Goal: Task Accomplishment & Management: Manage account settings

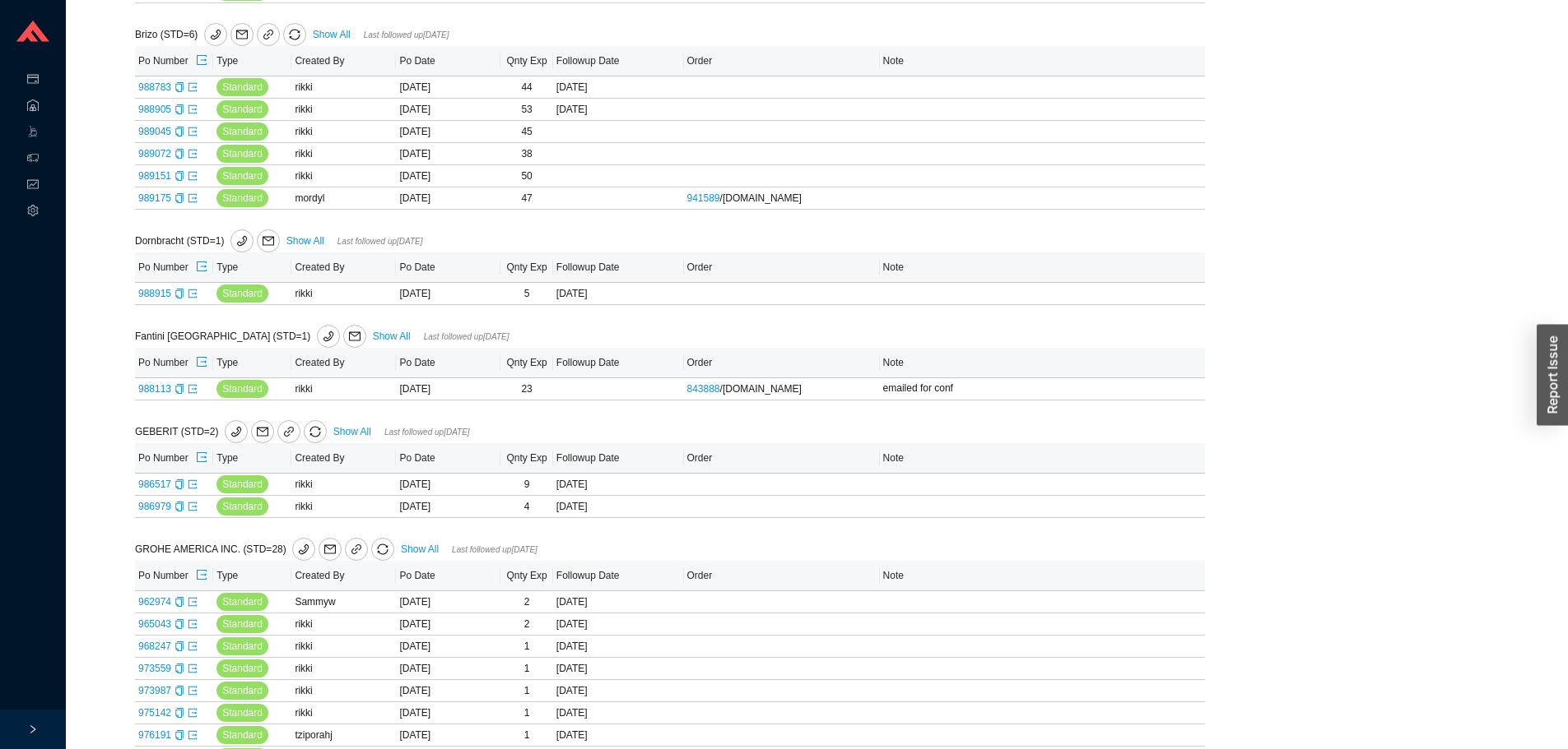
scroll to position [165, 0]
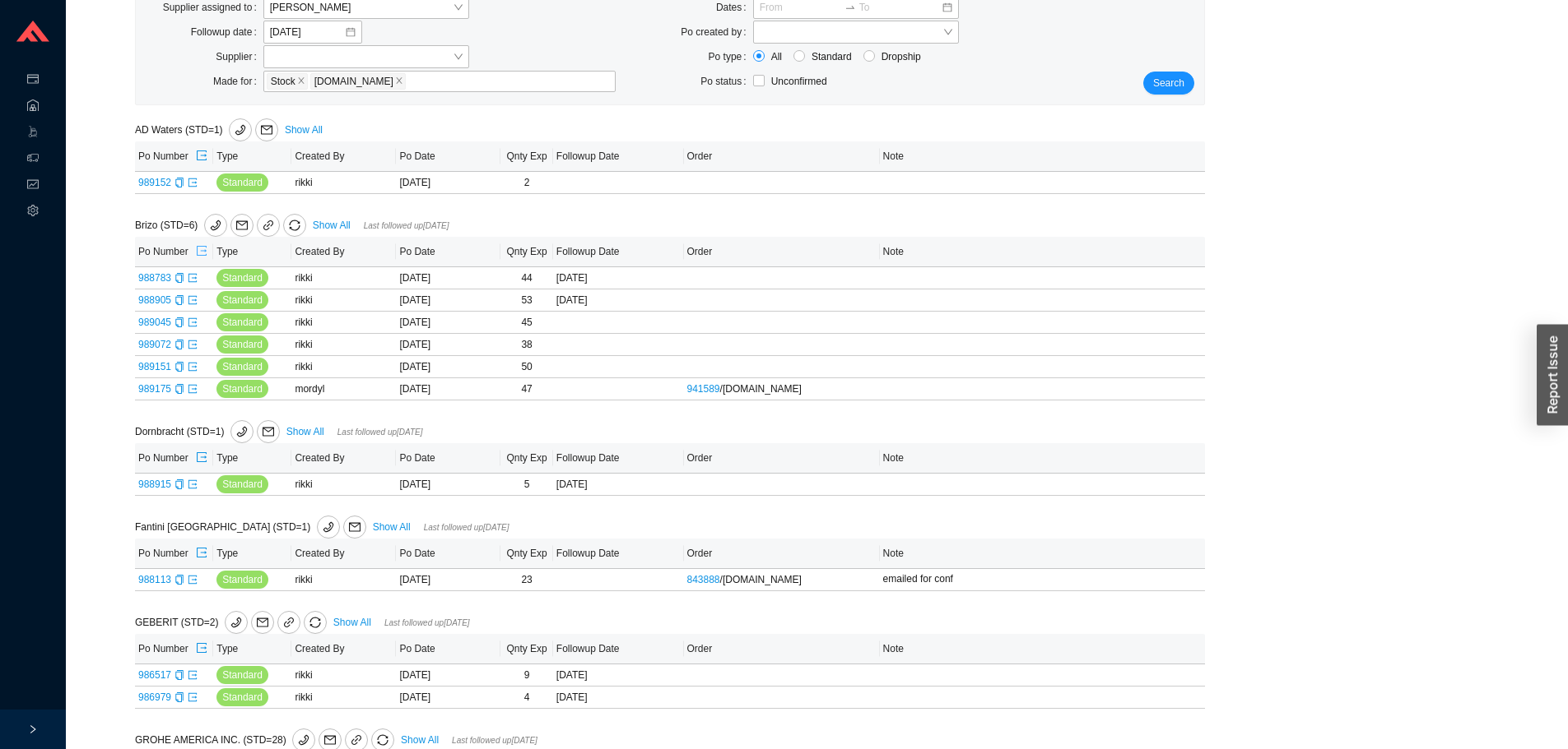
click at [204, 255] on icon "export" at bounding box center [201, 250] width 10 height 10
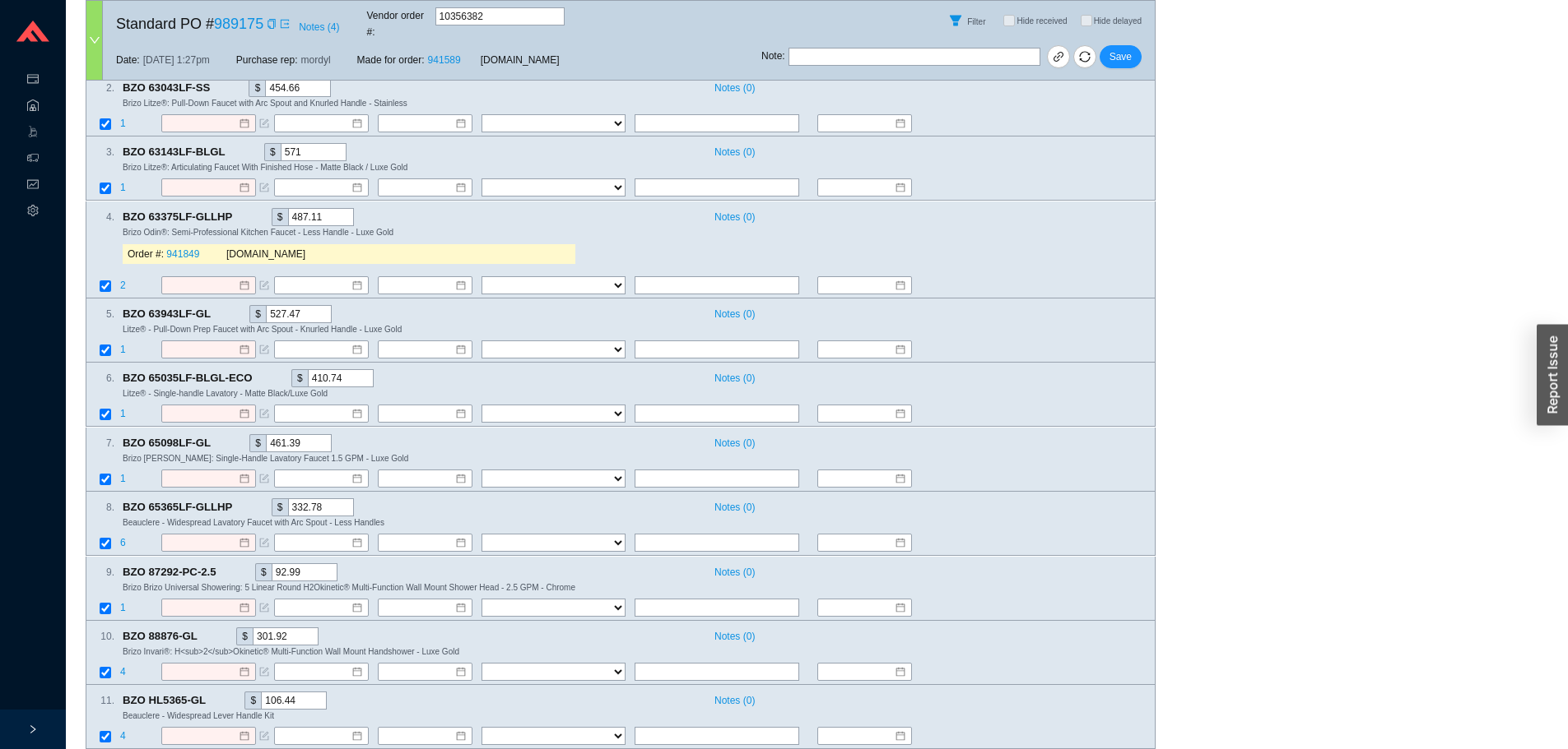
scroll to position [905, 0]
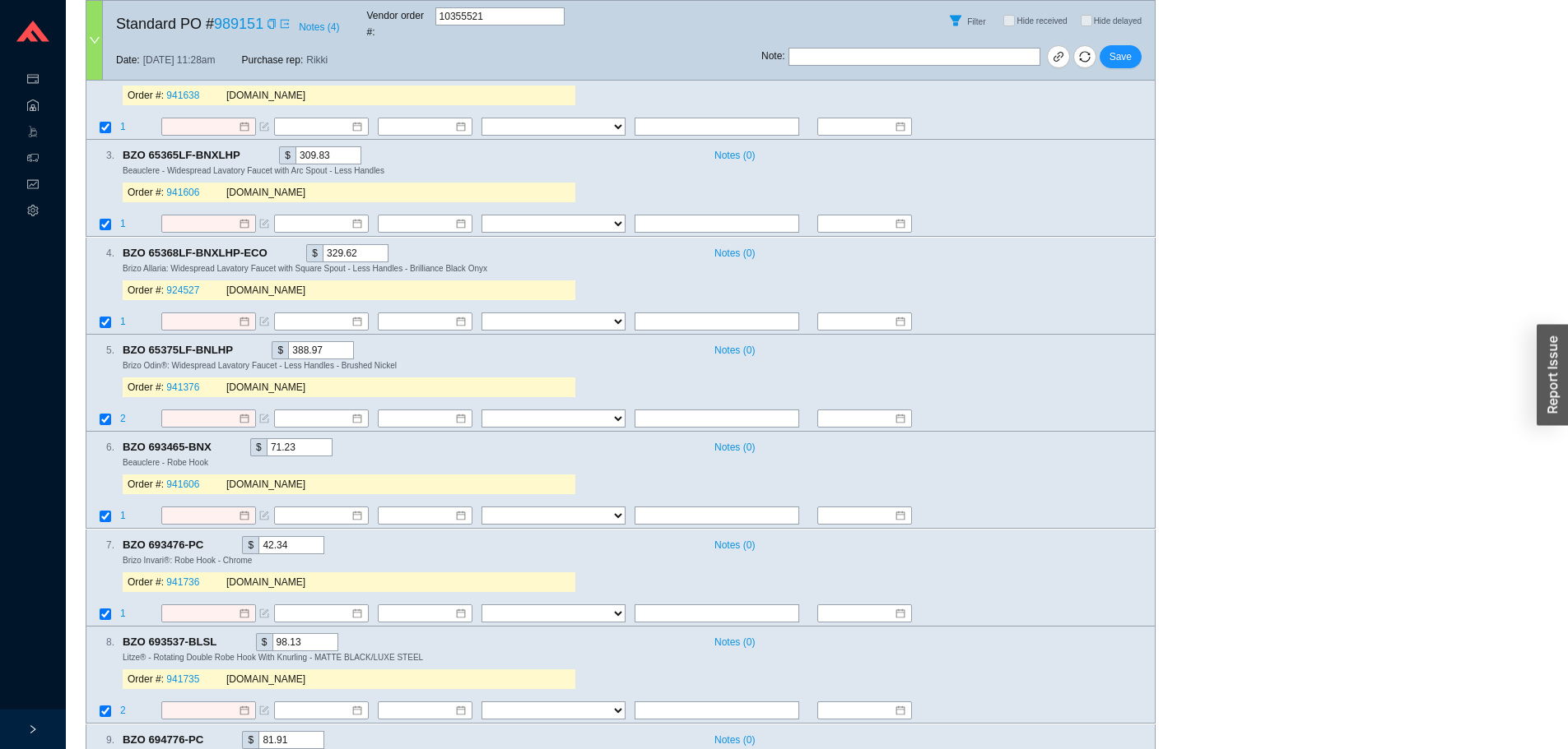
scroll to position [1234, 0]
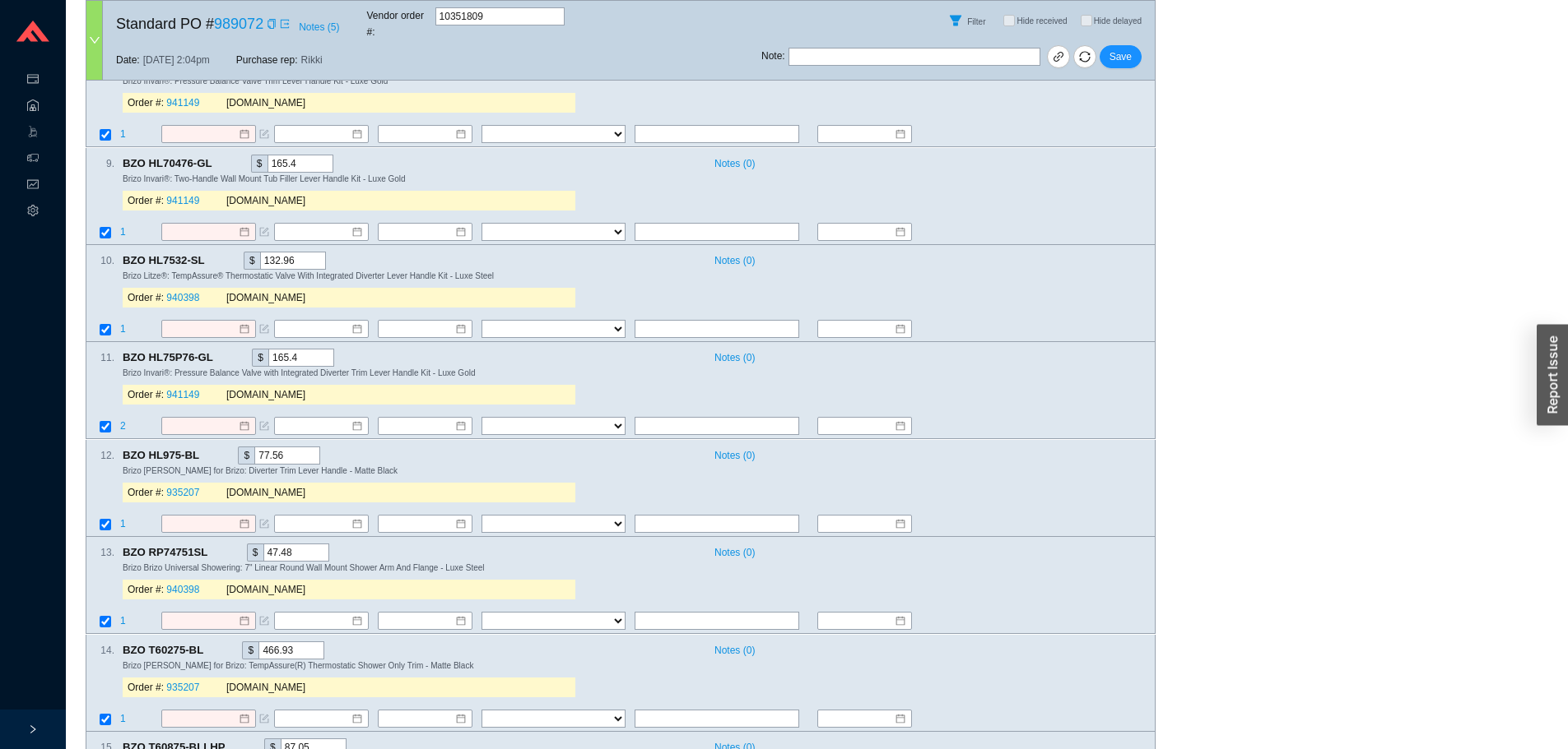
scroll to position [1892, 0]
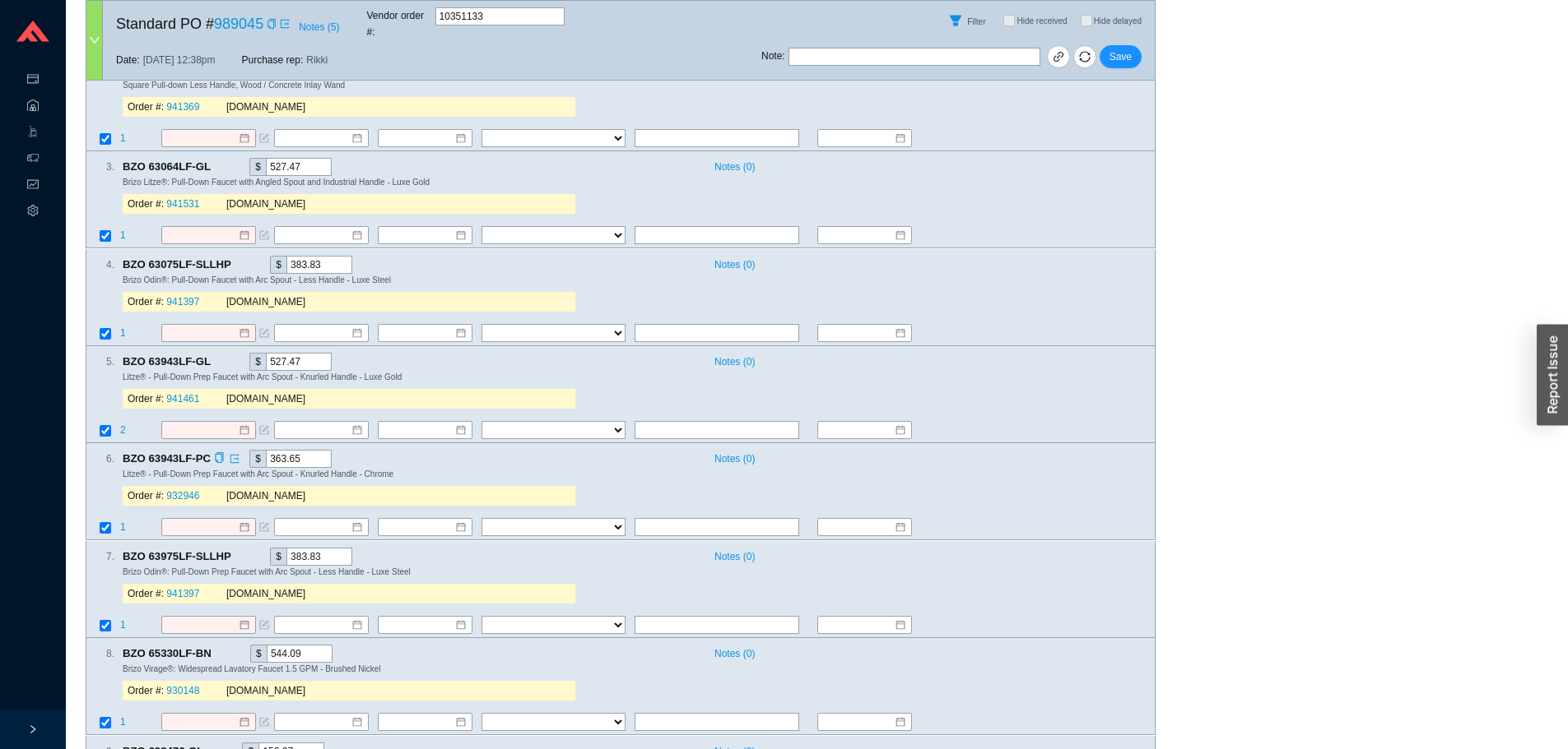
scroll to position [1398, 0]
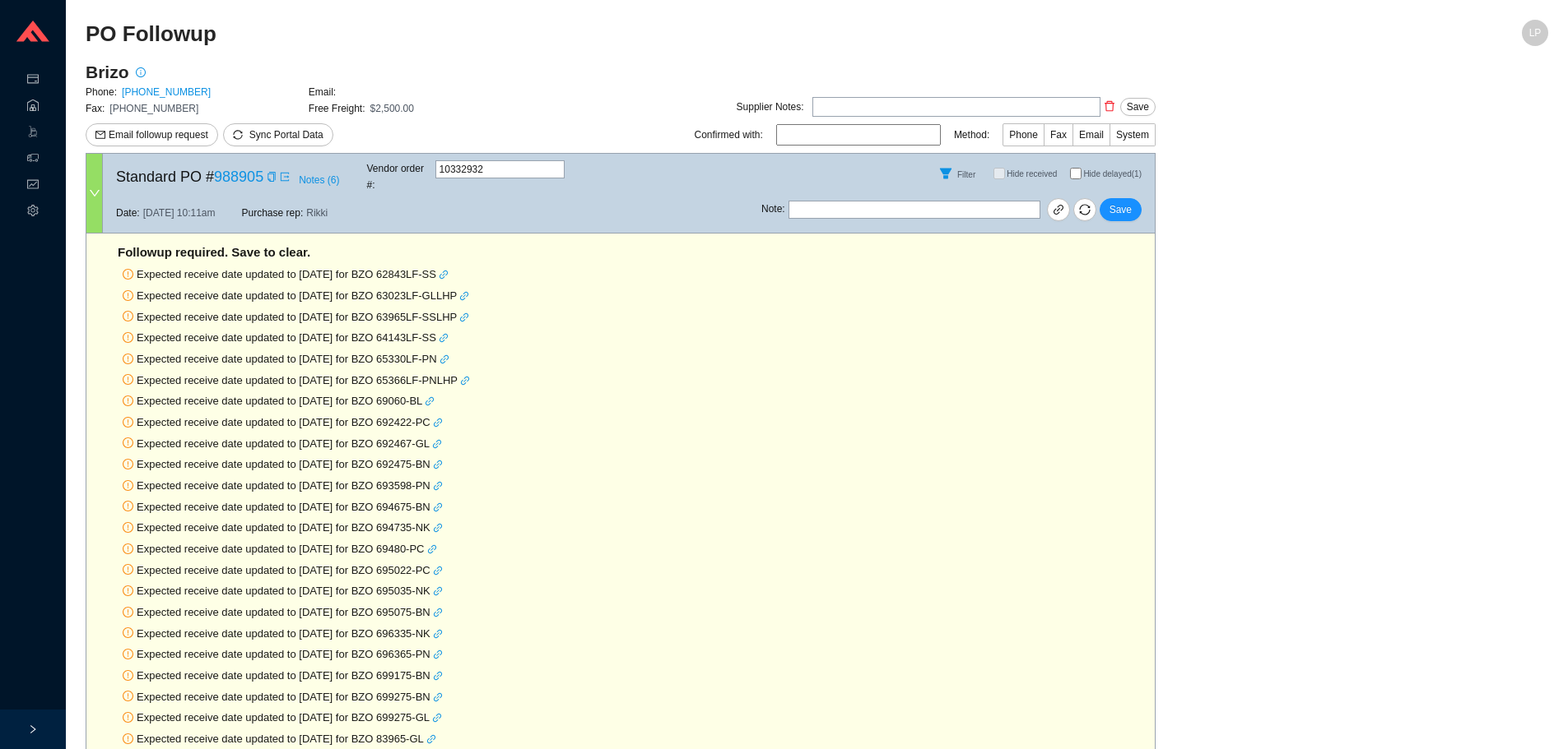
select select "40"
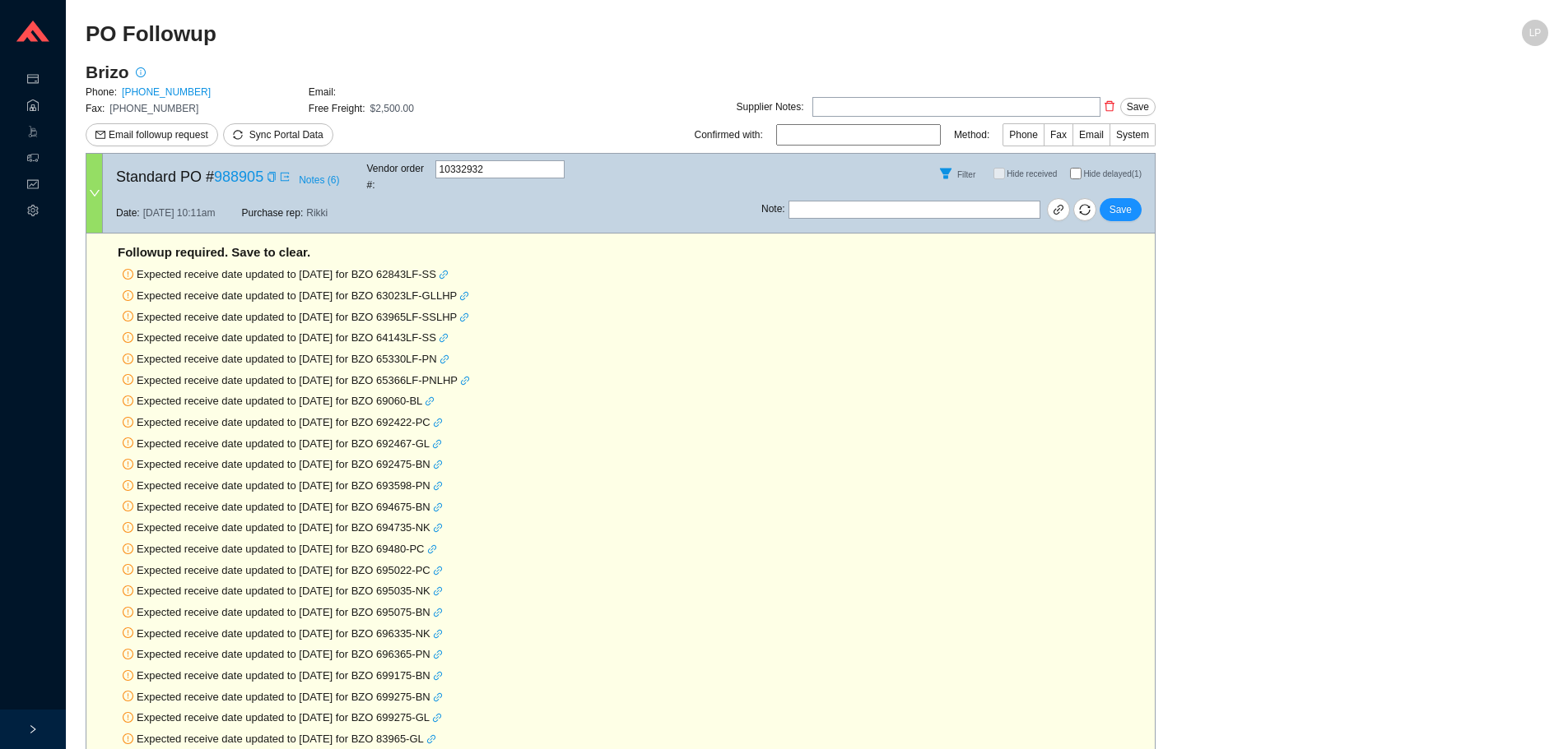
select select "40"
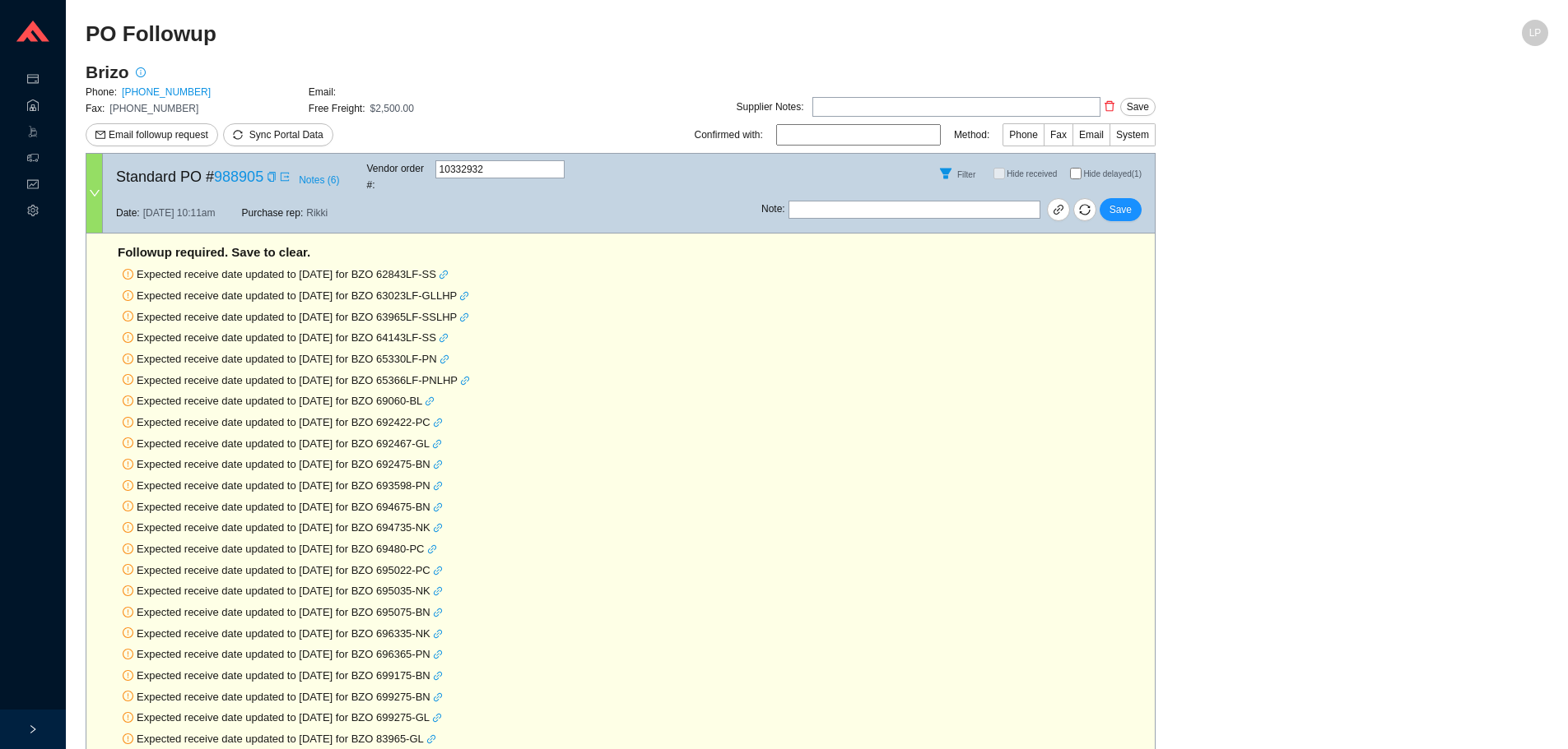
select select "40"
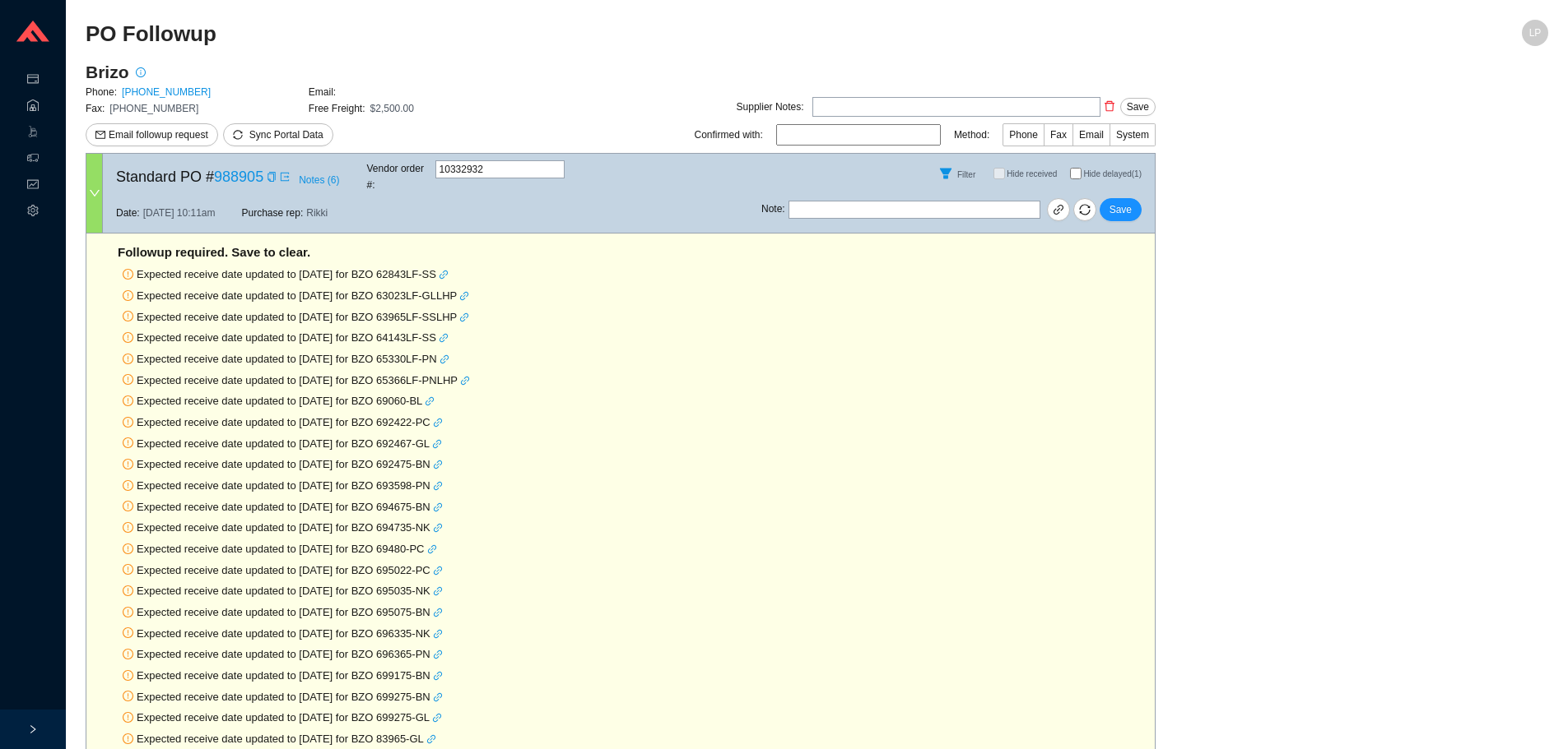
select select "40"
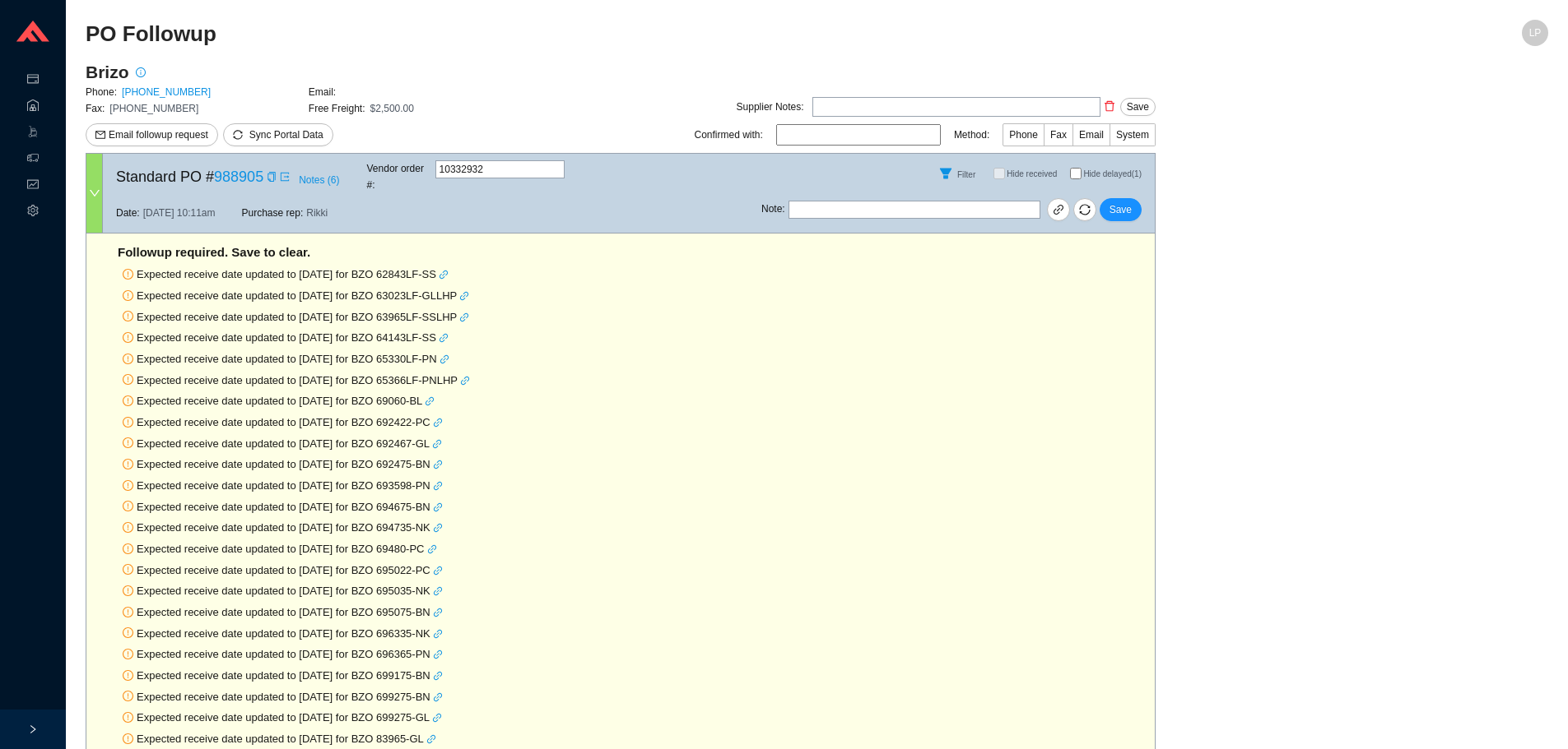
select select "40"
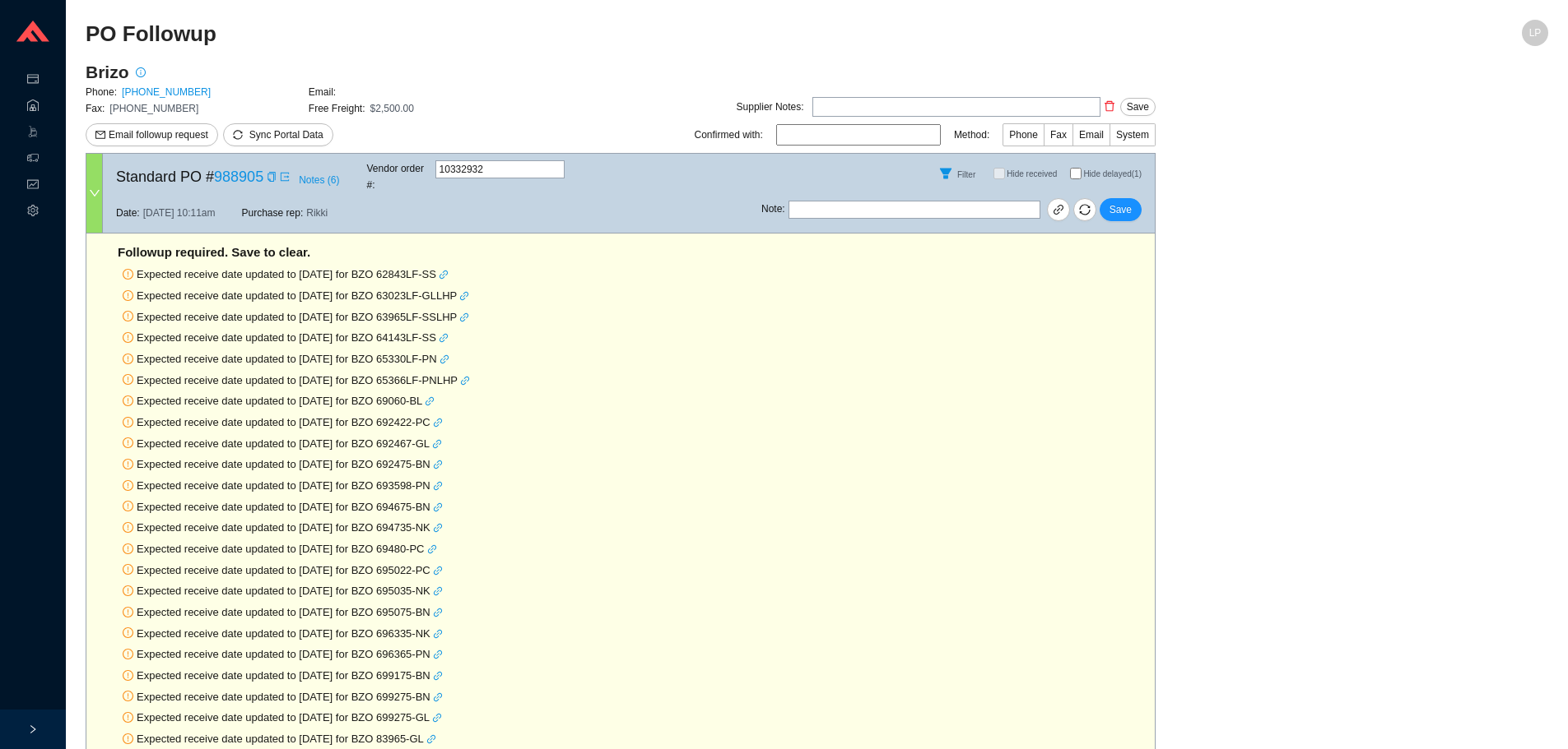
select select "40"
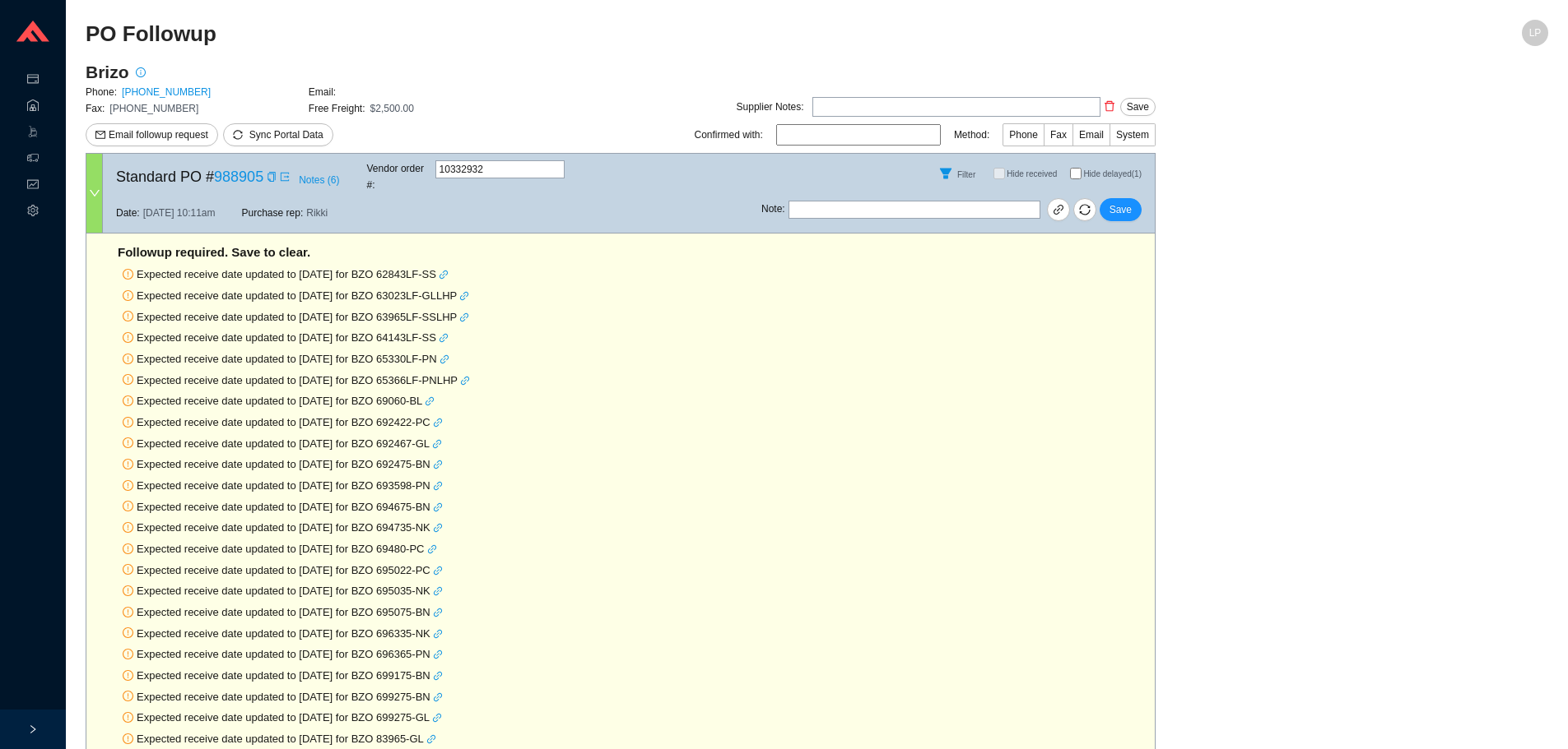
select select "40"
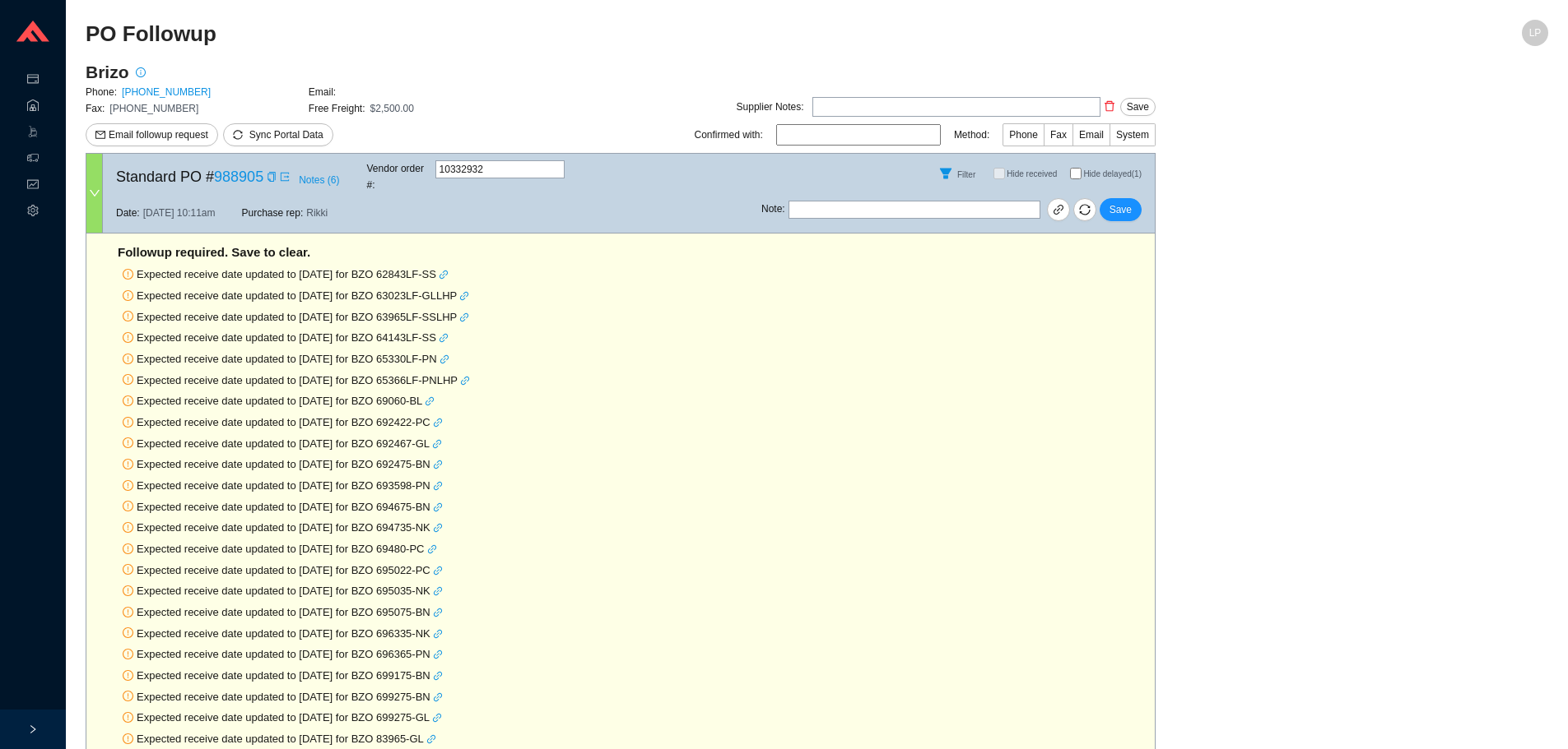
select select "40"
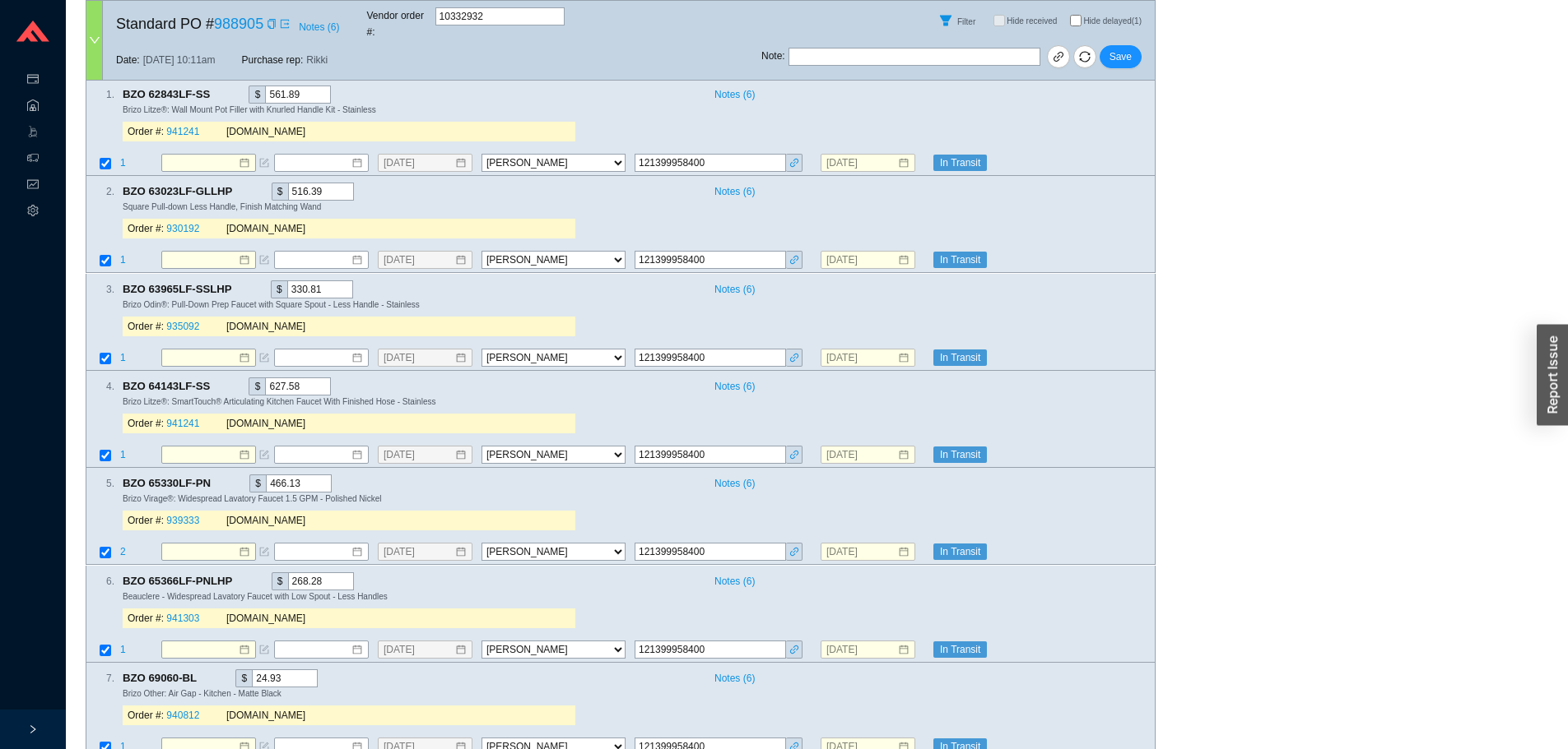
scroll to position [1316, 0]
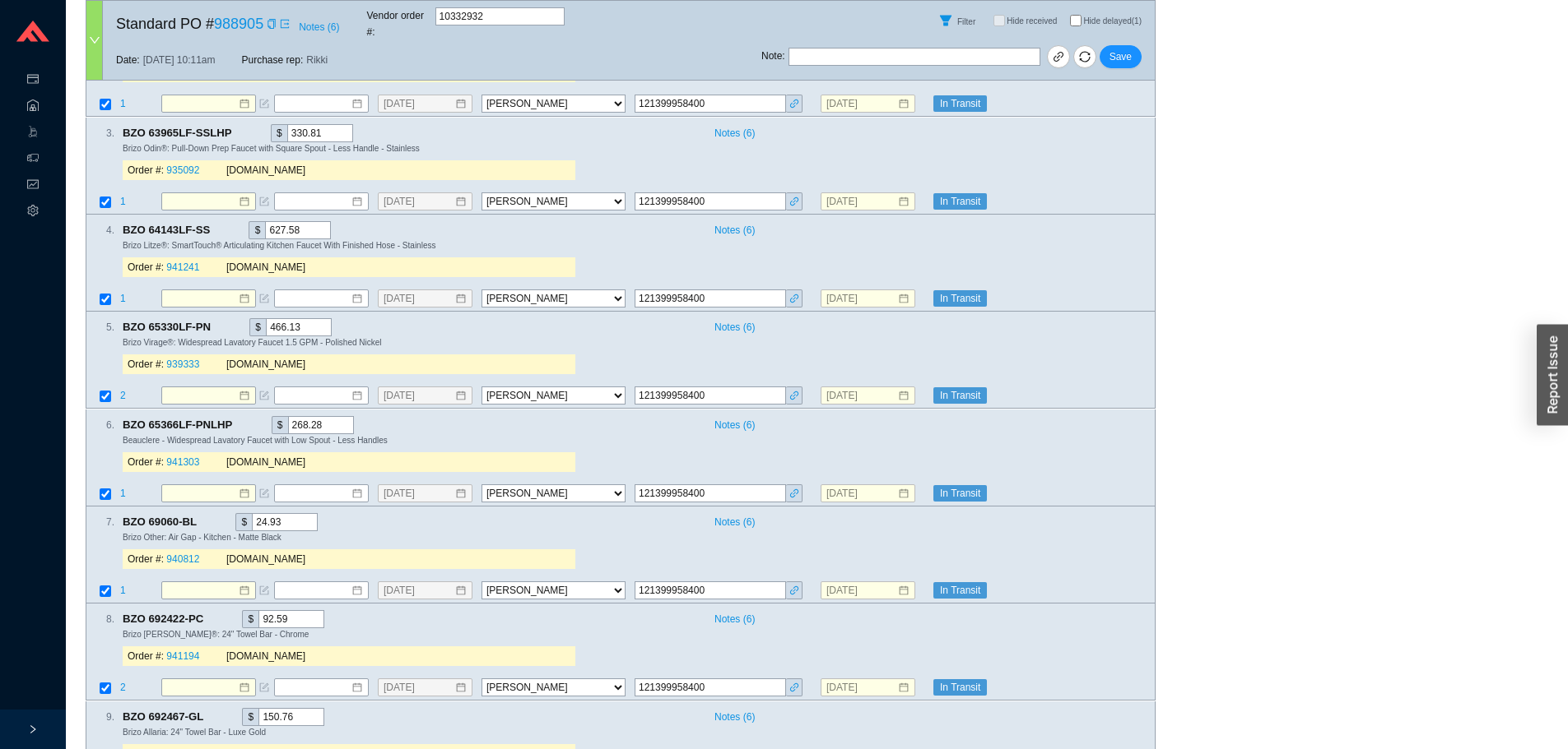
click at [1074, 22] on input "Hide delayed (1)" at bounding box center [1075, 20] width 11 height 11
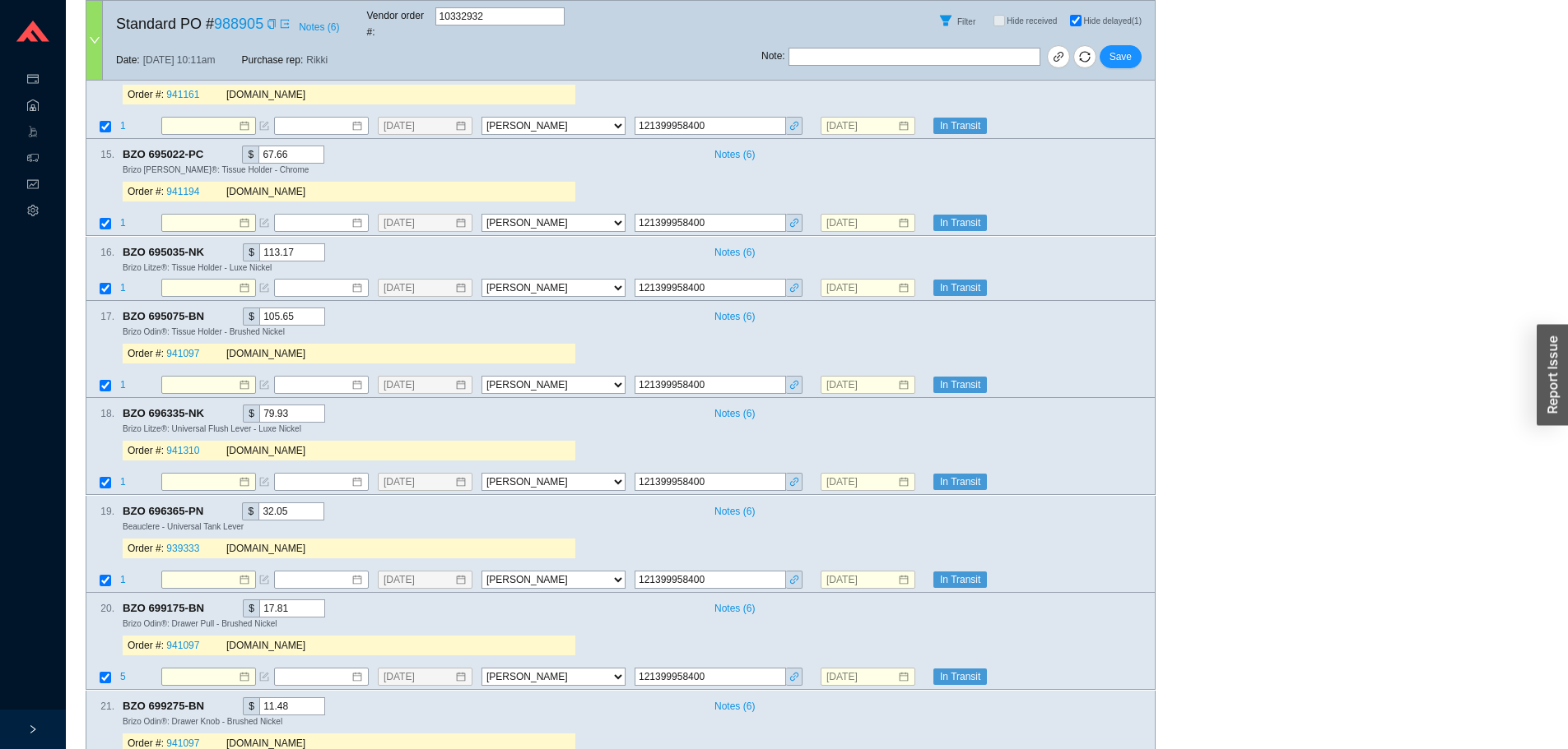
scroll to position [2221, 0]
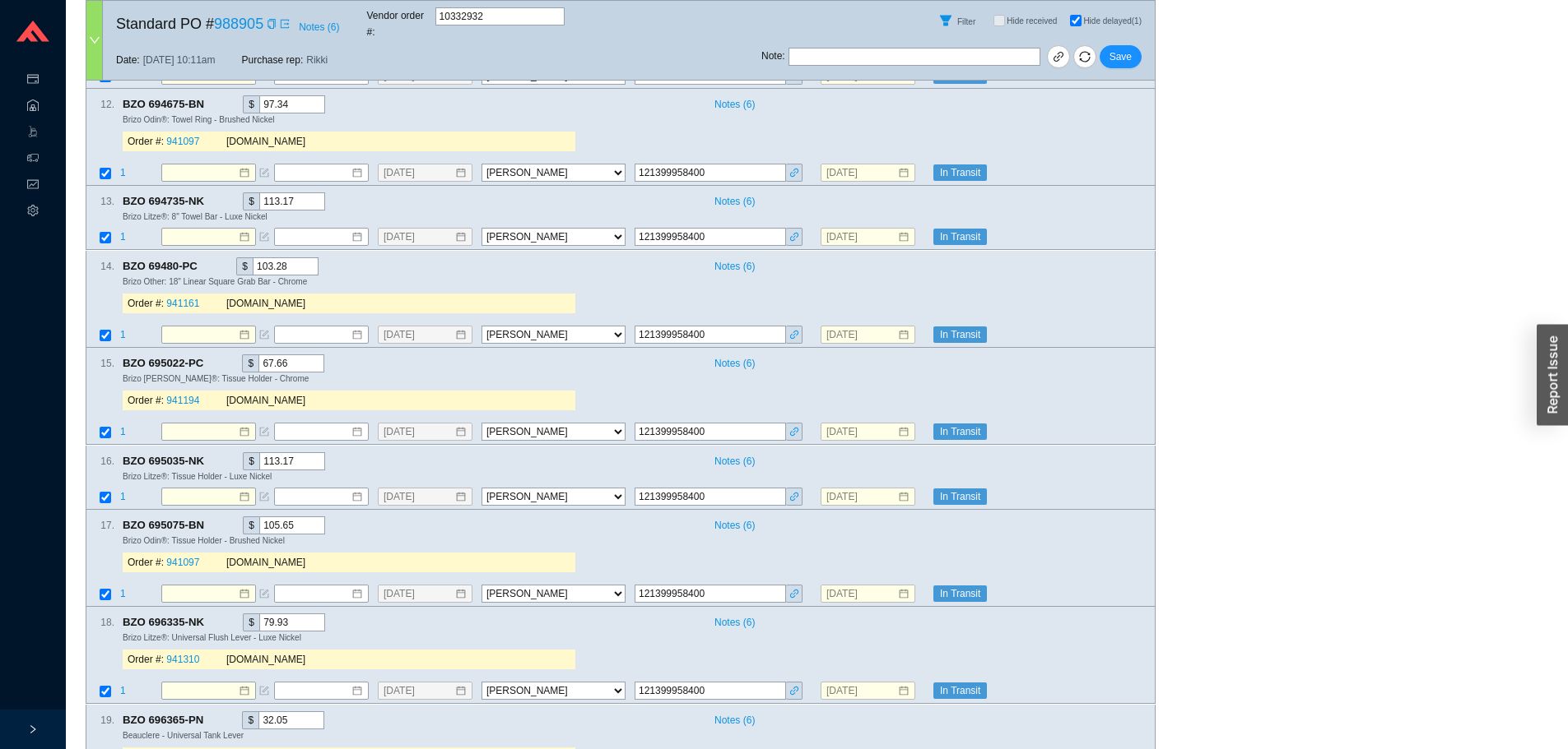
click at [1074, 17] on input "Hide delayed (1)" at bounding box center [1075, 20] width 11 height 11
checkbox input "false"
checkbox input "true"
click at [1130, 48] on span "Save" at bounding box center [1121, 56] width 23 height 16
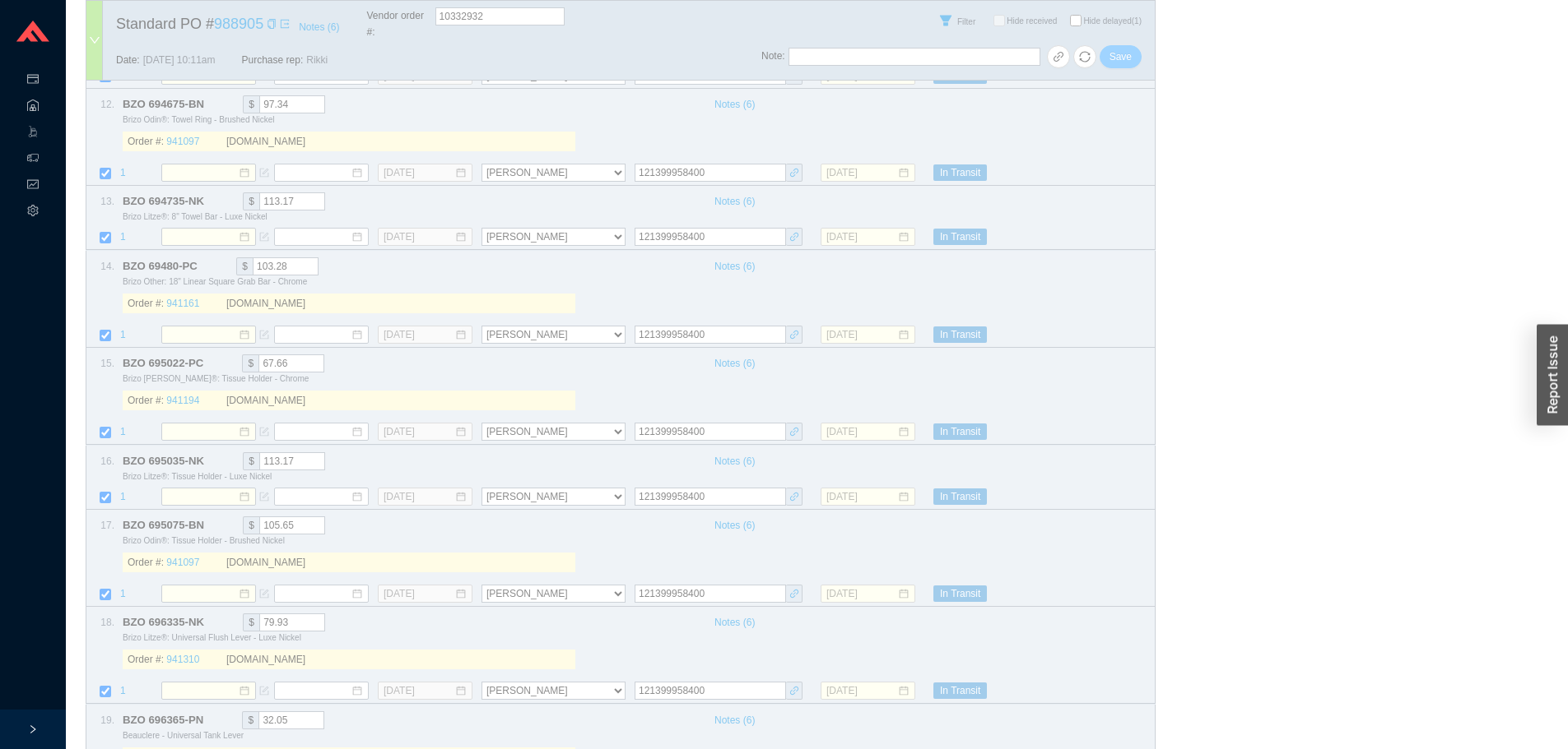
select select "40"
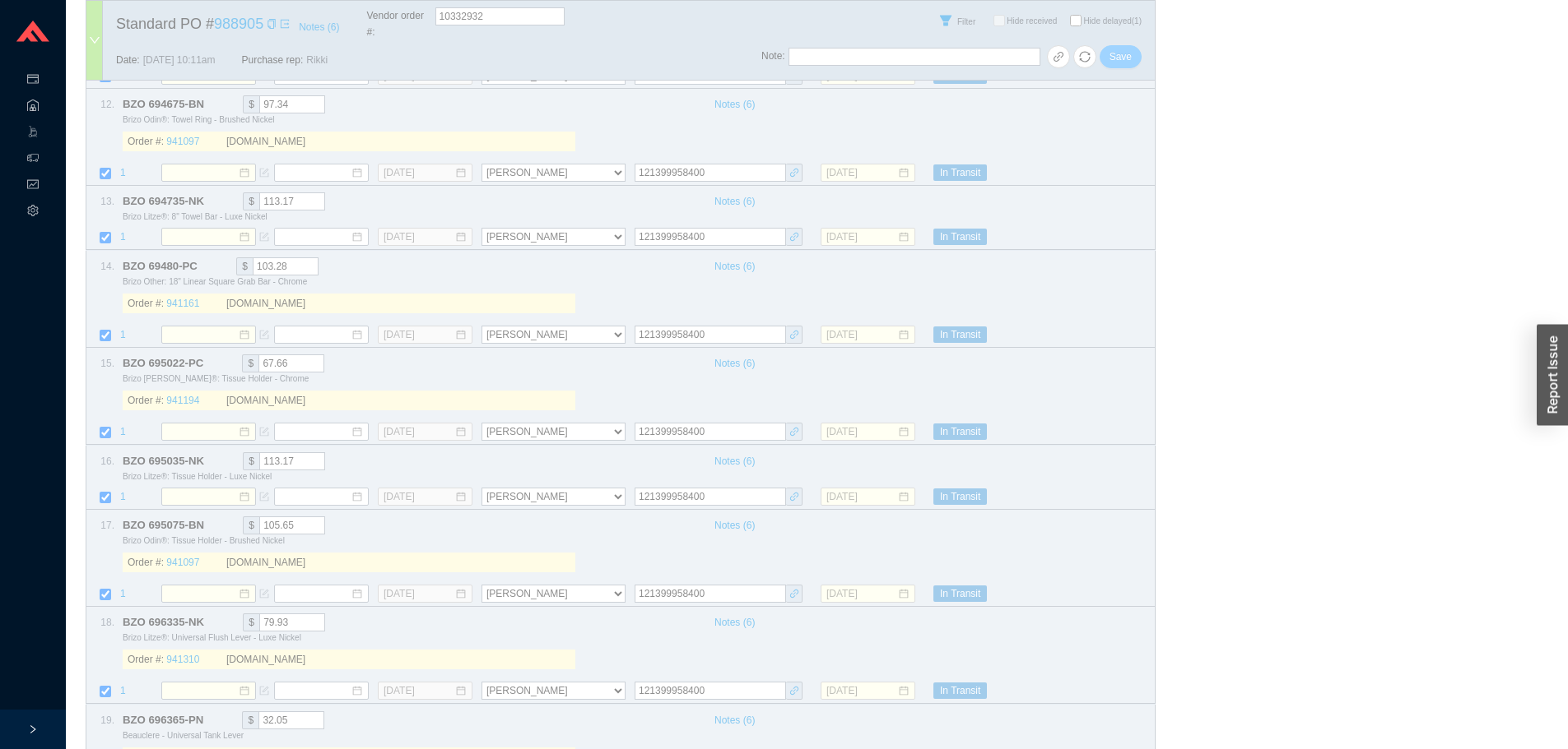
select select "40"
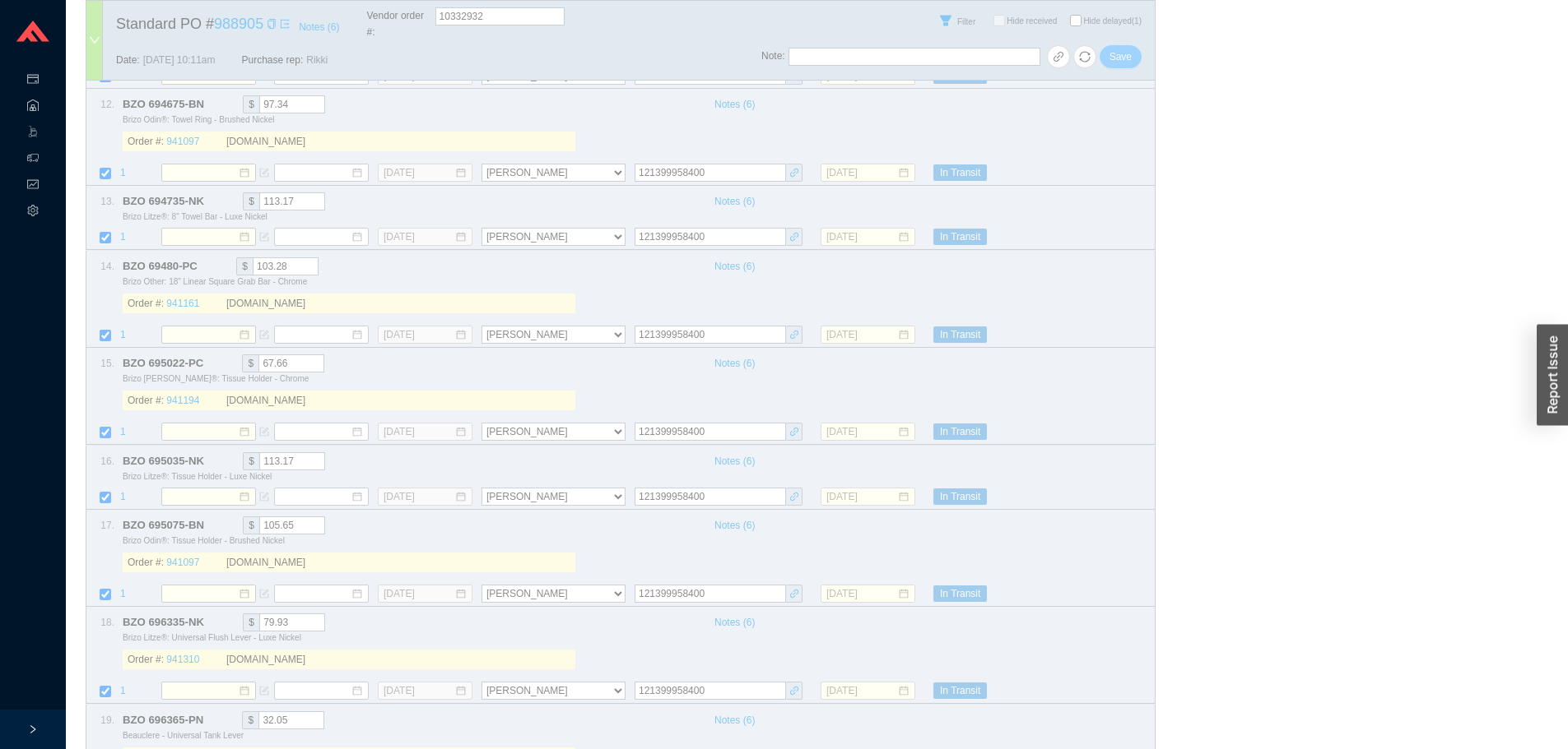
select select "40"
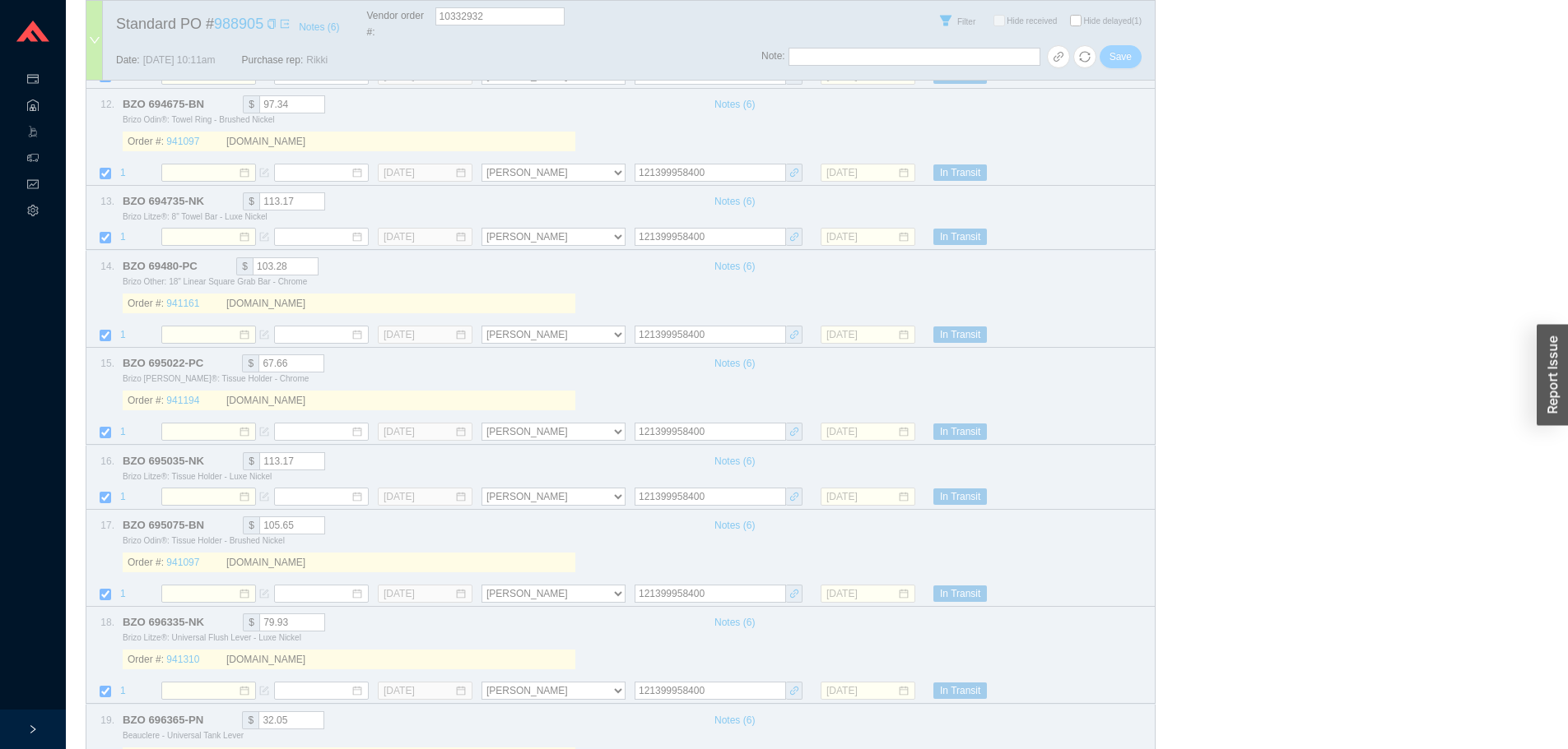
select select "40"
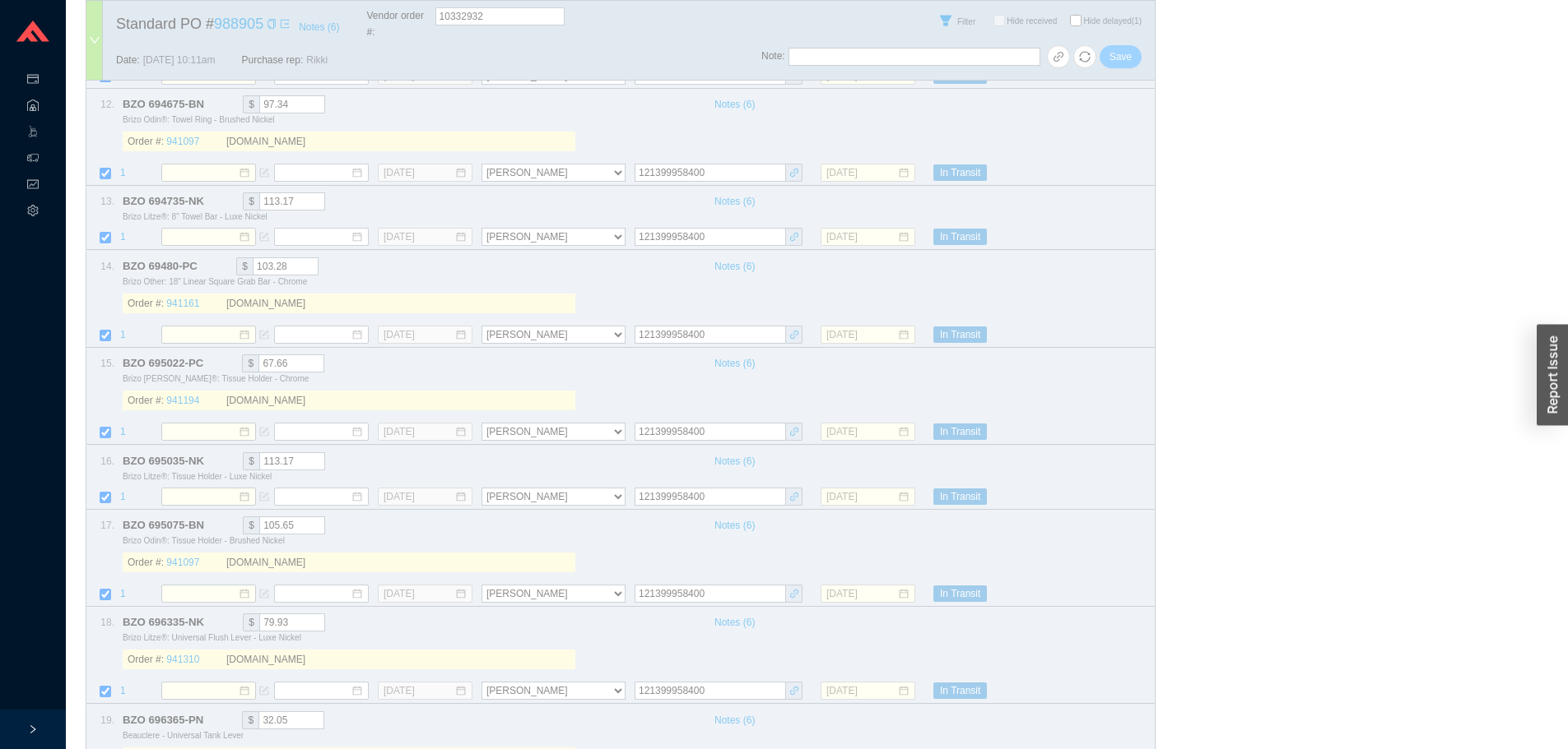
select select "40"
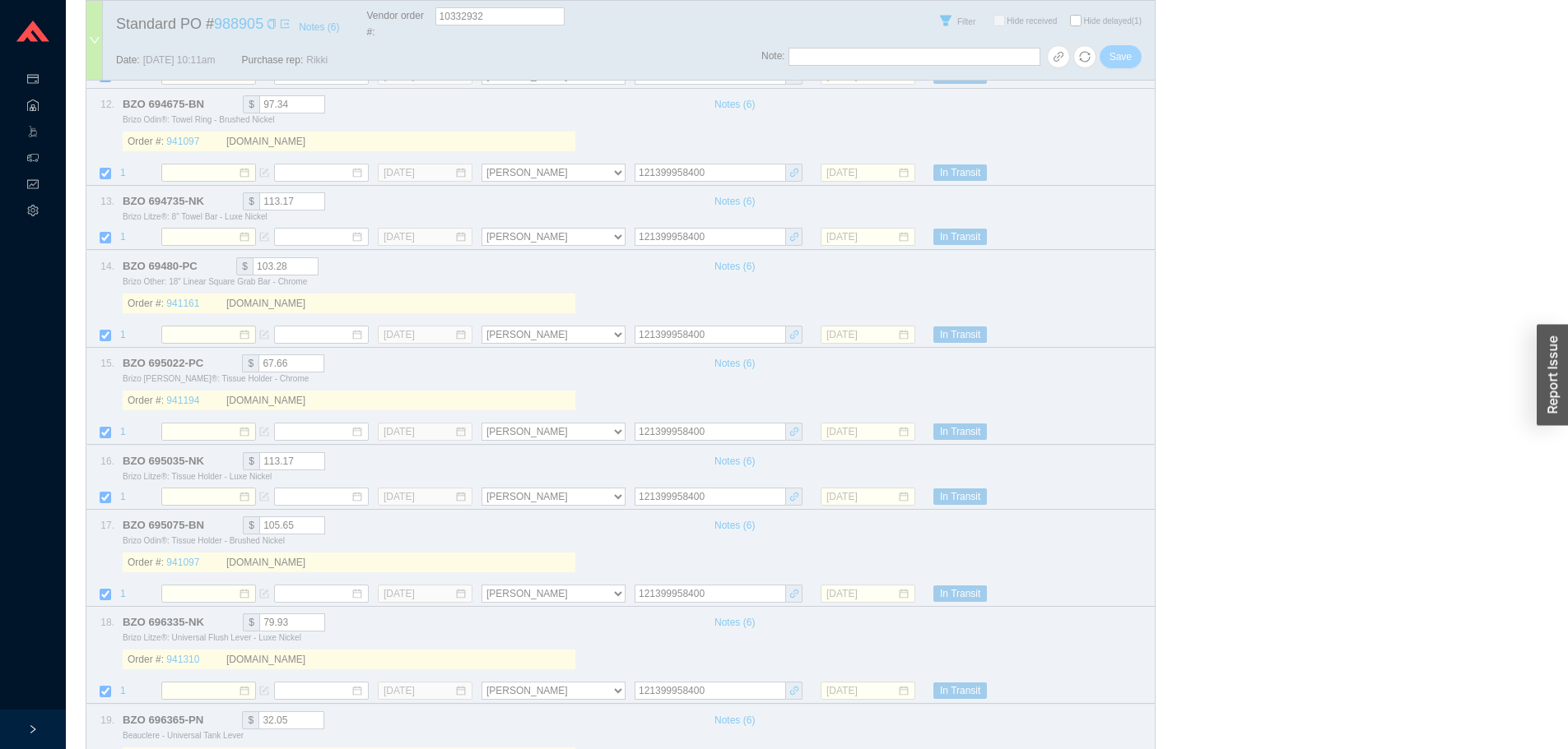
select select "40"
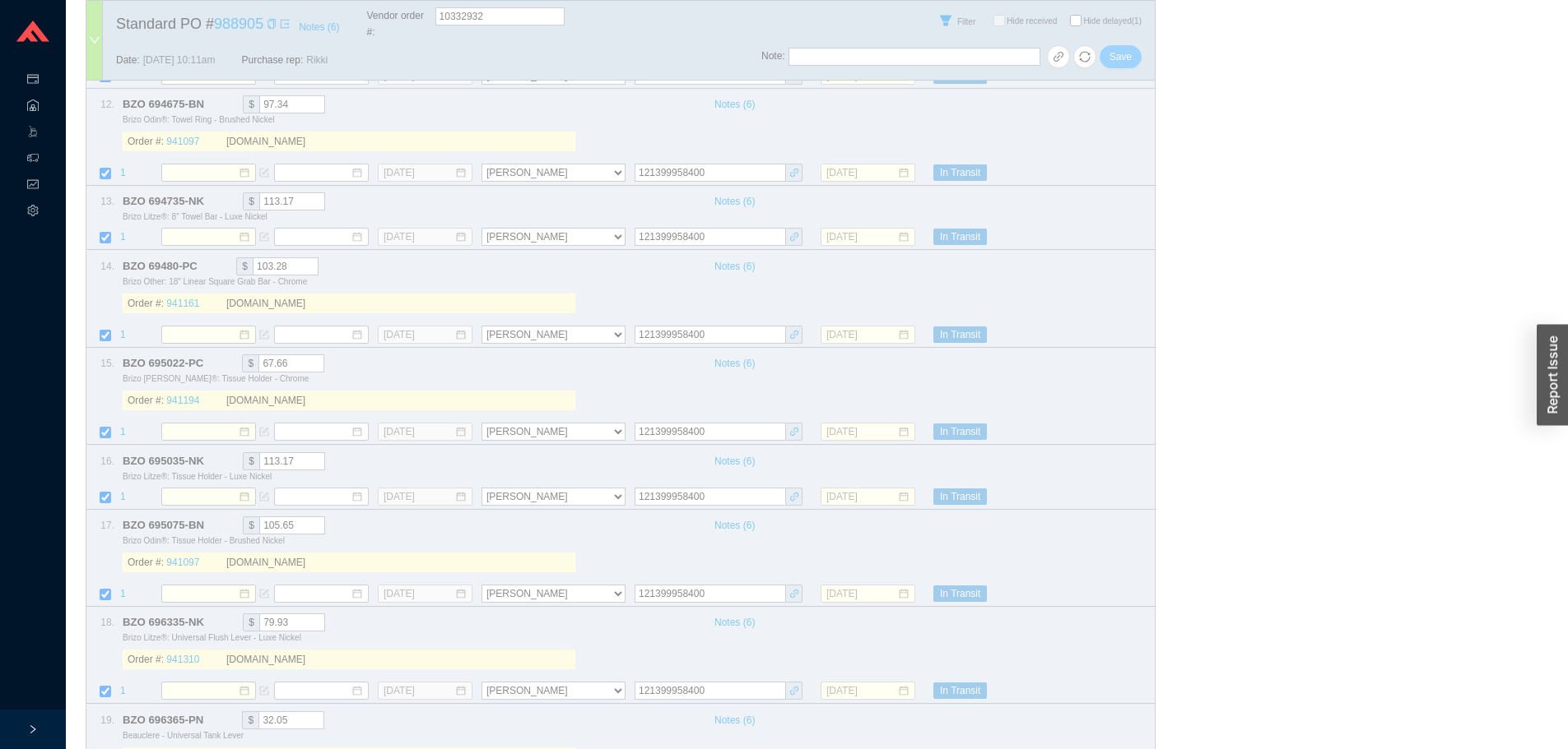
select select "40"
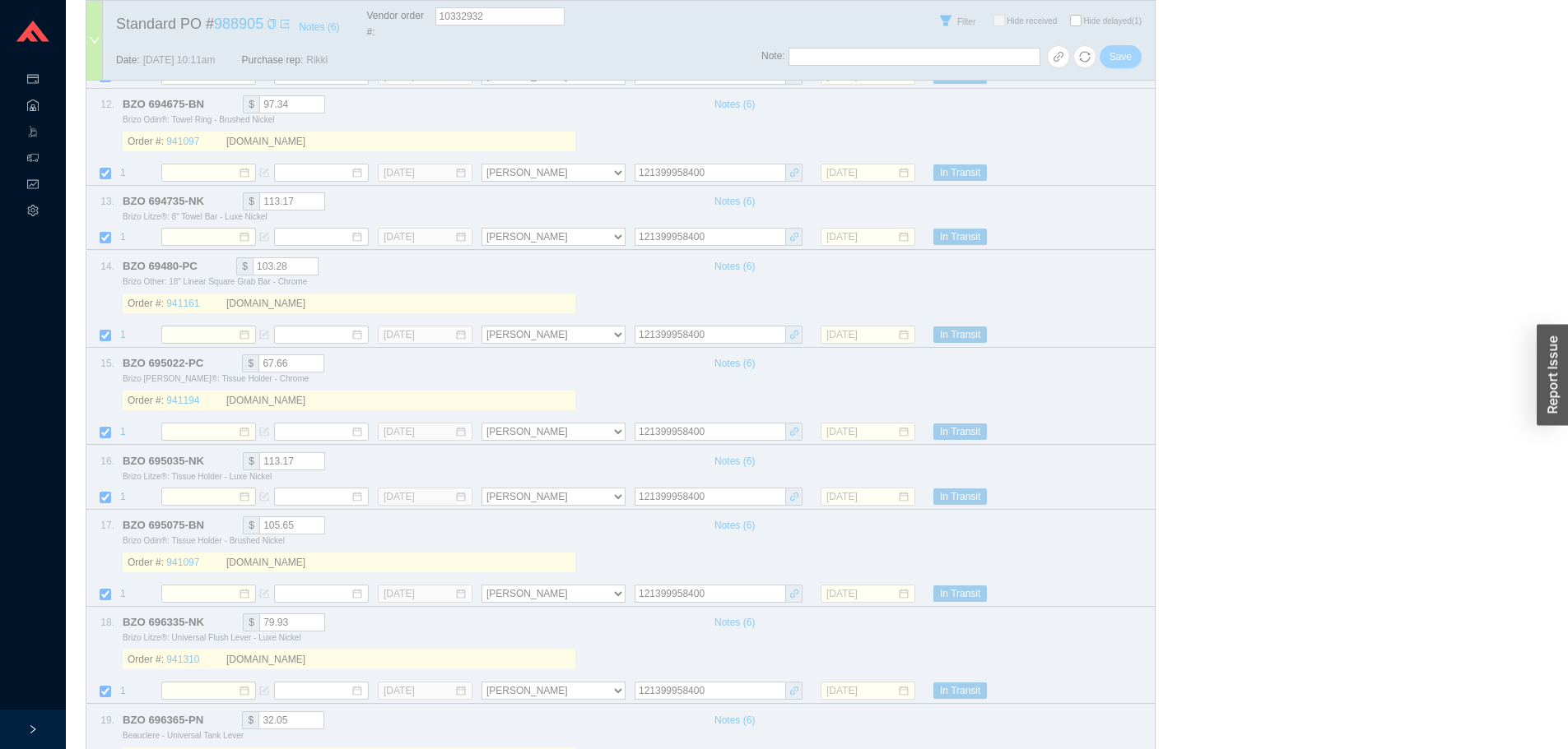
select select "40"
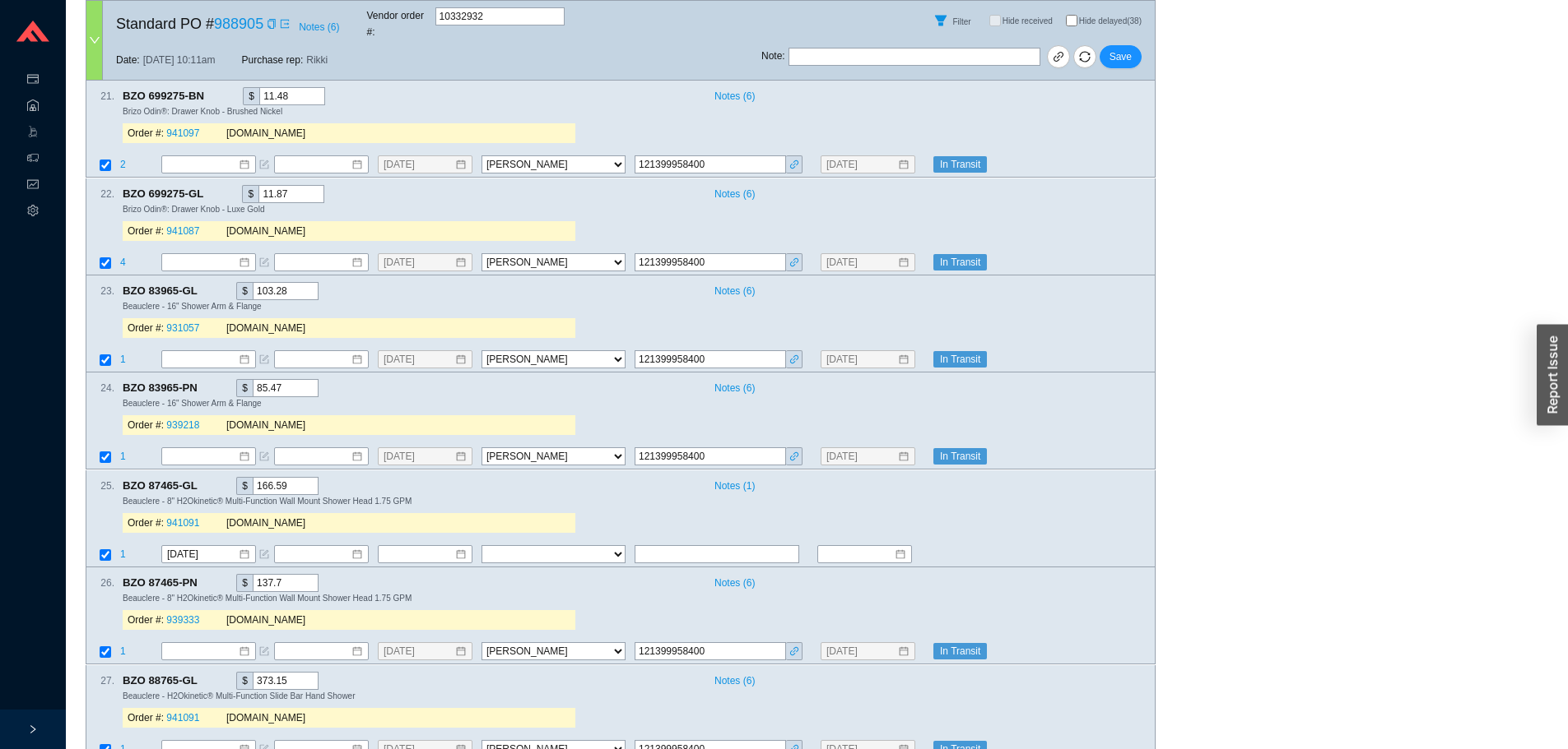
click at [1076, 16] on label "Hide delayed (38)" at bounding box center [1110, 20] width 89 height 11
click at [1072, 16] on input "Hide delayed (38)" at bounding box center [1071, 20] width 11 height 11
checkbox input "true"
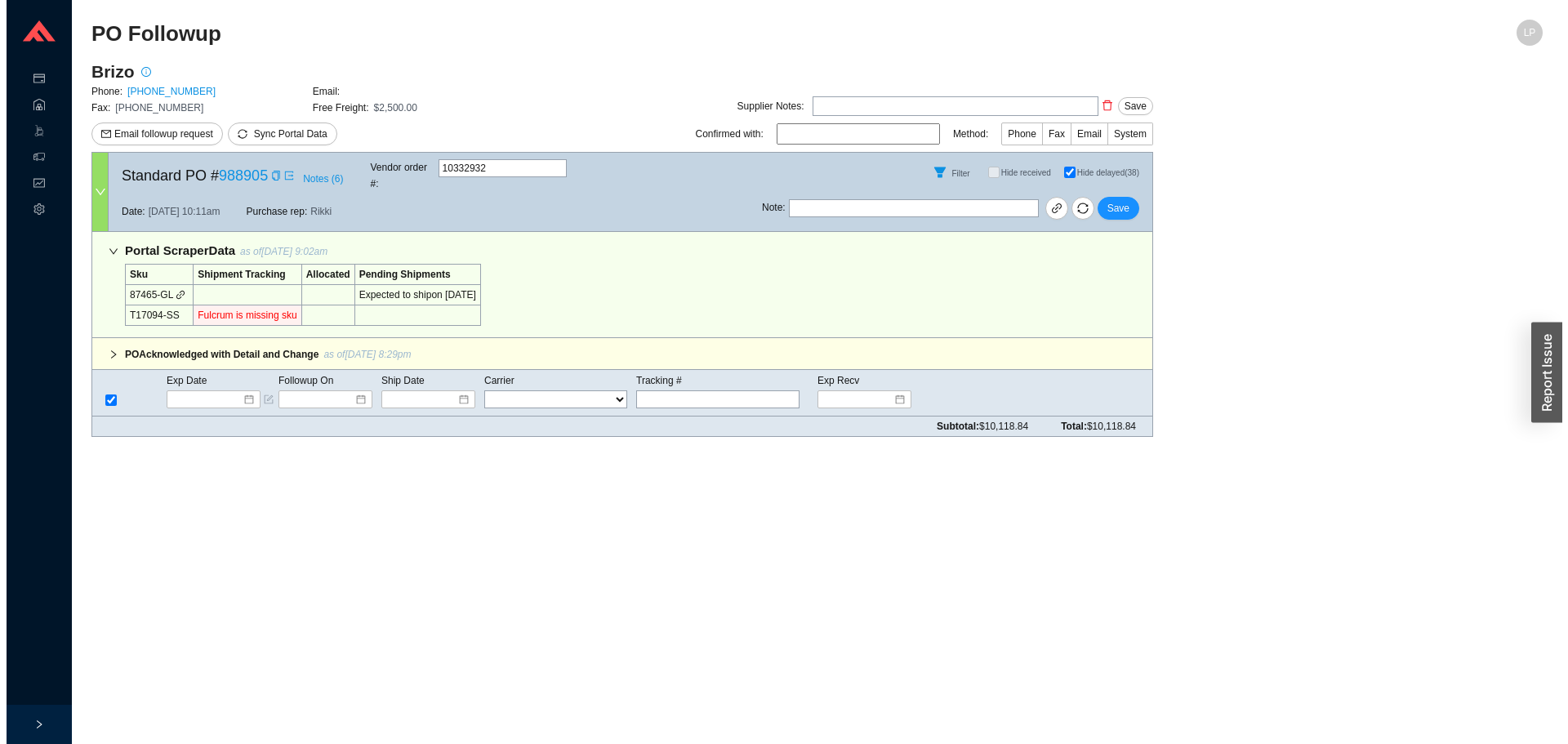
scroll to position [0, 0]
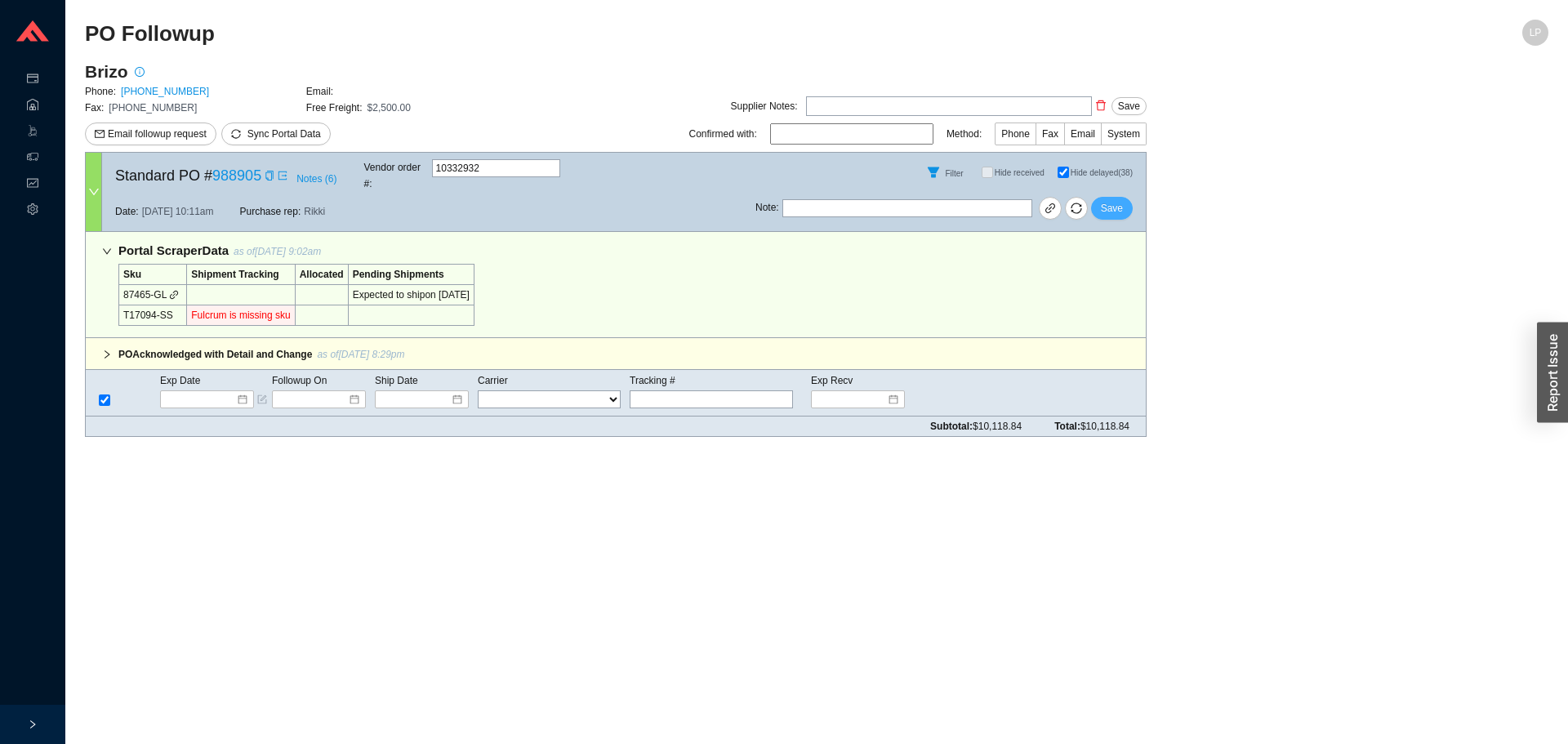
click at [1118, 200] on span "Save" at bounding box center [1112, 208] width 22 height 16
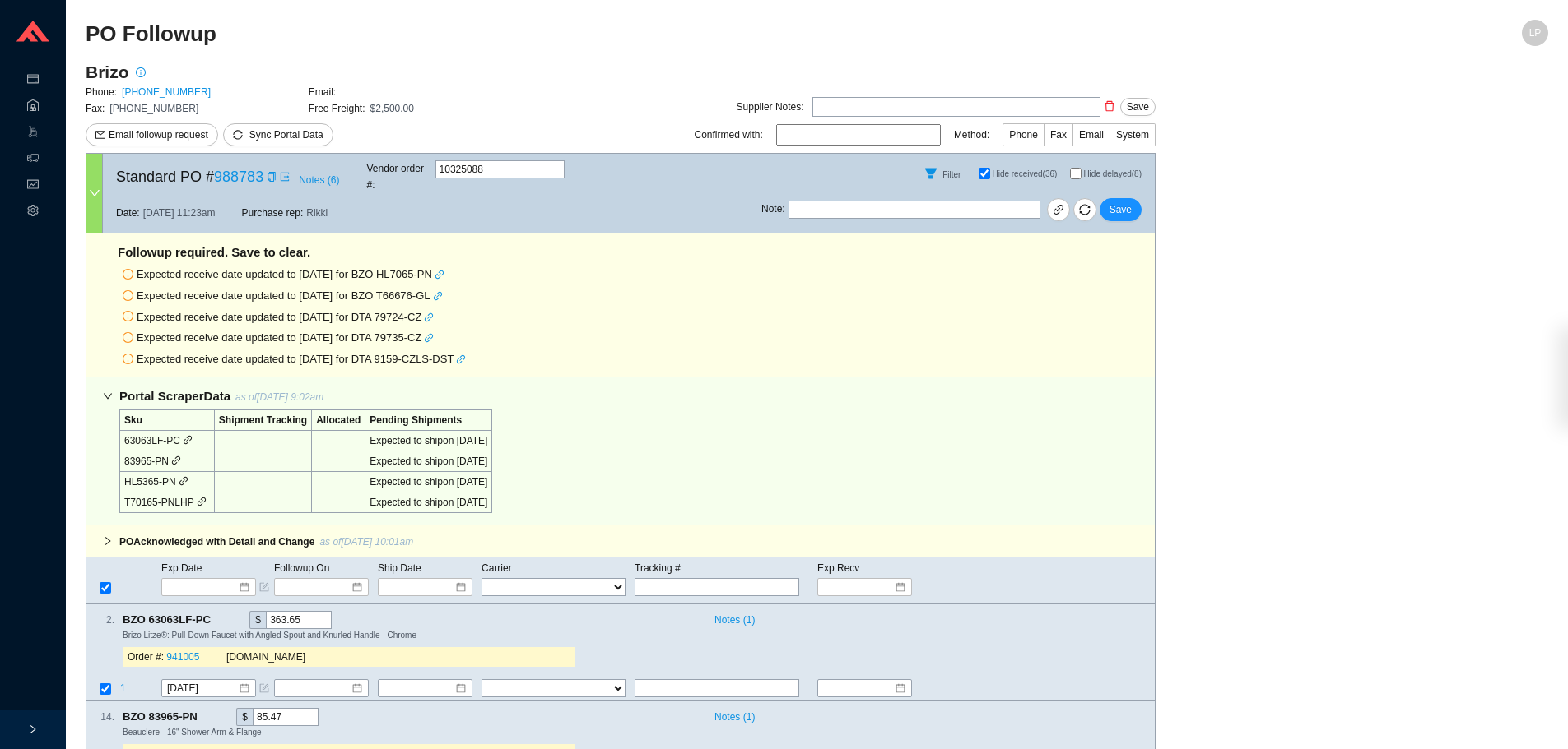
select select "40"
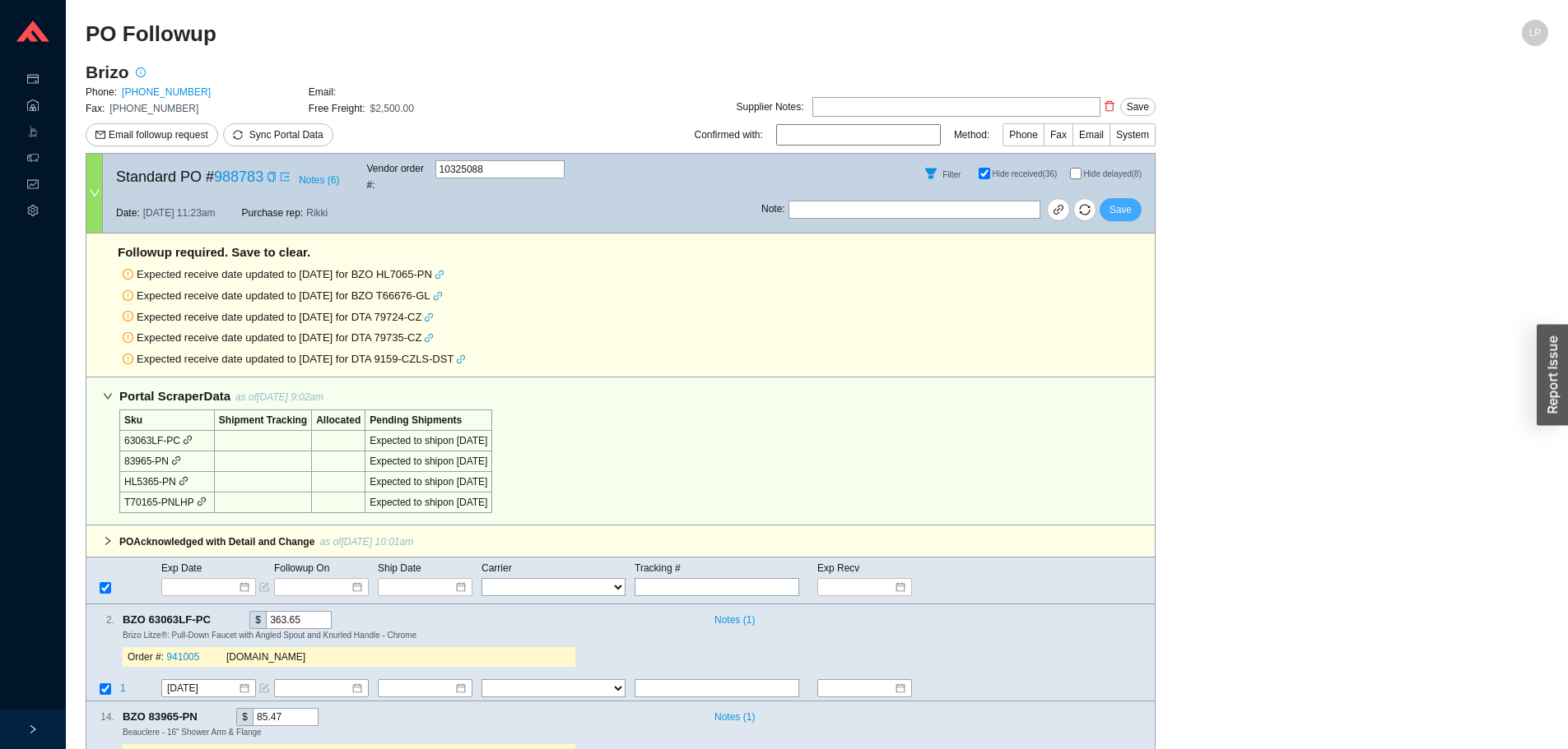
click at [1123, 202] on span "Save" at bounding box center [1121, 210] width 23 height 16
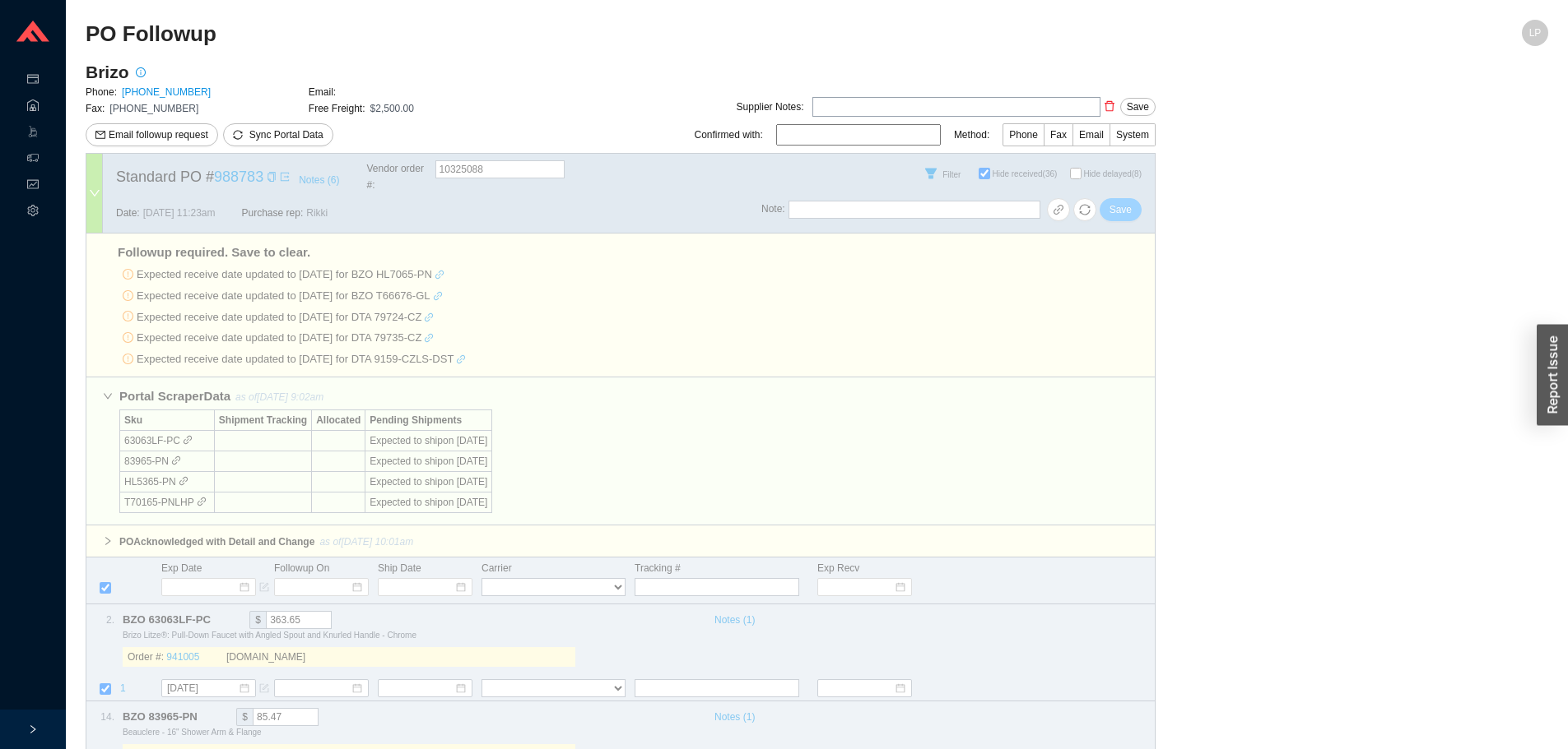
select select "40"
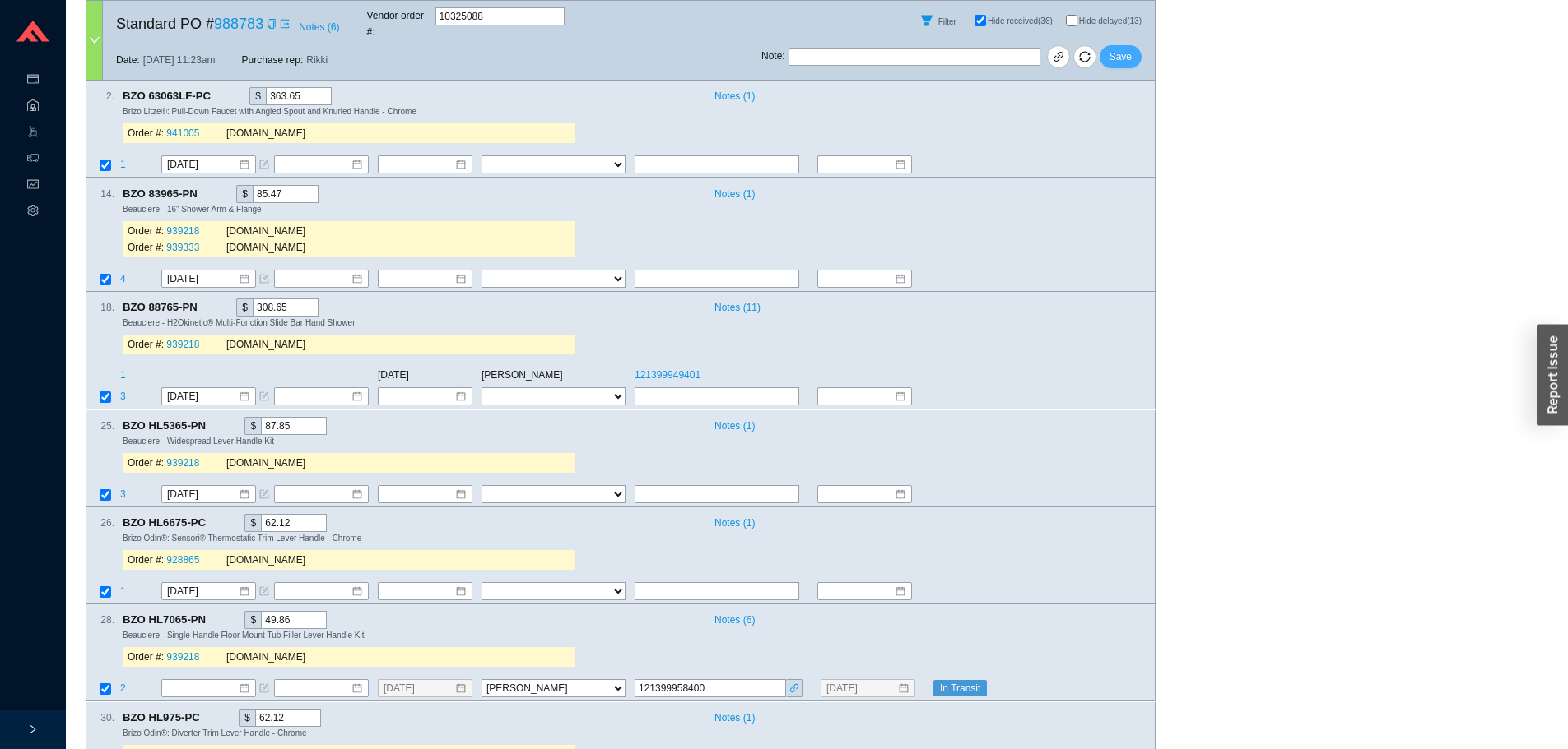
scroll to position [411, 0]
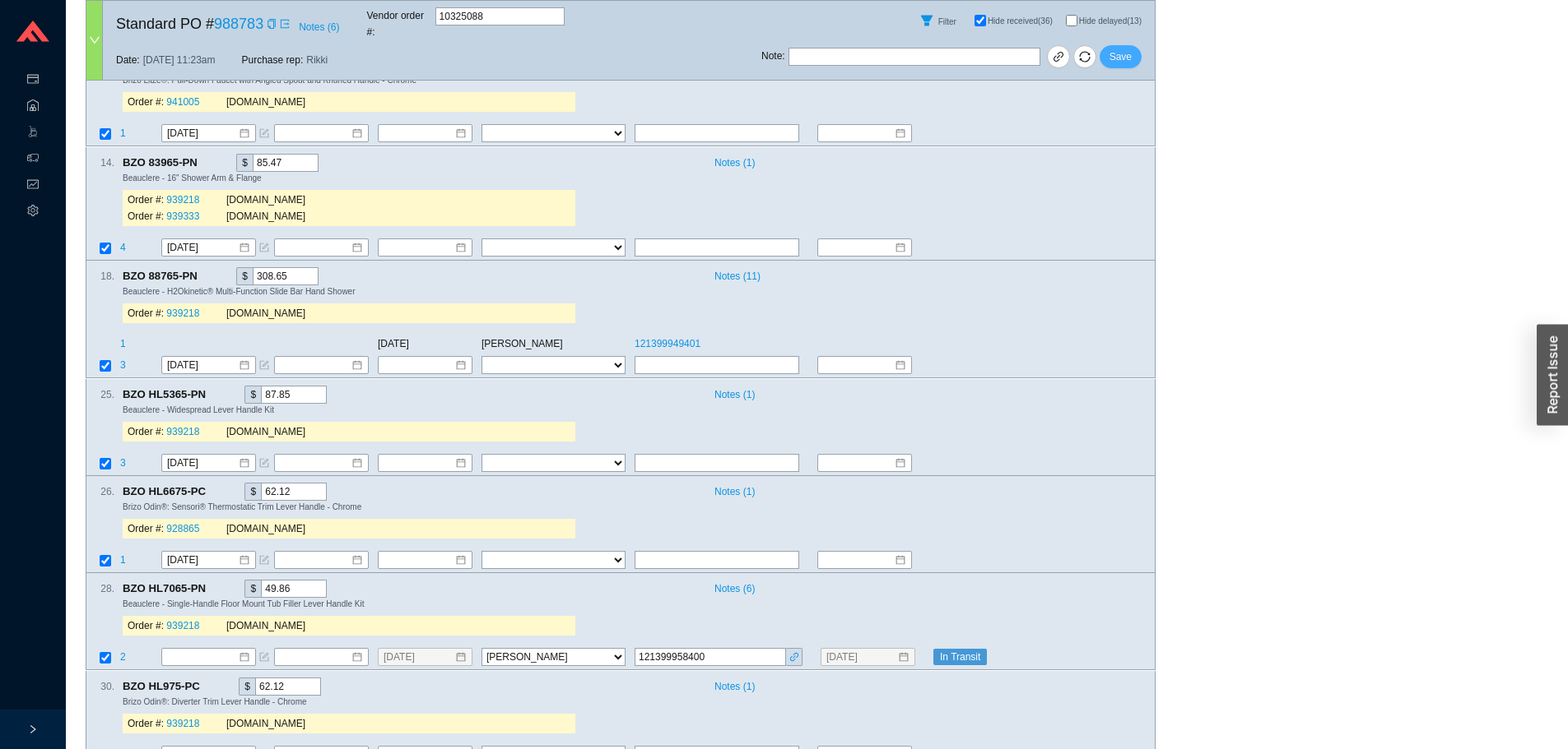
click at [1129, 55] on button "Save" at bounding box center [1120, 56] width 42 height 23
click at [1077, 17] on label "Hide delayed (13)" at bounding box center [1110, 20] width 89 height 11
click at [1077, 17] on input "Hide delayed (13)" at bounding box center [1071, 20] width 11 height 11
checkbox input "true"
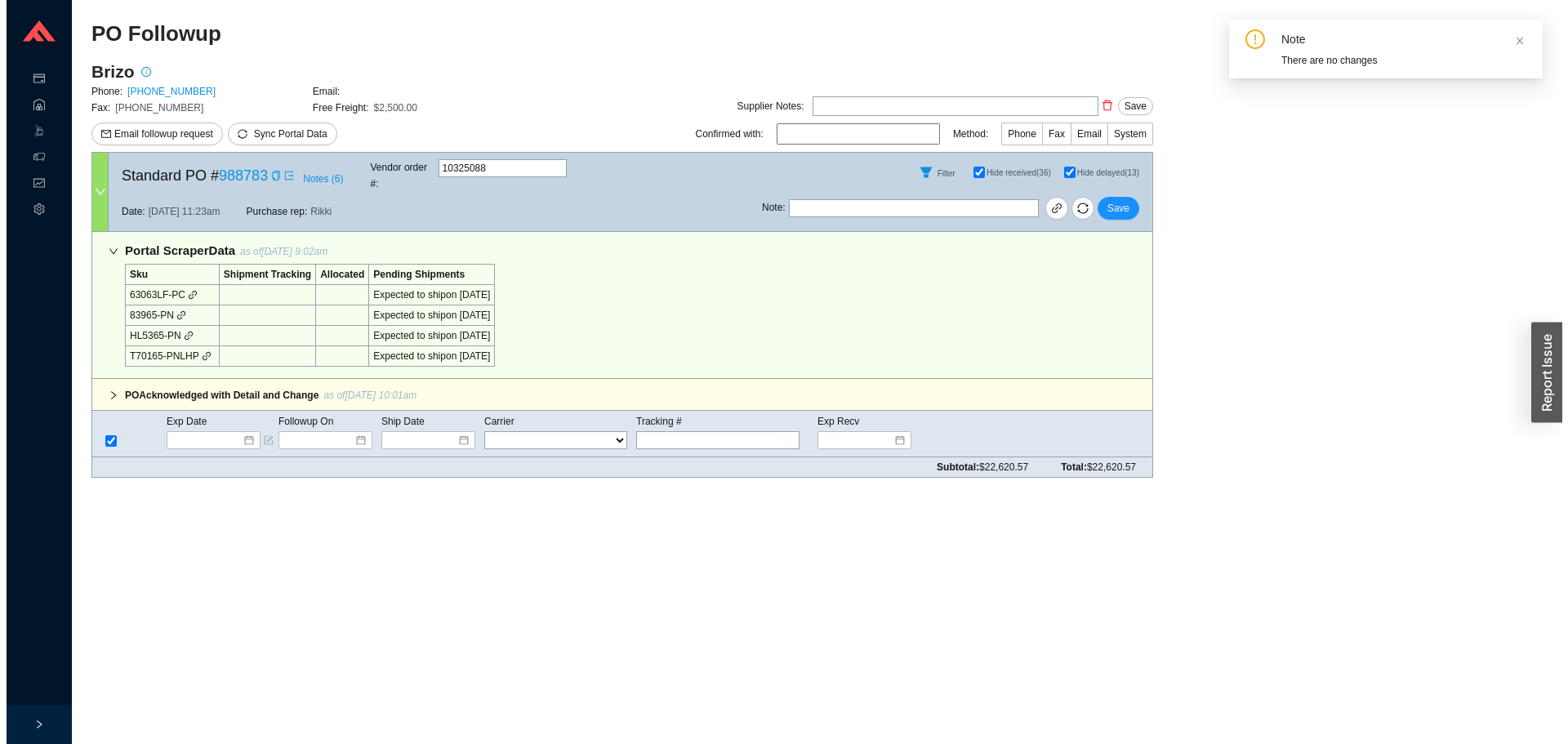
scroll to position [0, 0]
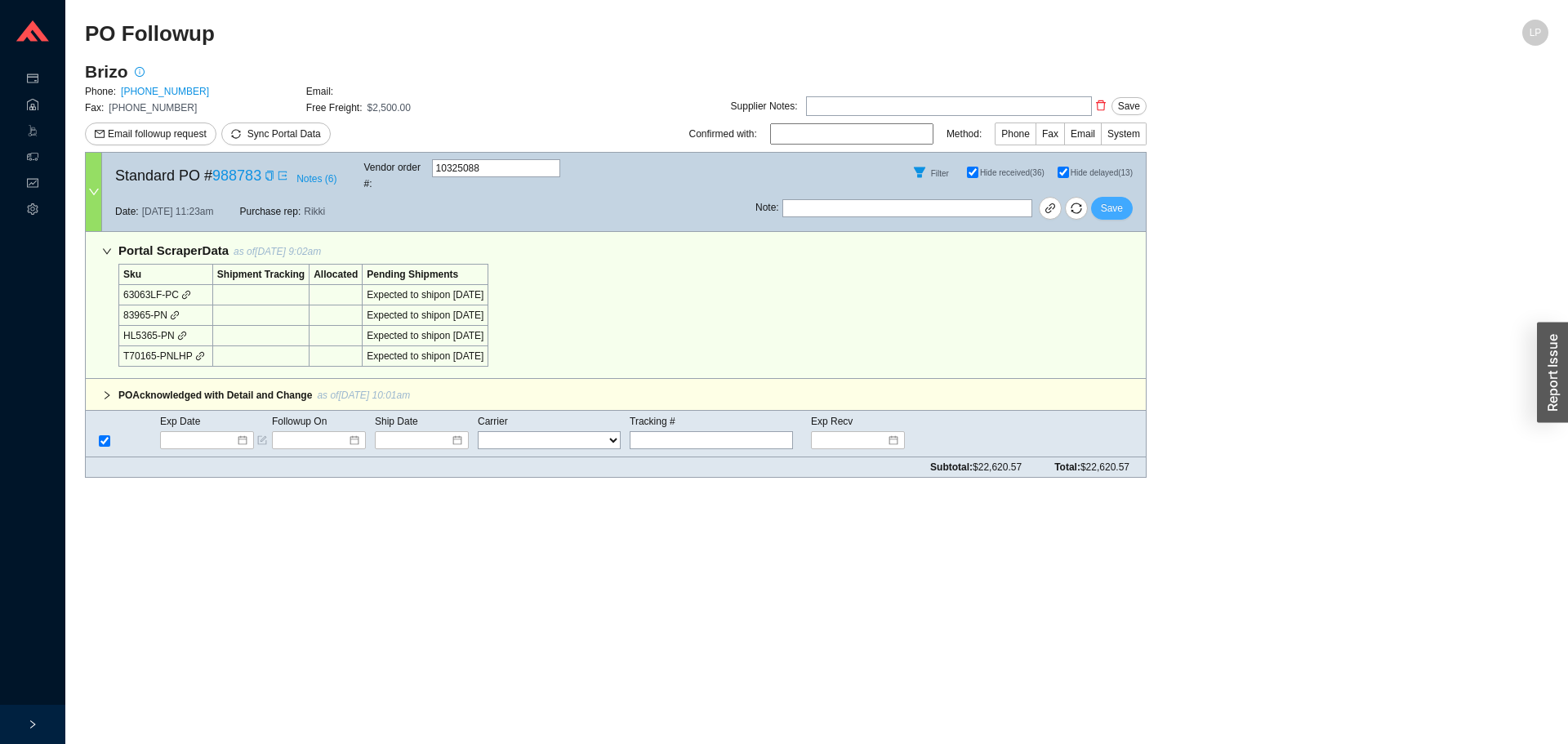
drag, startPoint x: 1109, startPoint y: 197, endPoint x: 1271, endPoint y: 79, distance: 200.4
click at [1112, 200] on span "Save" at bounding box center [1112, 208] width 22 height 16
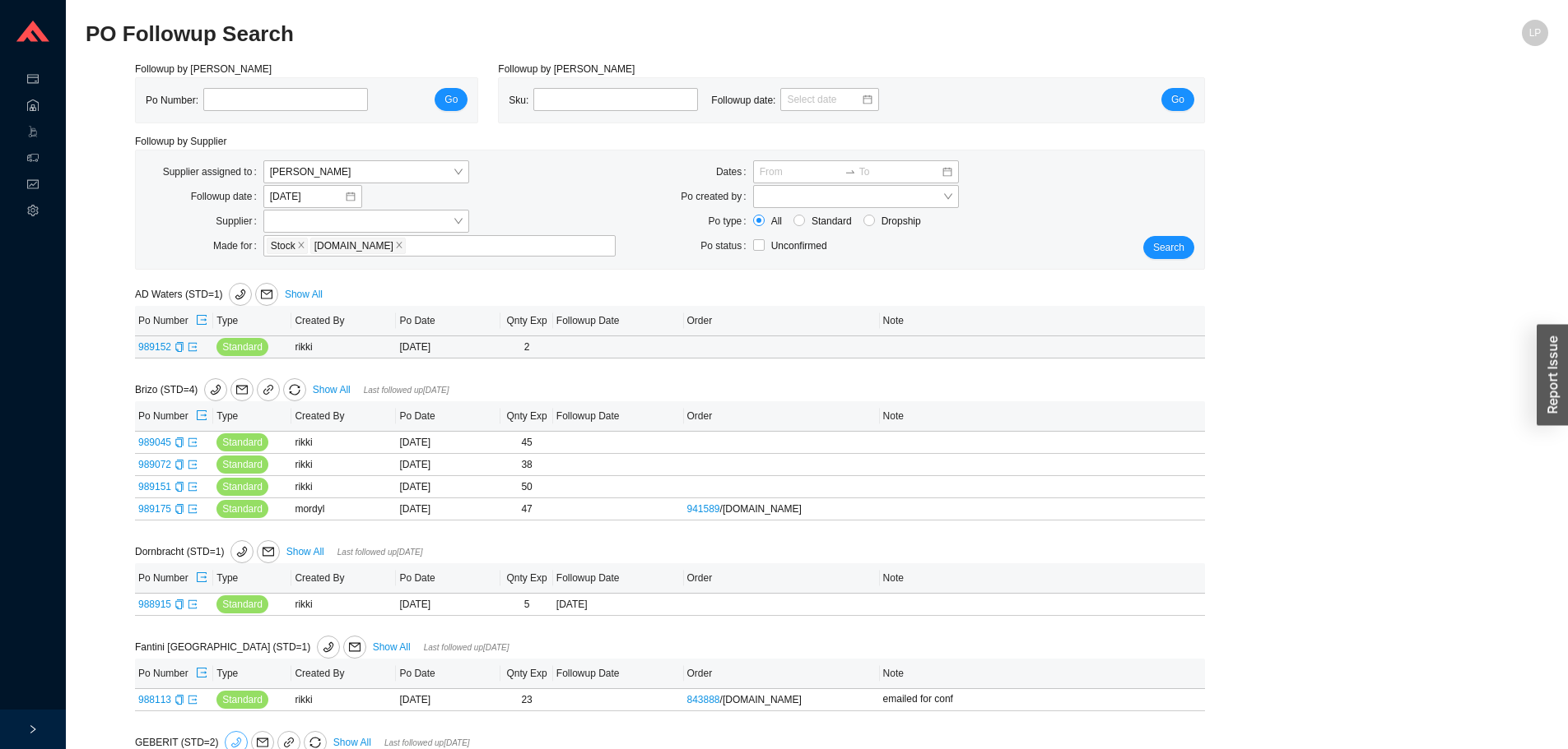
scroll to position [411, 0]
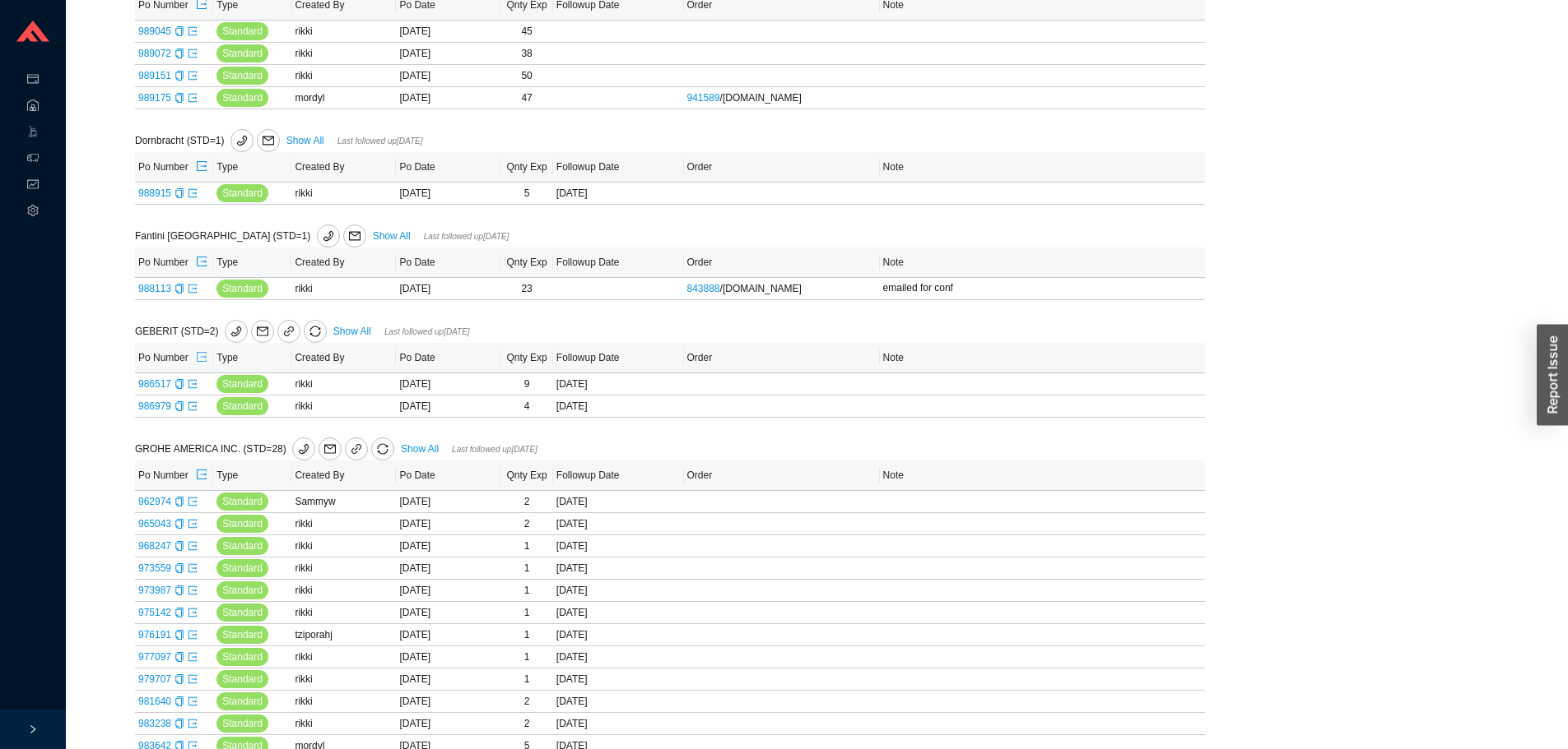
click at [205, 359] on icon "export" at bounding box center [201, 357] width 10 height 10
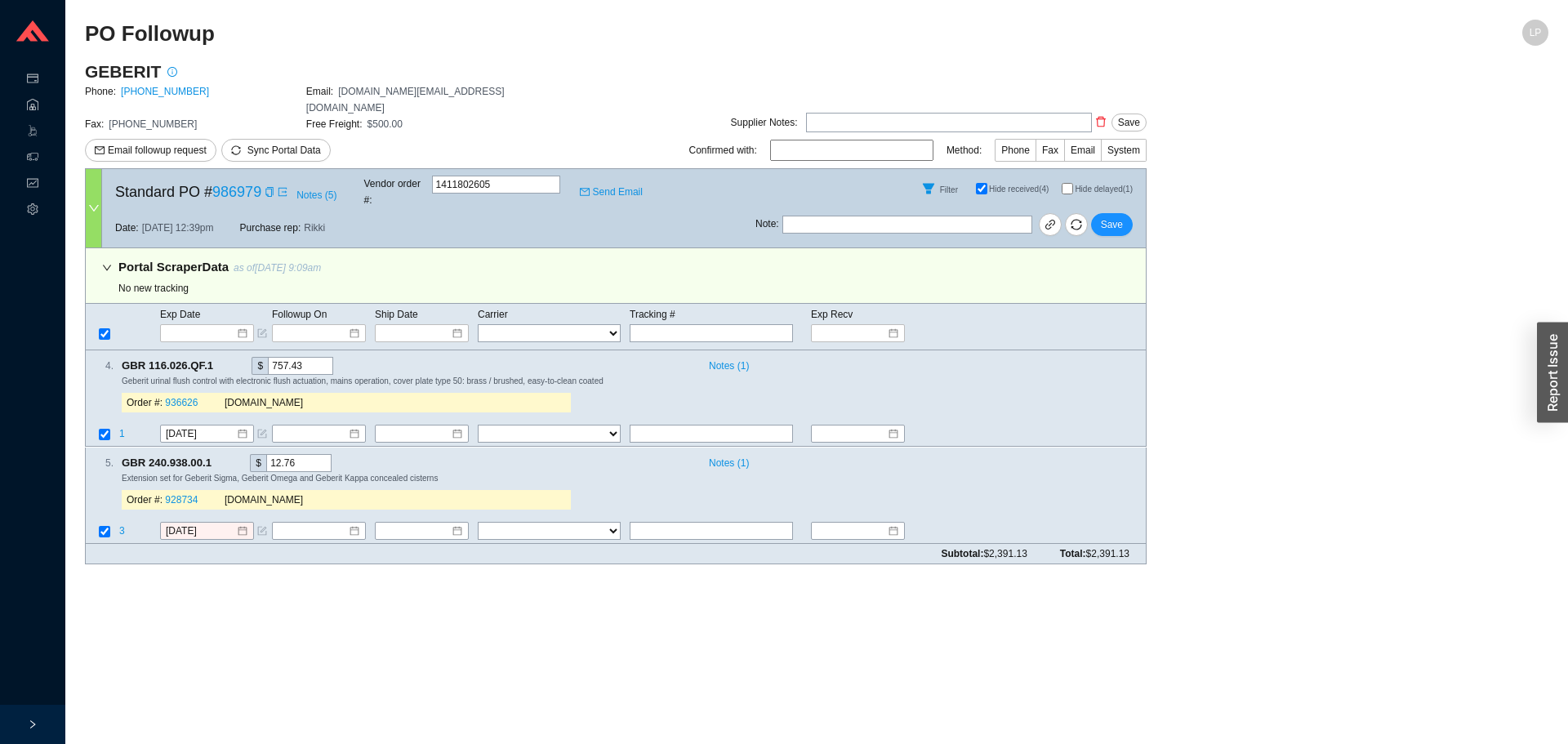
click at [1066, 183] on input "Hide delayed (1)" at bounding box center [1067, 188] width 11 height 11
checkbox input "true"
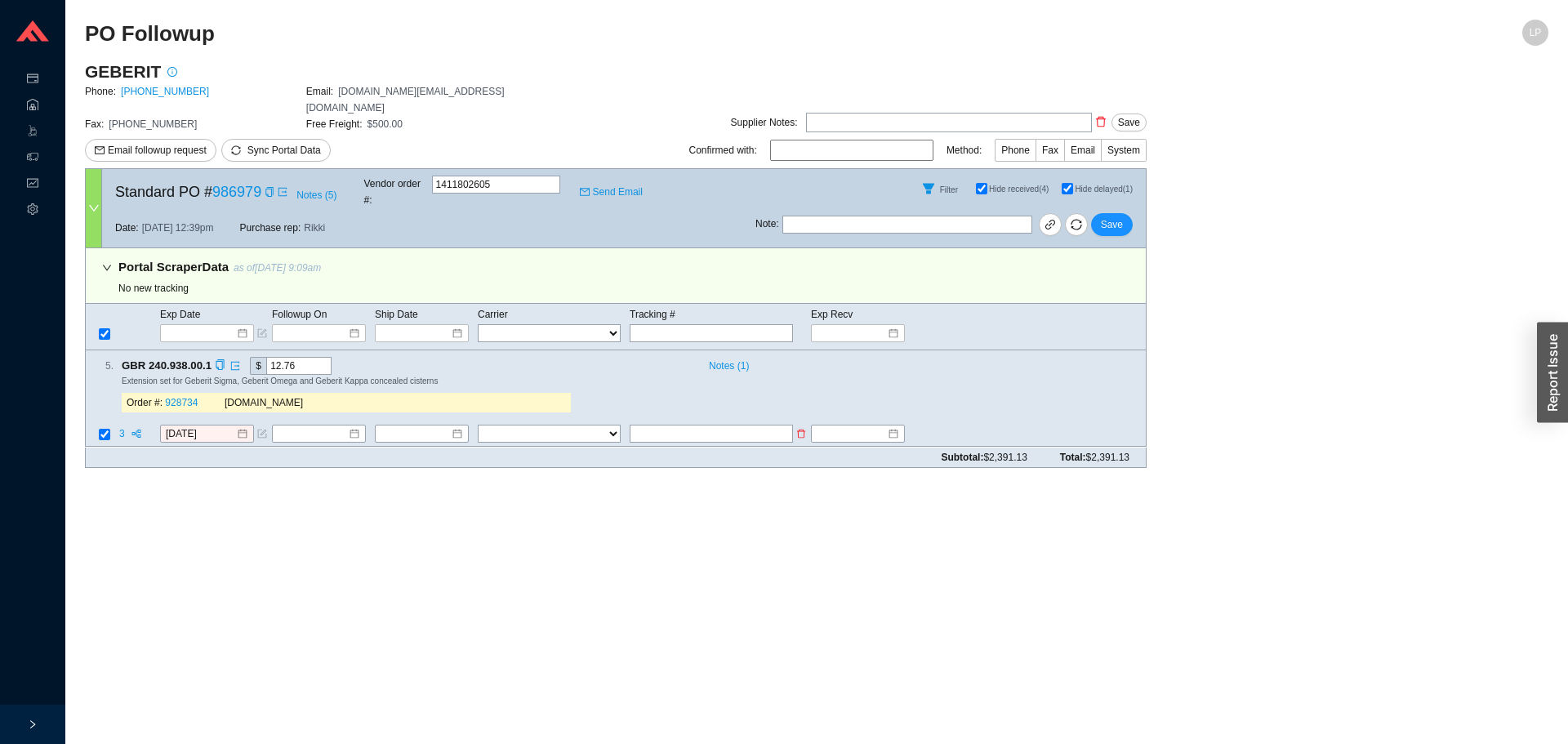
click at [737, 425] on td at bounding box center [719, 436] width 181 height 22
type input "next week"
click at [219, 360] on icon "copy" at bounding box center [220, 366] width 10 height 10
click at [121, 429] on span "3" at bounding box center [123, 434] width 8 height 11
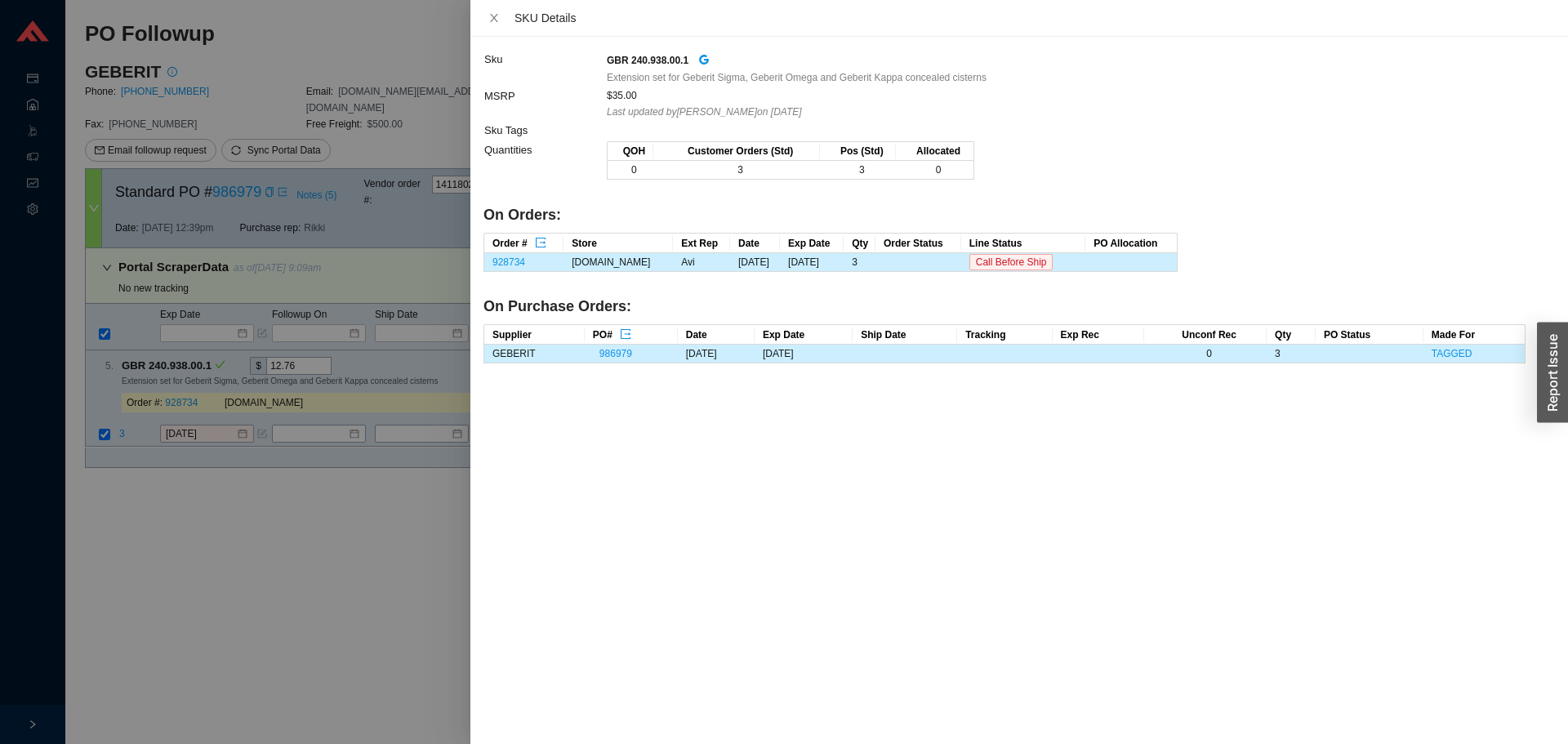
click at [122, 465] on div at bounding box center [784, 372] width 1568 height 744
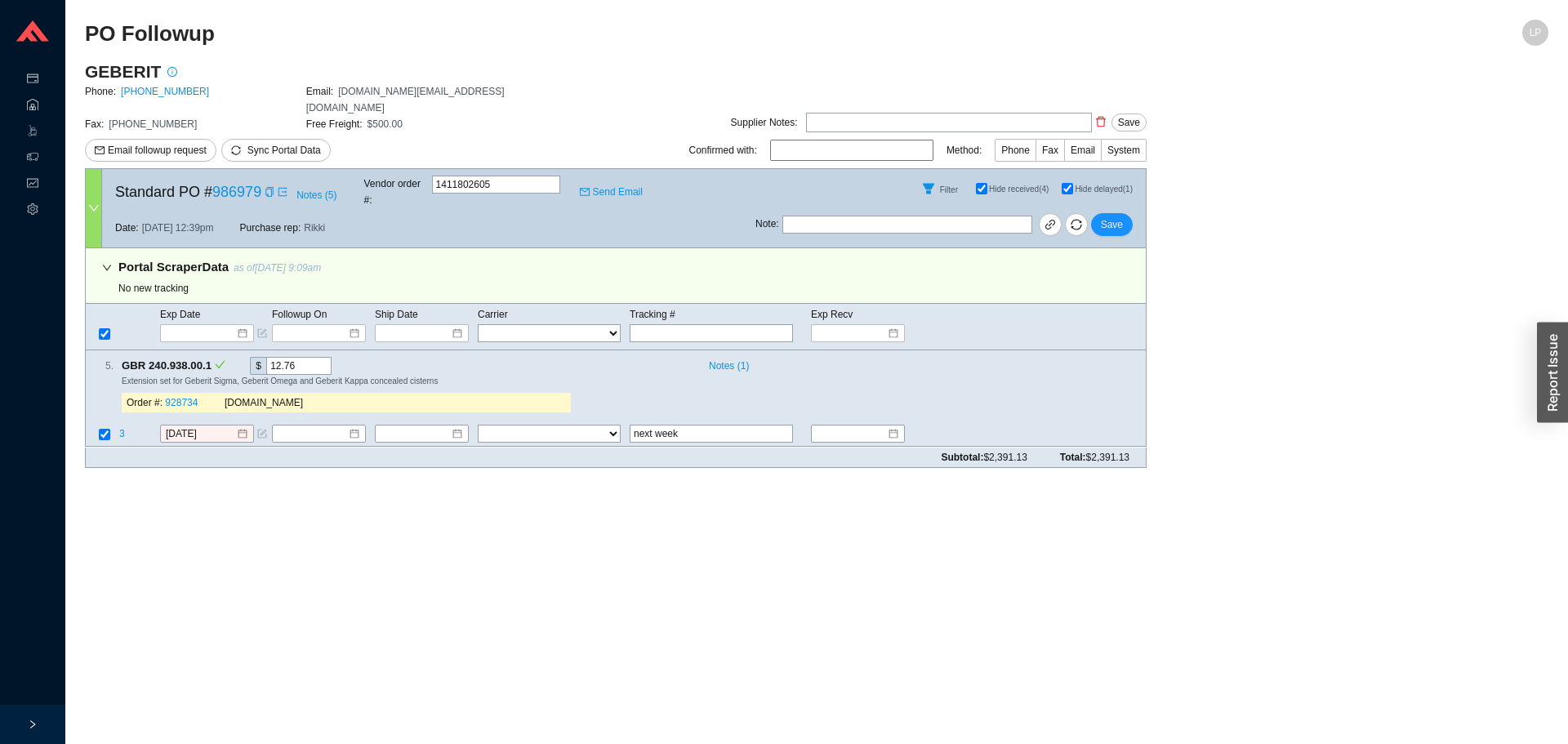
click at [197, 396] on div "Order #: 928734" at bounding box center [175, 403] width 98 height 16
click at [188, 398] on link "928734" at bounding box center [181, 403] width 33 height 11
click at [210, 427] on input "[DATE]" at bounding box center [201, 434] width 70 height 16
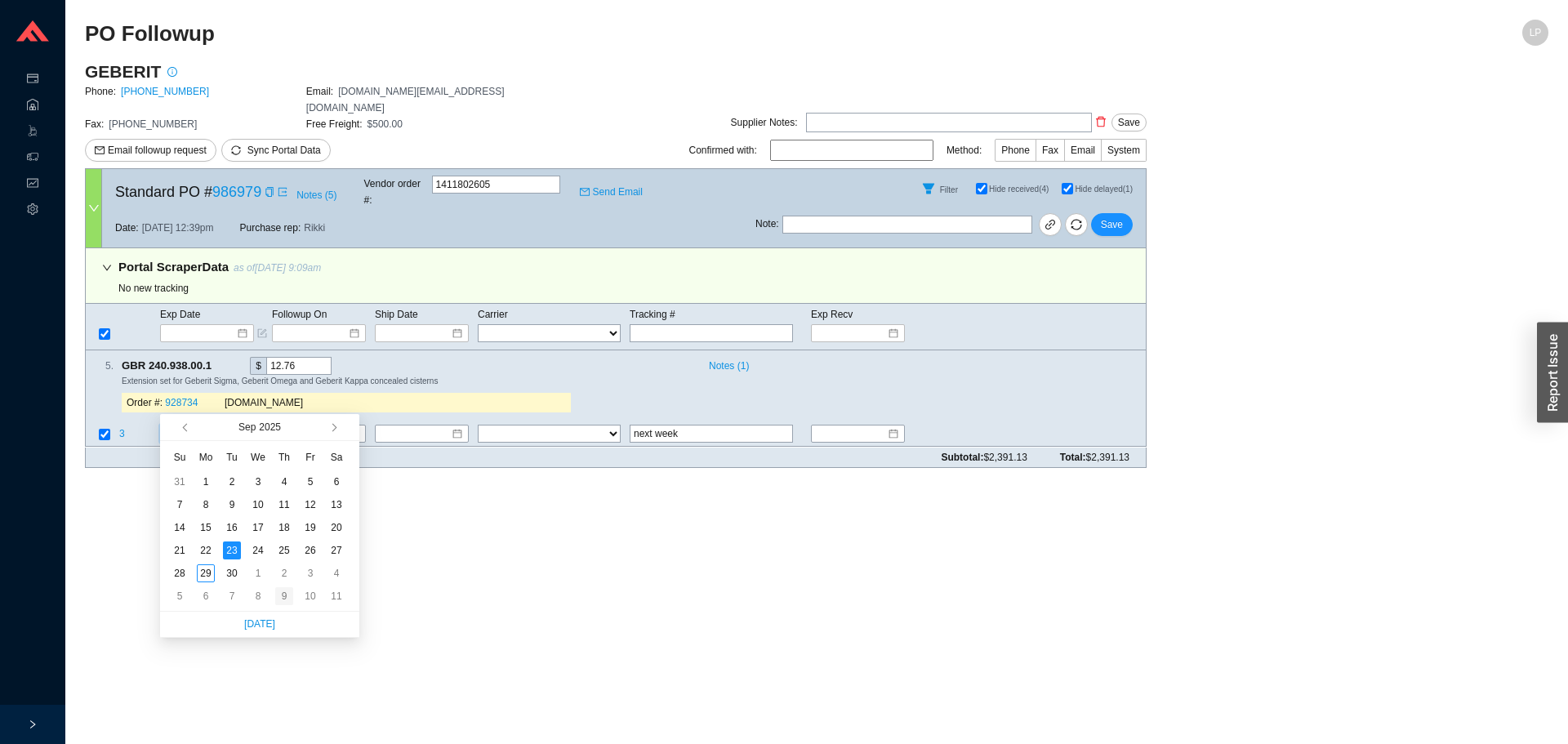
type input "[DATE]"
click at [288, 596] on div "9" at bounding box center [284, 596] width 18 height 18
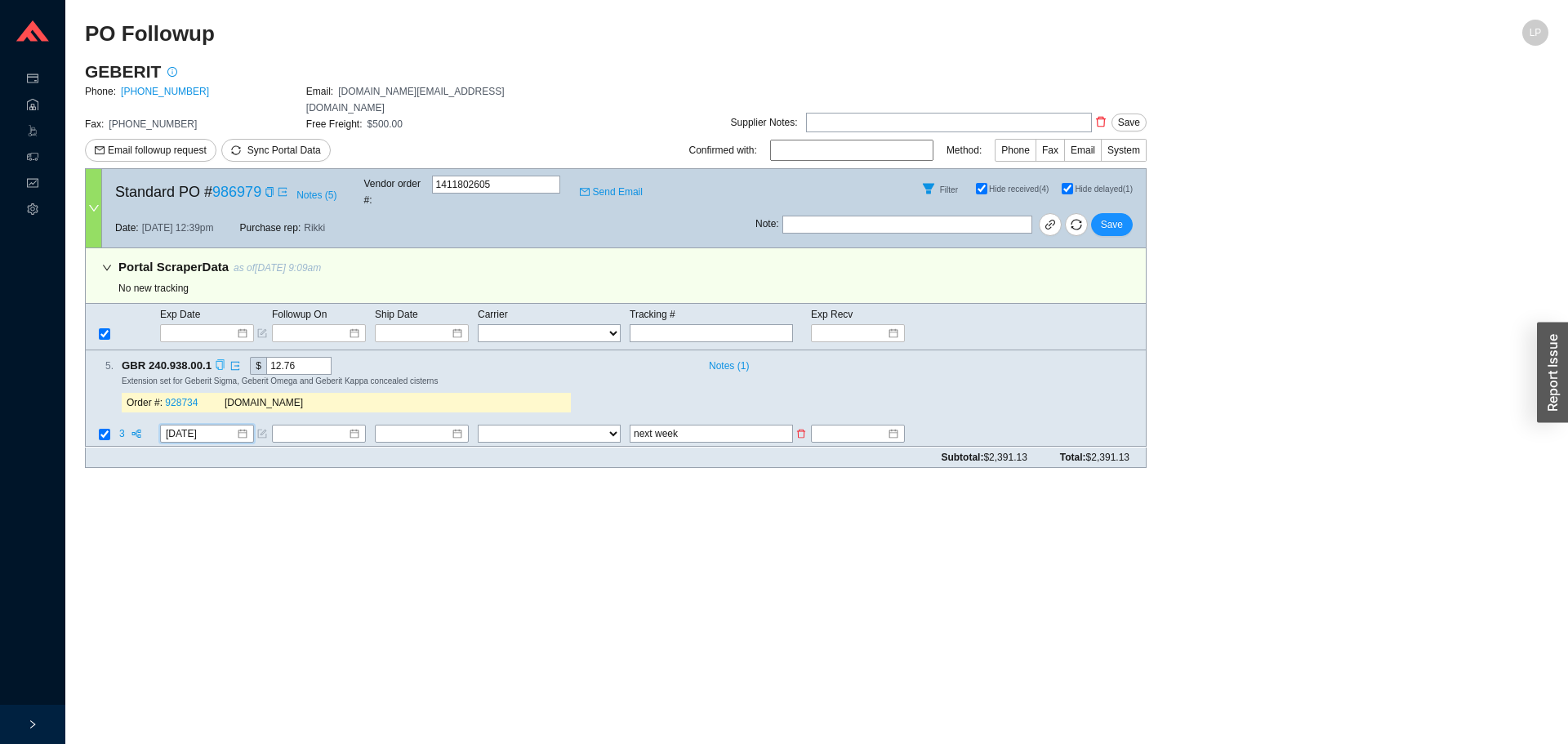
drag, startPoint x: 709, startPoint y: 403, endPoint x: 539, endPoint y: 413, distance: 170.3
click at [539, 425] on tr "3 10/9/2025 FedEx UPS ---------------- 2 Day Transportation INC A&B Freight A. …" at bounding box center [616, 436] width 1060 height 22
click at [1128, 213] on button "Save" at bounding box center [1112, 224] width 41 height 23
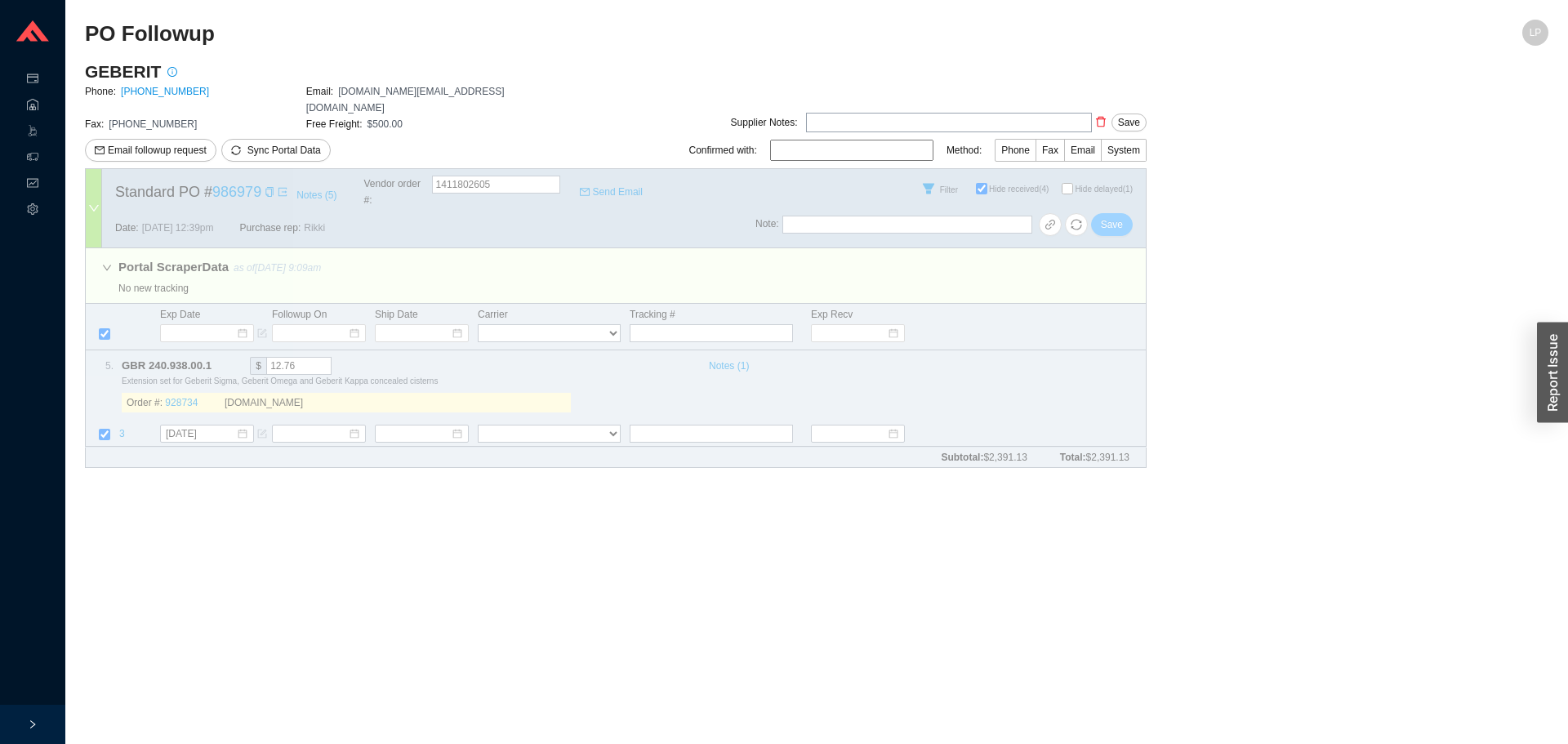
checkbox input "false"
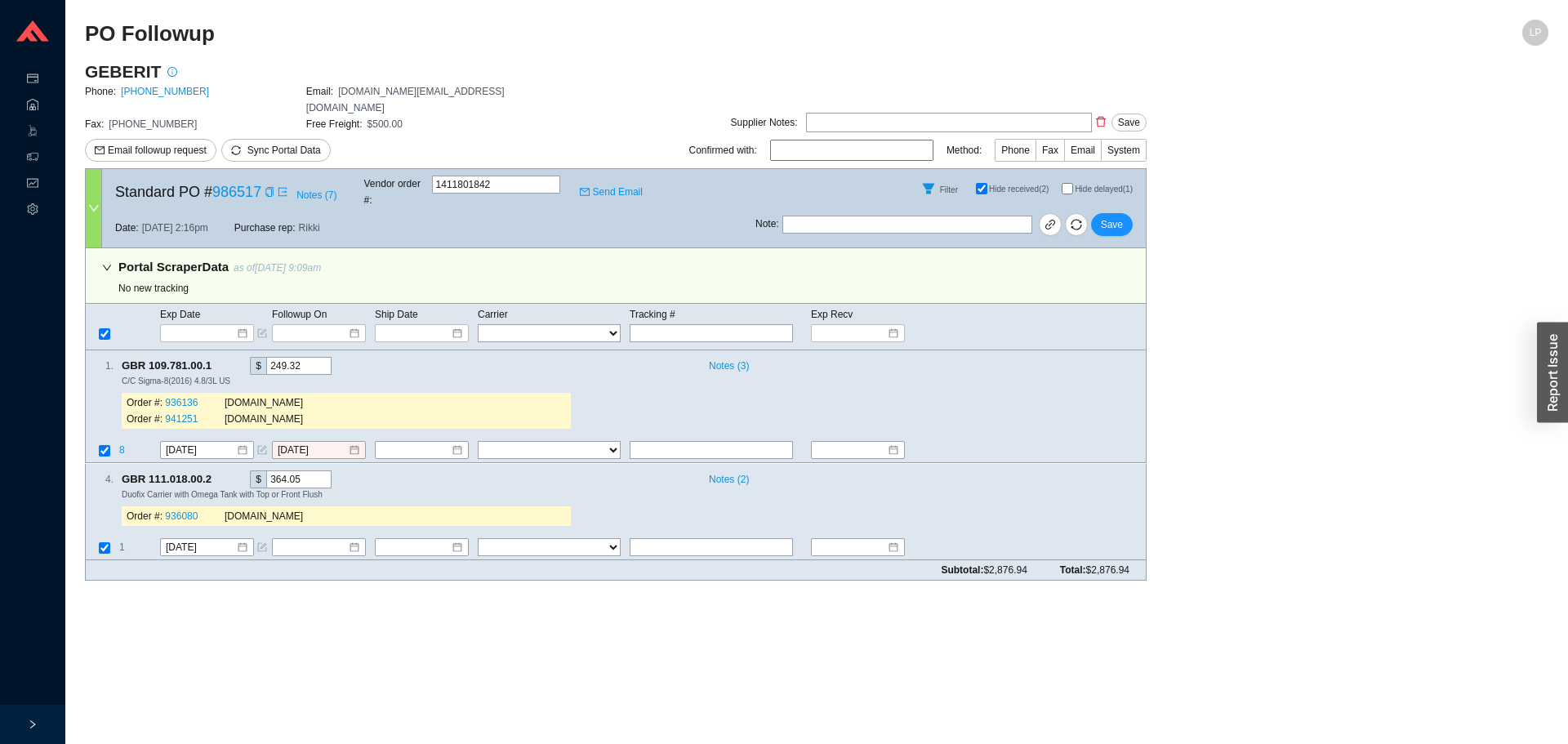
click at [1068, 183] on input "Hide delayed (1)" at bounding box center [1067, 188] width 11 height 11
checkbox input "true"
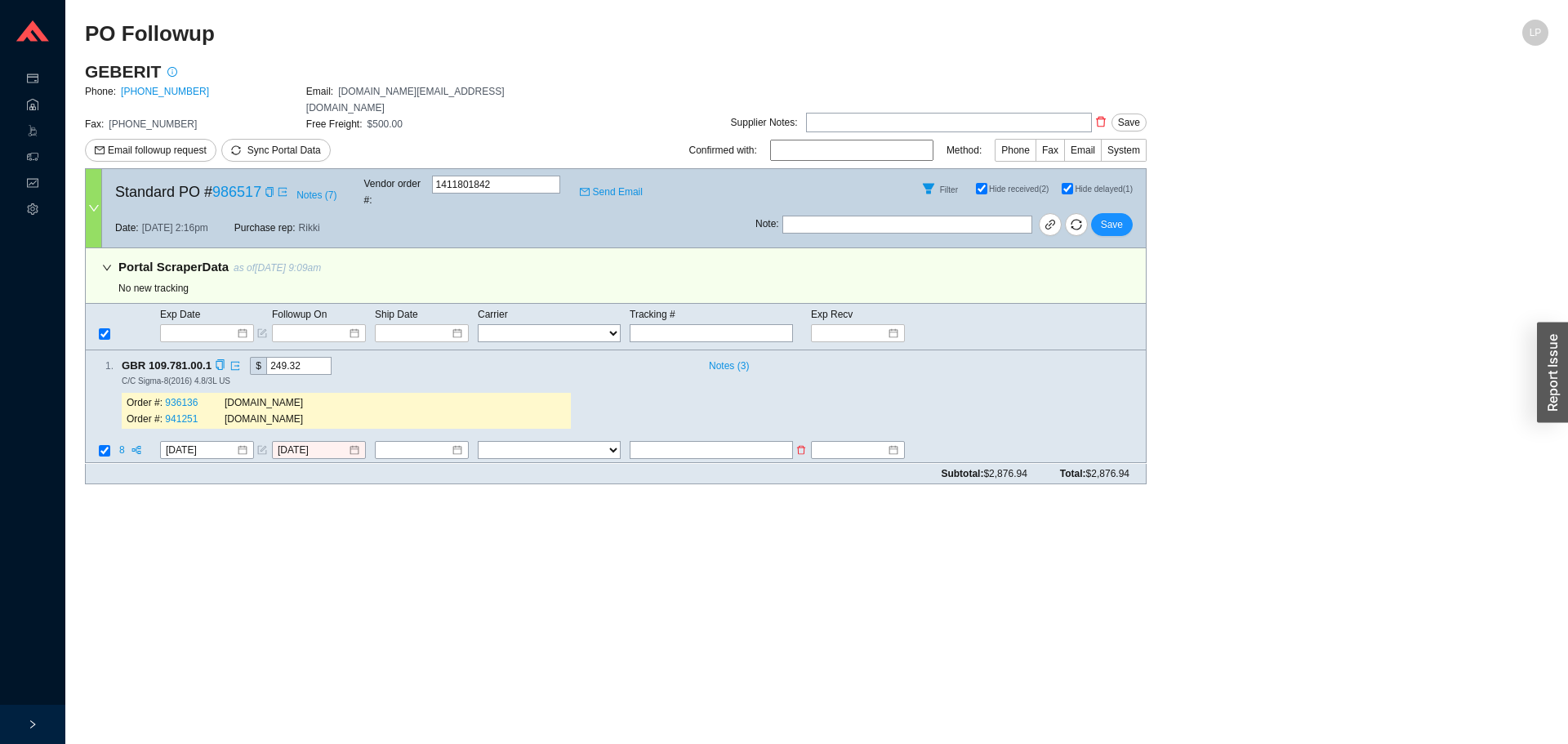
click at [662, 442] on input "text" at bounding box center [711, 451] width 163 height 18
type input "week 10/20"
click at [118, 441] on td at bounding box center [102, 452] width 33 height 22
click at [122, 446] on span "8" at bounding box center [123, 451] width 8 height 11
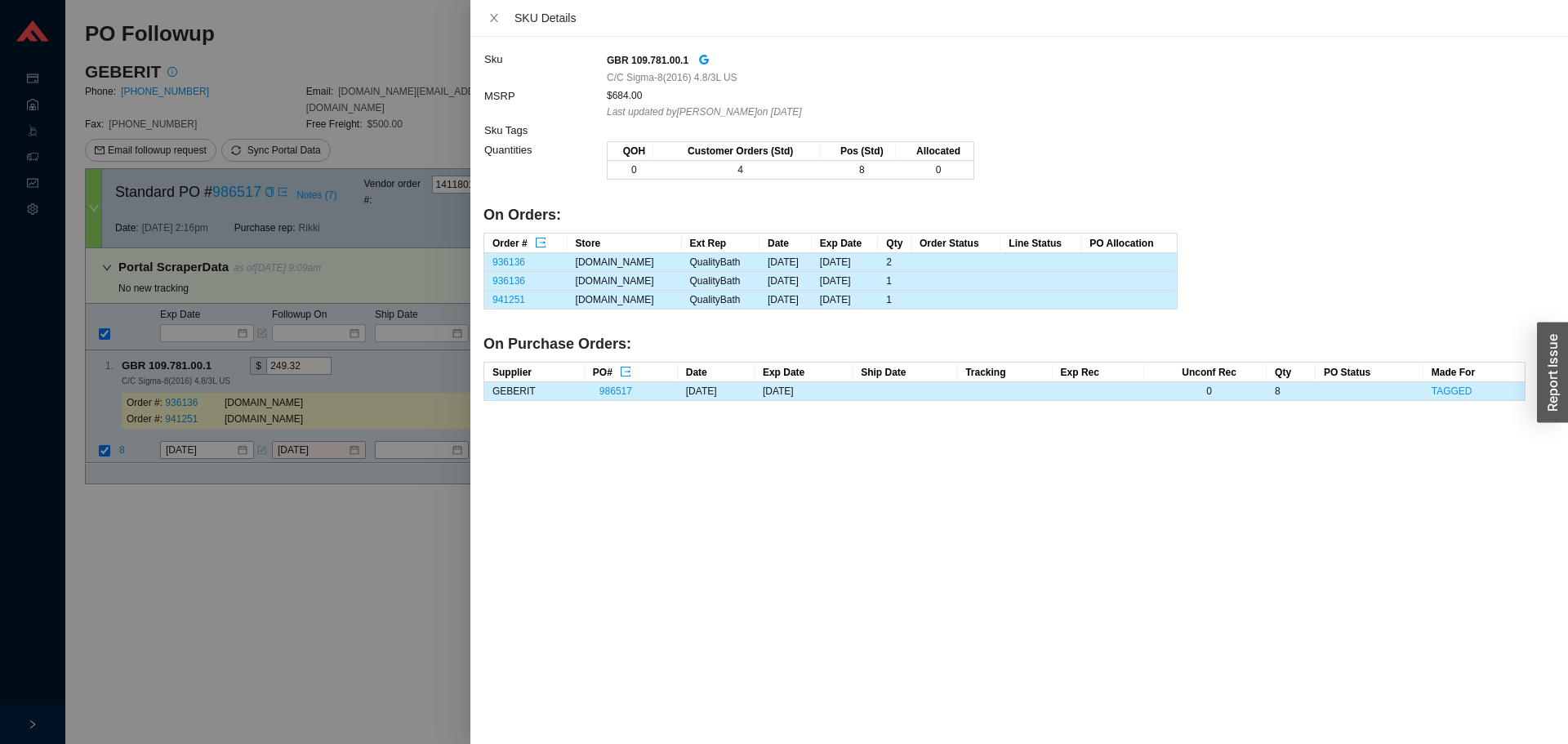
drag, startPoint x: 145, startPoint y: 535, endPoint x: 579, endPoint y: 328, distance: 480.8
click at [154, 531] on div at bounding box center [784, 372] width 1568 height 744
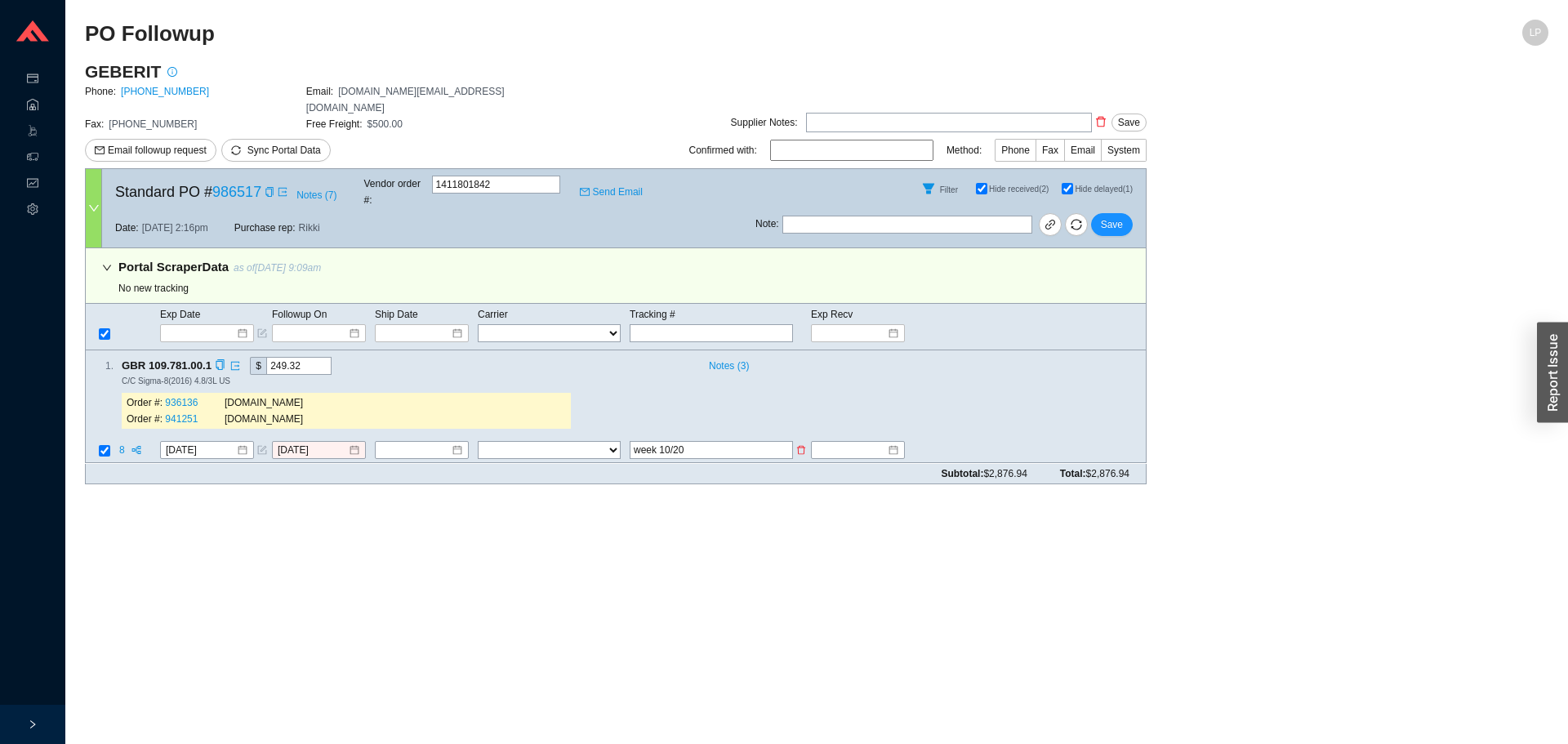
click at [122, 446] on span "8" at bounding box center [123, 451] width 8 height 11
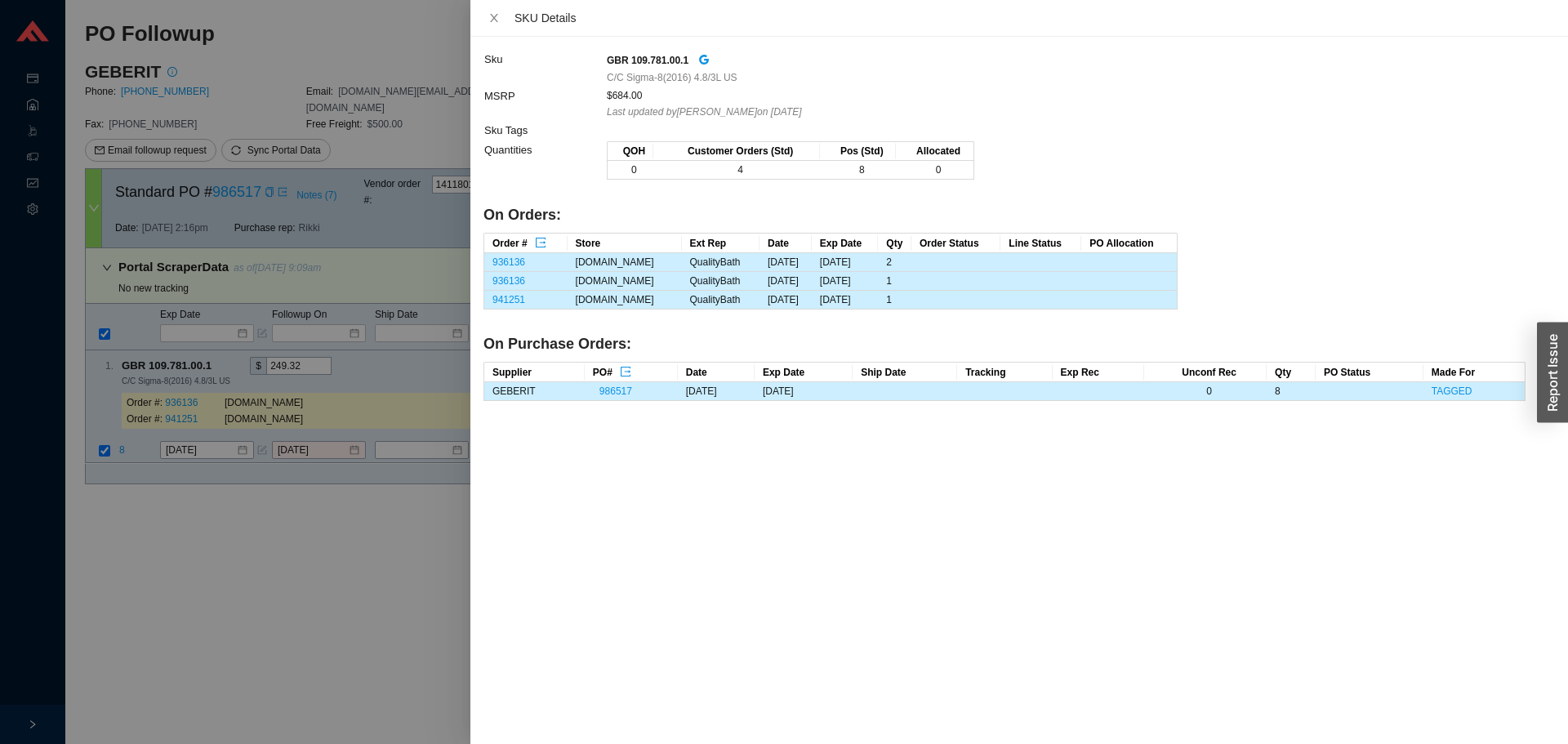
click at [425, 545] on div at bounding box center [784, 372] width 1568 height 744
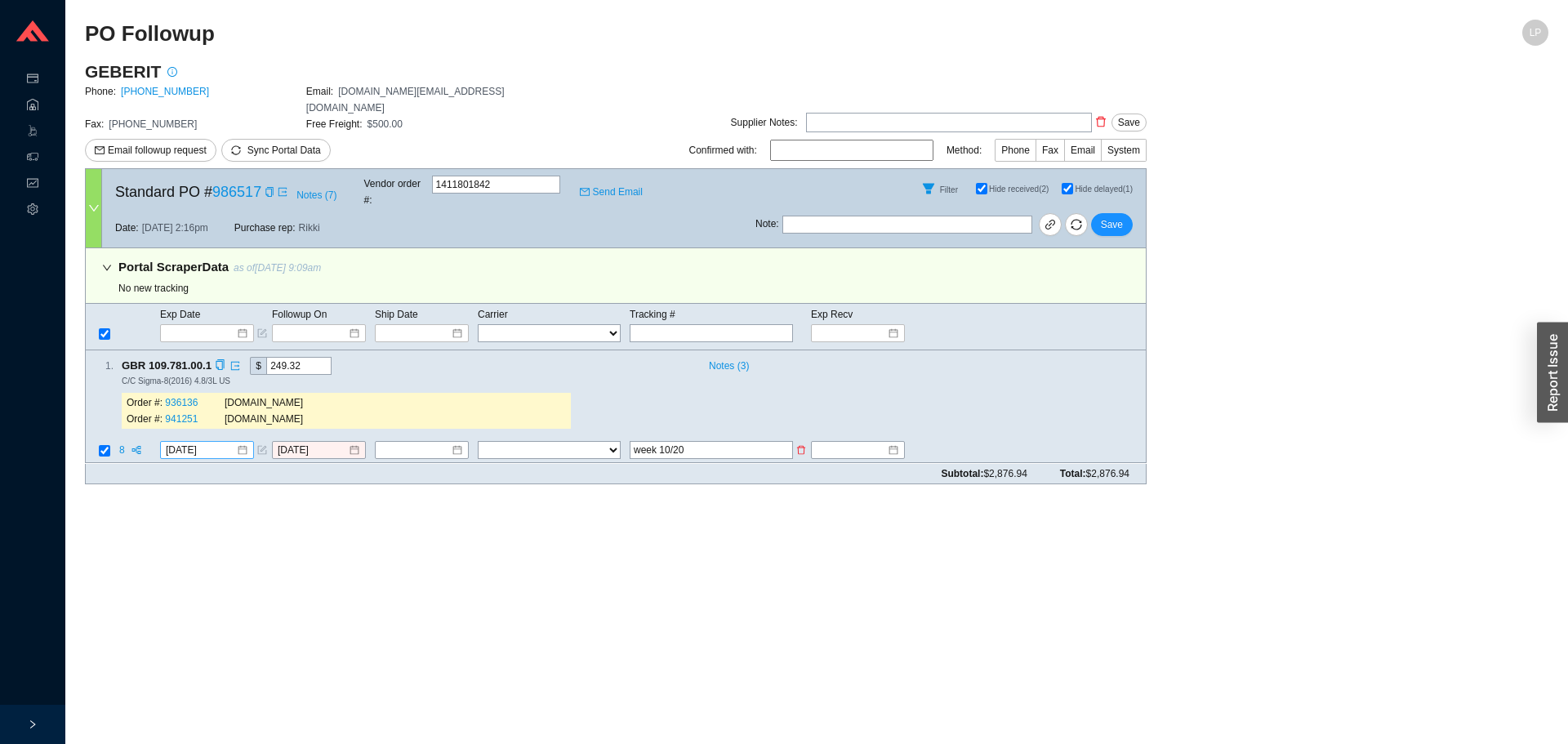
drag, startPoint x: 164, startPoint y: 415, endPoint x: 204, endPoint y: 422, distance: 40.6
click at [165, 442] on div "[DATE]" at bounding box center [206, 451] width 94 height 18
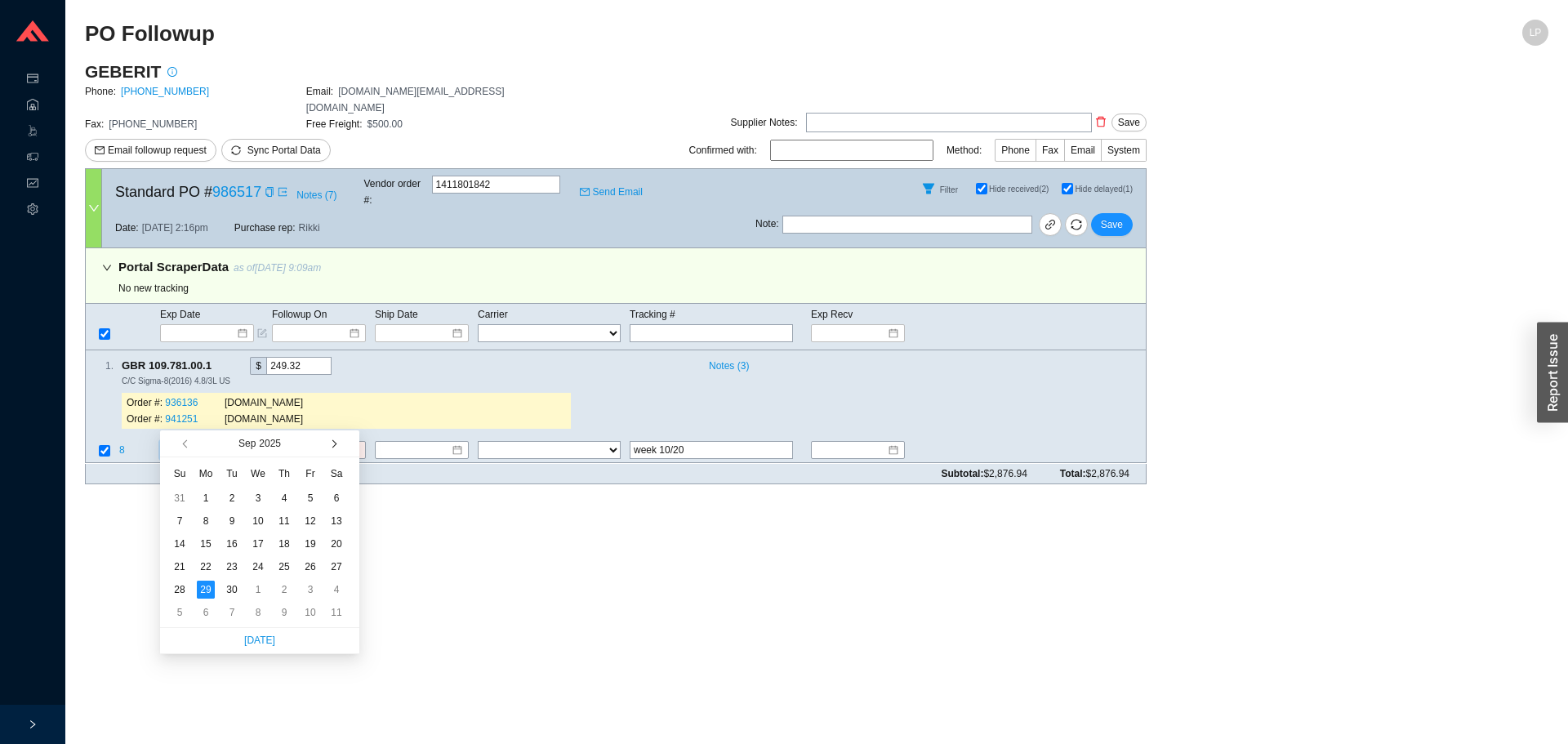
click at [325, 447] on button "button" at bounding box center [333, 444] width 15 height 26
type input "10/22/2025"
click at [266, 564] on div "22" at bounding box center [258, 567] width 18 height 18
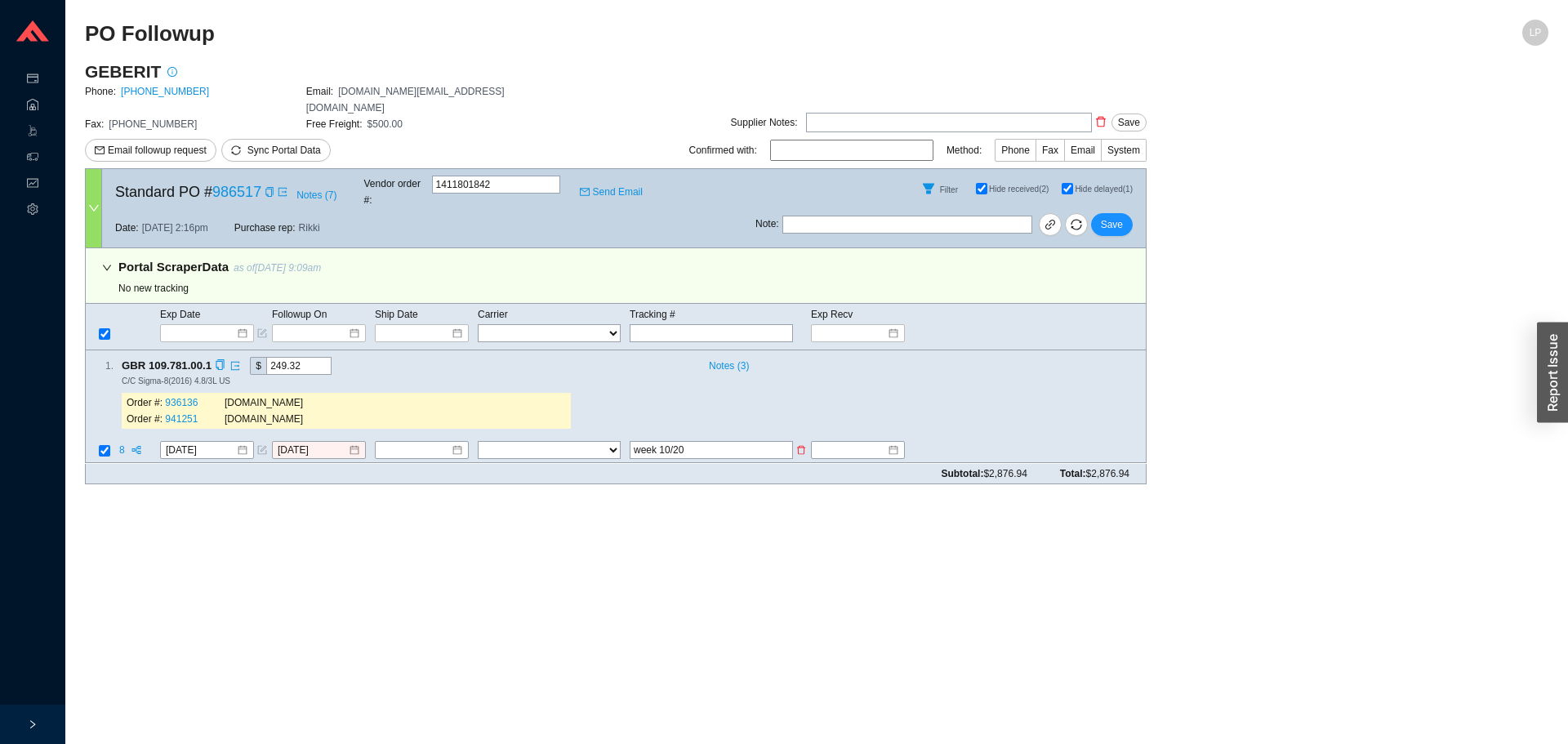
drag, startPoint x: 627, startPoint y: 424, endPoint x: 574, endPoint y: 424, distance: 53.0
click at [574, 441] on tr "8 10/22/2025 9/29/2025 FedEx UPS ---------------- 2 Day Transportation INC A&B …" at bounding box center [616, 452] width 1060 height 22
drag, startPoint x: 374, startPoint y: 416, endPoint x: 364, endPoint y: 417, distance: 10.0
click at [367, 441] on tr "8 10/22/2025 9/29/2025 FedEx UPS ---------------- 2 Day Transportation INC A&B …" at bounding box center [616, 452] width 1060 height 22
click at [358, 443] on div at bounding box center [318, 451] width 82 height 16
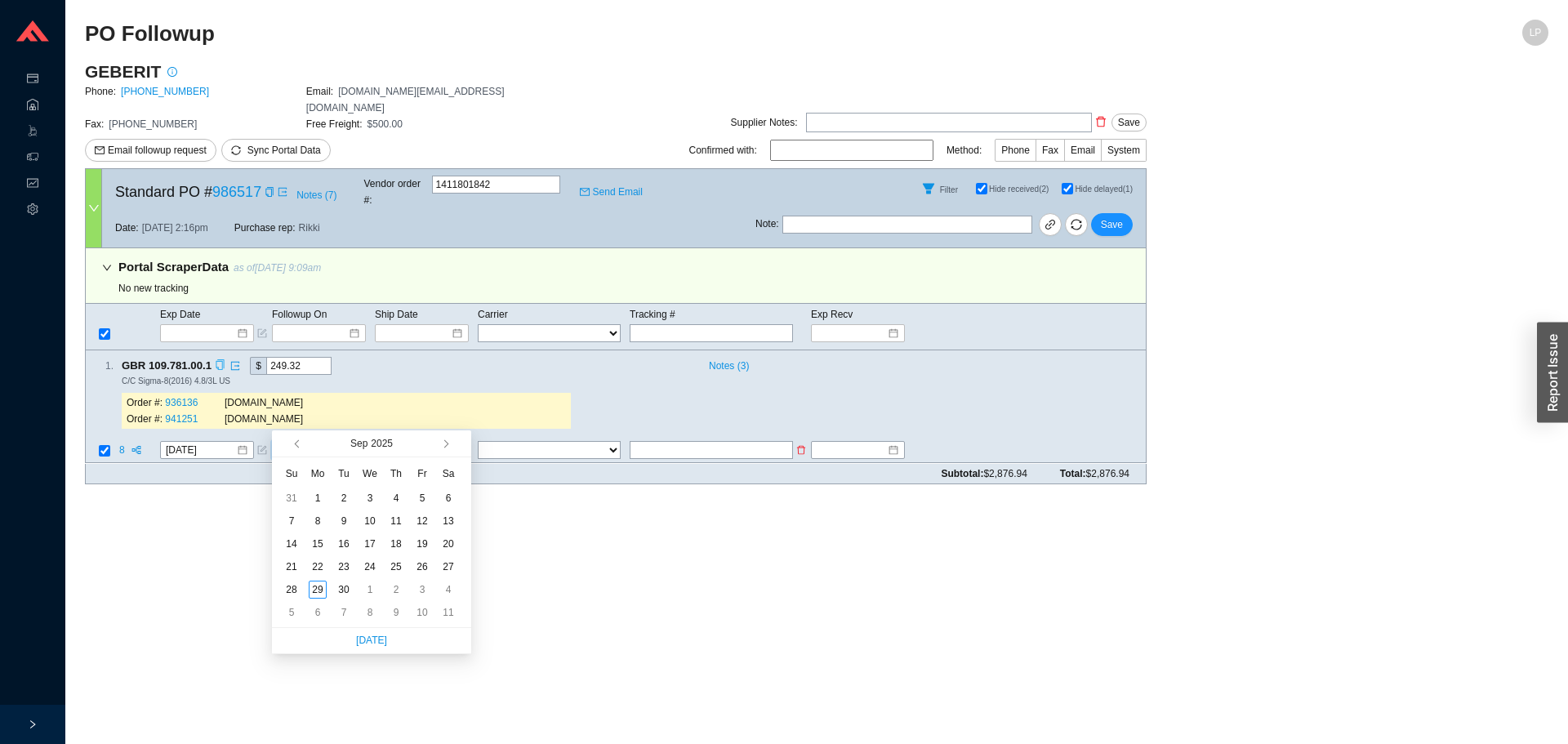
click at [215, 357] on div "Copy" at bounding box center [220, 366] width 10 height 18
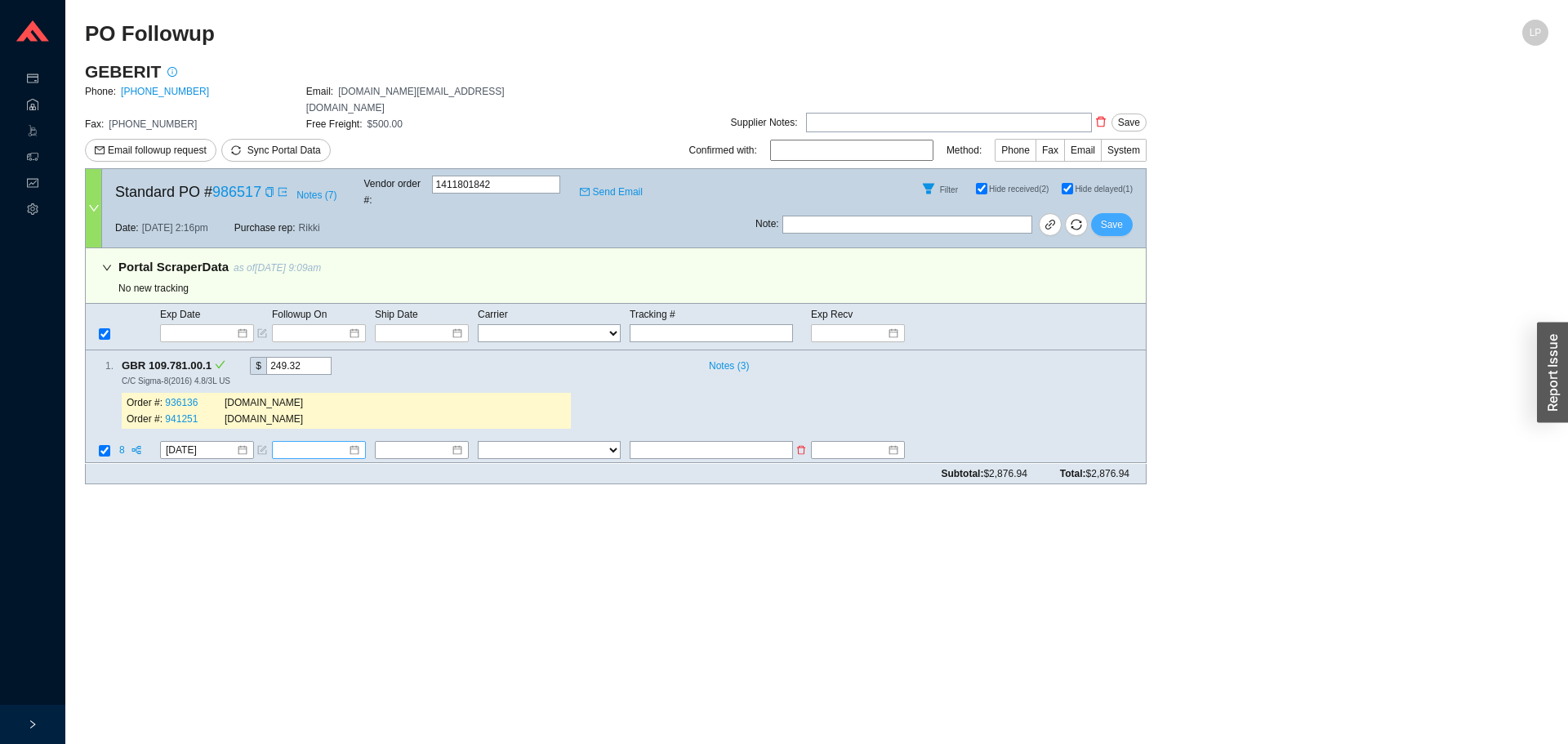
click at [1101, 213] on button "Save" at bounding box center [1112, 224] width 41 height 23
checkbox input "false"
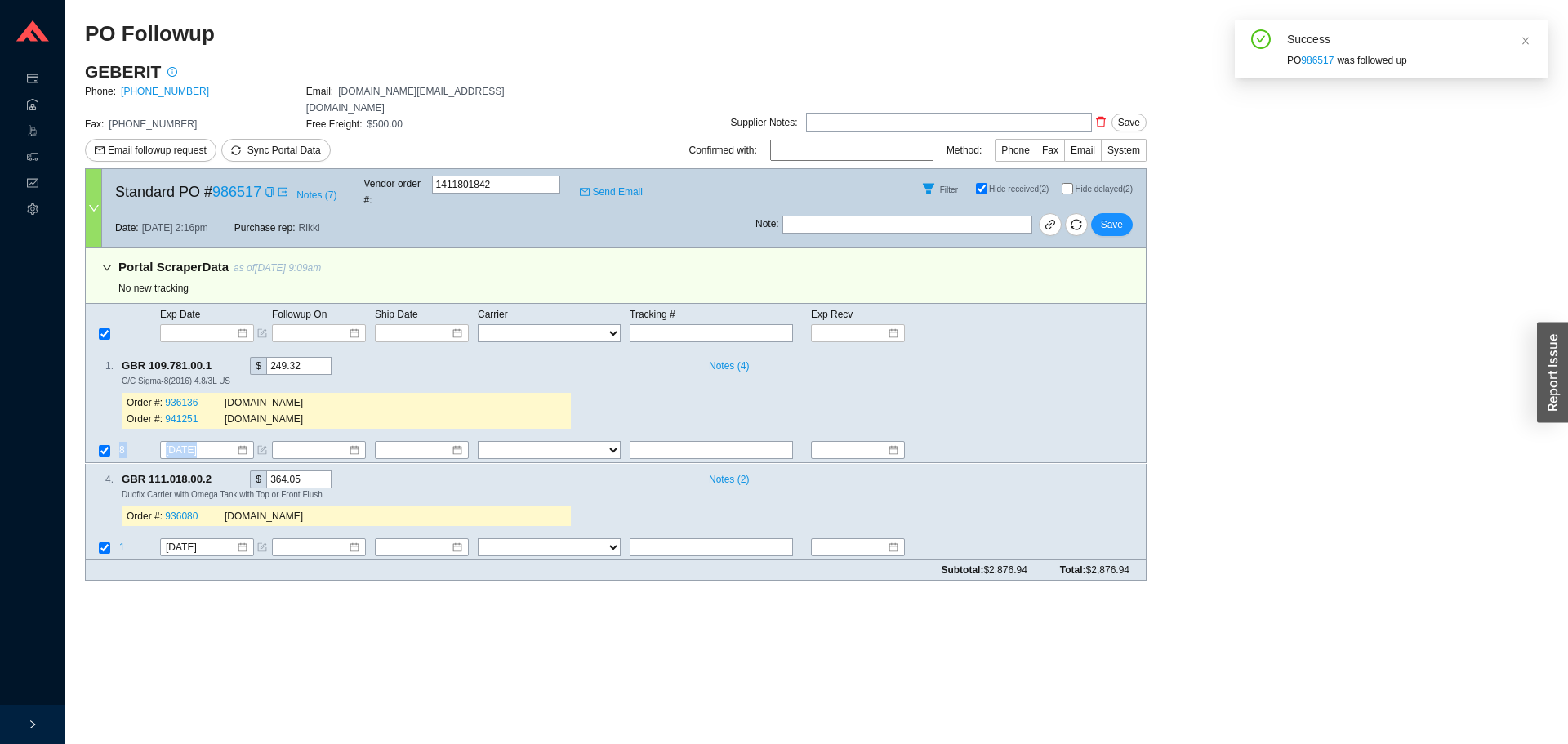
click at [1147, 427] on main "GEBERIT Phone: 800-566-2100 Email: customerservice.us@geberit.com Fax: 847-849-…" at bounding box center [817, 327] width 1463 height 533
click at [124, 446] on span "8" at bounding box center [123, 451] width 8 height 11
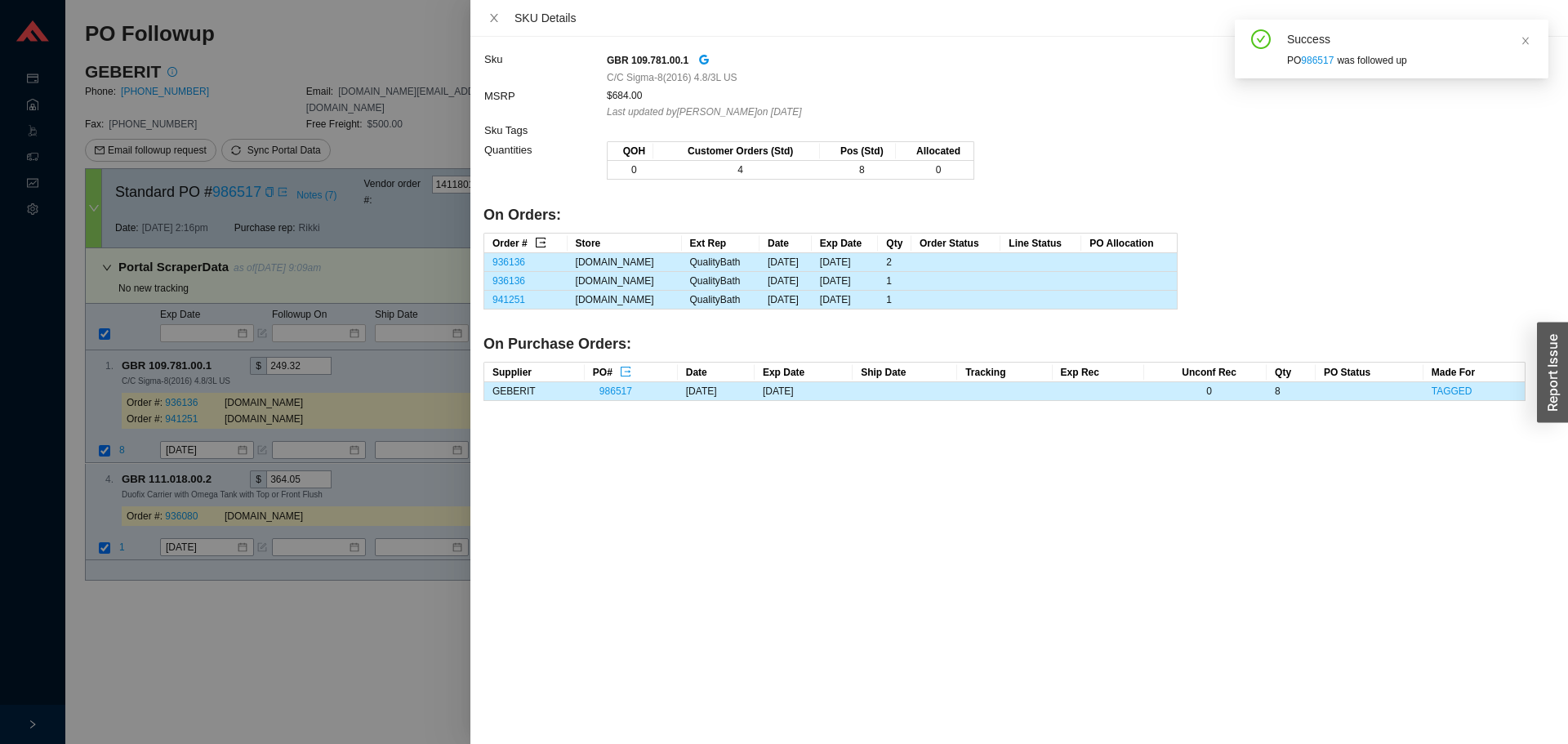
click at [538, 241] on icon "export" at bounding box center [540, 242] width 11 height 11
drag, startPoint x: 290, startPoint y: 591, endPoint x: 786, endPoint y: 266, distance: 593.0
click at [292, 588] on div at bounding box center [784, 372] width 1568 height 744
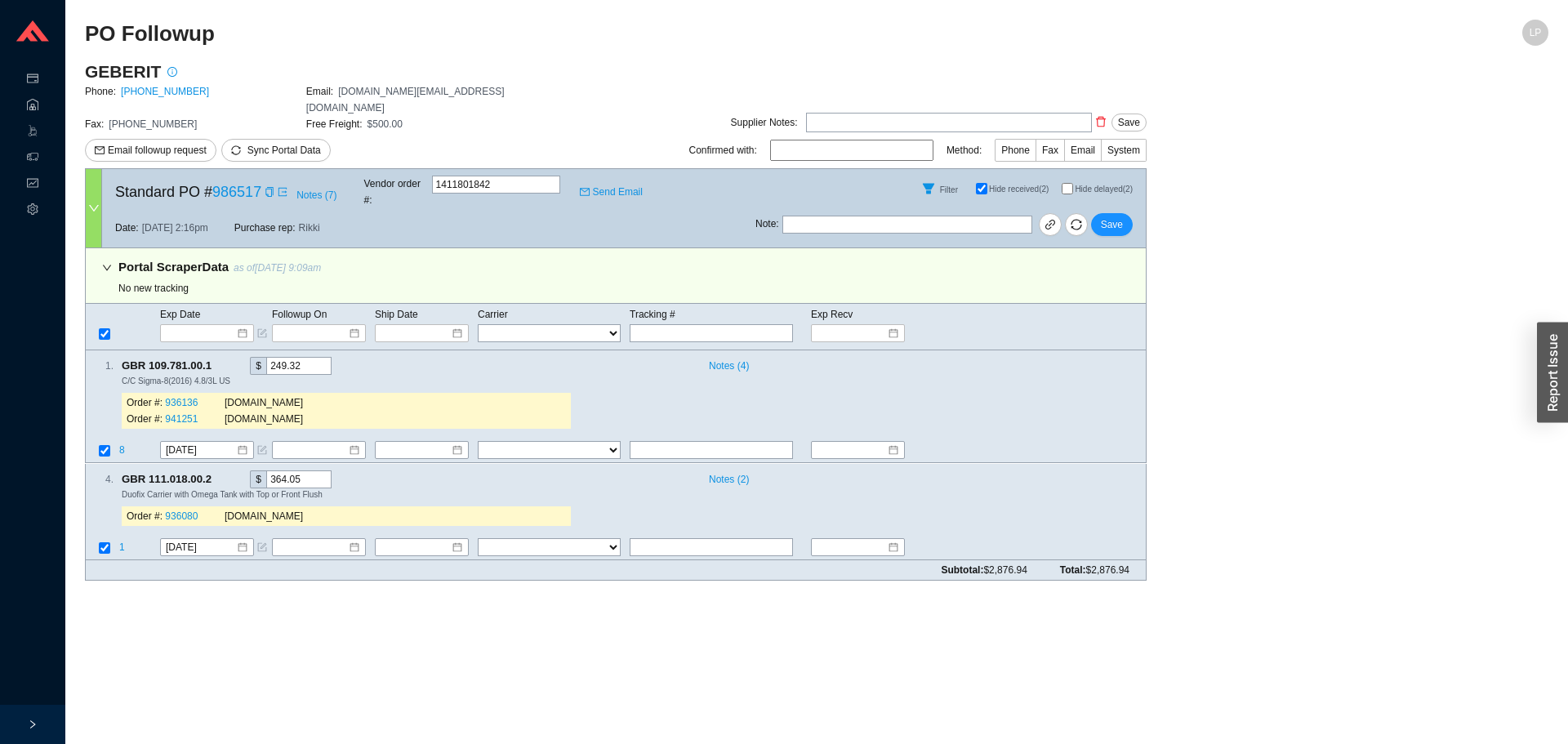
click at [1134, 208] on div "Note : Save" at bounding box center [951, 228] width 390 height 40
click at [1115, 217] on span "Save" at bounding box center [1112, 224] width 22 height 16
click at [1113, 217] on span "Save" at bounding box center [1112, 224] width 22 height 16
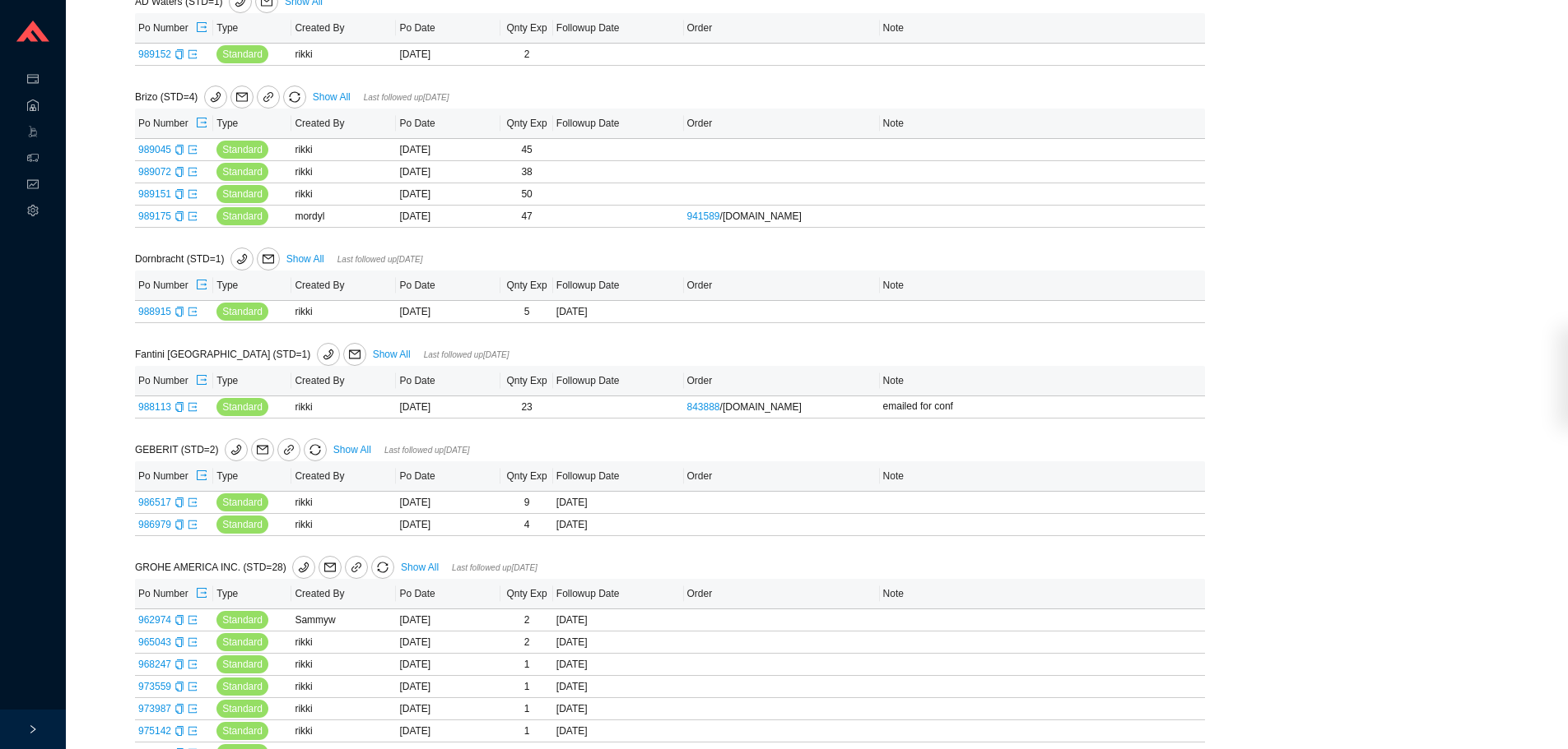
scroll to position [329, 0]
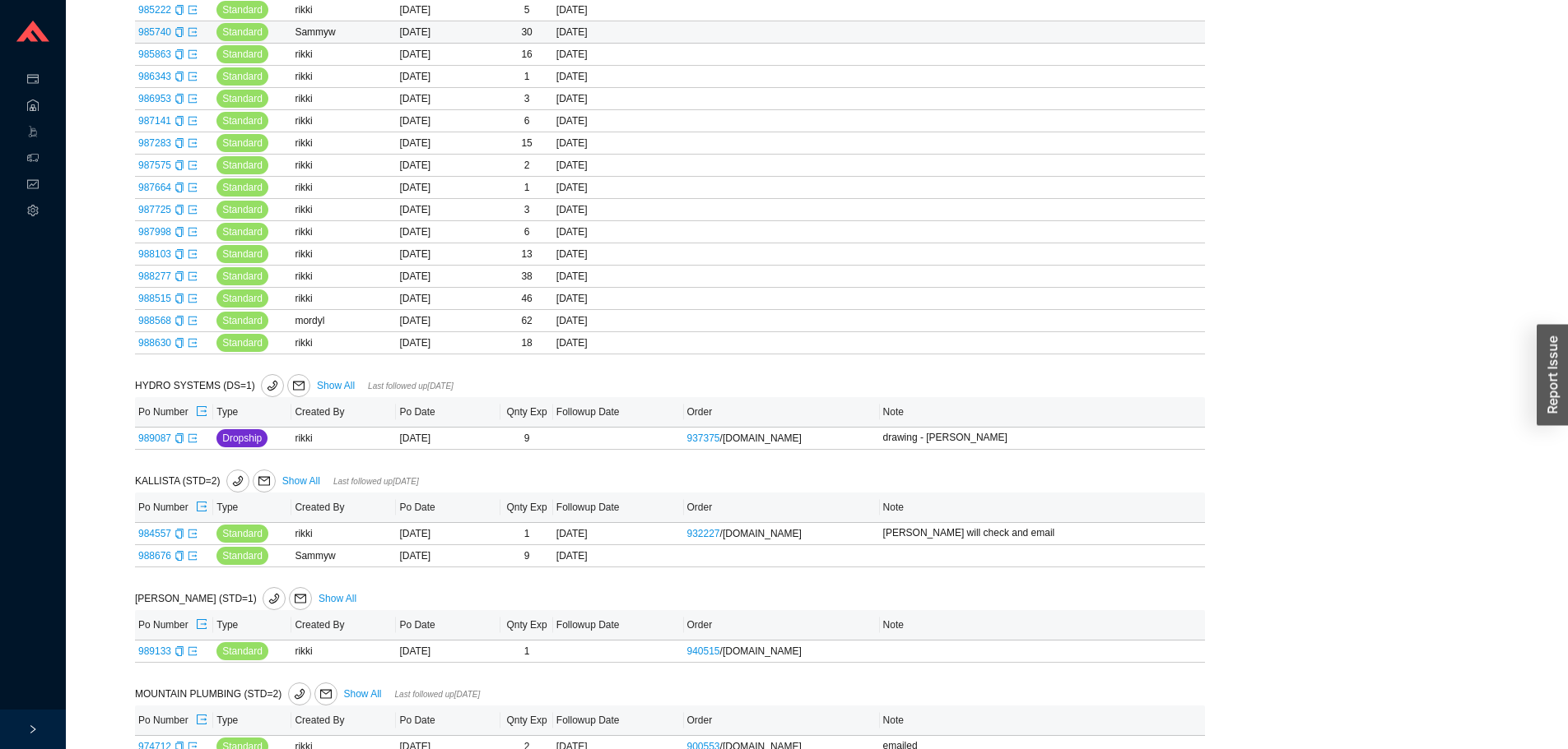
scroll to position [1143, 0]
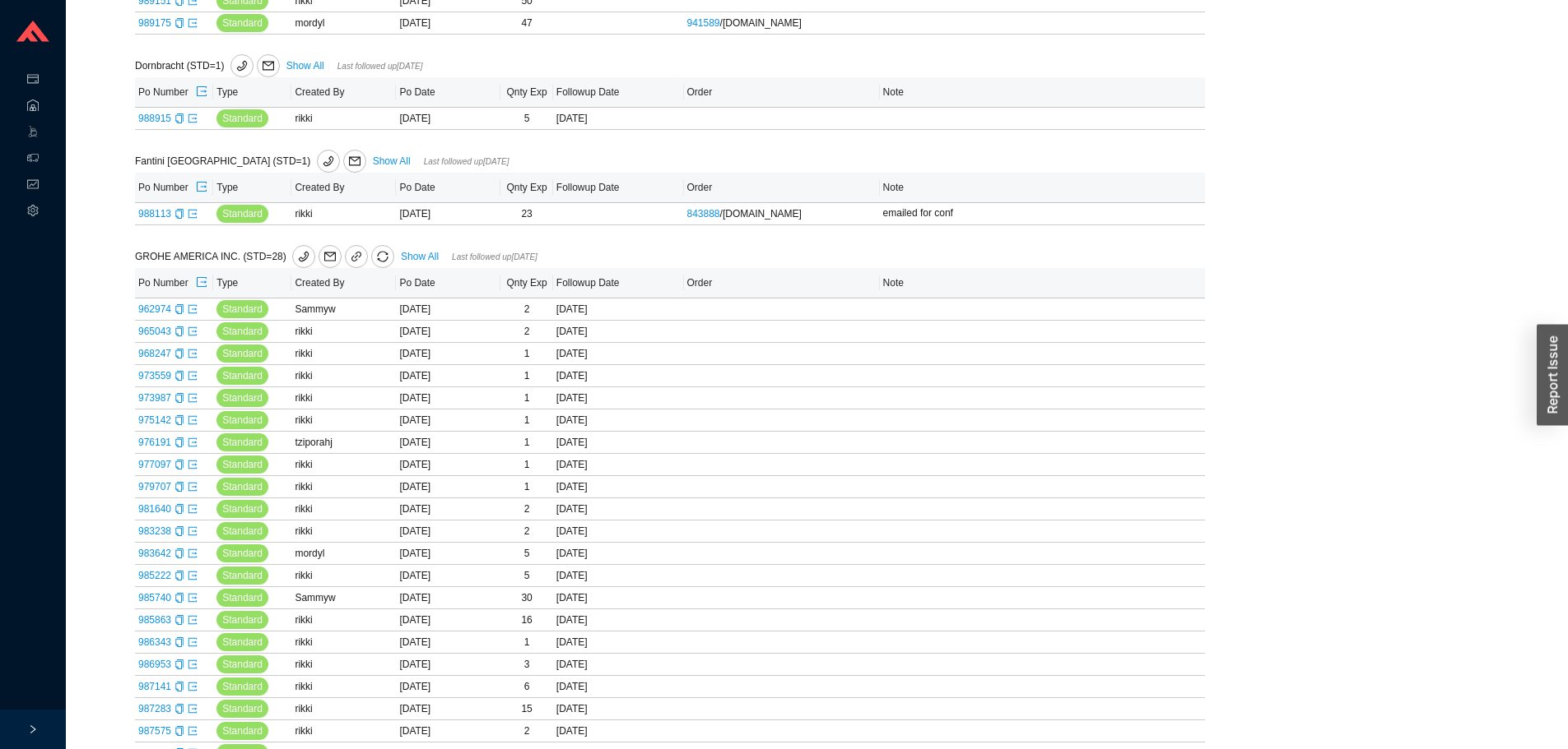
scroll to position [740, 0]
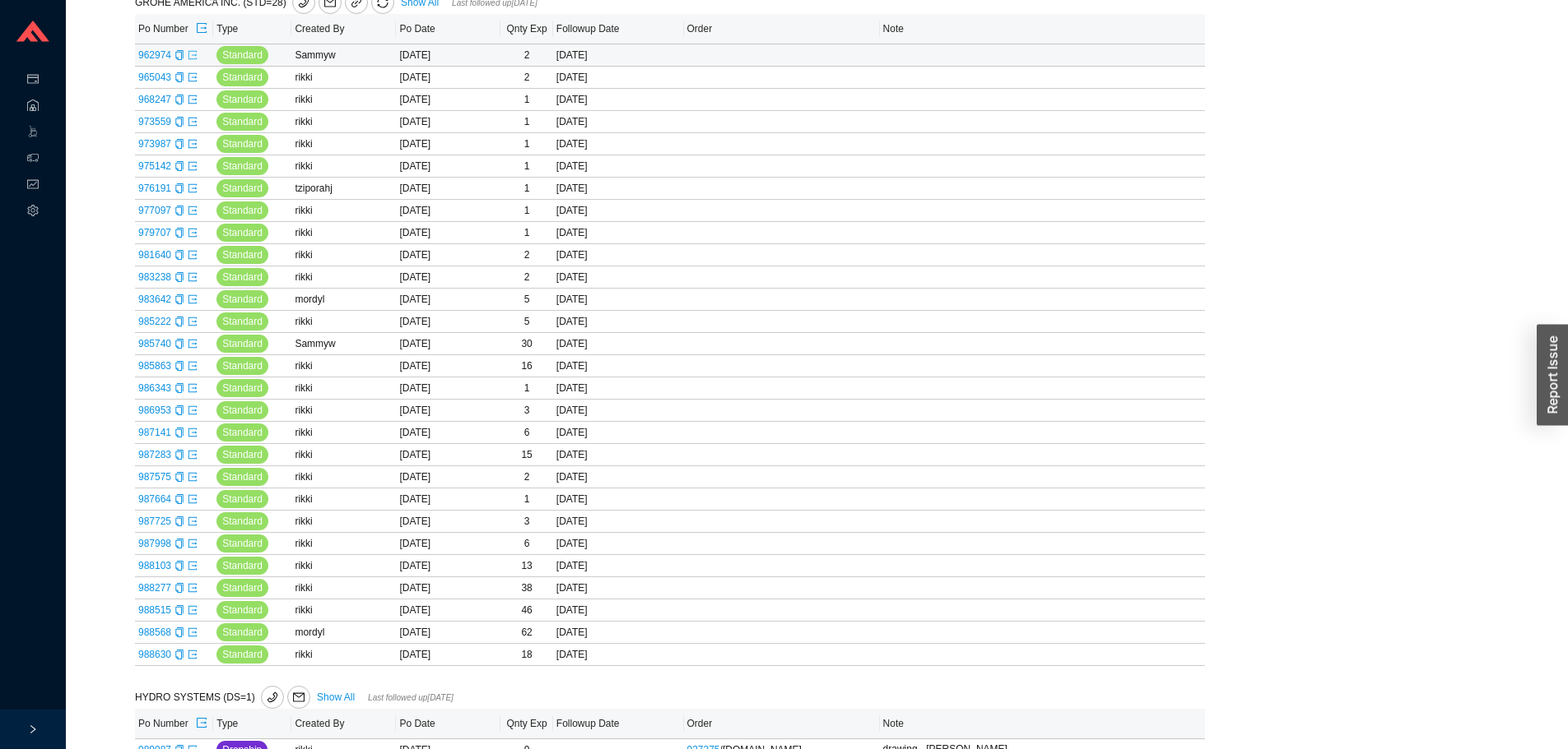
click at [189, 56] on icon "export" at bounding box center [192, 55] width 10 height 10
click at [191, 74] on icon "export" at bounding box center [192, 77] width 10 height 10
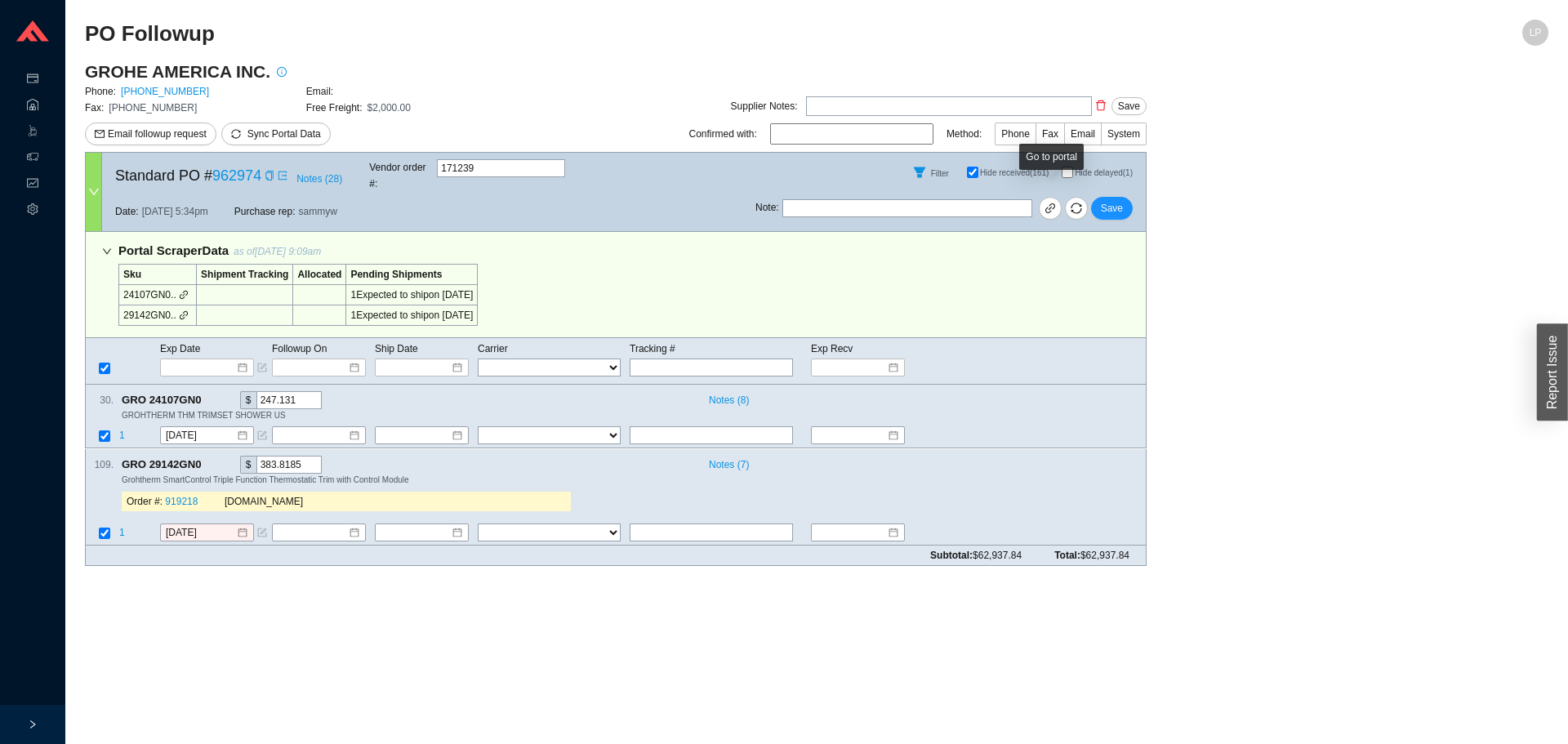
click at [1069, 169] on div "Go to portal" at bounding box center [1051, 157] width 64 height 26
drag, startPoint x: 1241, startPoint y: 234, endPoint x: 1103, endPoint y: 188, distance: 145.5
click at [1233, 231] on main "GROHE AMERICA INC. Phone: 800-444-7643 Email: Fax: 800-225-2778 Free Freight: $…" at bounding box center [817, 319] width 1463 height 519
drag, startPoint x: 1053, startPoint y: 169, endPoint x: 1068, endPoint y: 168, distance: 15.0
click at [1059, 168] on span "Hide received (161)" at bounding box center [1021, 173] width 83 height 10
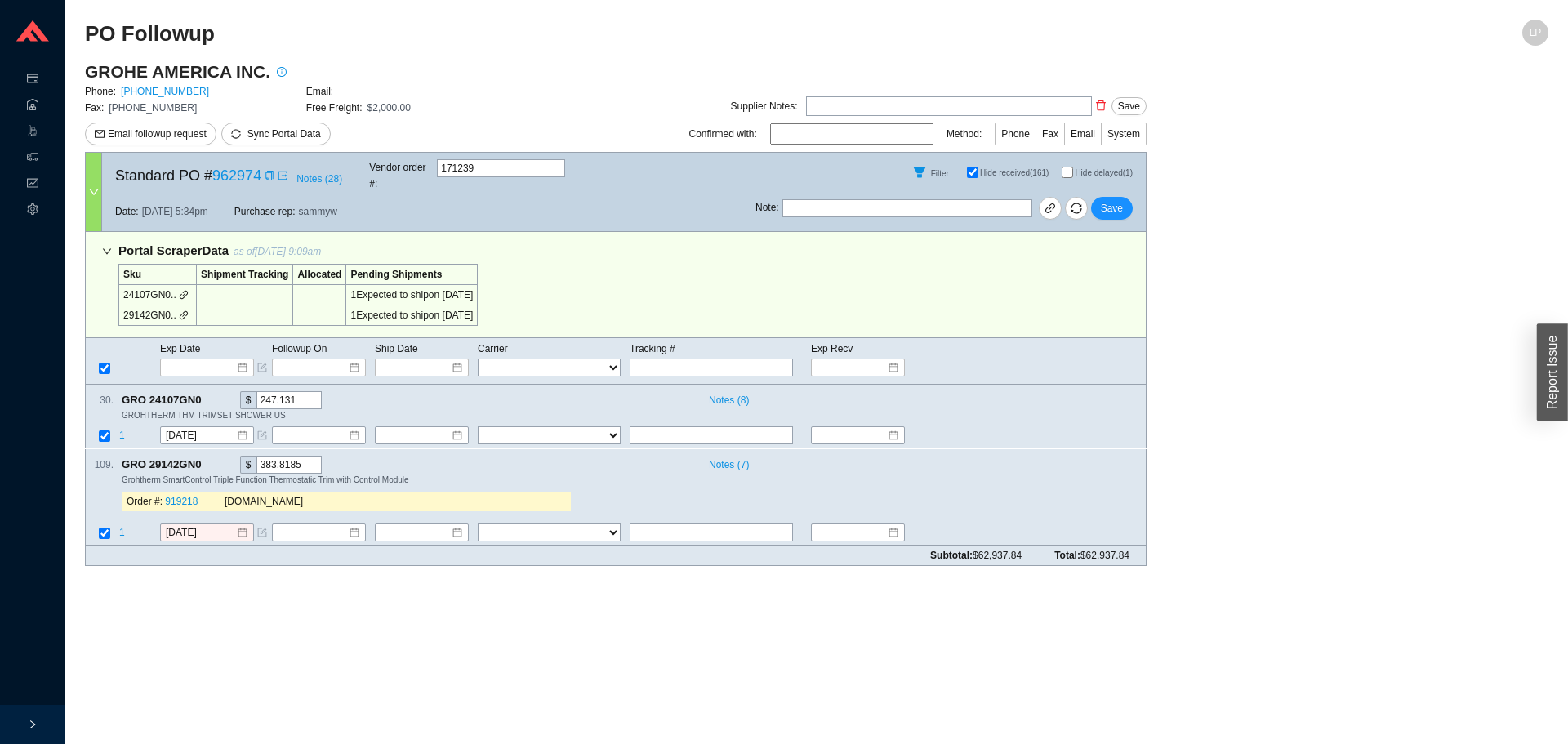
click at [978, 168] on input "Hide received (161)" at bounding box center [972, 172] width 11 height 11
checkbox input "false"
click at [1068, 168] on input "Hide delayed (1)" at bounding box center [1067, 172] width 11 height 11
checkbox input "true"
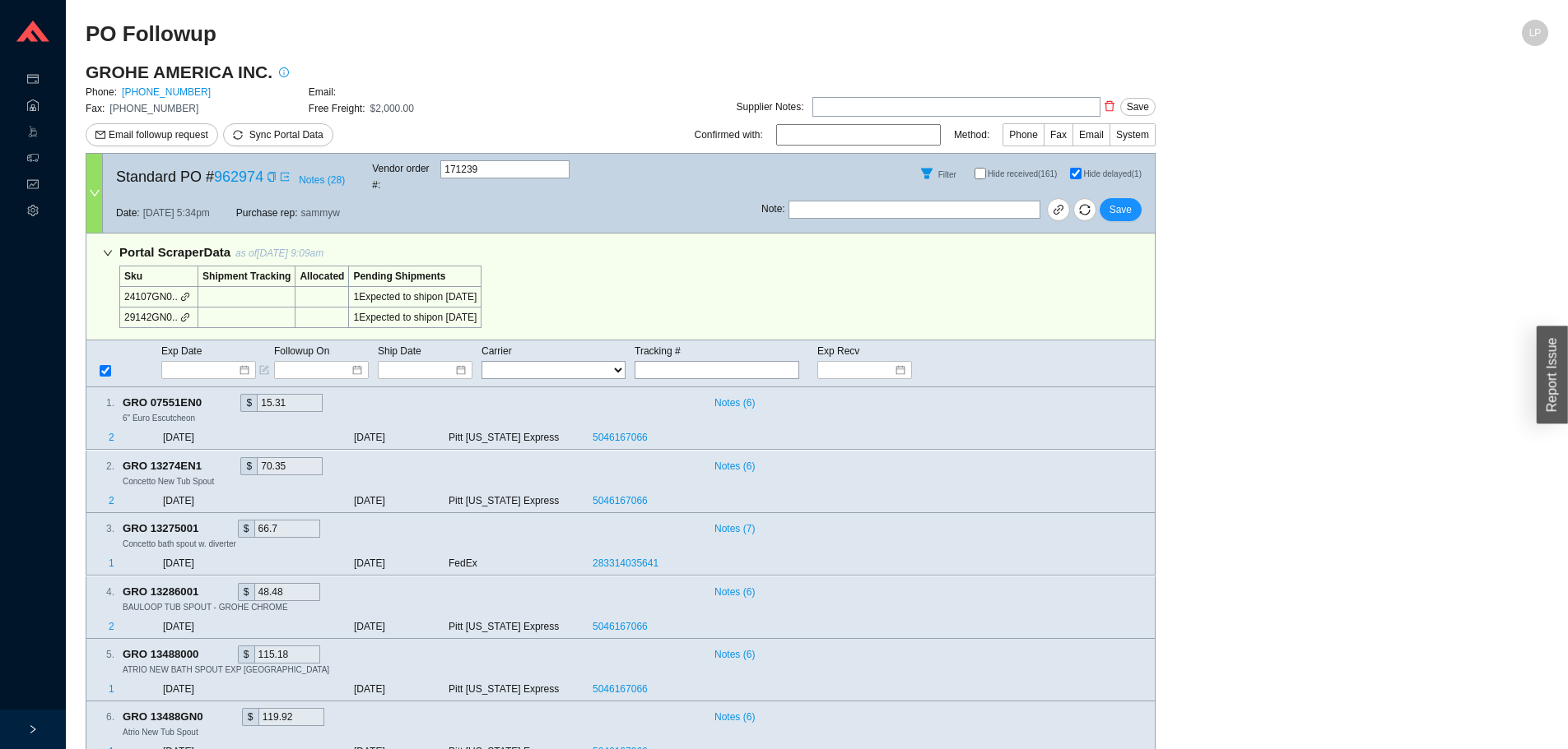
click at [980, 170] on input "Hide received (161)" at bounding box center [980, 173] width 11 height 11
checkbox input "true"
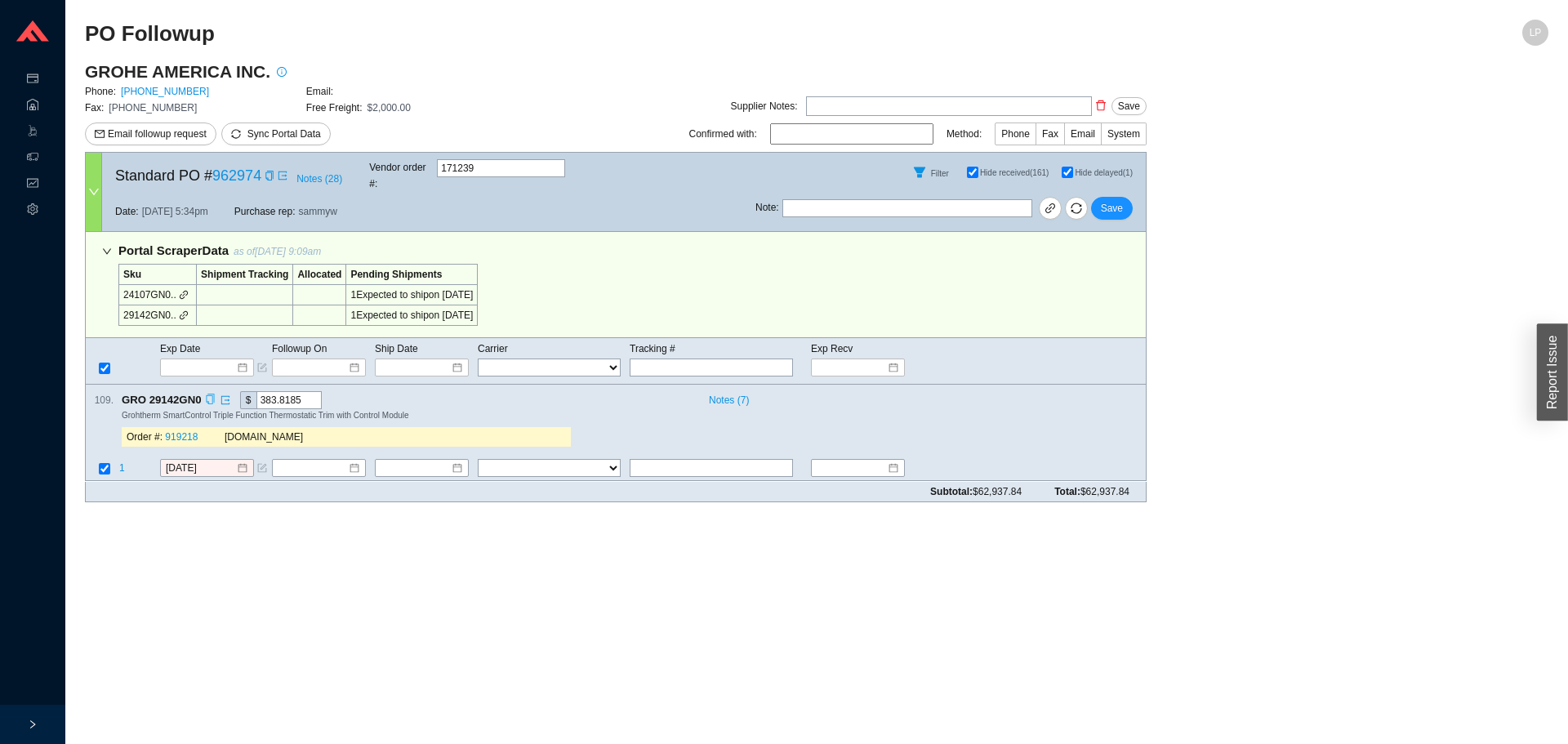
click at [205, 395] on icon "copy" at bounding box center [210, 400] width 10 height 10
click at [220, 544] on main "PO Followup LP GROHE AMERICA INC. Phone: 800-444-7643 Email: Fax: 800-225-2778 …" at bounding box center [817, 382] width 1463 height 725
click at [118, 459] on td at bounding box center [102, 470] width 33 height 22
click at [122, 464] on span "1" at bounding box center [122, 469] width 6 height 11
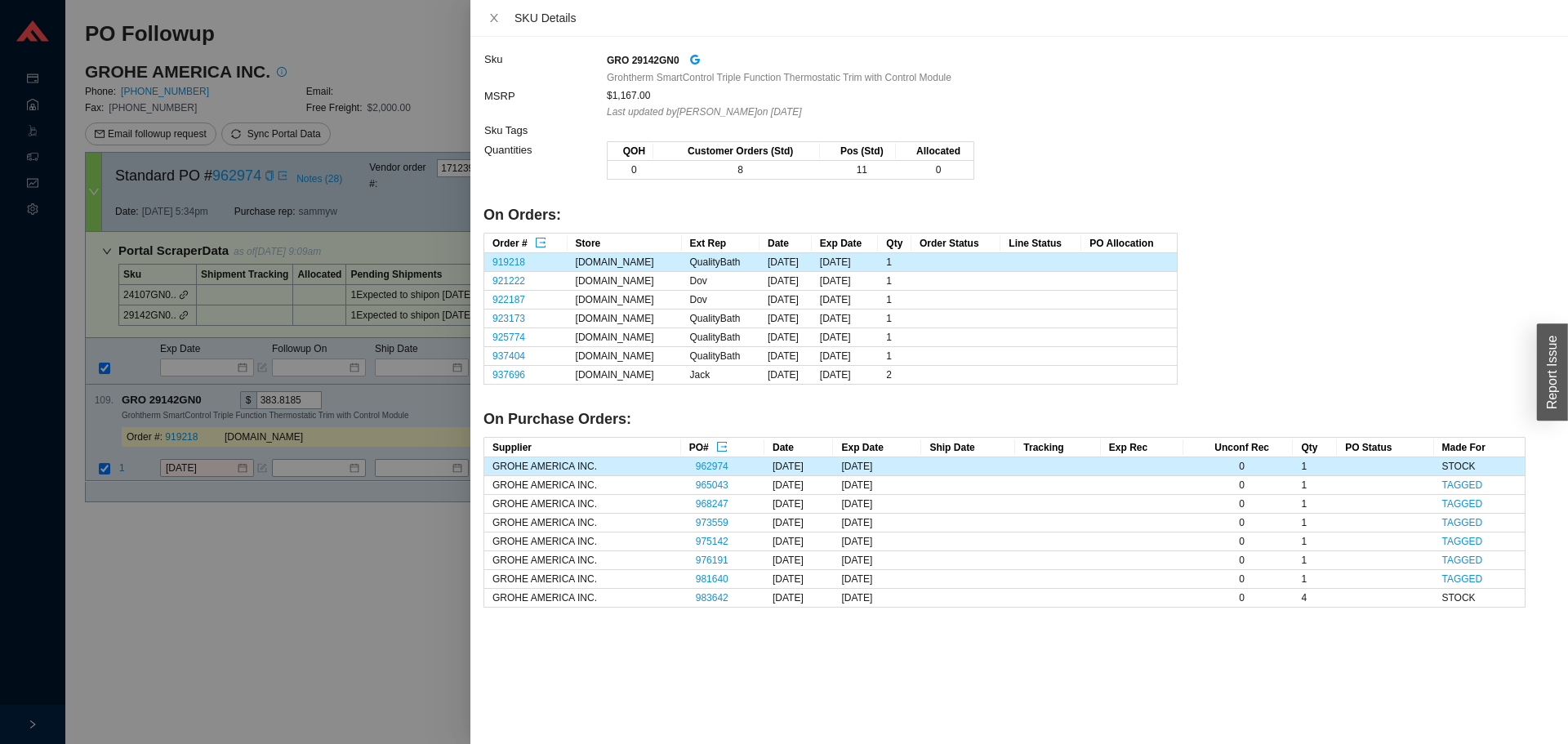
click at [262, 587] on div at bounding box center [784, 372] width 1568 height 744
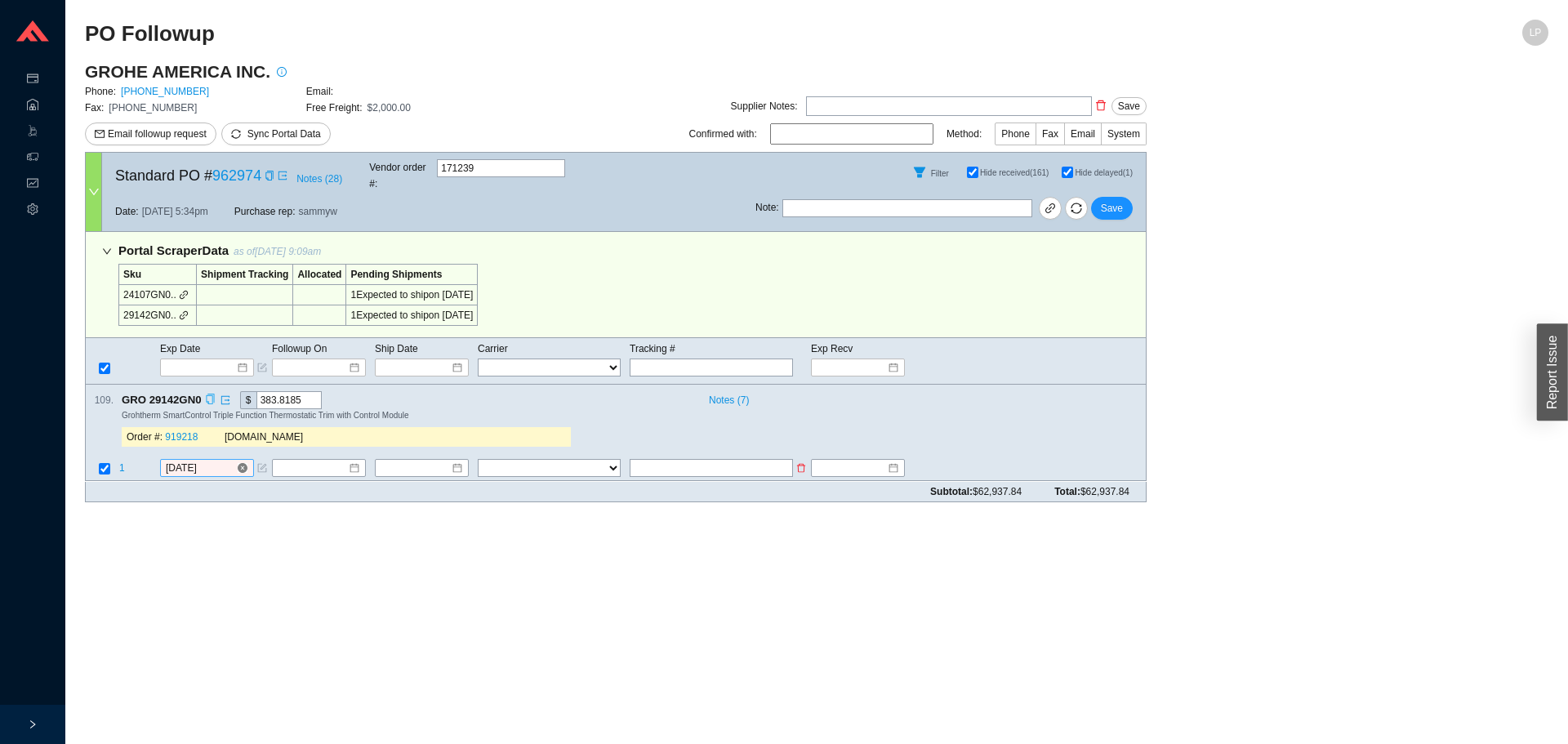
click at [205, 461] on input "[DATE]" at bounding box center [201, 469] width 70 height 16
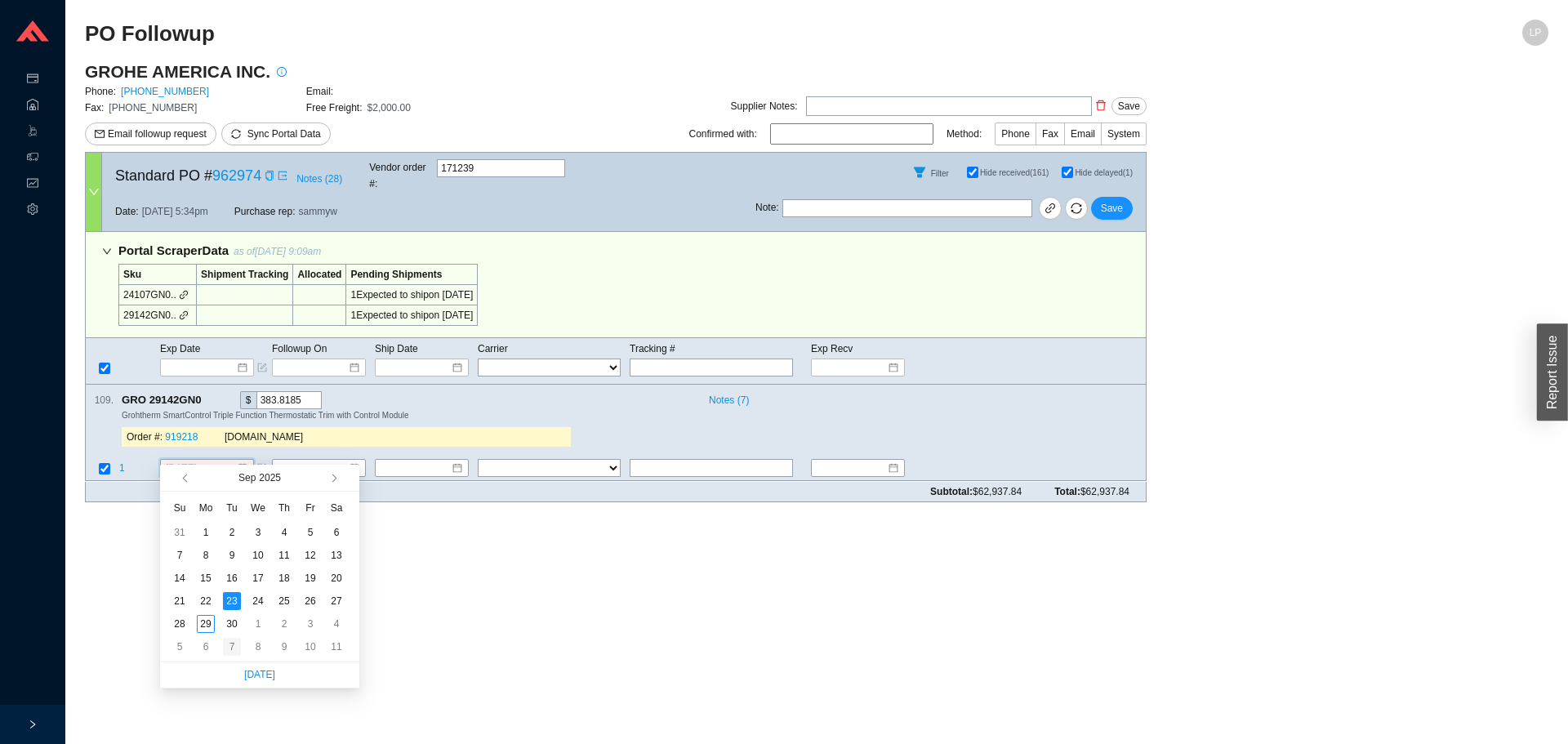
click at [228, 648] on div "7" at bounding box center [231, 647] width 18 height 18
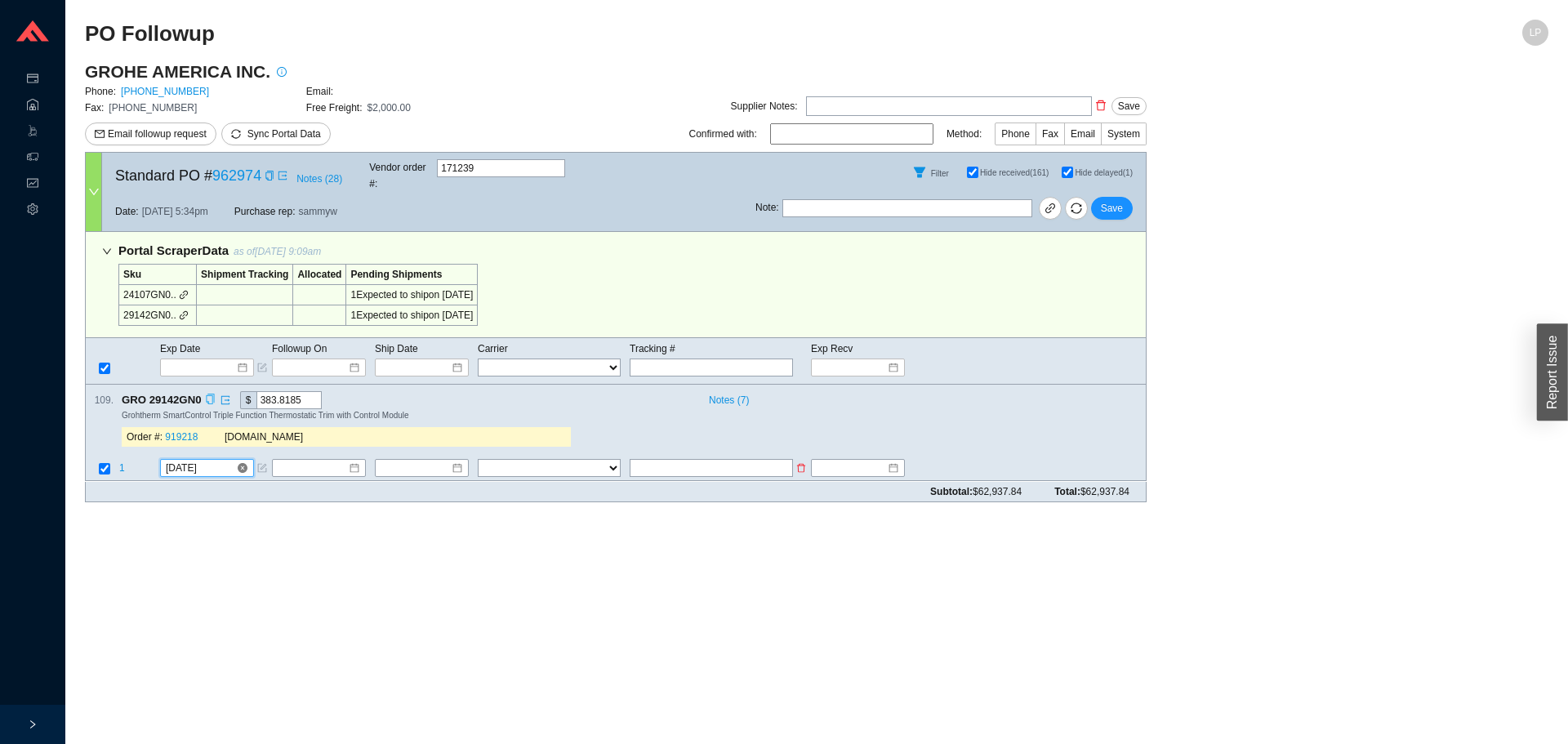
click at [192, 461] on input "10/7/2025" at bounding box center [201, 469] width 70 height 16
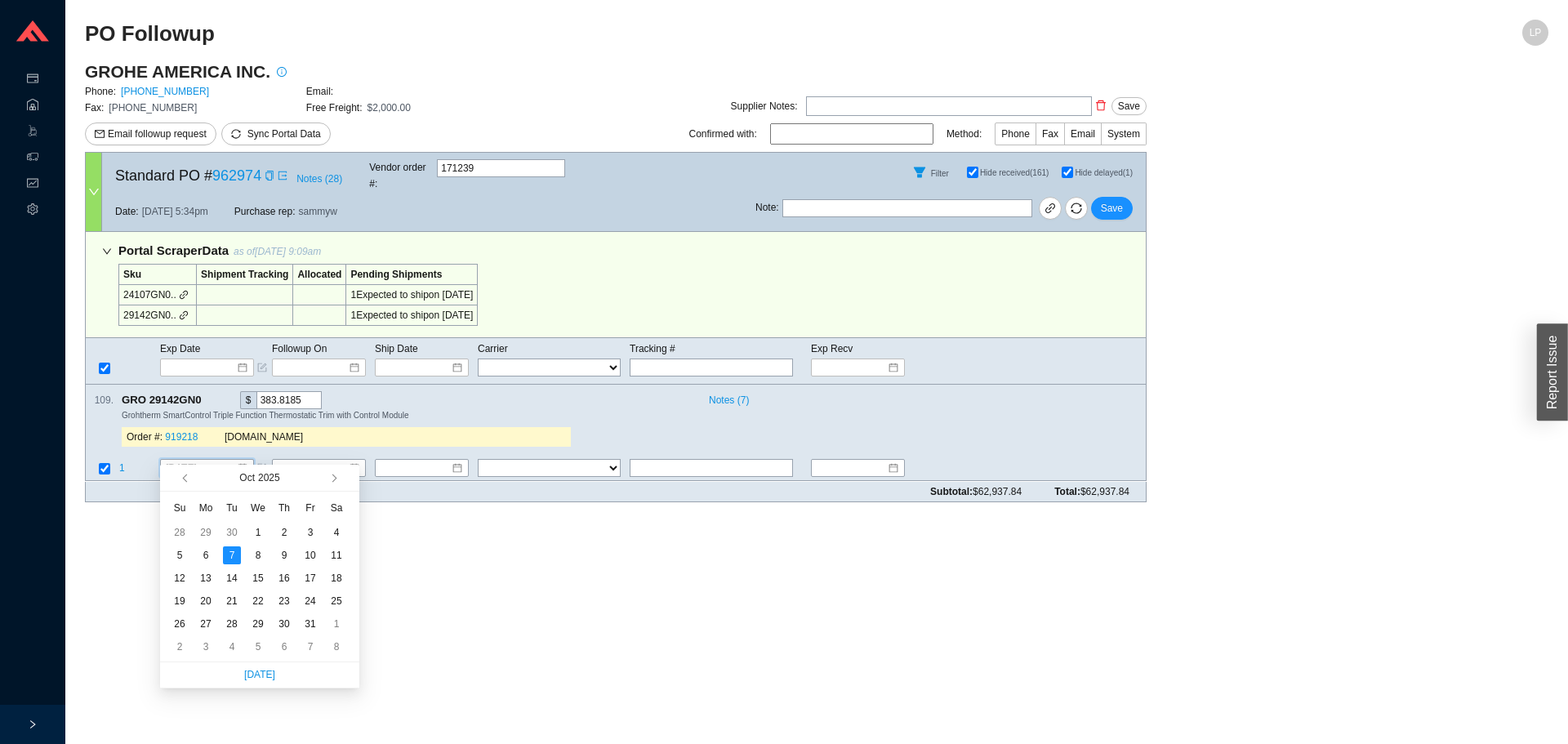
type input "10/7/2025"
click at [1121, 200] on span "Save" at bounding box center [1112, 208] width 22 height 16
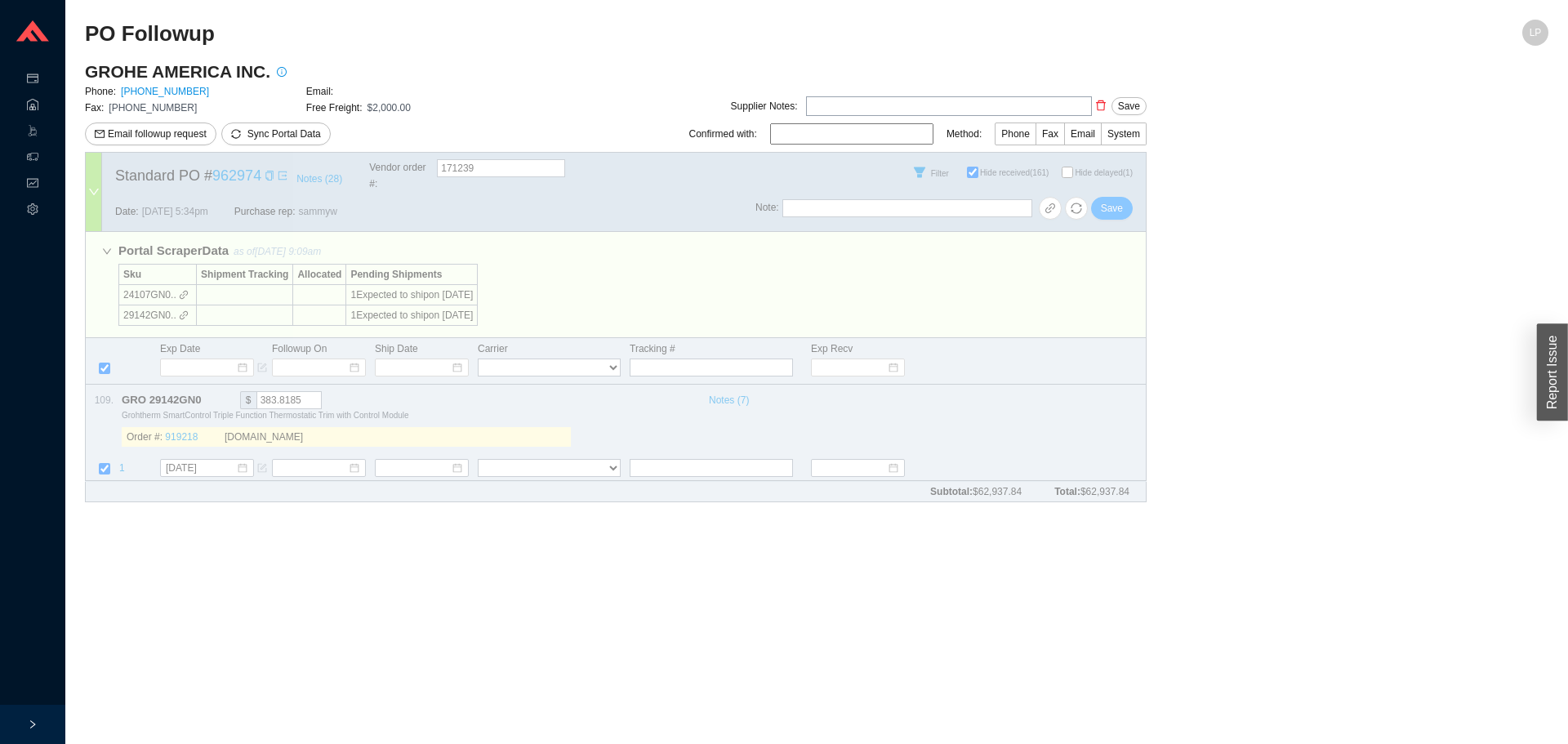
checkbox input "false"
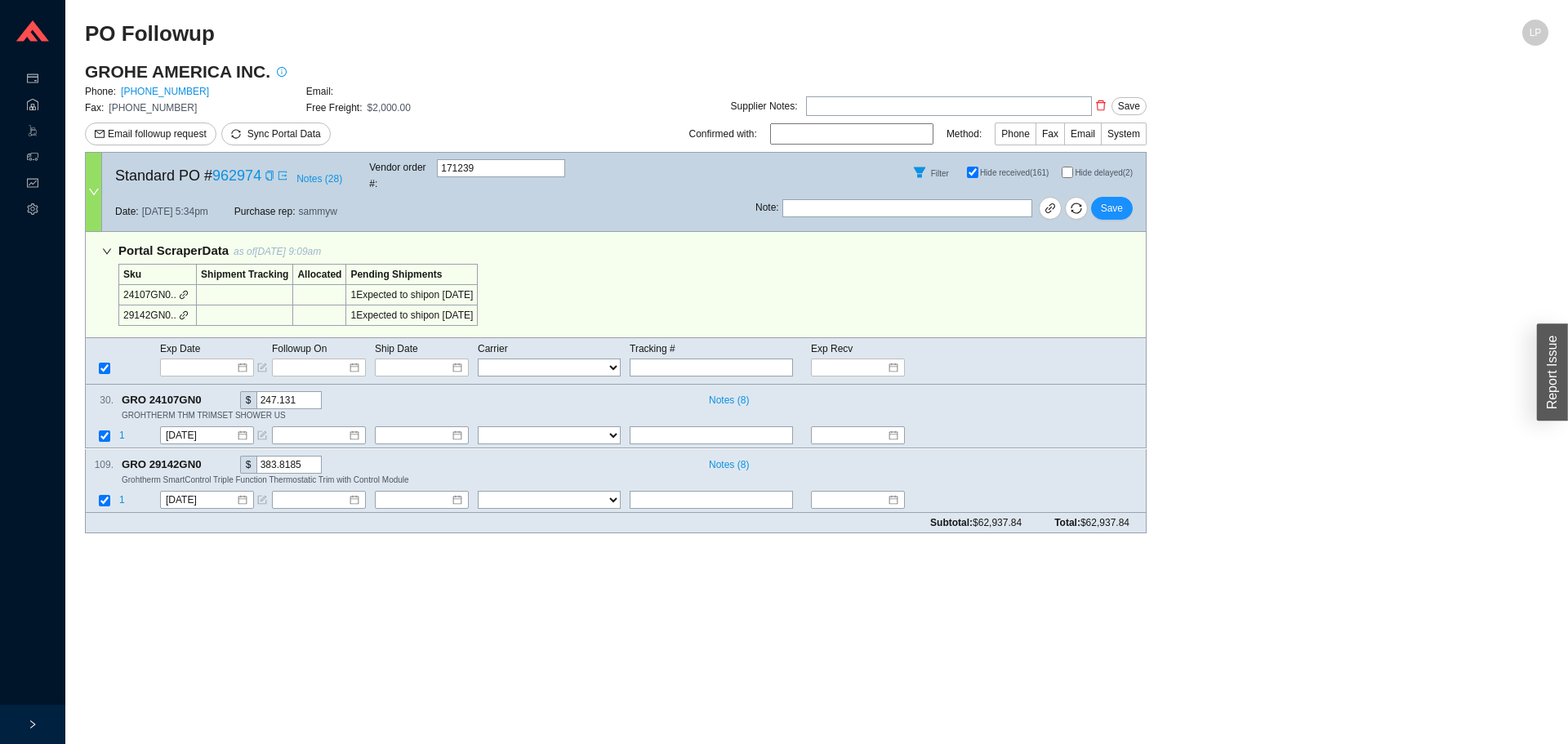
click at [1277, 491] on main "GROHE AMERICA INC. Phone: 800-444-7643 Email: Fax: 800-225-2778 Free Freight: $…" at bounding box center [817, 303] width 1463 height 486
click at [121, 495] on span "1" at bounding box center [122, 500] width 6 height 11
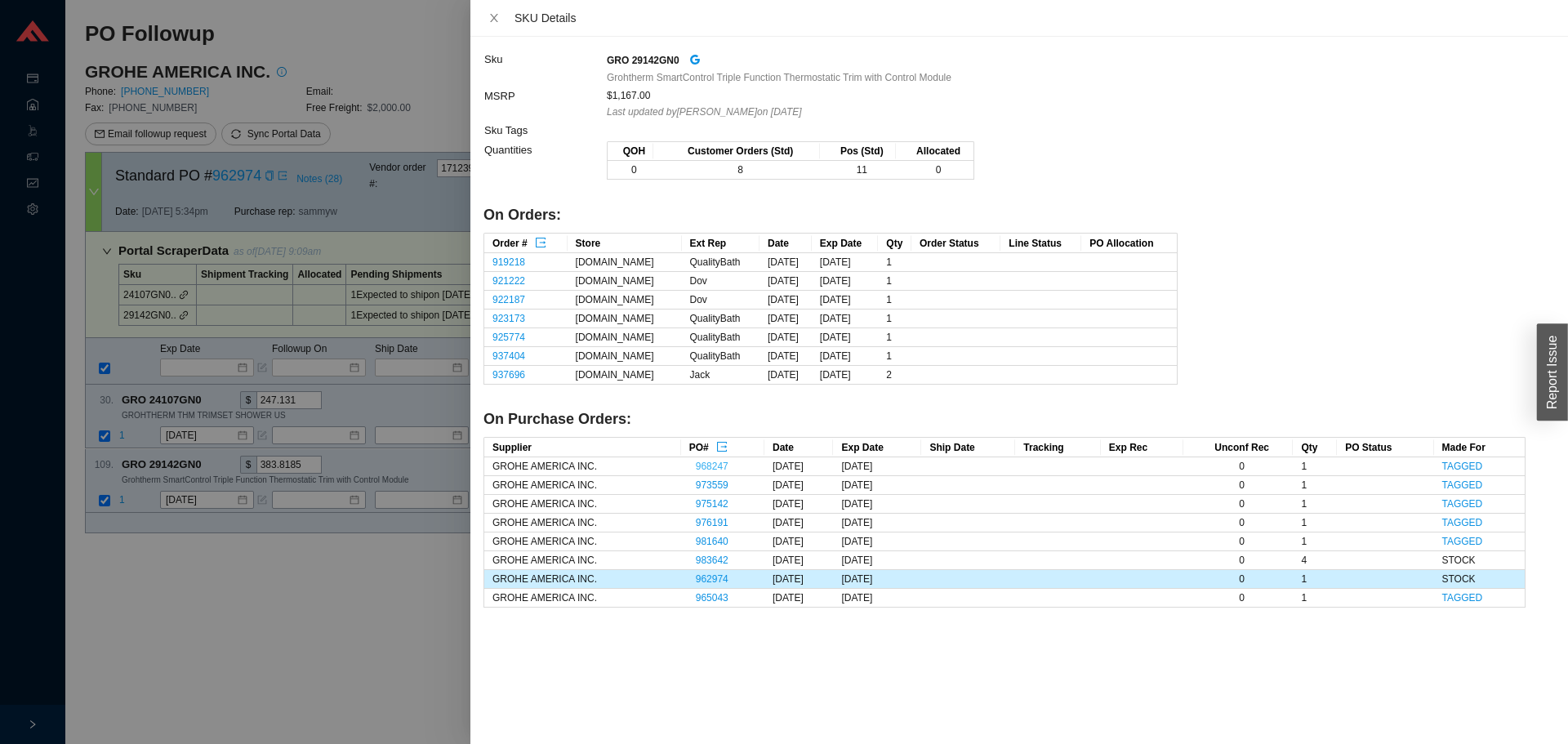
click at [701, 468] on link "968247" at bounding box center [712, 466] width 33 height 11
click at [702, 481] on link "973559" at bounding box center [712, 485] width 33 height 11
click at [703, 505] on link "975142" at bounding box center [712, 503] width 33 height 11
click at [705, 526] on link "976191" at bounding box center [712, 522] width 33 height 11
click at [705, 541] on link "981640" at bounding box center [712, 541] width 33 height 11
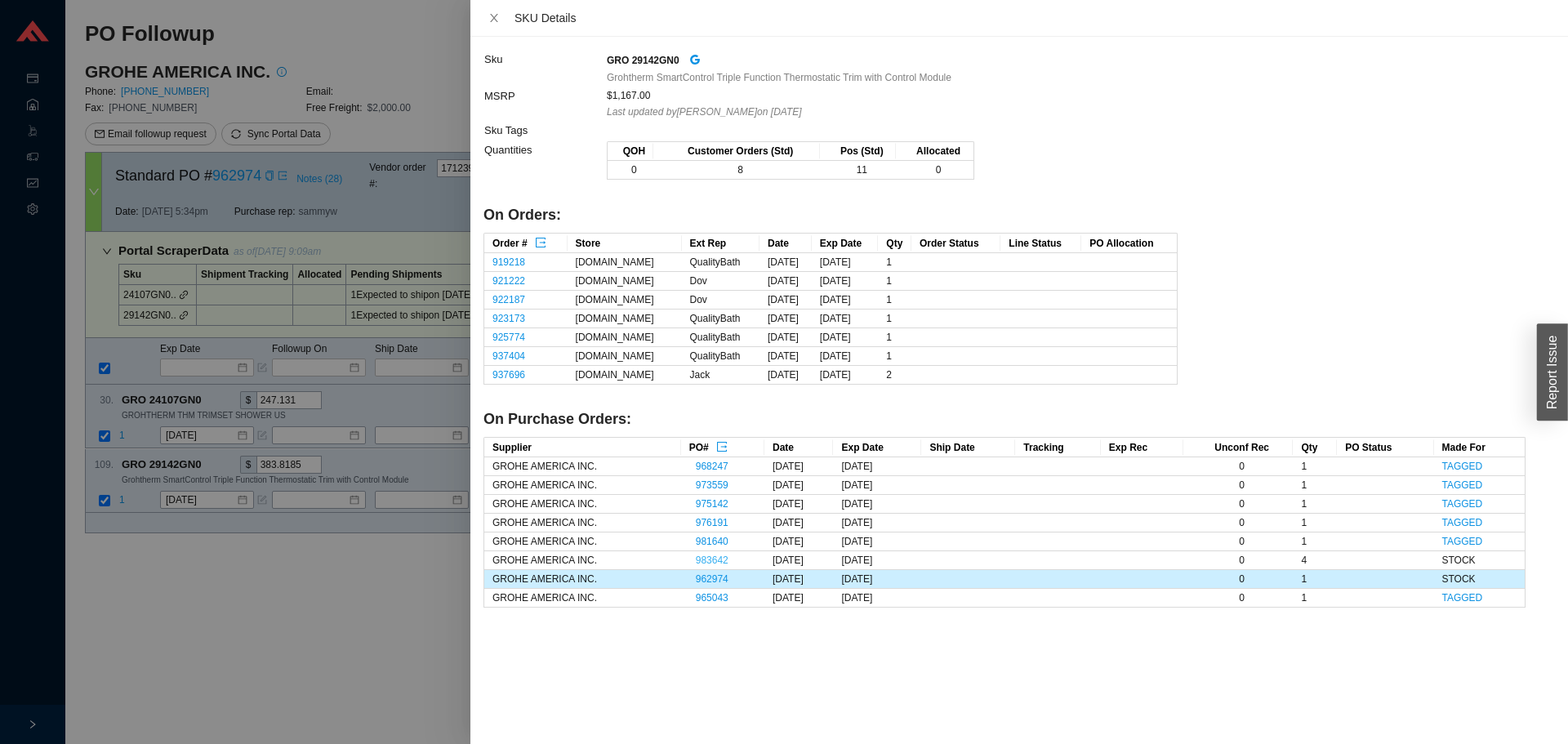
click at [706, 556] on link "983642" at bounding box center [712, 560] width 33 height 11
click at [220, 563] on div at bounding box center [784, 372] width 1568 height 744
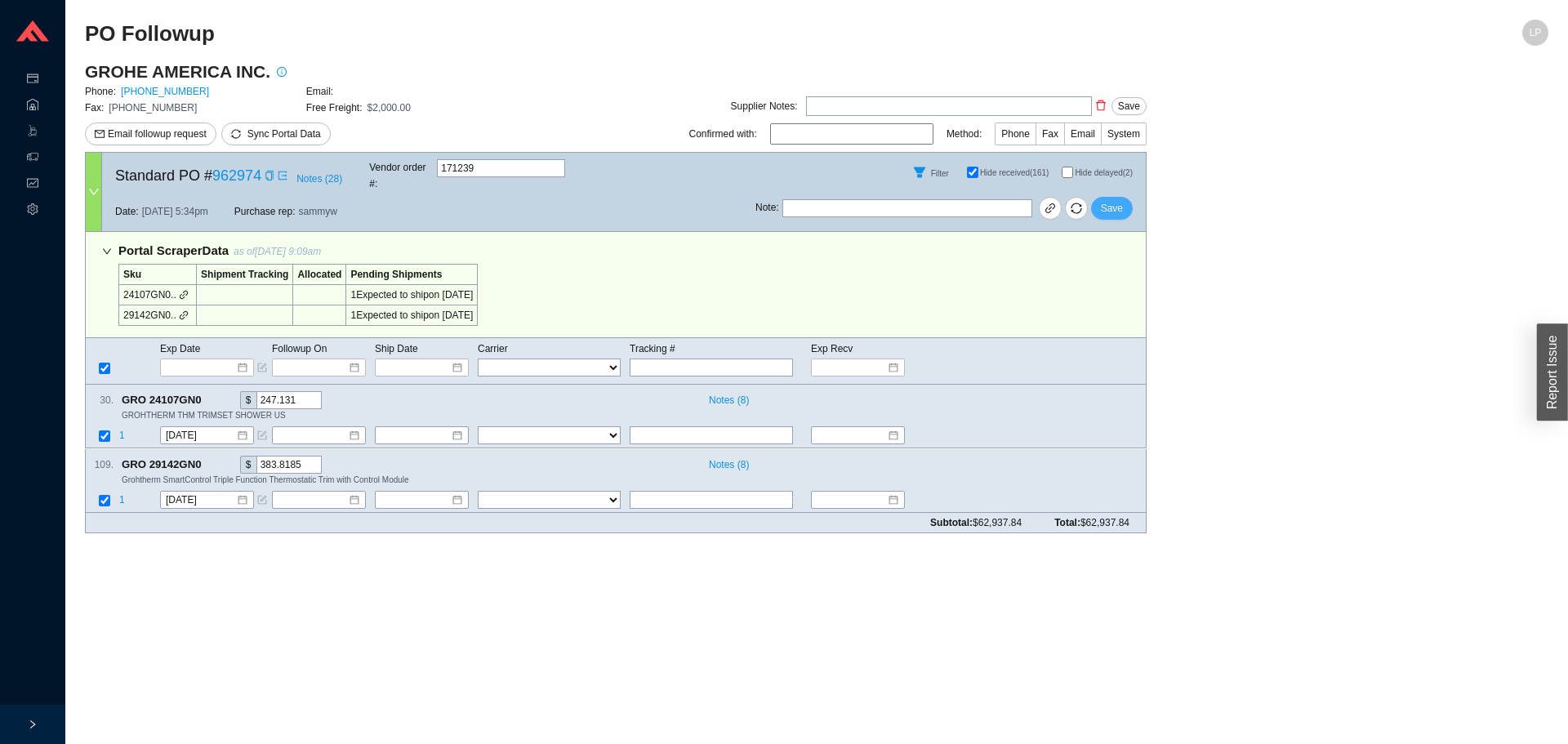
drag, startPoint x: 1105, startPoint y: 188, endPoint x: 1179, endPoint y: 38, distance: 167.3
click at [1106, 200] on span "Save" at bounding box center [1112, 208] width 22 height 16
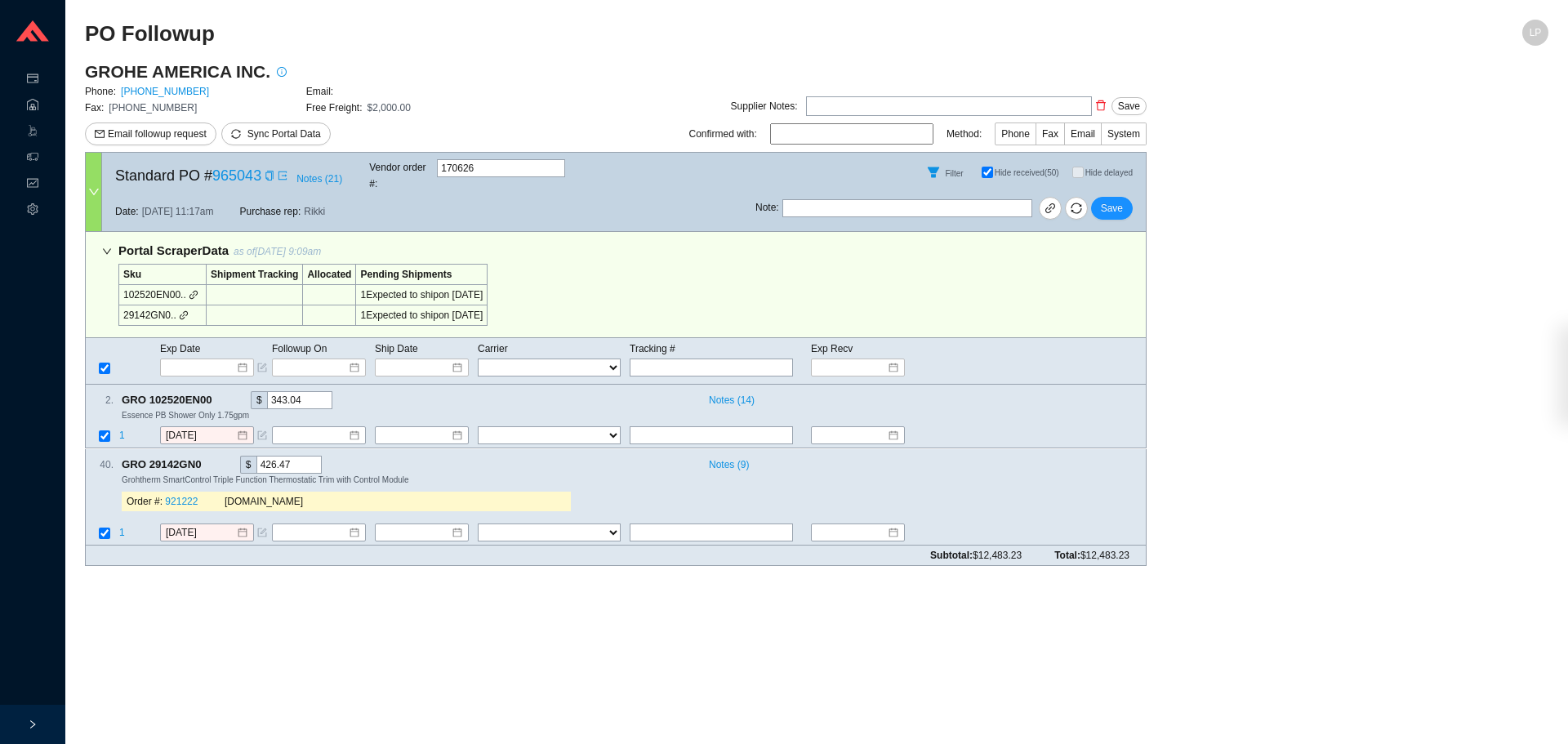
click at [922, 547] on div "Subtotal: $12,483.23 Total: $12,483.23" at bounding box center [616, 556] width 1062 height 21
click at [1361, 395] on main "GROHE AMERICA INC. Phone: [PHONE_NUMBER] Email: Fax: [PHONE_NUMBER] Free Freigh…" at bounding box center [817, 319] width 1463 height 519
click at [191, 525] on input "[DATE]" at bounding box center [201, 532] width 70 height 16
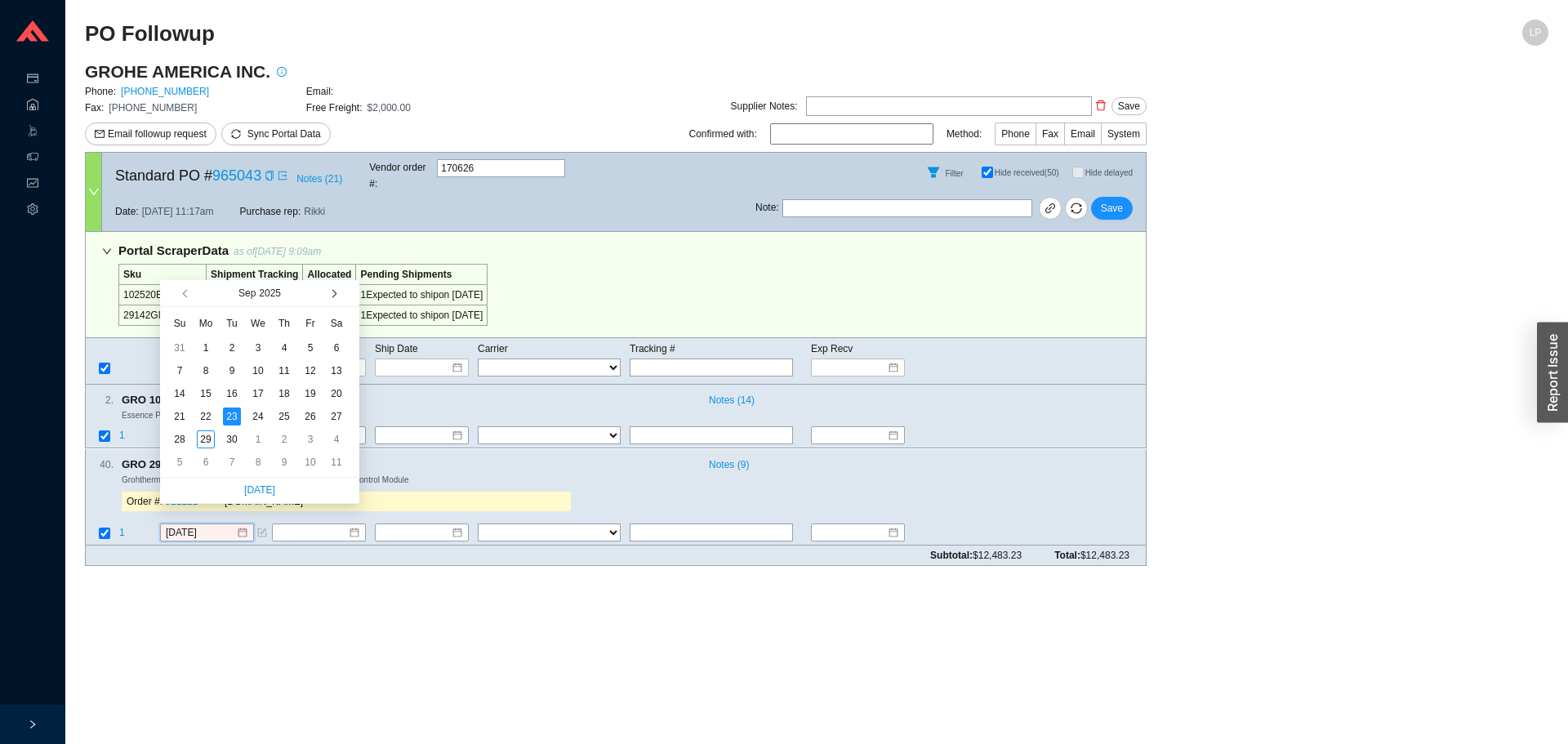
click at [333, 292] on span "button" at bounding box center [332, 293] width 8 height 8
type input "[DATE]"
click at [228, 372] on div "7" at bounding box center [231, 371] width 18 height 18
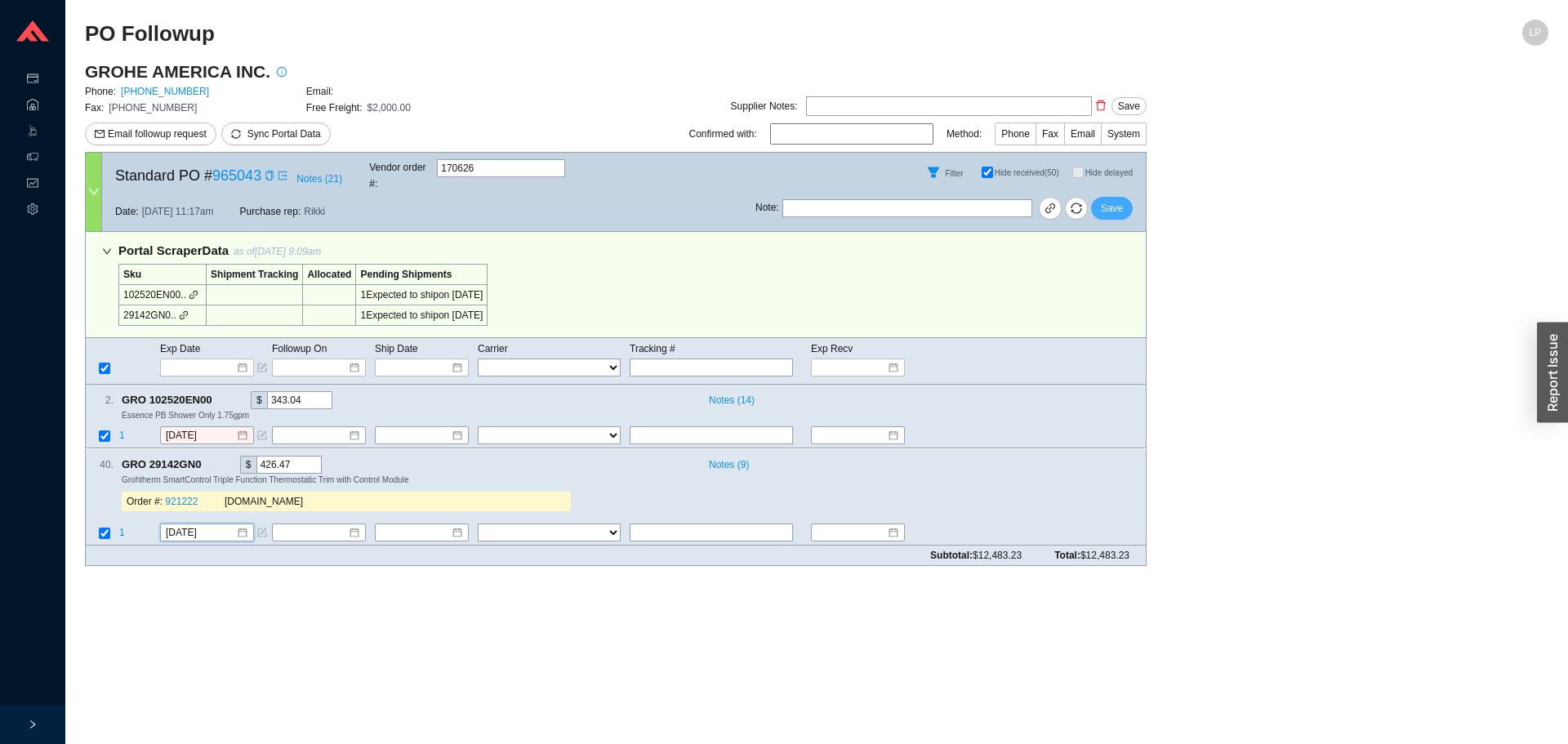
click at [1120, 200] on span "Save" at bounding box center [1112, 208] width 22 height 16
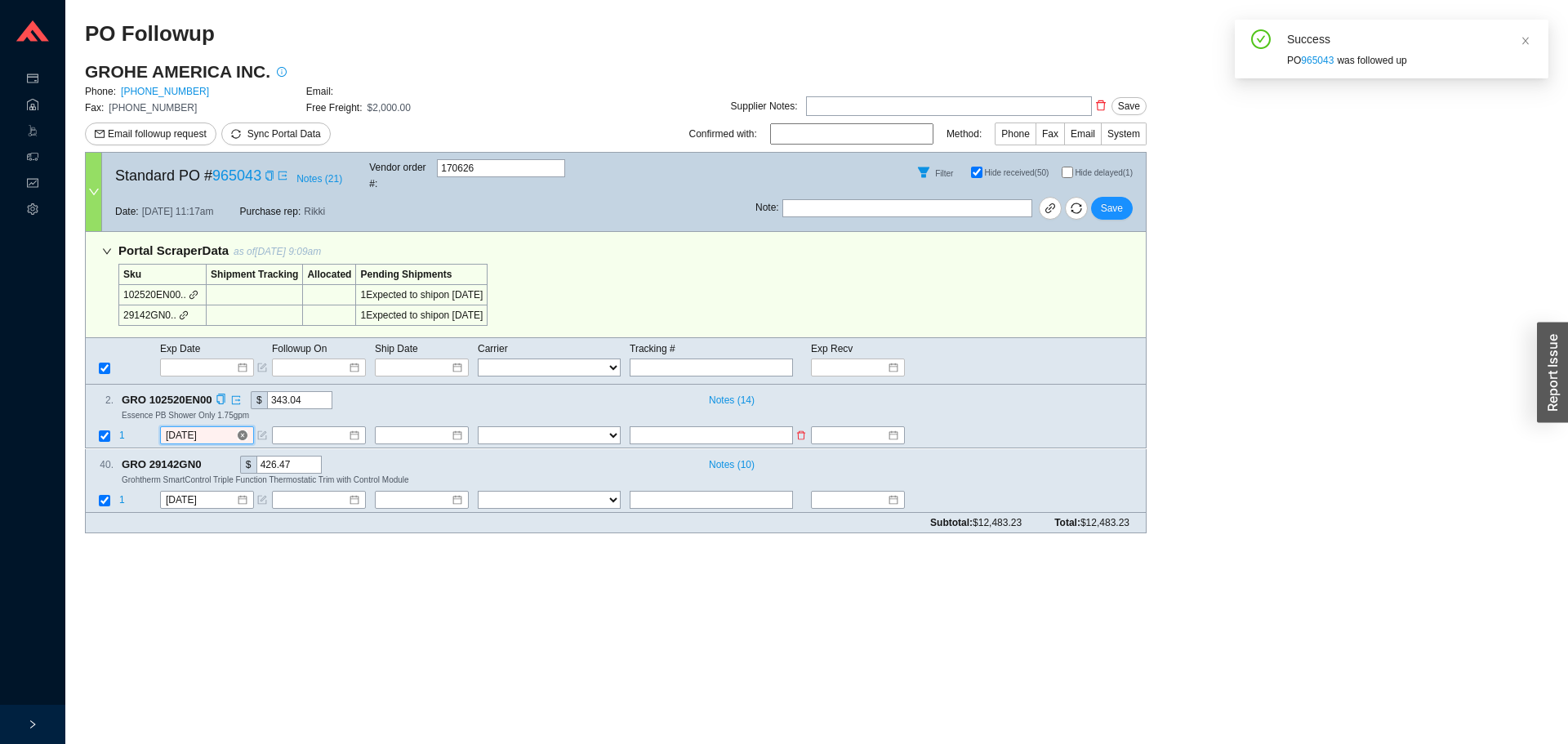
click at [211, 428] on input "[DATE]" at bounding box center [201, 436] width 70 height 16
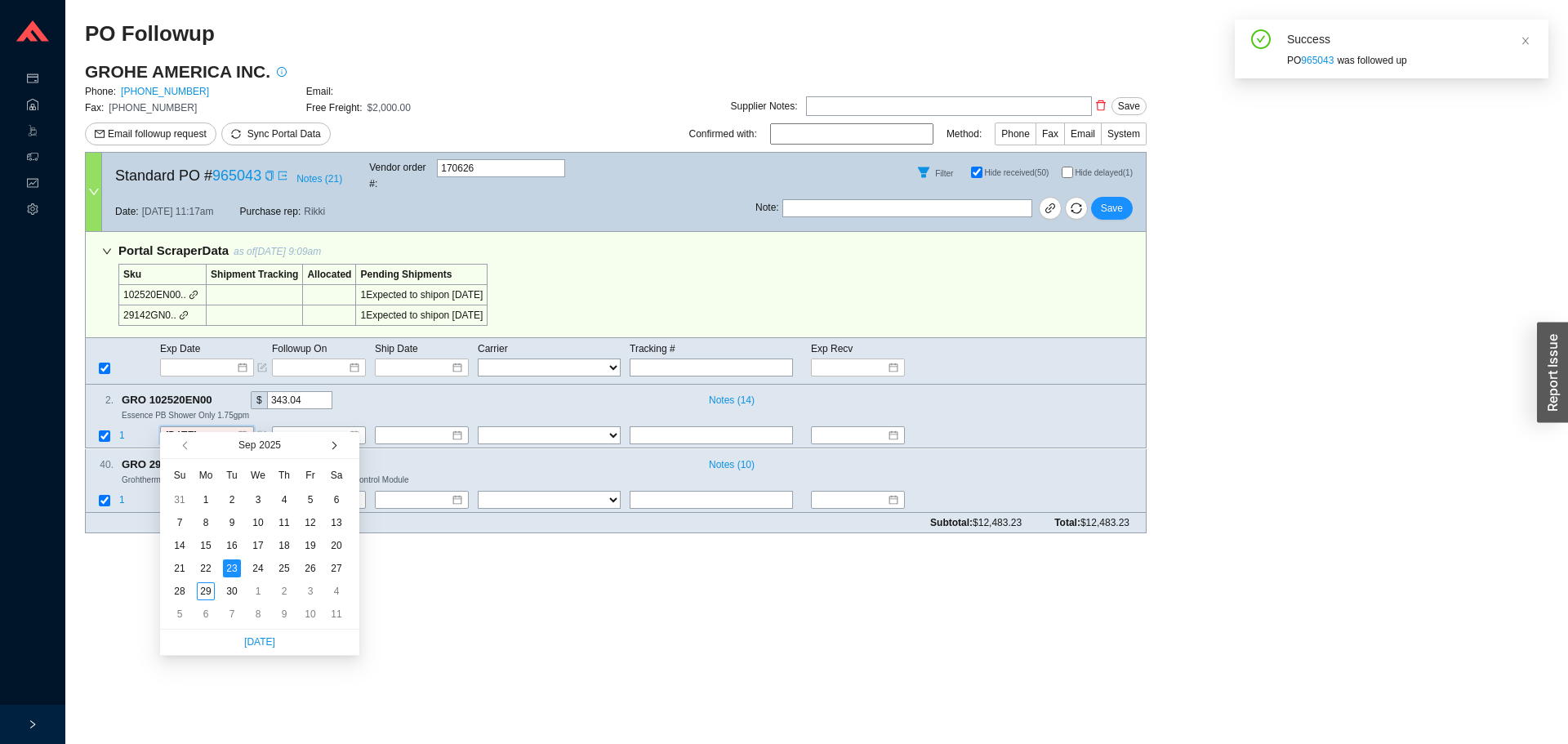
click at [329, 446] on span "button" at bounding box center [332, 445] width 8 height 8
type input "[DATE]"
click at [227, 568] on div "21" at bounding box center [231, 569] width 18 height 18
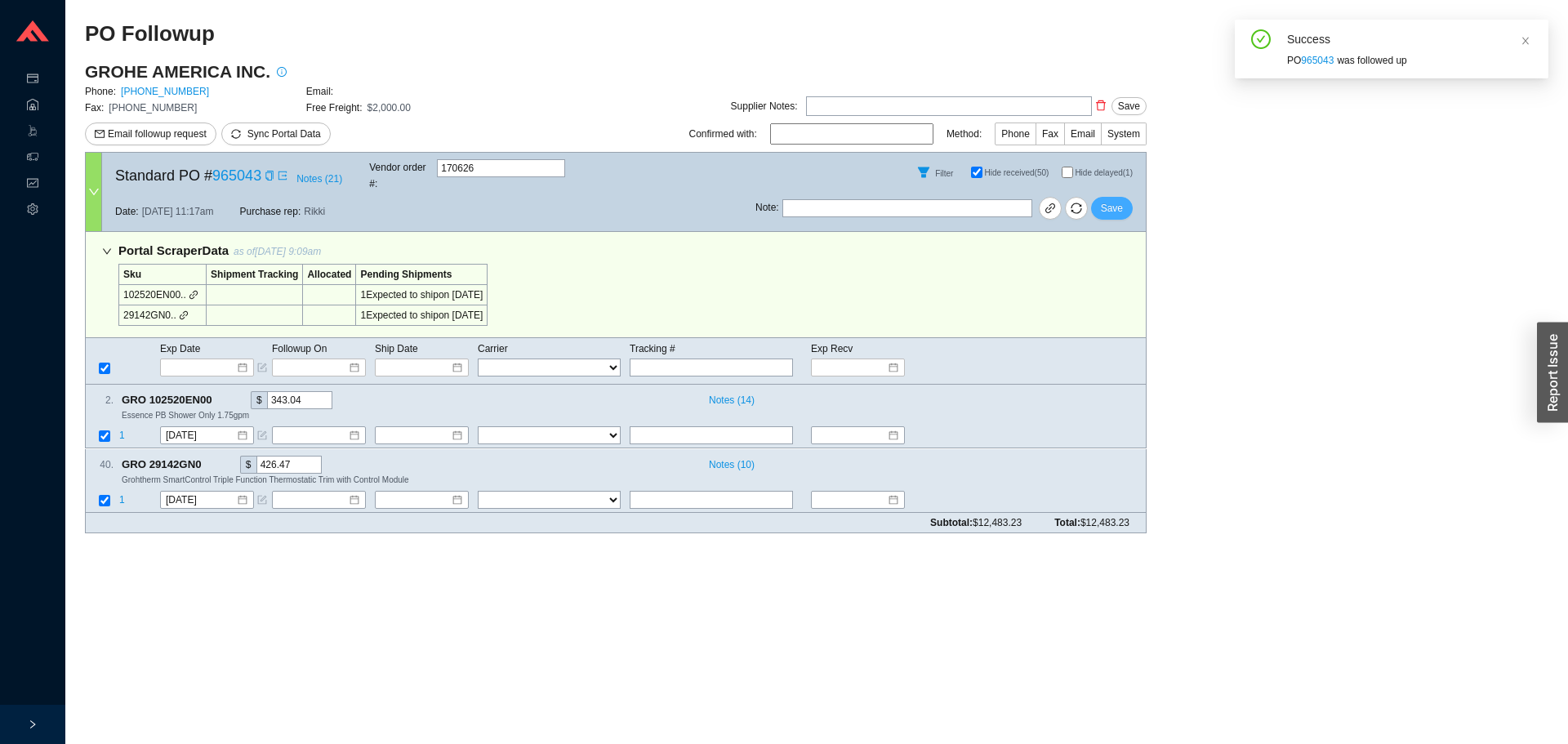
click at [1118, 202] on span "Save" at bounding box center [1112, 208] width 22 height 16
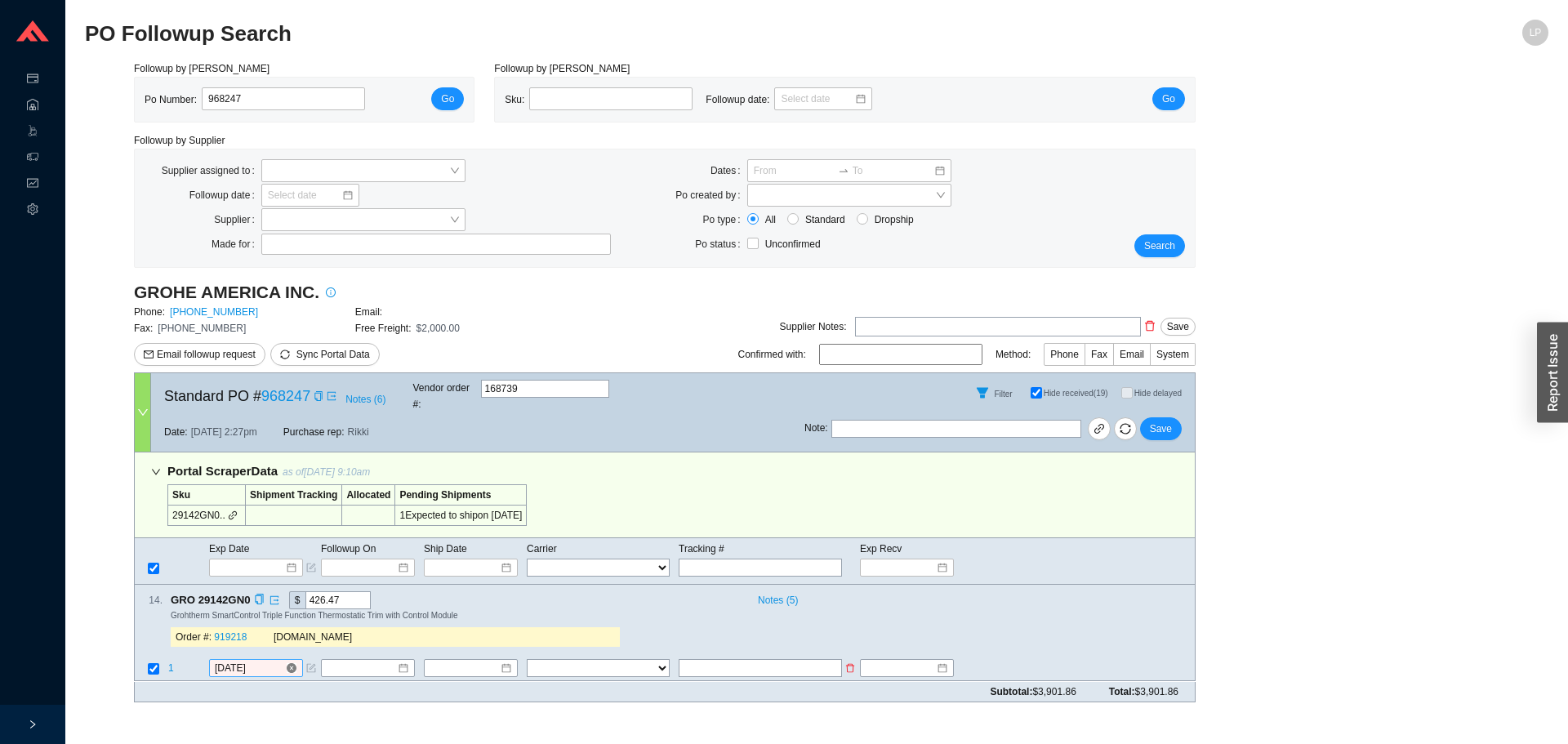
click at [260, 661] on input "[DATE]" at bounding box center [250, 668] width 70 height 16
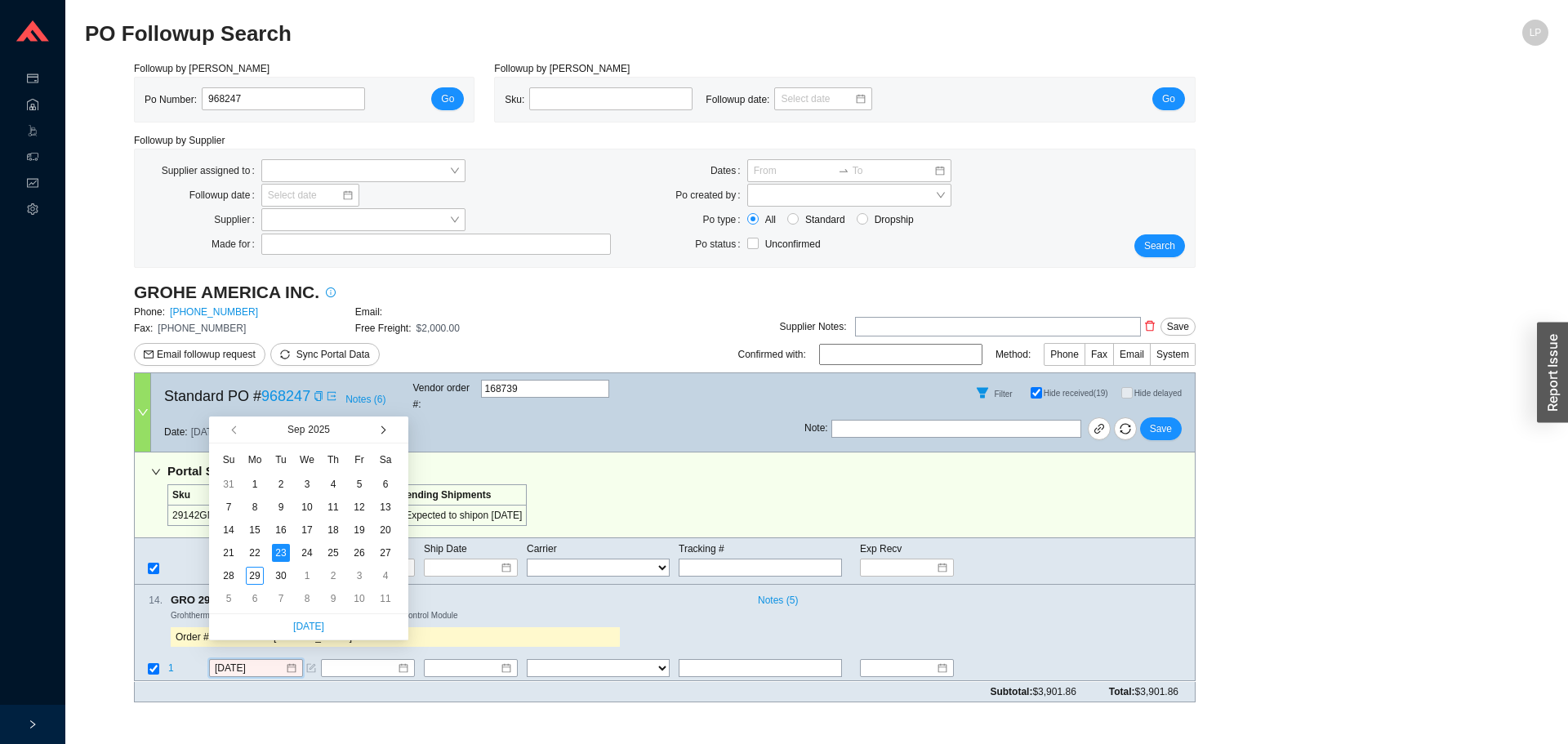
click at [383, 432] on span "button" at bounding box center [381, 429] width 8 height 8
type input "[DATE]"
drag, startPoint x: 283, startPoint y: 504, endPoint x: 976, endPoint y: 431, distance: 696.8
click at [285, 502] on div "7" at bounding box center [280, 507] width 18 height 18
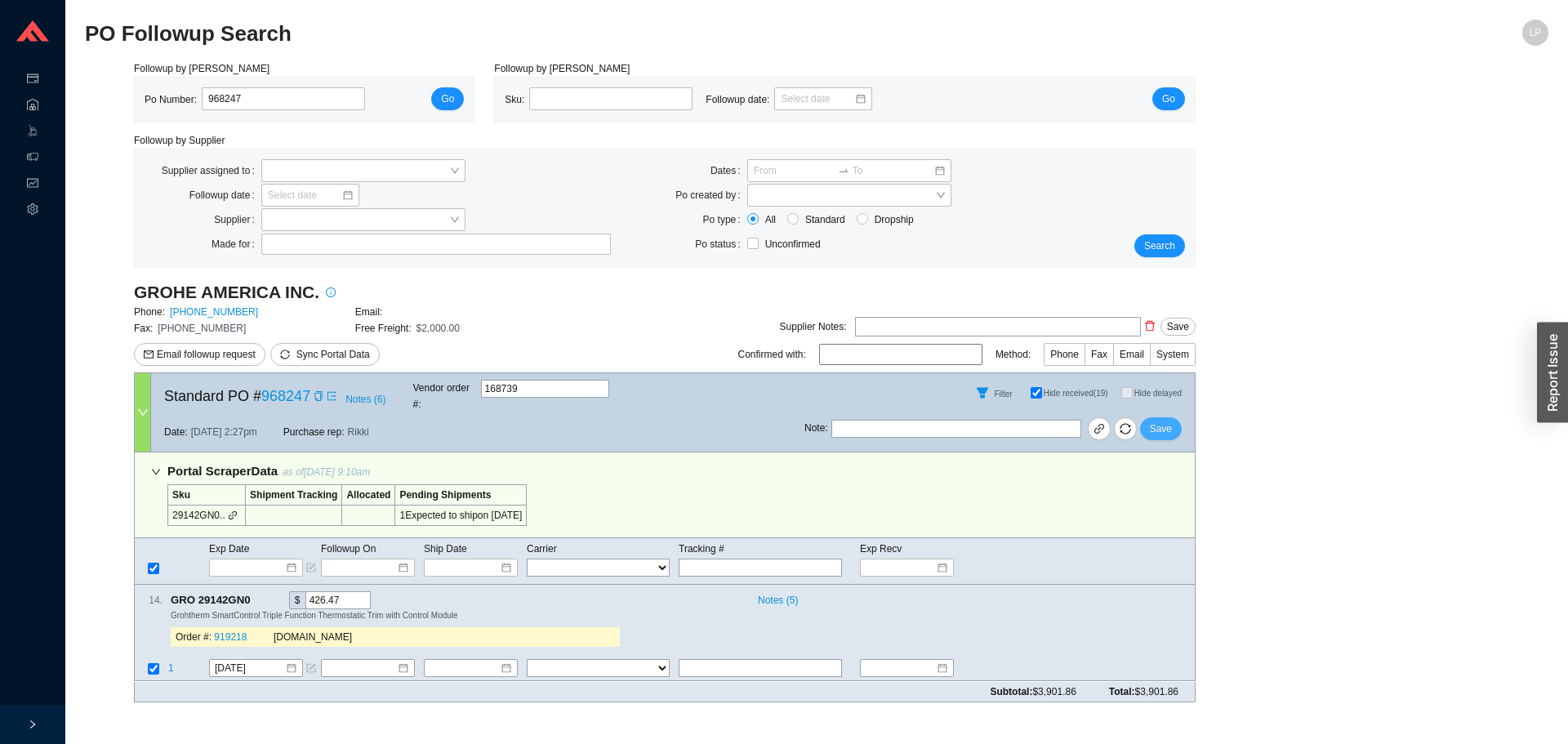
click at [1172, 427] on button "Save" at bounding box center [1161, 428] width 41 height 23
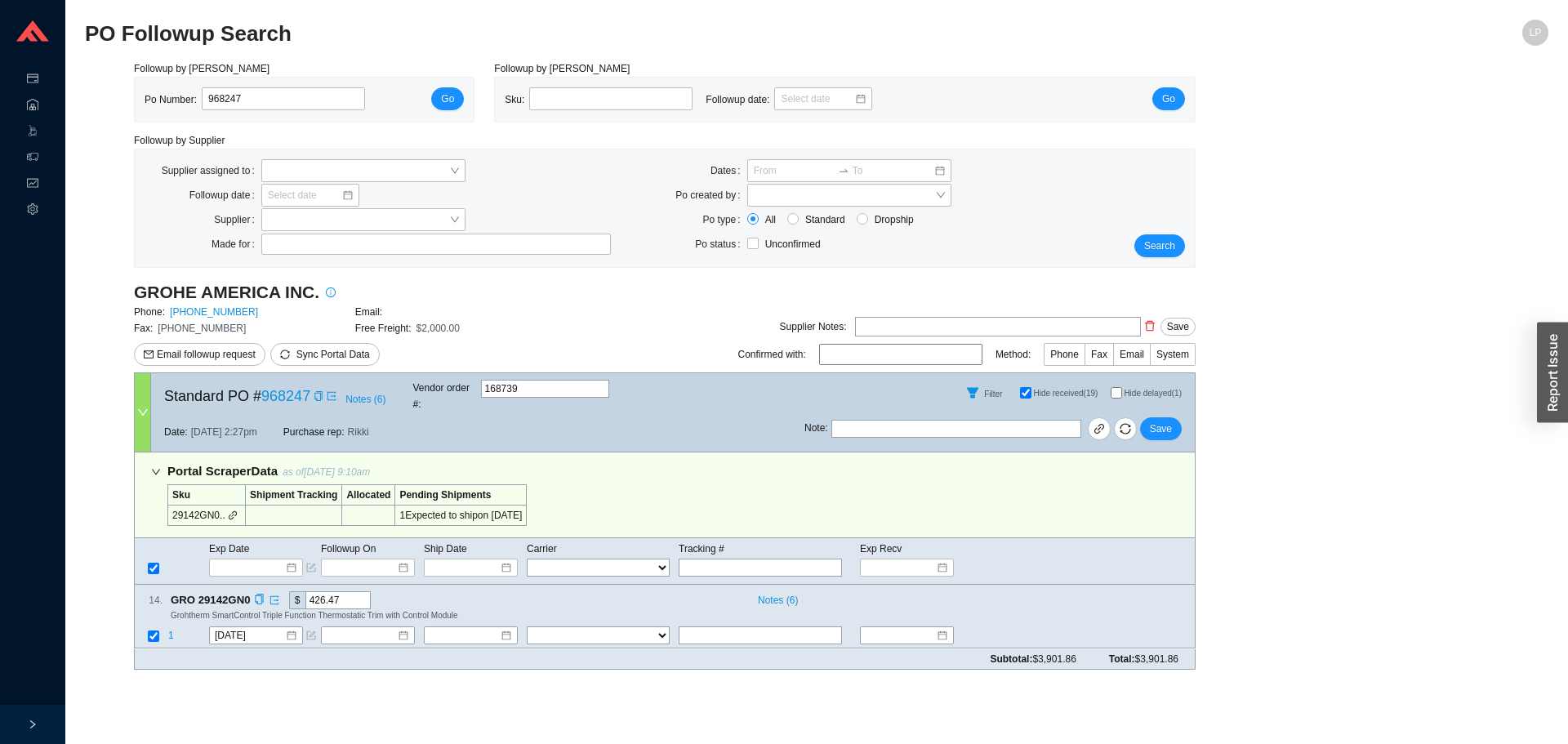
click at [944, 585] on div "14 . GRO 29142GN0 $ 426.47 Notes ( 6 ) Grohtherm SmartControl Triple Function T…" at bounding box center [665, 617] width 1062 height 64
click at [170, 630] on span "1" at bounding box center [171, 636] width 6 height 11
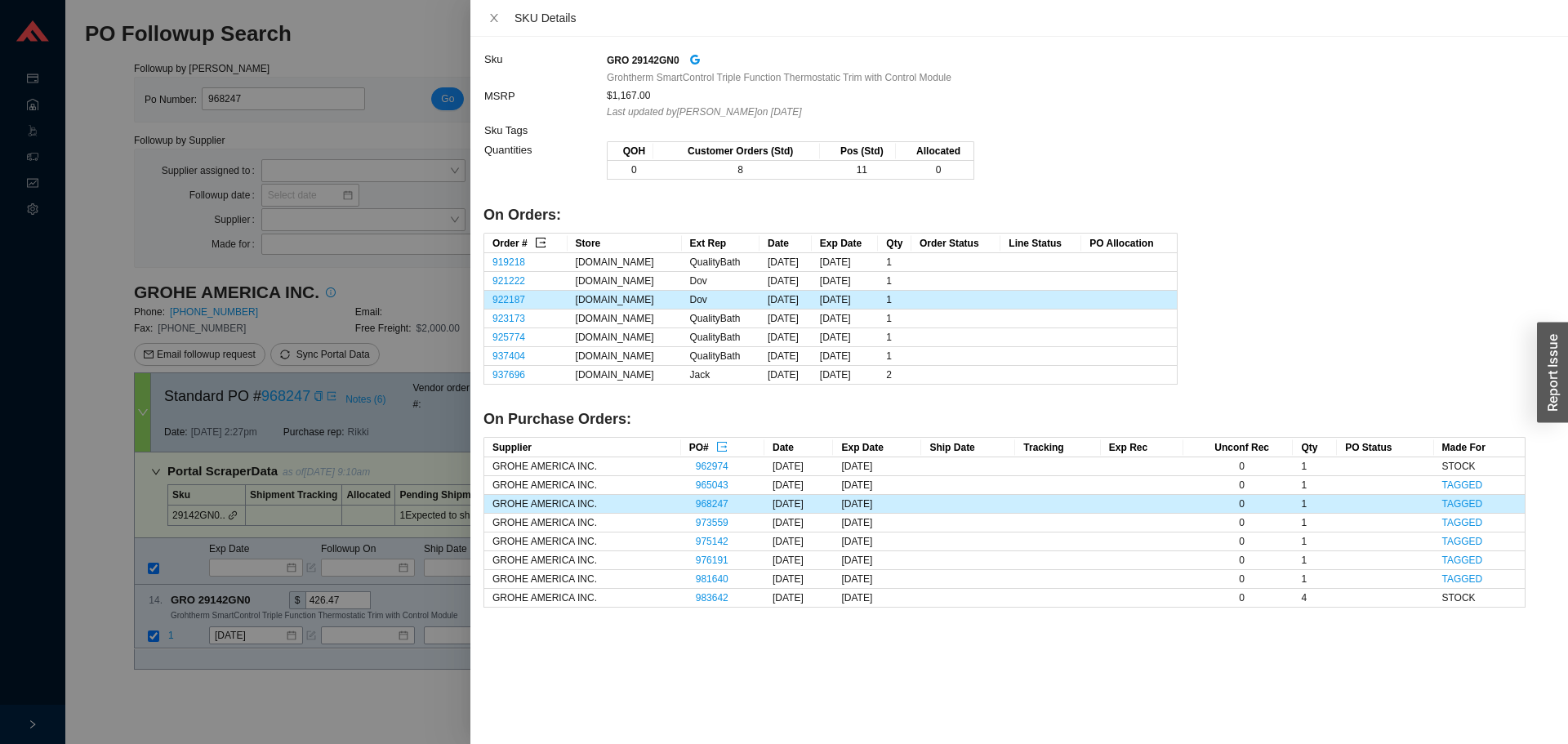
click at [536, 243] on icon "export" at bounding box center [540, 242] width 9 height 9
click at [292, 675] on div at bounding box center [784, 372] width 1568 height 744
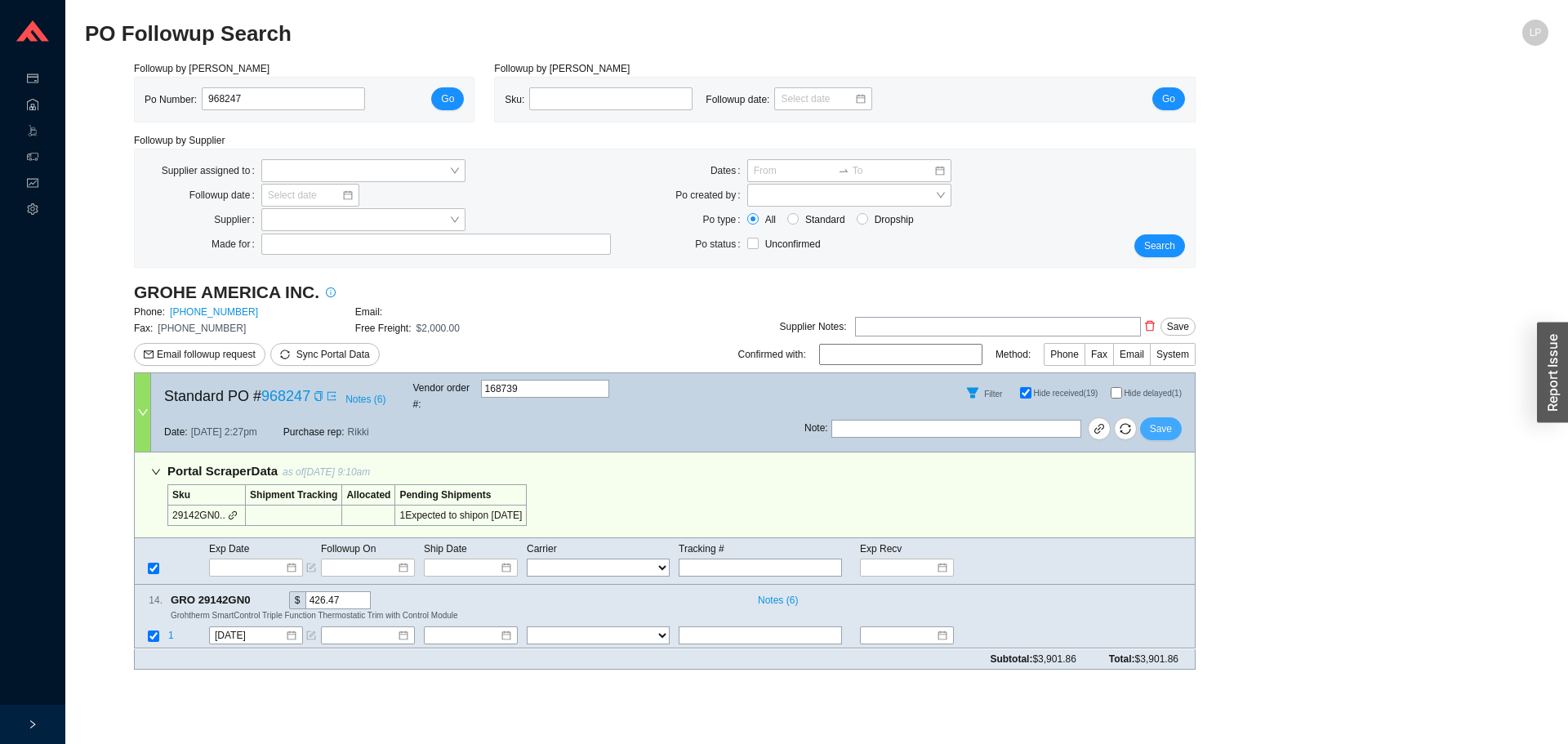
click at [1170, 421] on span "Save" at bounding box center [1161, 428] width 22 height 16
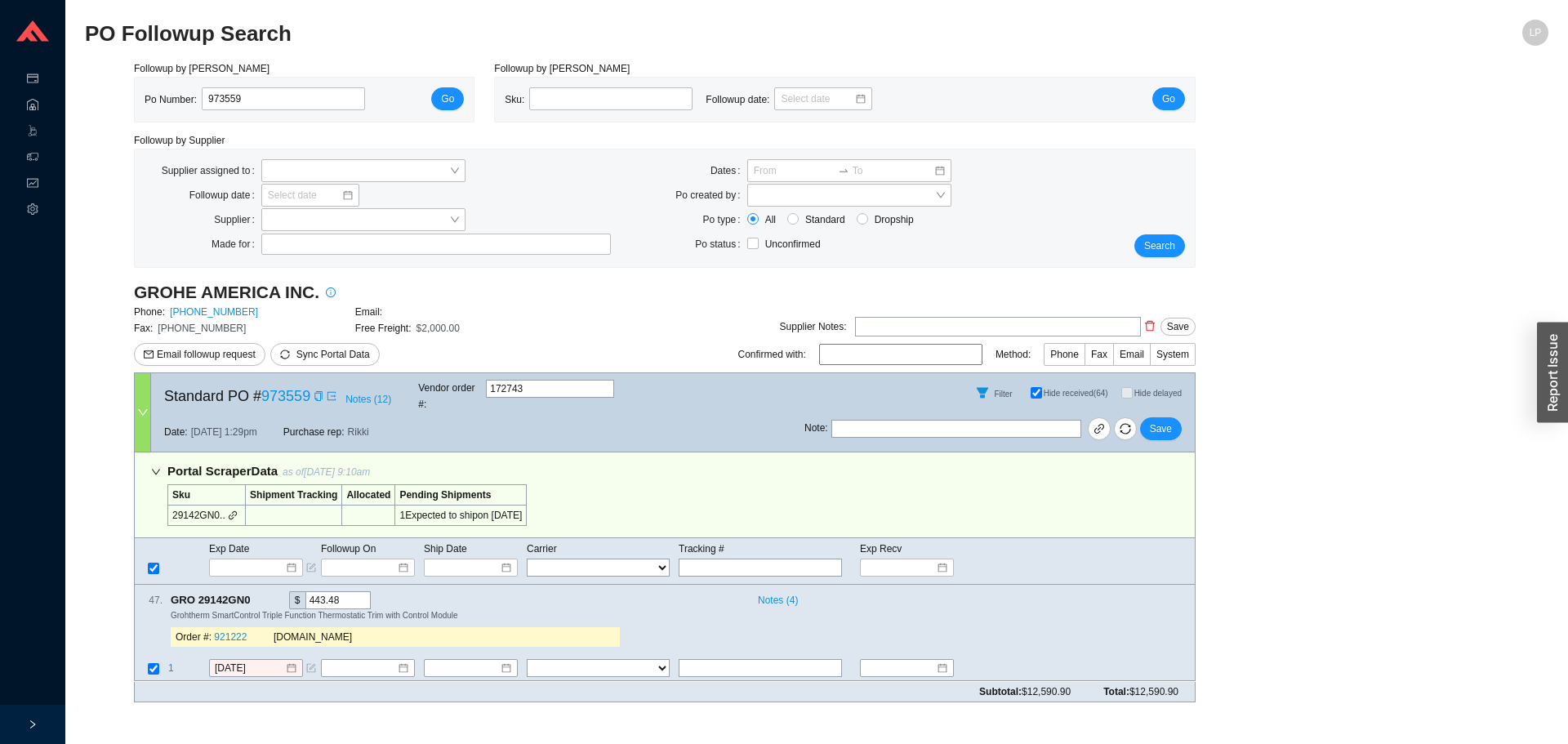
click at [1277, 458] on div "Followup by PO Po Number: 973559 Go Followup by Sku Sku: Followup date: Go Foll…" at bounding box center [817, 388] width 1463 height 655
click at [251, 661] on input "[DATE]" at bounding box center [250, 668] width 70 height 16
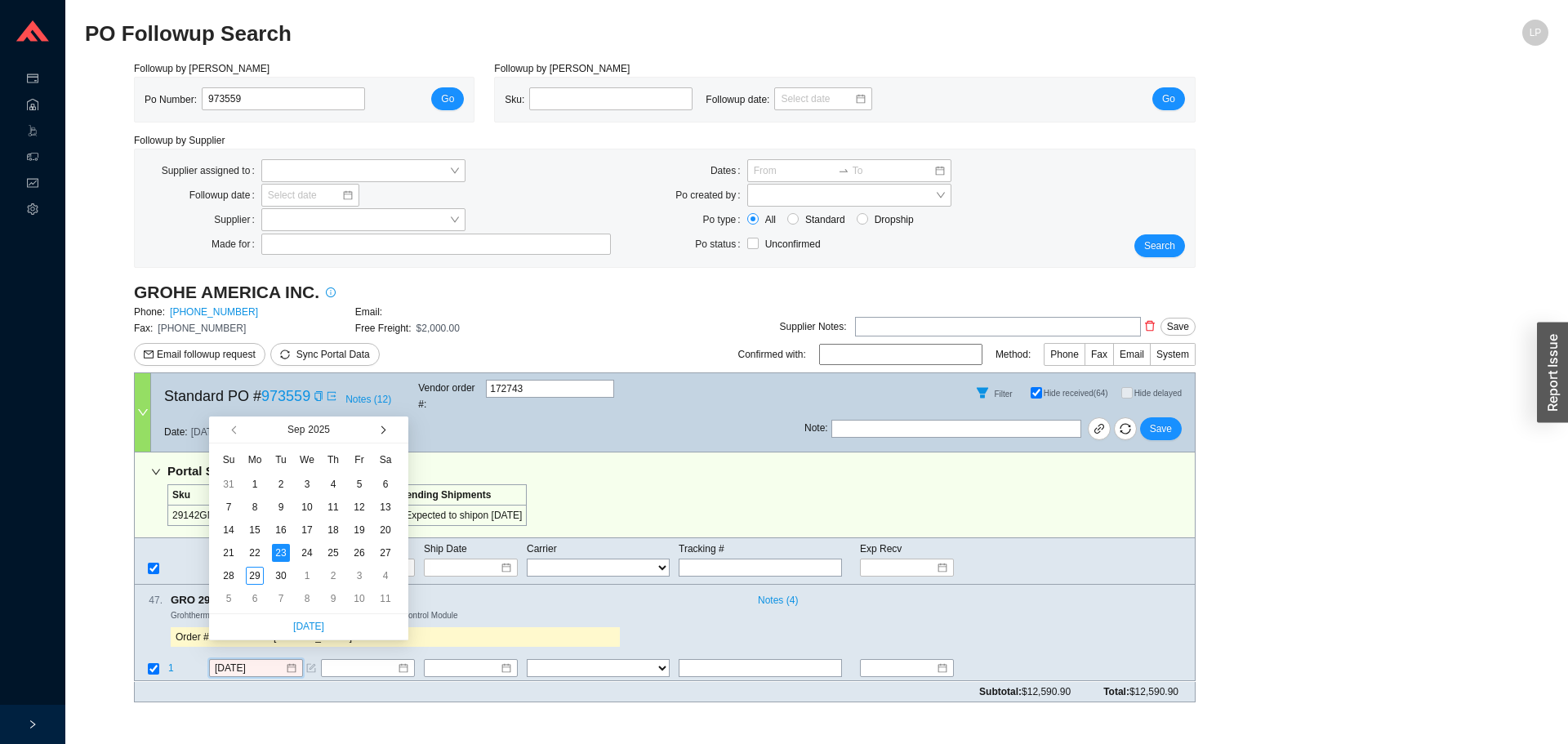
click at [375, 433] on button "button" at bounding box center [382, 429] width 15 height 26
type input "[DATE]"
click at [285, 530] on div "14" at bounding box center [280, 530] width 18 height 18
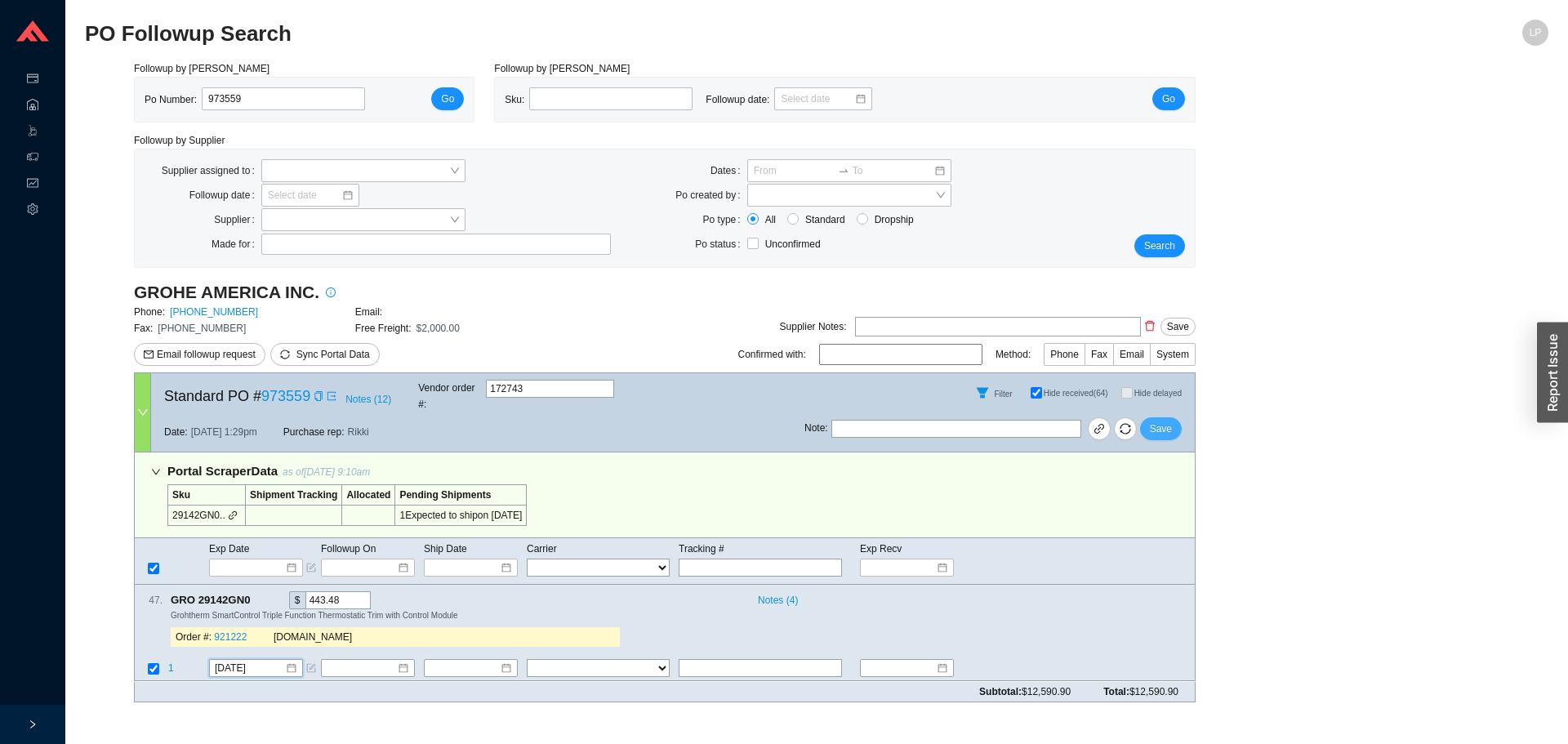
click at [1155, 417] on button "Save" at bounding box center [1161, 428] width 41 height 23
click at [207, 660] on tr "1 [DATE] FedEx UPS ---------------- 2 Day Transportation INC A&B Freight A. [PE…" at bounding box center [665, 671] width 1060 height 22
click at [227, 661] on input "[DATE]" at bounding box center [250, 668] width 70 height 16
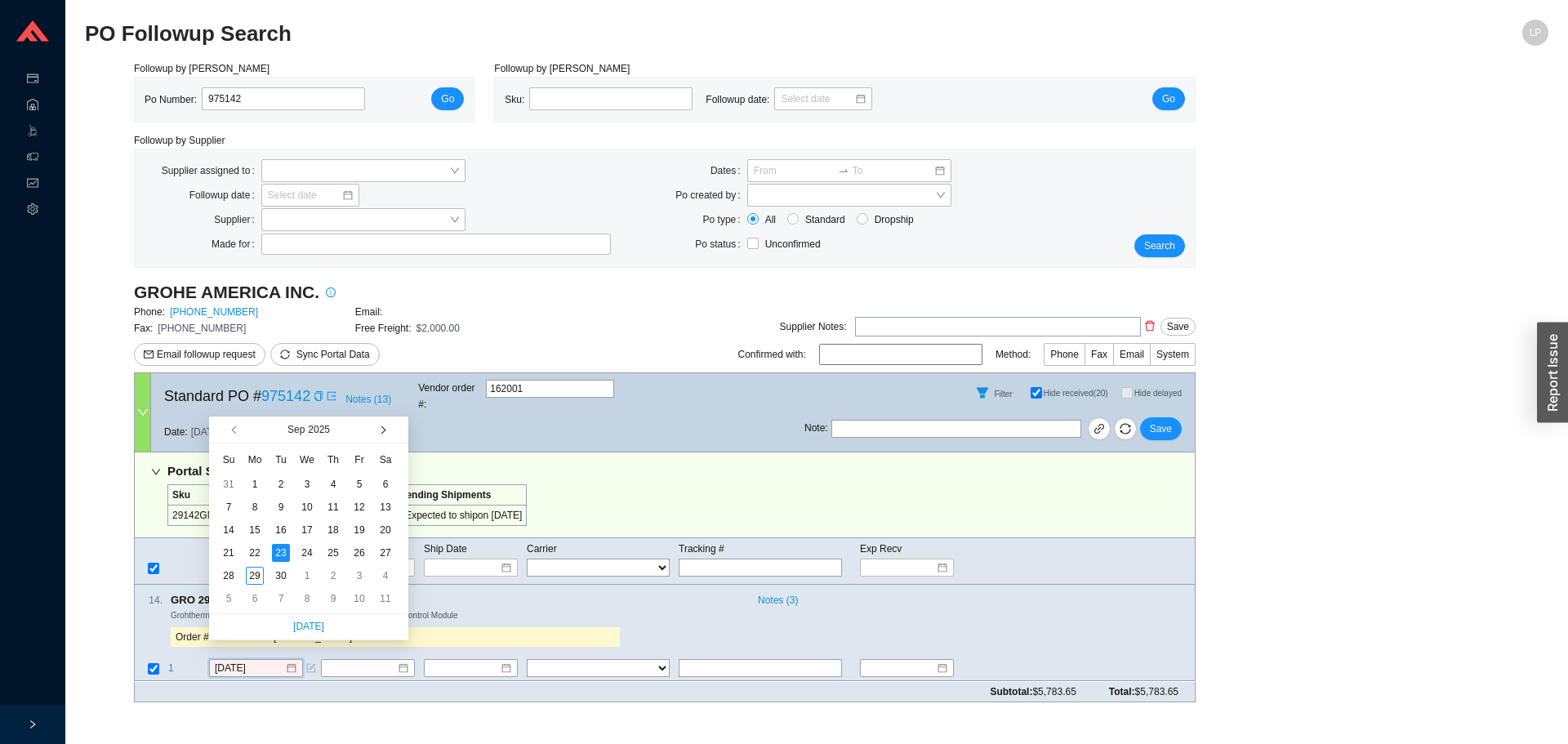
click at [383, 422] on button "button" at bounding box center [382, 429] width 15 height 26
type input "[DATE]"
drag, startPoint x: 279, startPoint y: 533, endPoint x: 332, endPoint y: 516, distance: 55.7
click at [279, 532] on div "14" at bounding box center [280, 530] width 18 height 18
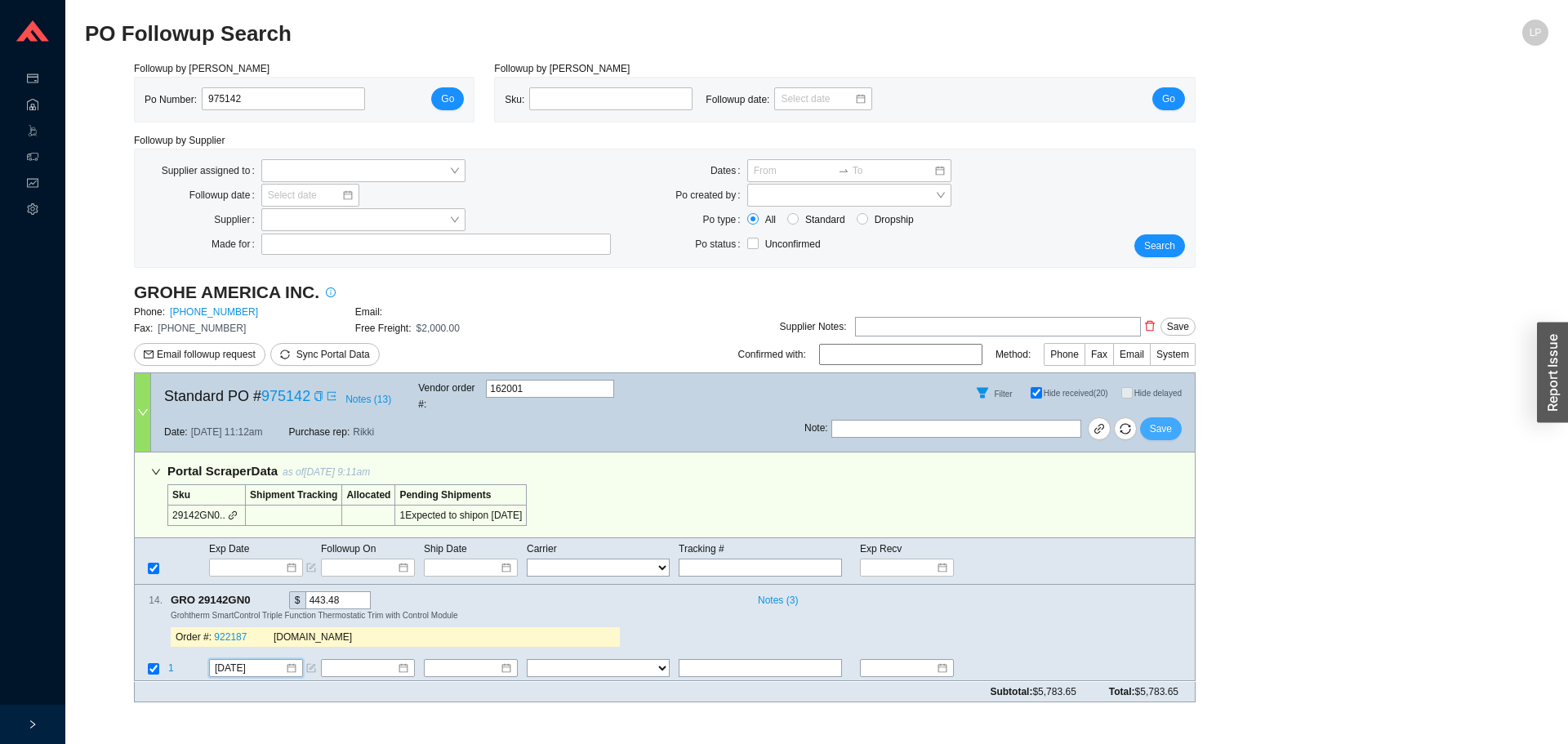
drag, startPoint x: 1176, startPoint y: 411, endPoint x: 1178, endPoint y: 395, distance: 16.1
click at [1176, 417] on button "Save" at bounding box center [1161, 428] width 41 height 23
click at [244, 661] on input "[DATE]" at bounding box center [250, 668] width 70 height 16
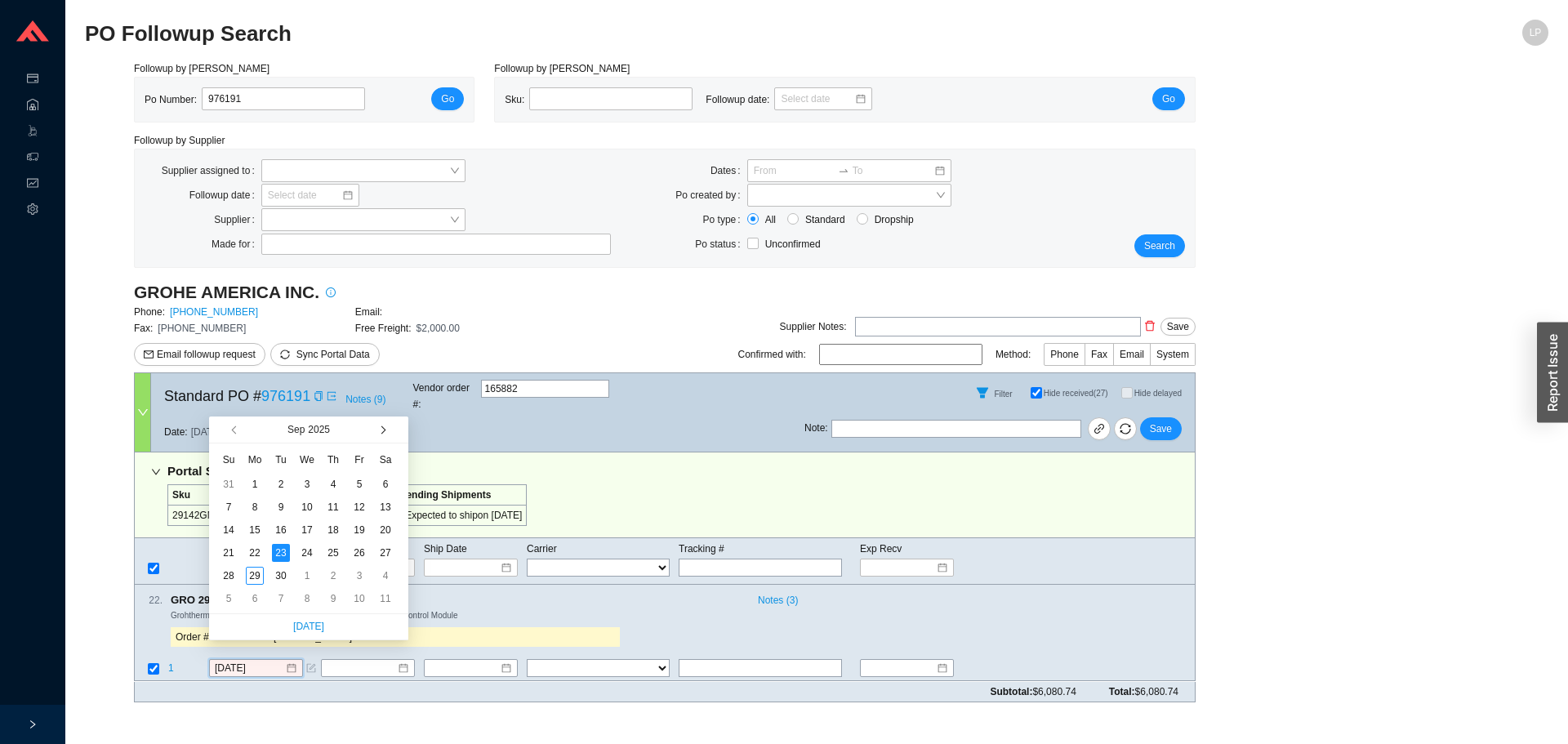
click at [383, 426] on button "button" at bounding box center [382, 429] width 15 height 26
type input "[DATE]"
click at [273, 531] on div "14" at bounding box center [280, 530] width 18 height 18
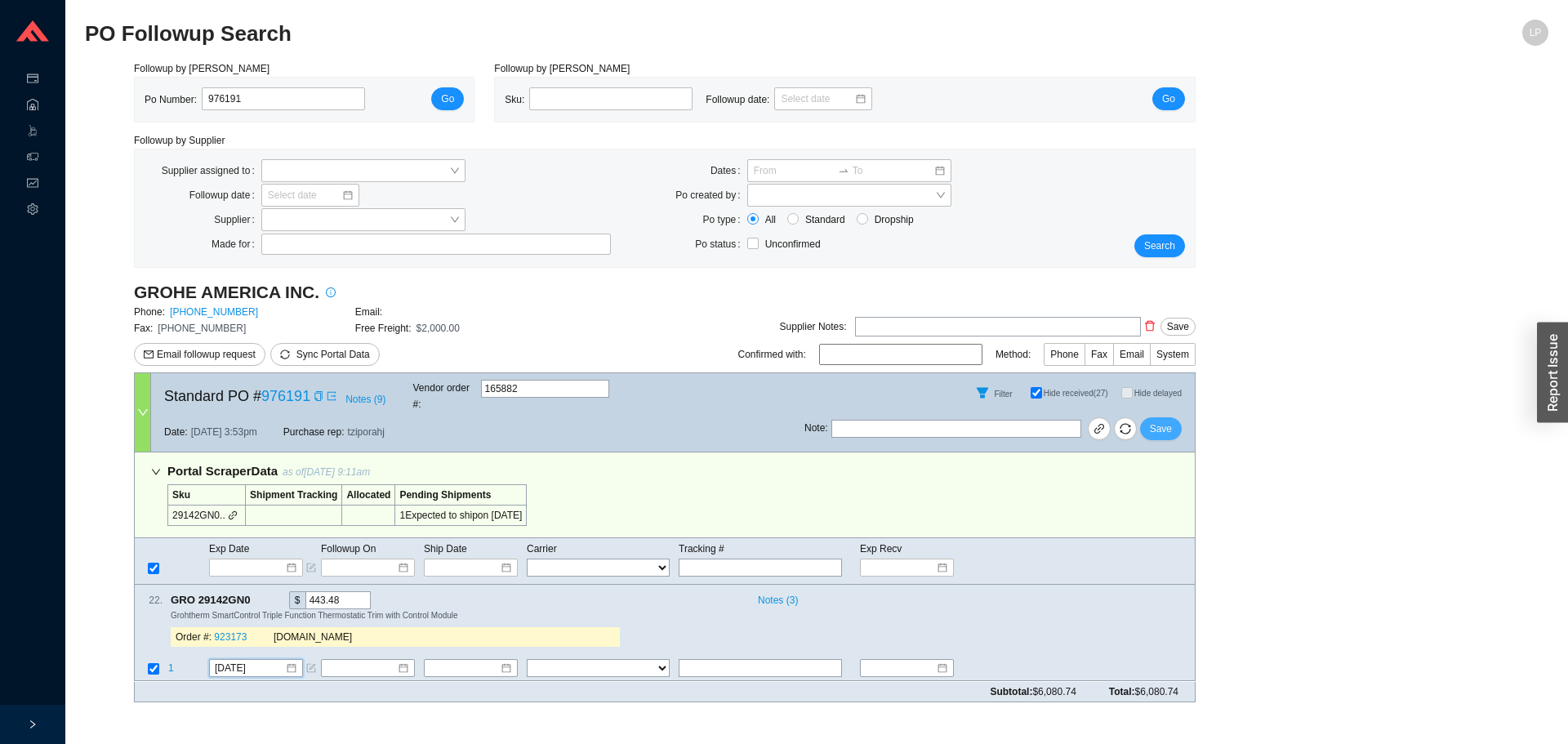
click at [1161, 421] on span "Save" at bounding box center [1161, 428] width 22 height 16
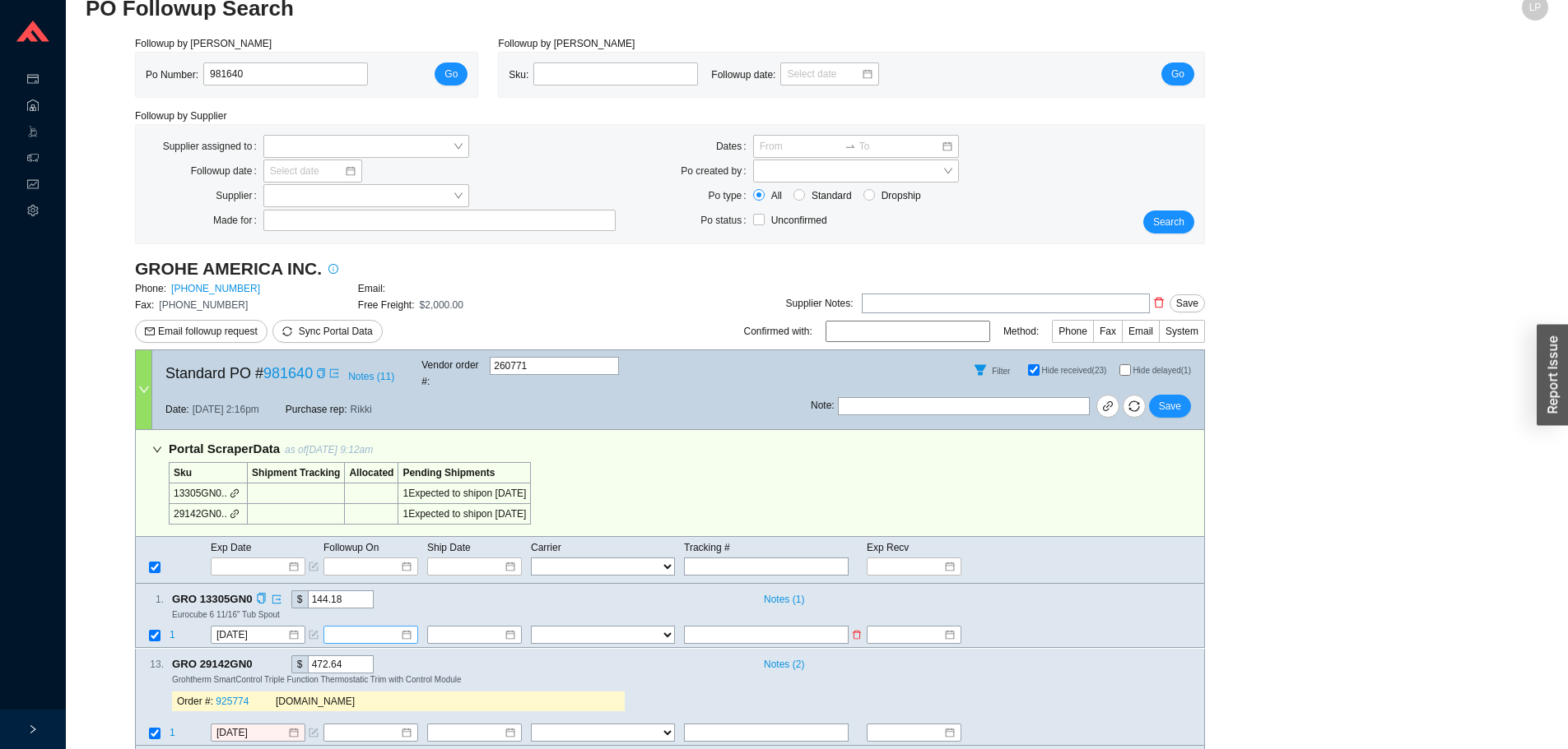
scroll to position [40, 0]
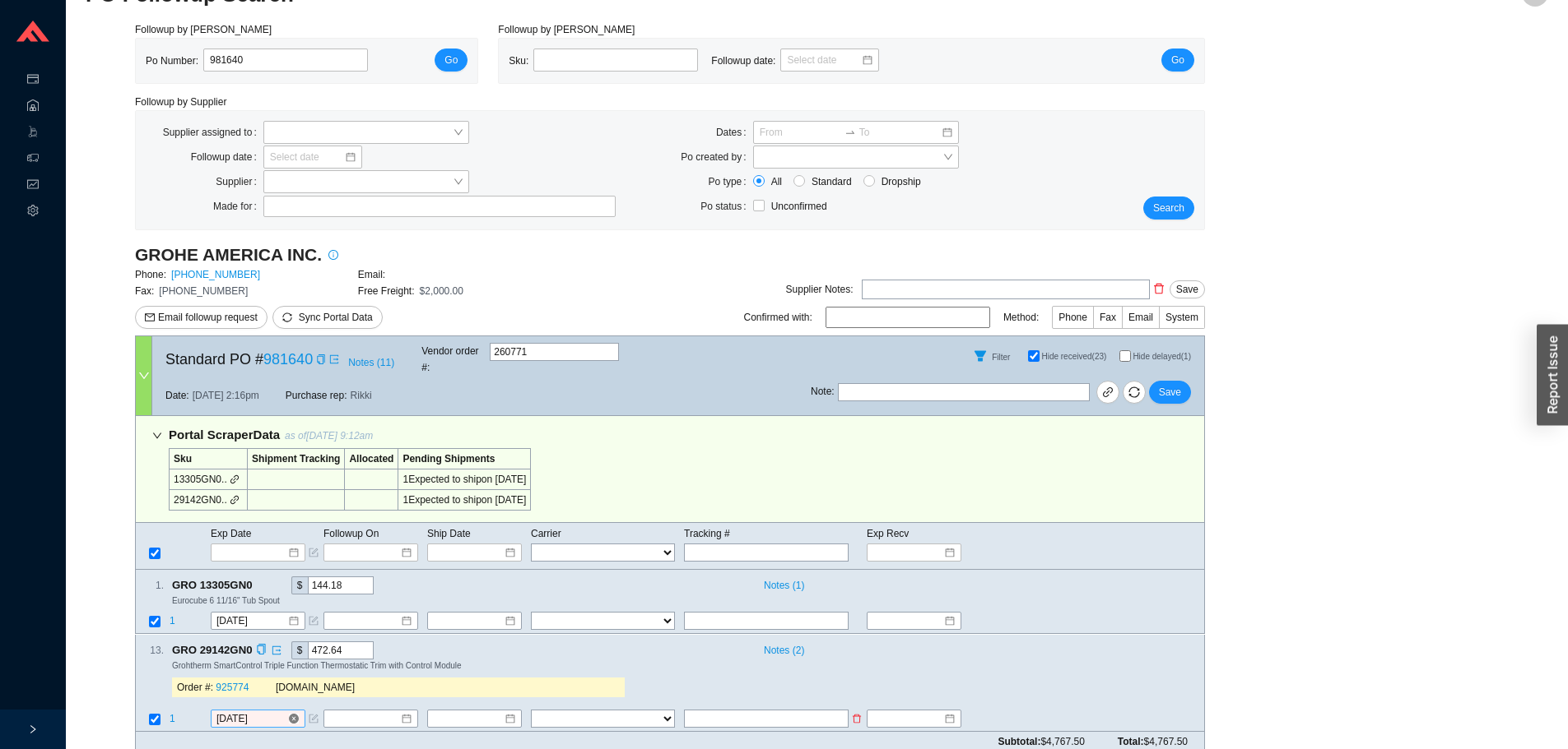
click at [254, 711] on input "[DATE]" at bounding box center [252, 719] width 71 height 16
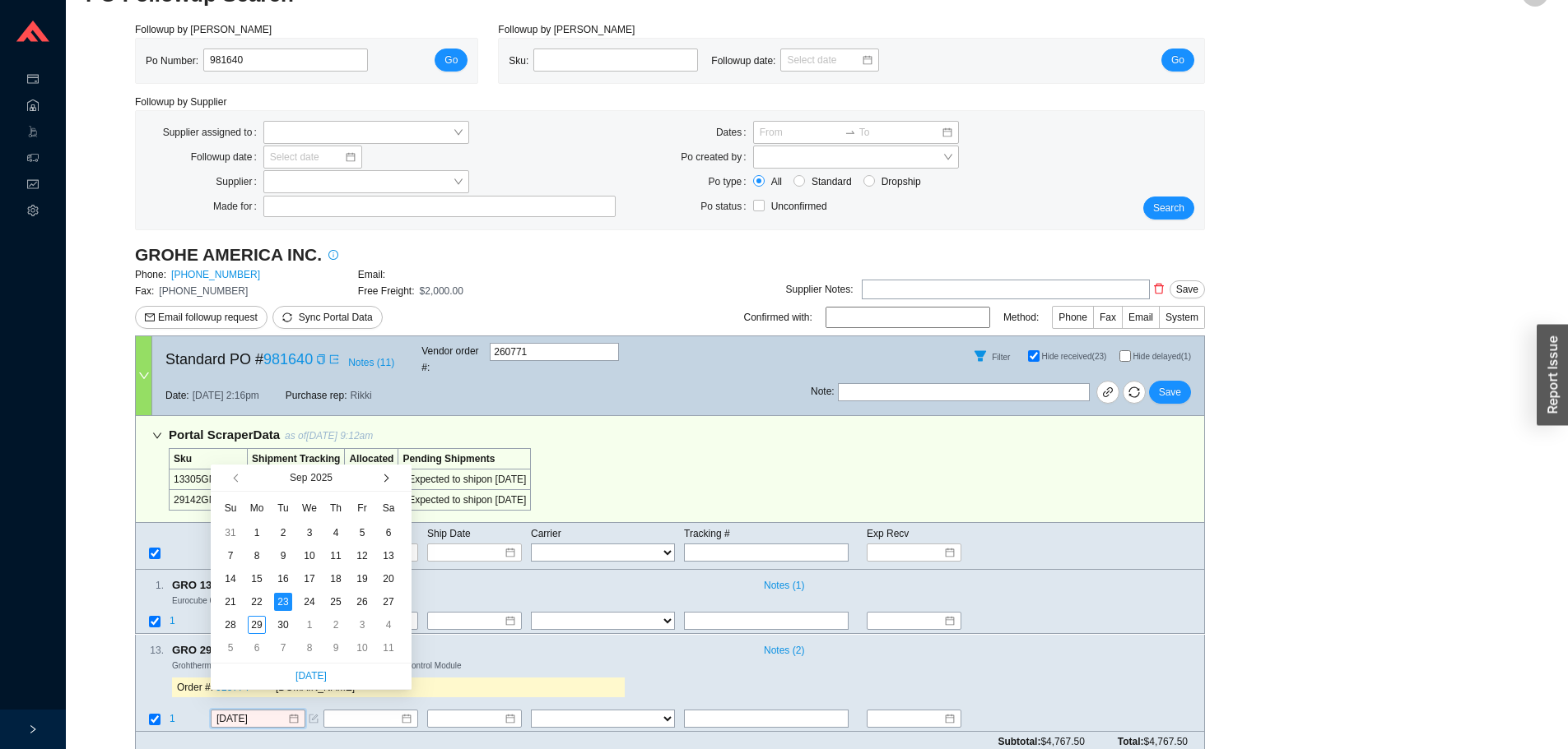
click at [385, 479] on span "button" at bounding box center [384, 478] width 8 height 8
type input "[DATE]"
click at [273, 600] on td "21" at bounding box center [283, 602] width 26 height 23
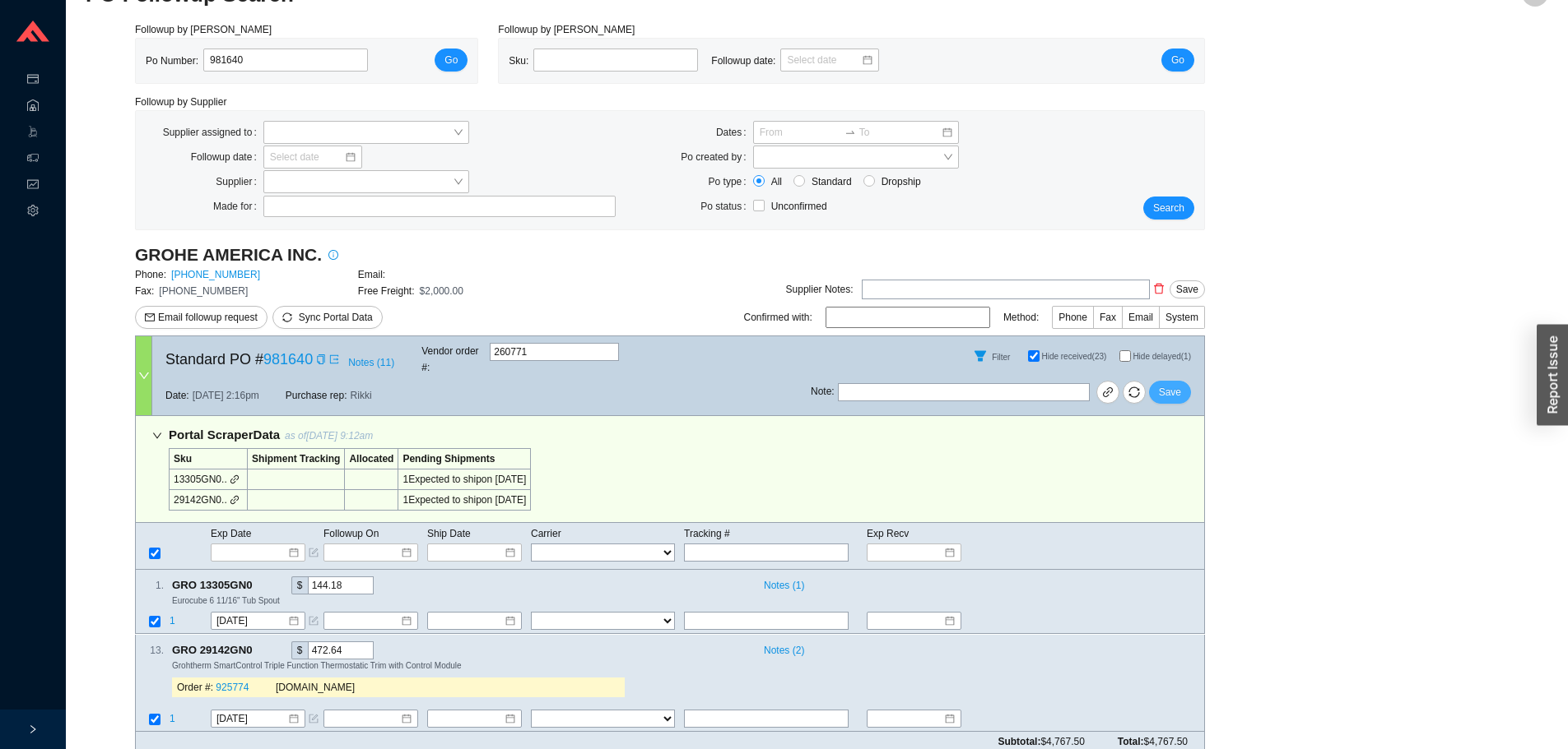
click at [1157, 381] on button "Save" at bounding box center [1170, 392] width 42 height 23
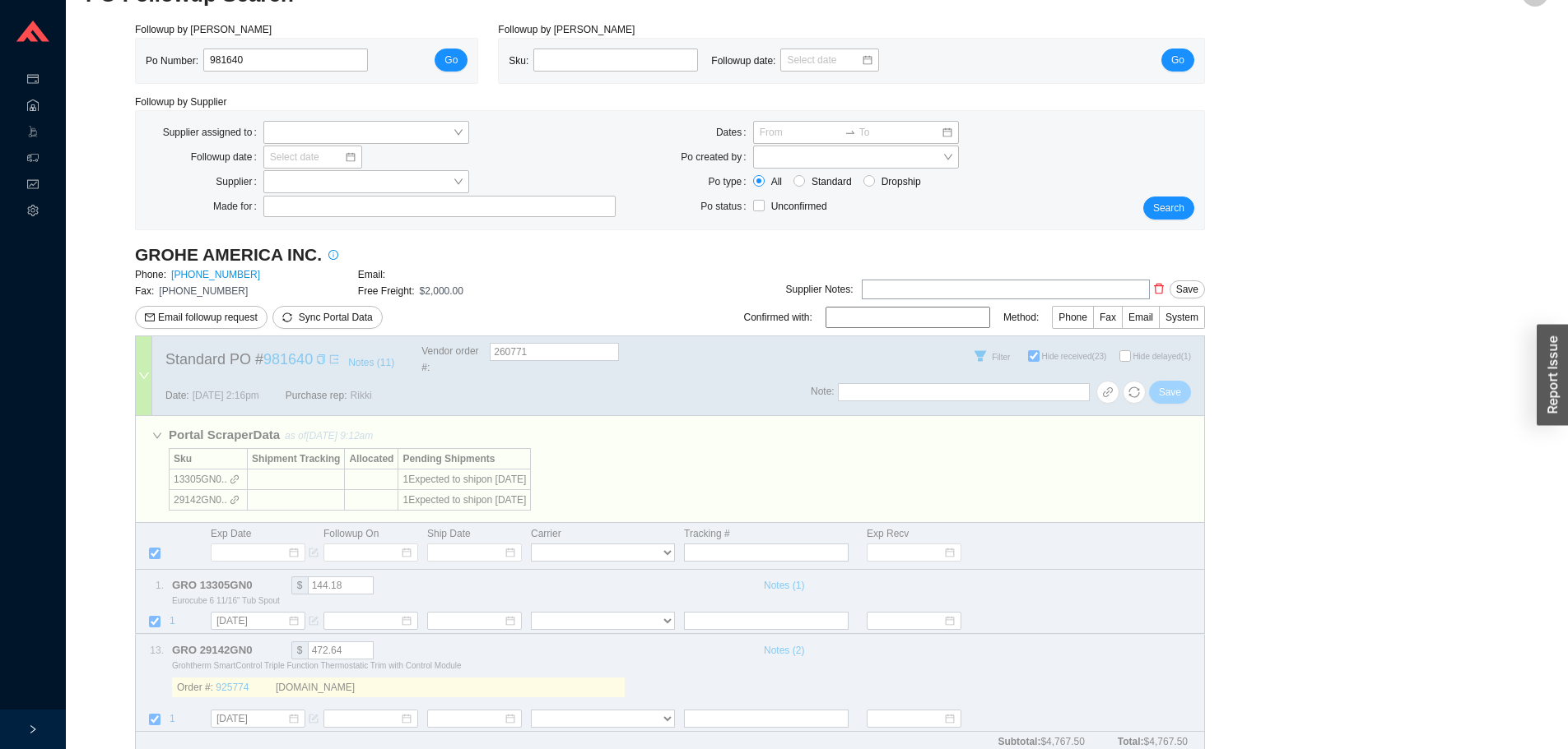
scroll to position [7, 0]
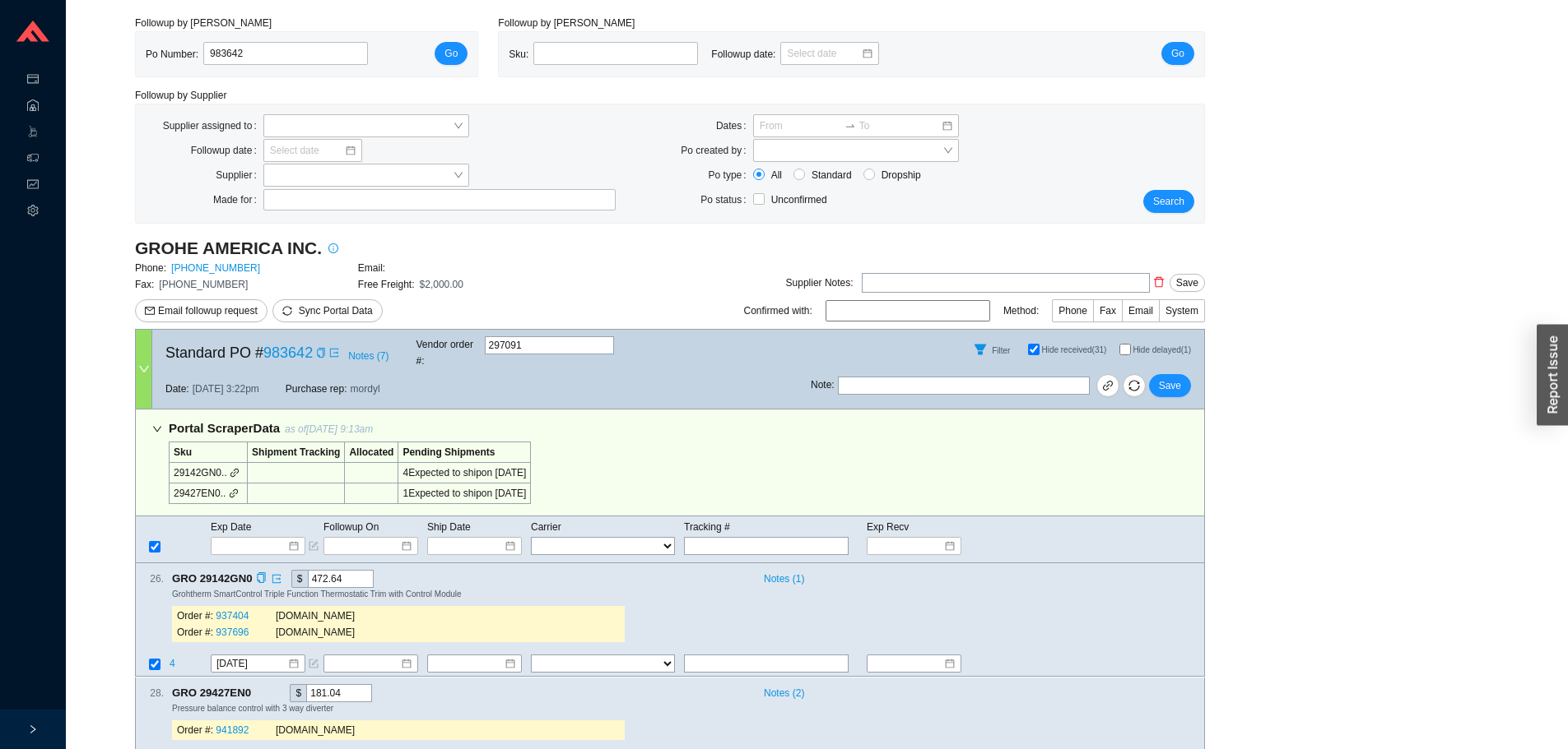
scroll to position [89, 0]
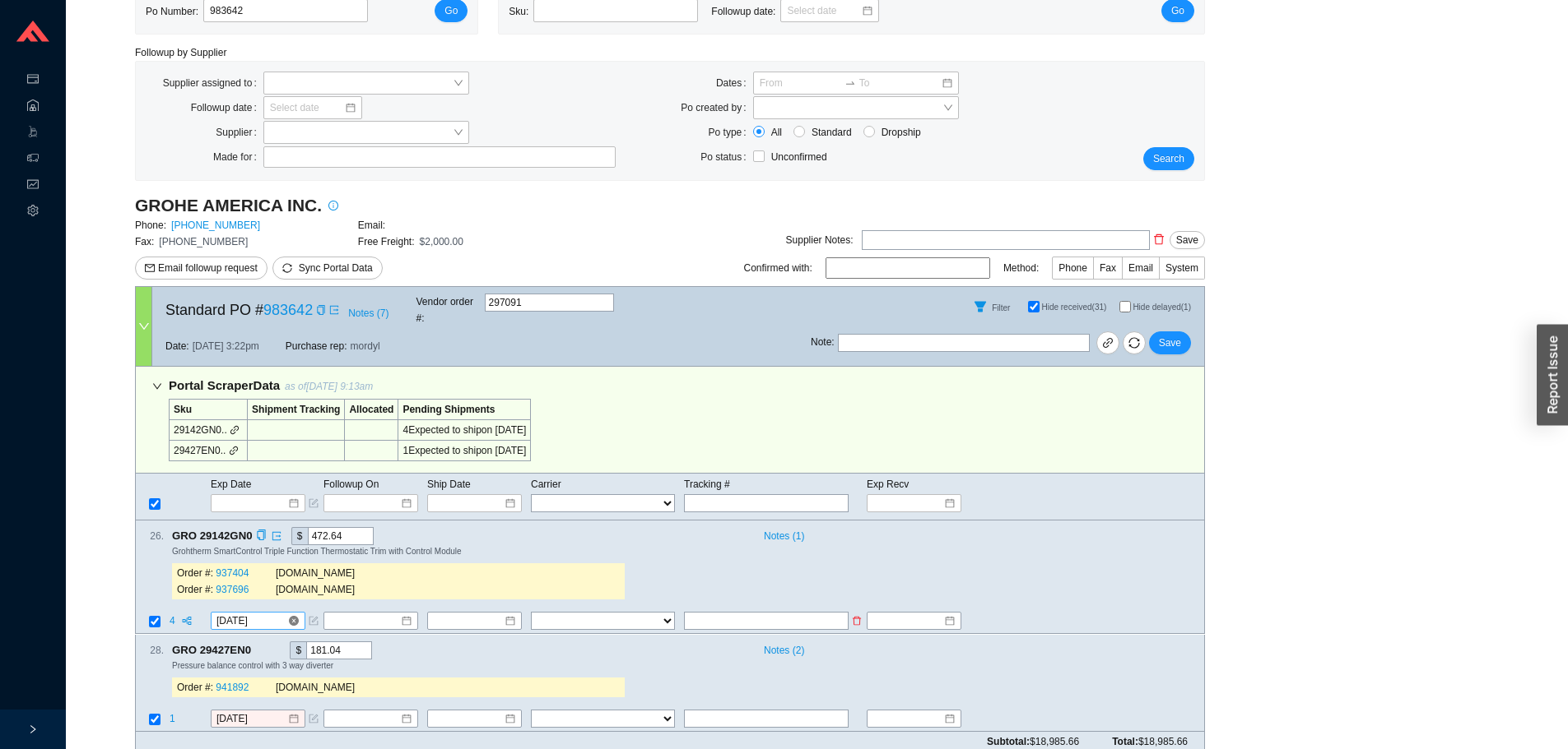
click at [262, 614] on input "[DATE]" at bounding box center [252, 622] width 71 height 16
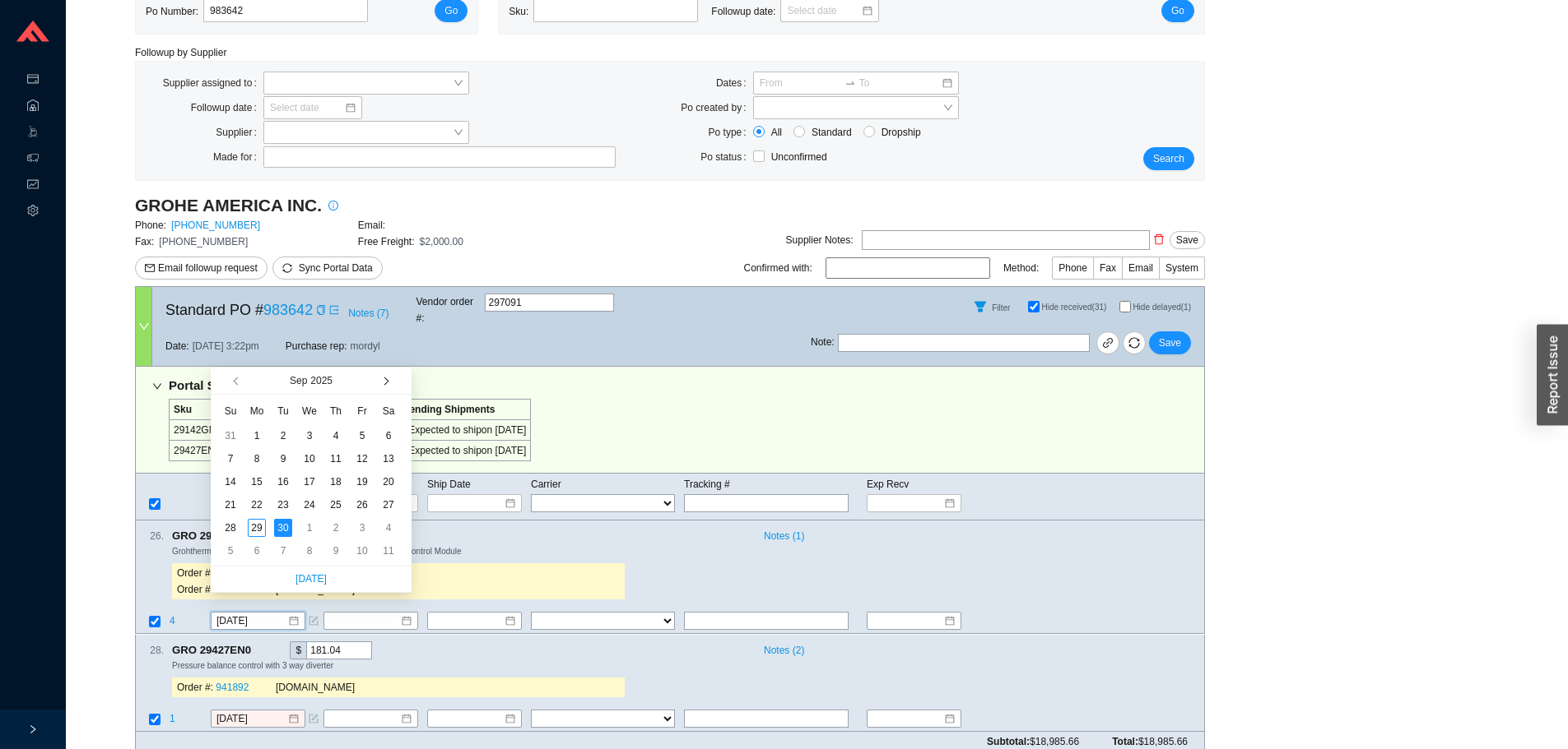
click at [387, 369] on button "button" at bounding box center [385, 381] width 16 height 26
type input "[DATE]"
drag, startPoint x: 285, startPoint y: 512, endPoint x: 825, endPoint y: 386, distance: 554.5
click at [285, 511] on div "21" at bounding box center [282, 505] width 18 height 18
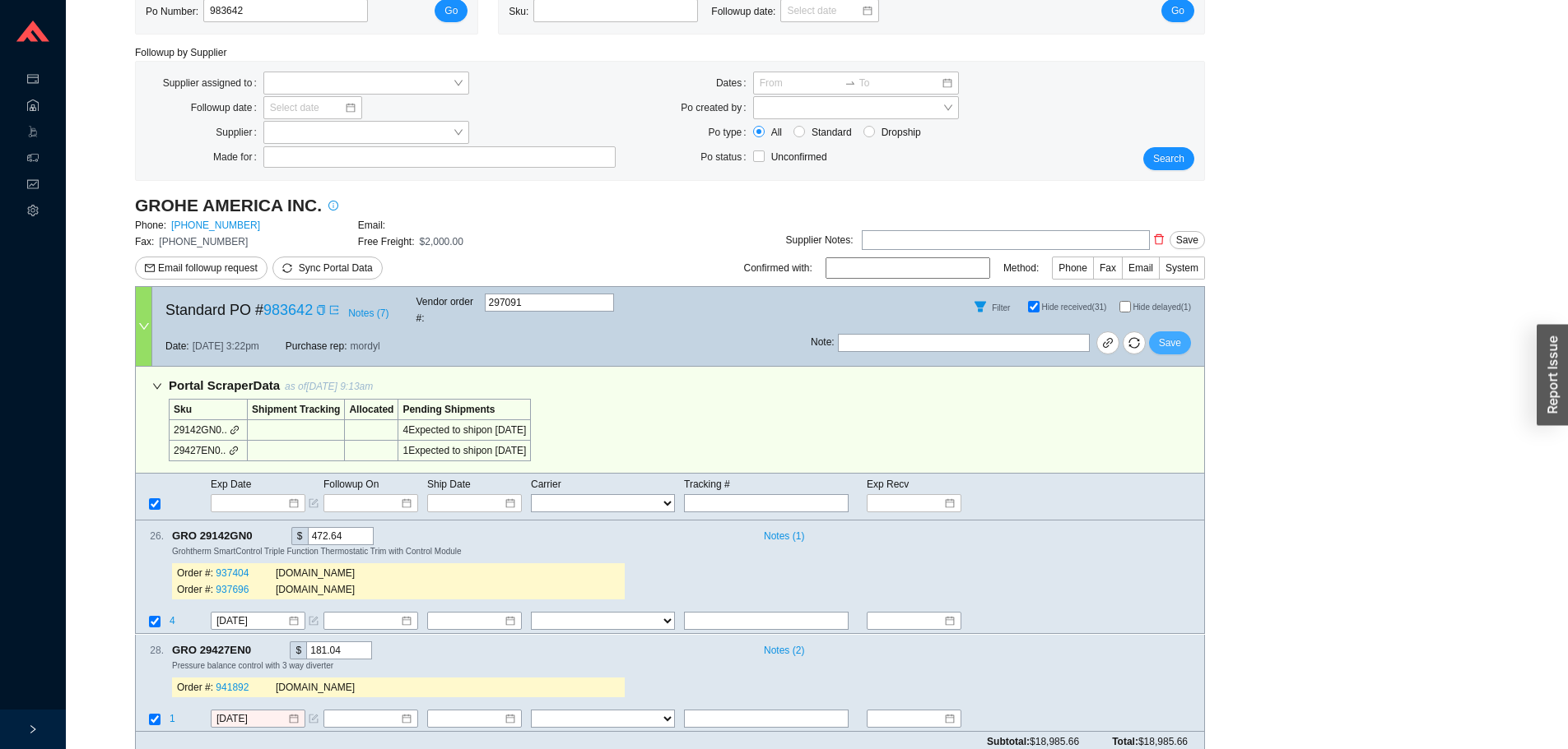
click at [1174, 337] on span "Save" at bounding box center [1170, 343] width 23 height 16
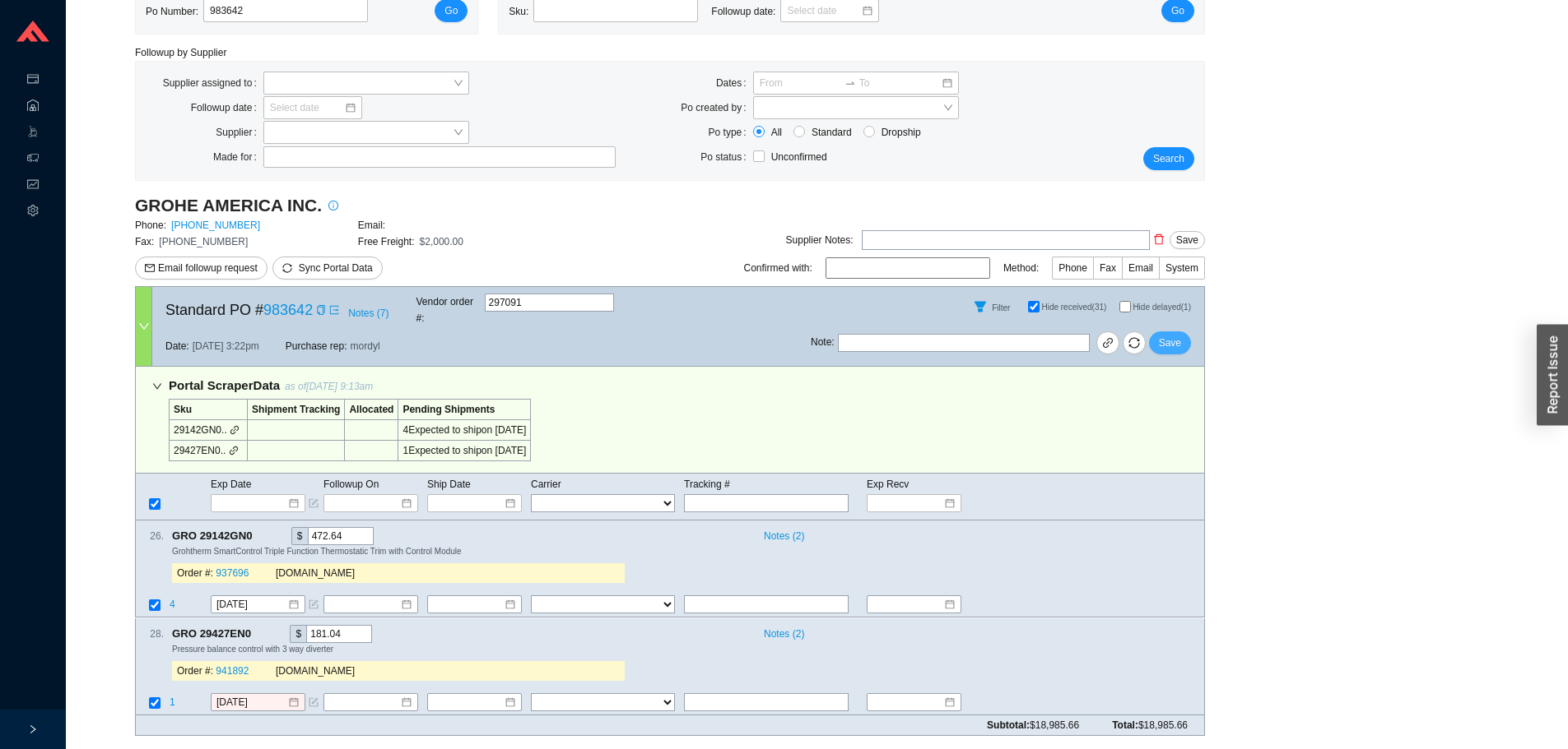
scroll to position [73, 0]
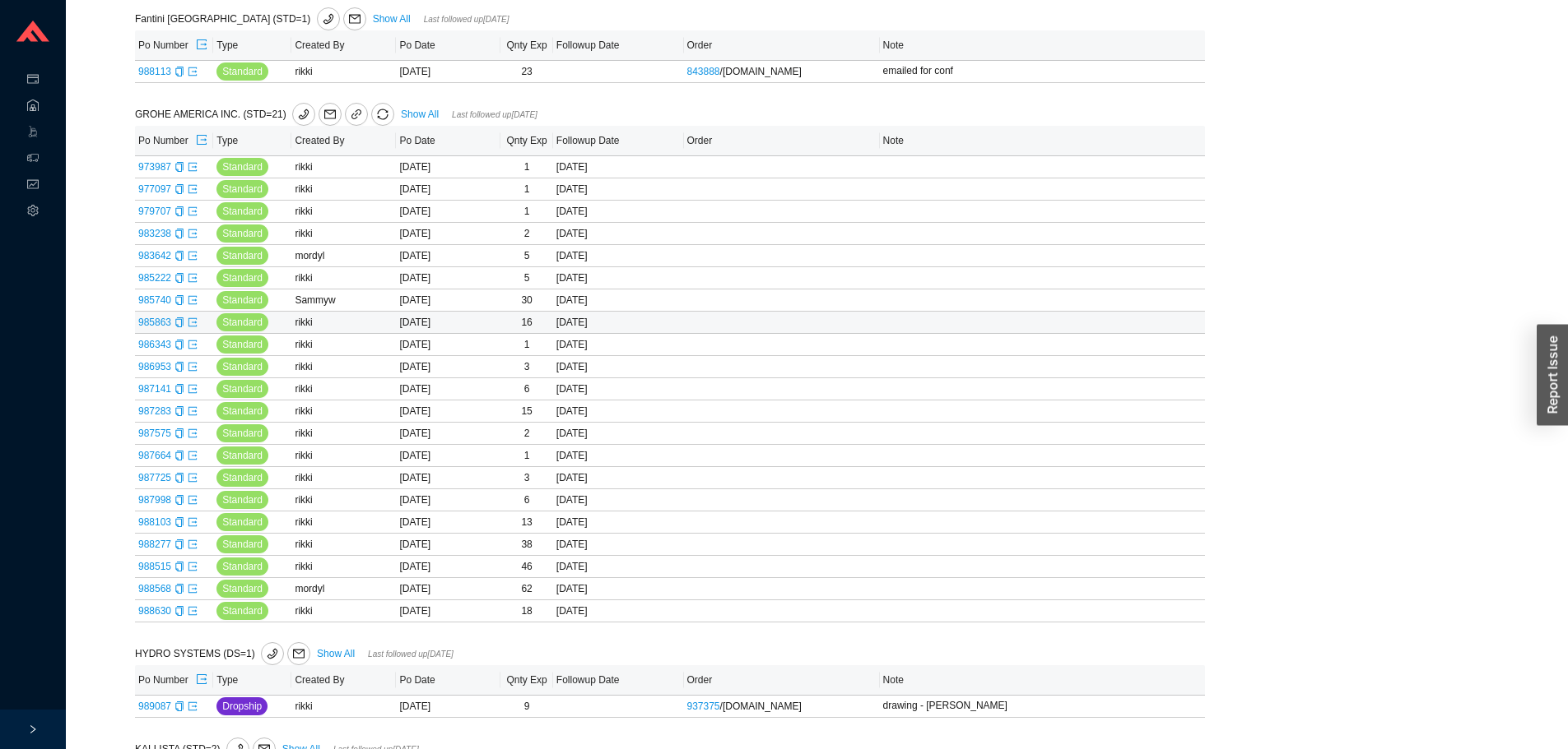
scroll to position [622, 0]
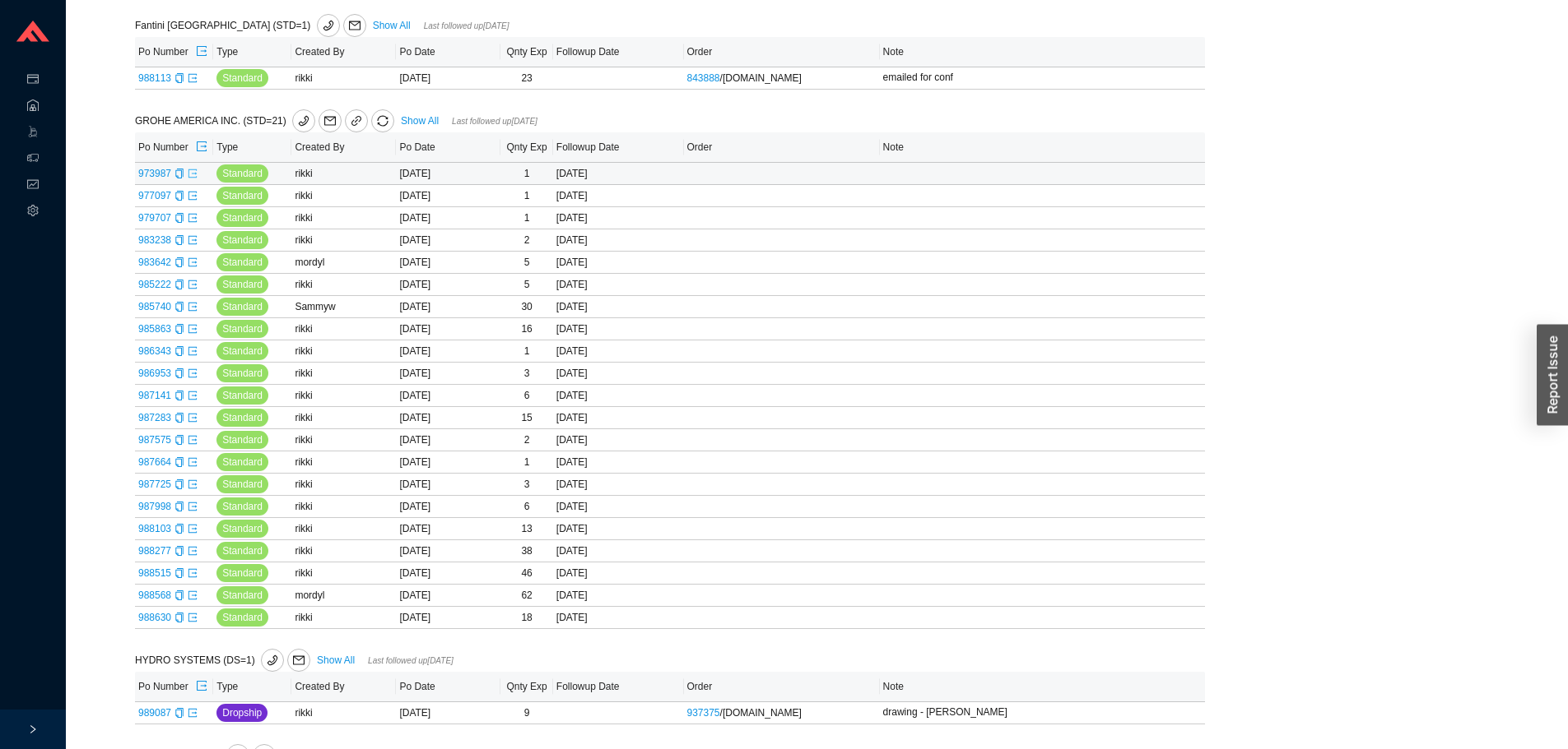
click at [191, 177] on icon "export" at bounding box center [192, 173] width 10 height 10
click at [190, 196] on icon "export" at bounding box center [192, 195] width 10 height 10
click at [1333, 492] on div "Followup by PO Po Number: Go Followup by Sku Sku: Followup date: Go Followup by…" at bounding box center [817, 256] width 1462 height 1636
click at [193, 218] on icon "export" at bounding box center [192, 217] width 10 height 10
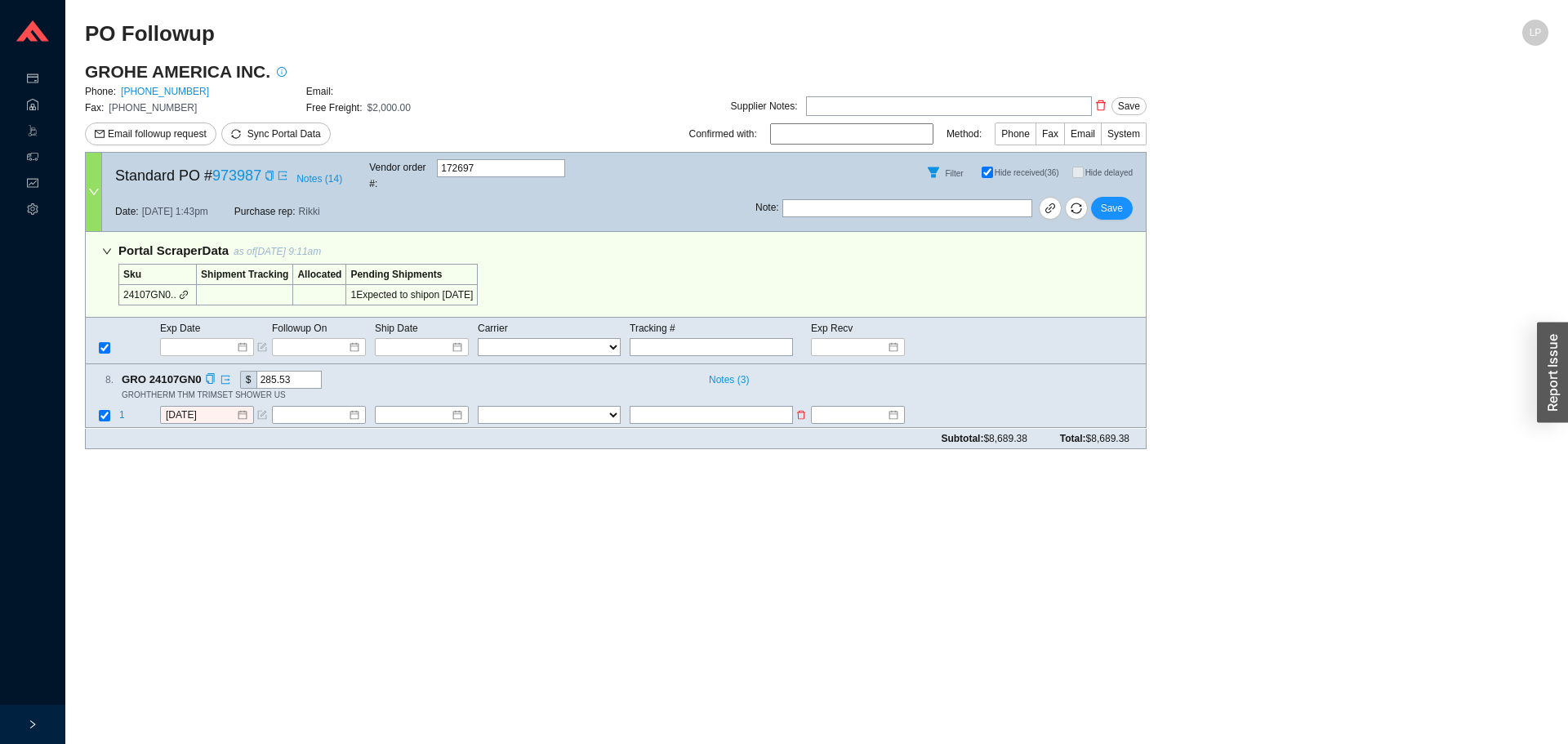
click at [120, 410] on span "1" at bounding box center [122, 415] width 6 height 11
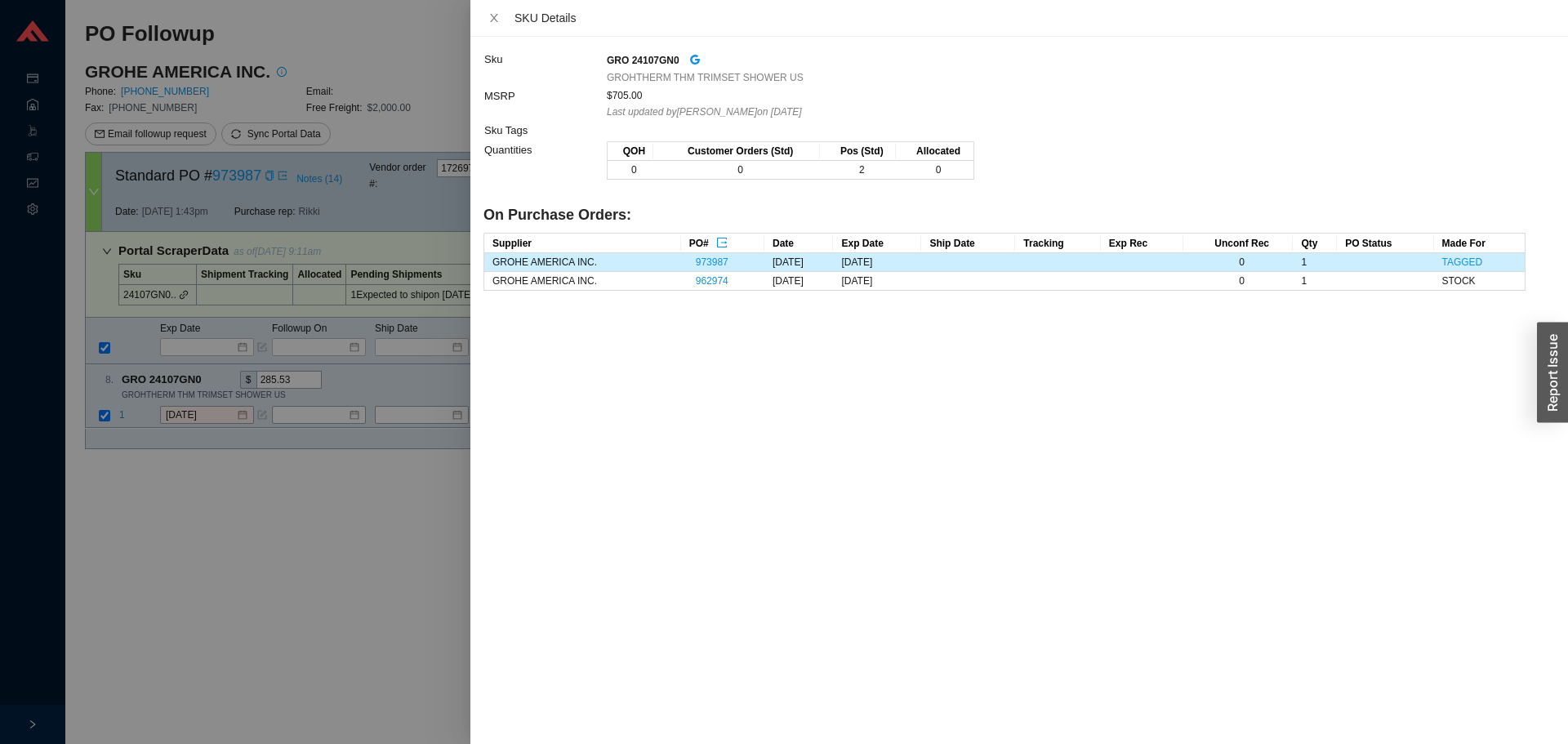
click at [138, 470] on div at bounding box center [784, 372] width 1568 height 744
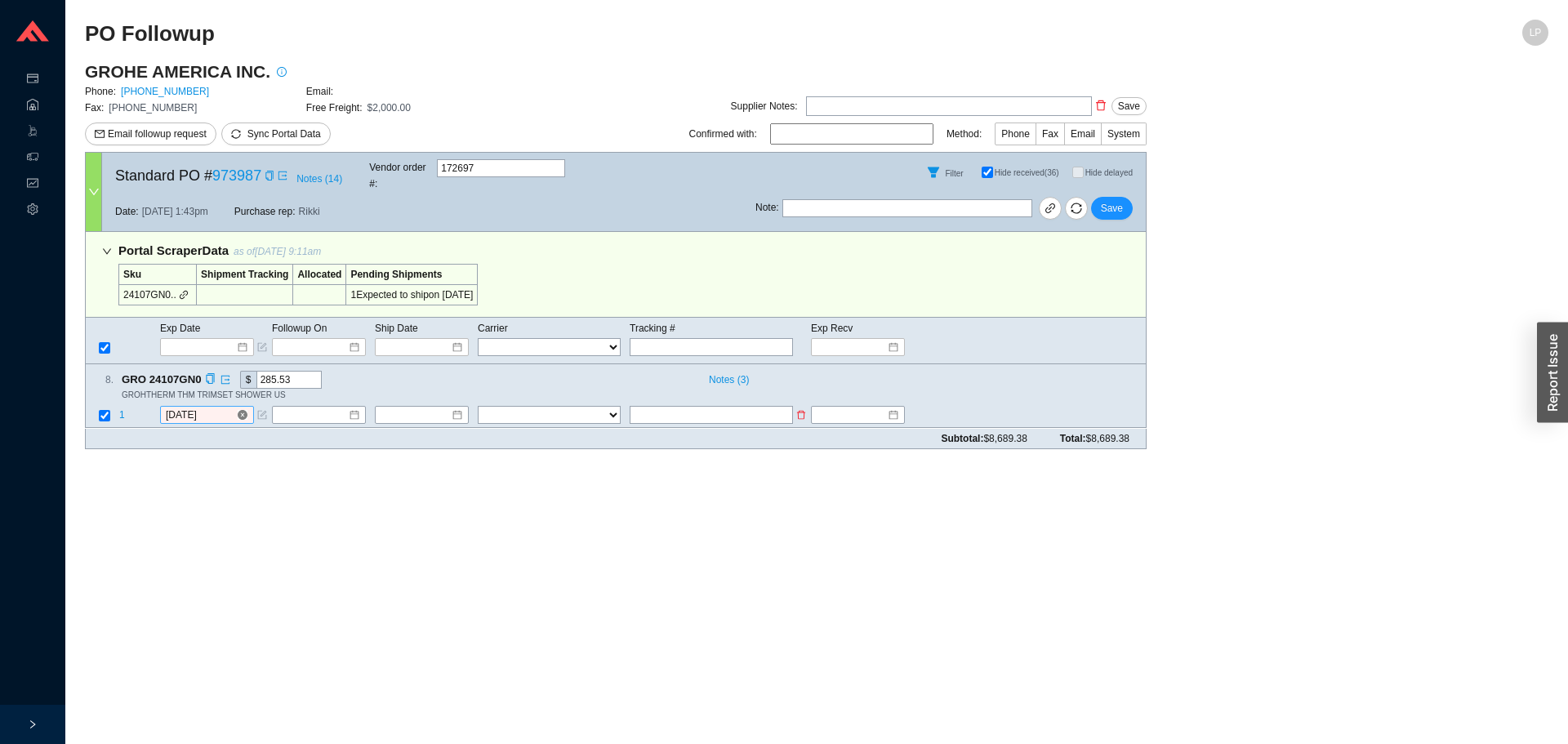
click at [198, 408] on input "[DATE]" at bounding box center [201, 415] width 70 height 16
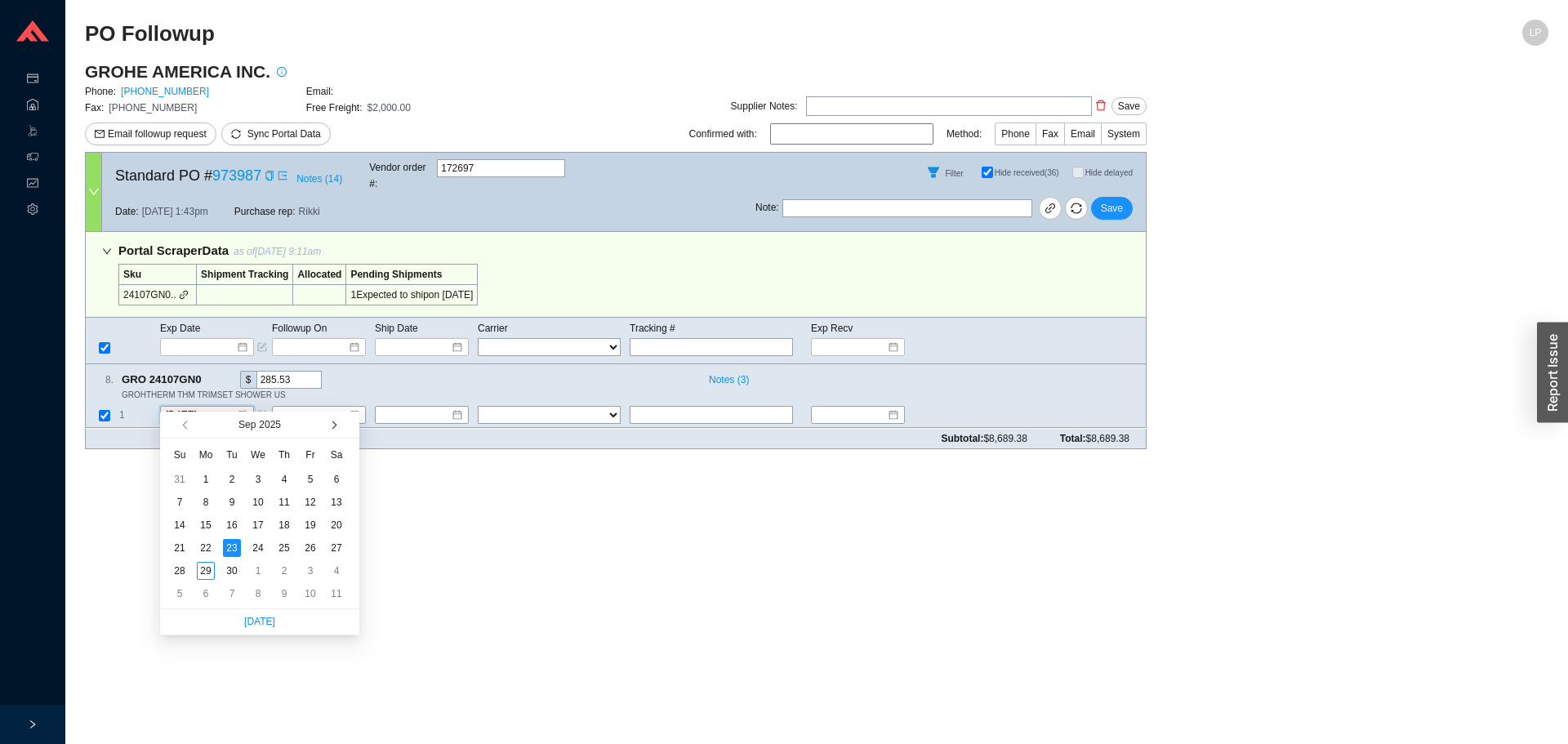
click at [334, 422] on button "button" at bounding box center [333, 425] width 15 height 26
drag, startPoint x: 235, startPoint y: 531, endPoint x: 644, endPoint y: 444, distance: 418.2
click at [235, 530] on div "14" at bounding box center [231, 525] width 18 height 18
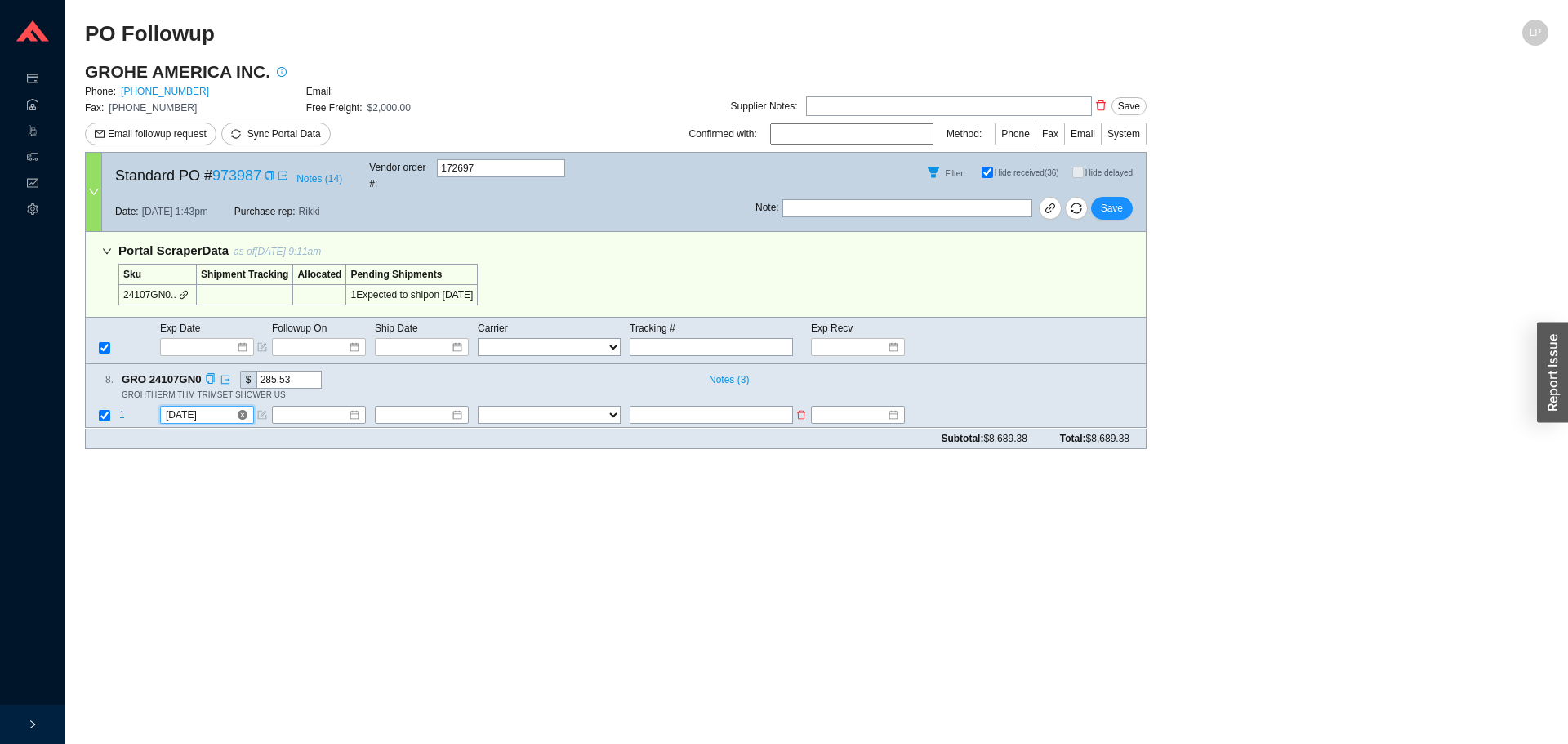
click at [217, 408] on input "10/14/2025" at bounding box center [201, 415] width 70 height 16
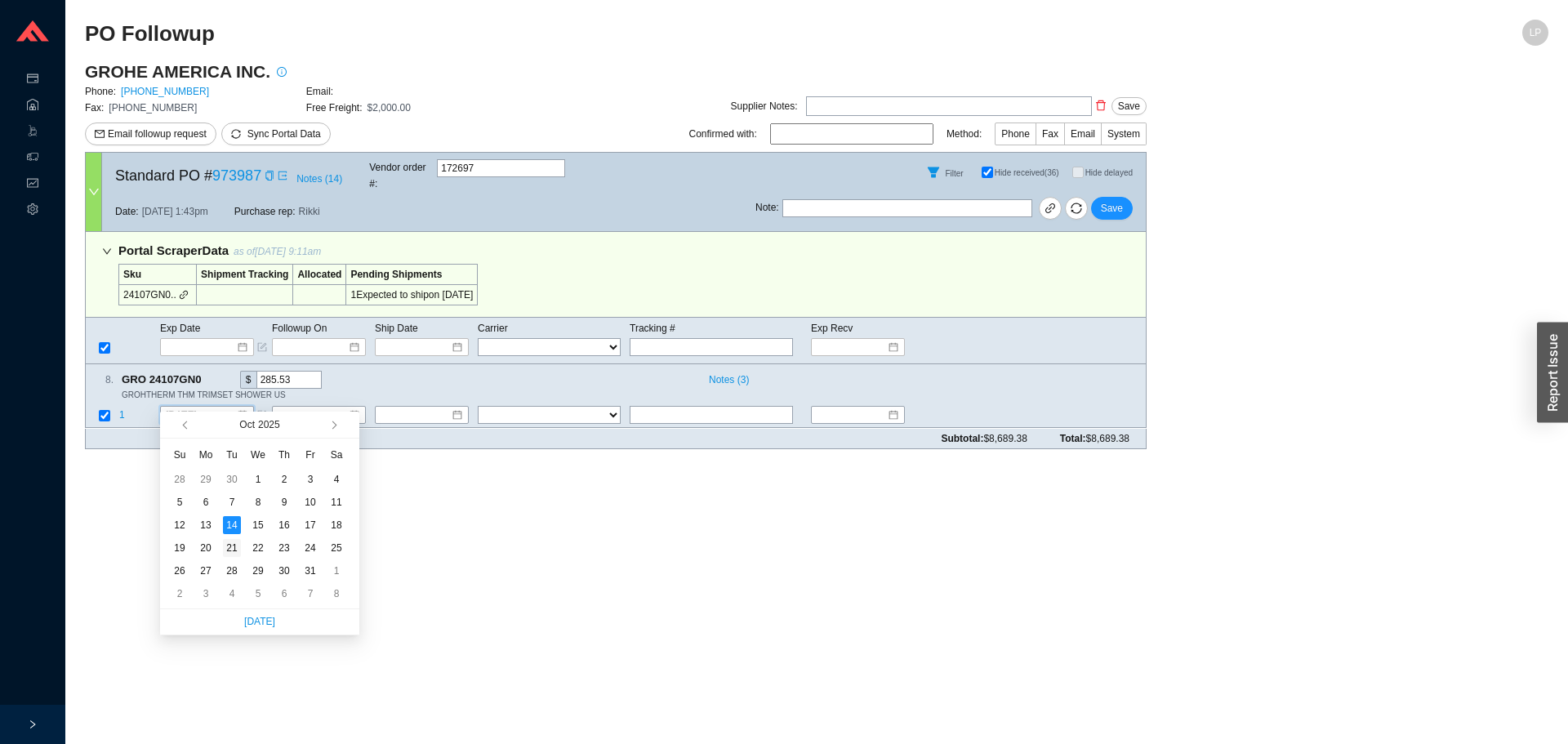
type input "10/21/2025"
click at [237, 546] on div "21" at bounding box center [231, 548] width 18 height 18
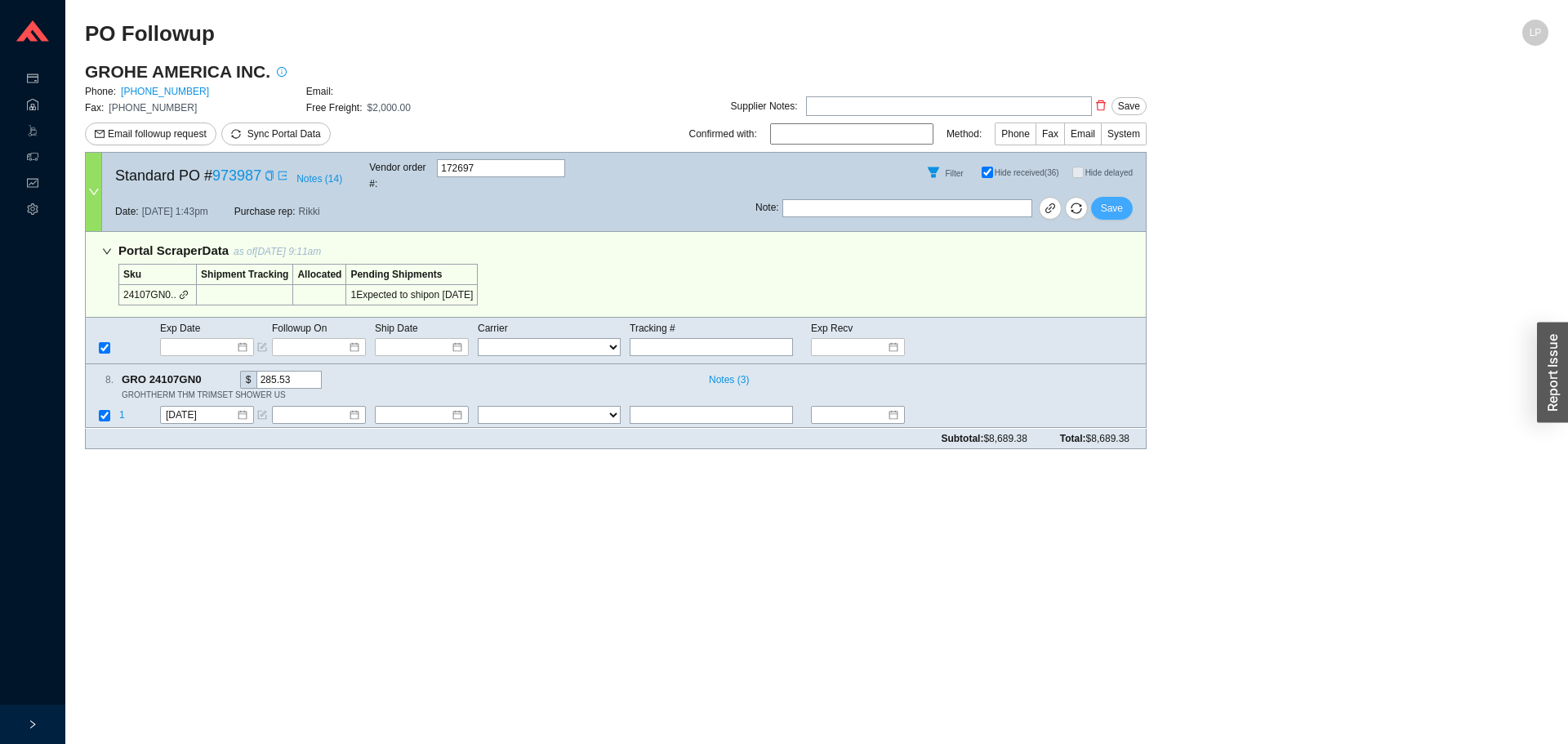
click at [1123, 204] on button "Save" at bounding box center [1112, 208] width 41 height 23
click at [210, 374] on icon "copy" at bounding box center [211, 379] width 10 height 10
click at [201, 515] on main "PO Followup LP GROHE AMERICA INC. Phone: [PHONE_NUMBER] Email: Fax: [PHONE_NUMB…" at bounding box center [817, 382] width 1463 height 725
drag, startPoint x: 204, startPoint y: 409, endPoint x: 217, endPoint y: 398, distance: 17.0
click at [205, 408] on td "[DATE]" at bounding box center [215, 417] width 112 height 22
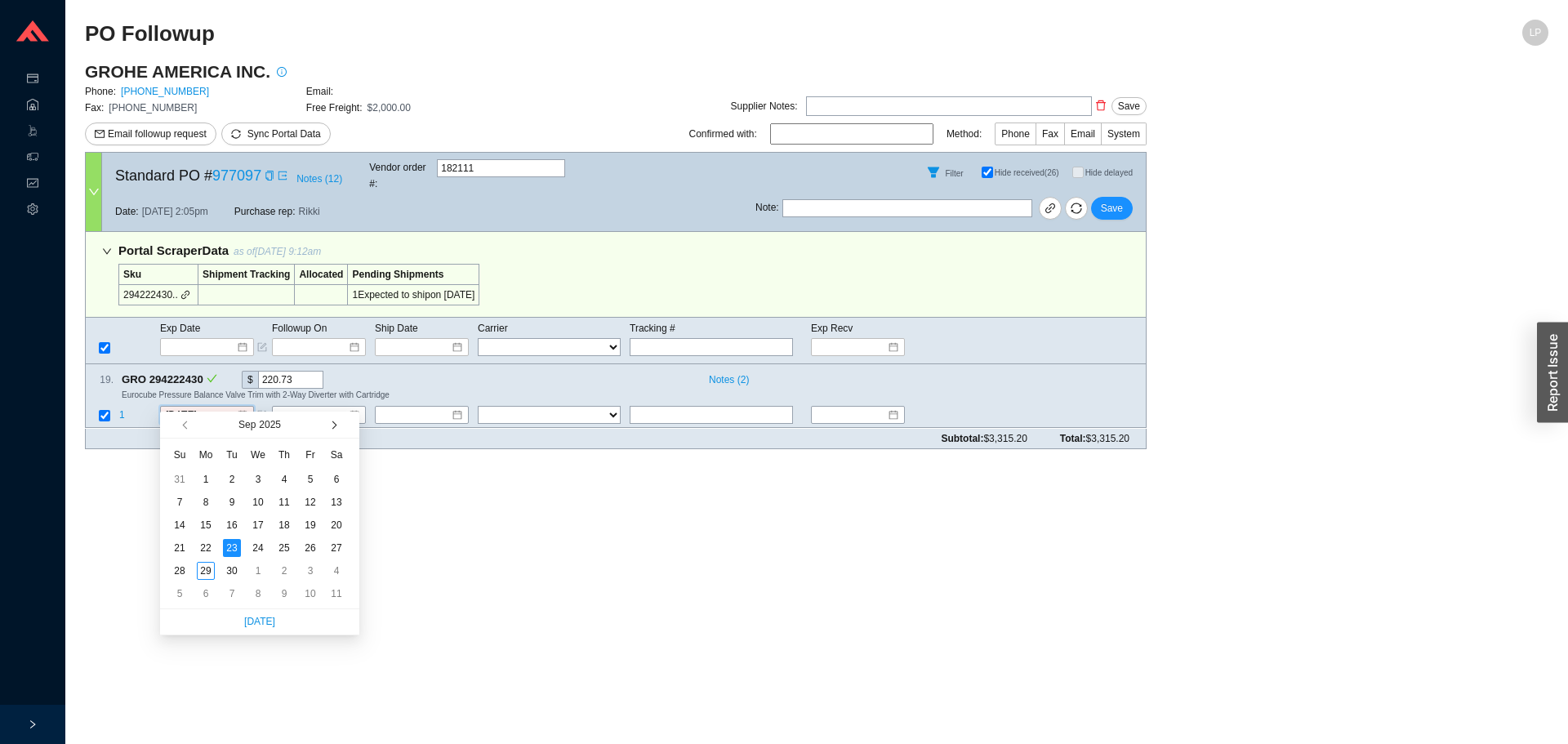
click at [335, 429] on button "button" at bounding box center [333, 425] width 15 height 26
type input "[DATE]"
drag, startPoint x: 232, startPoint y: 552, endPoint x: 260, endPoint y: 533, distance: 33.8
click at [235, 550] on div "21" at bounding box center [231, 548] width 18 height 18
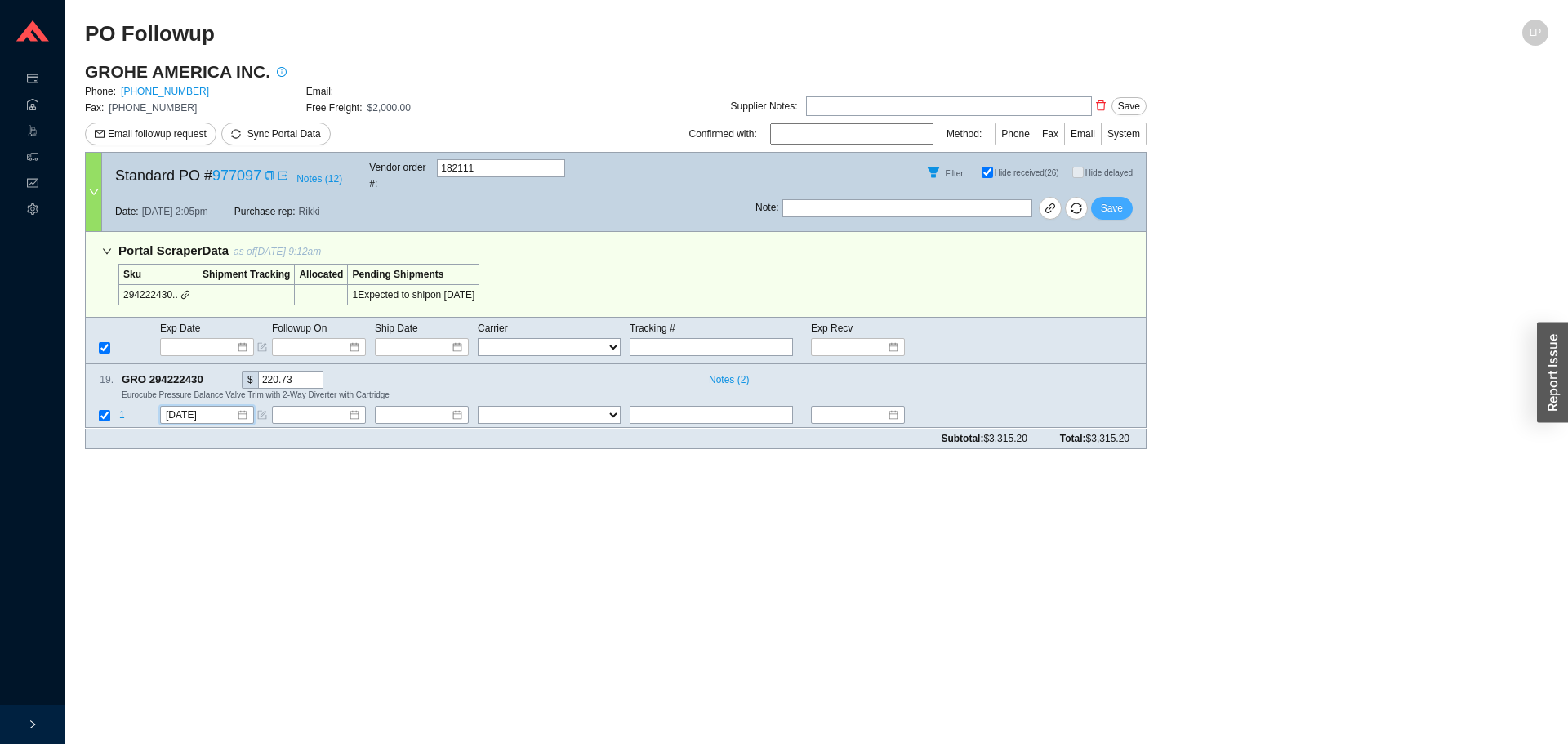
click at [1118, 200] on span "Save" at bounding box center [1112, 208] width 22 height 16
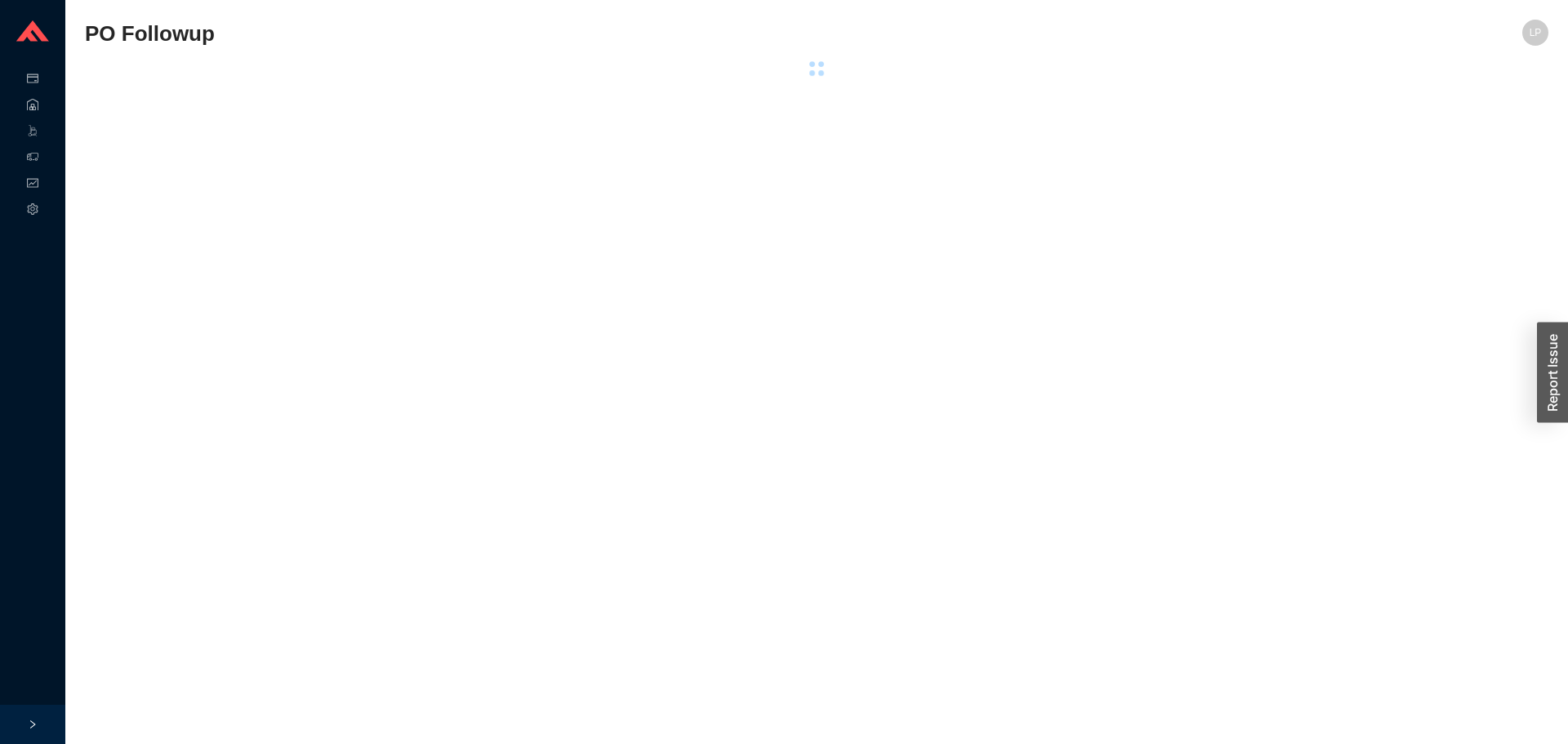
select select "94"
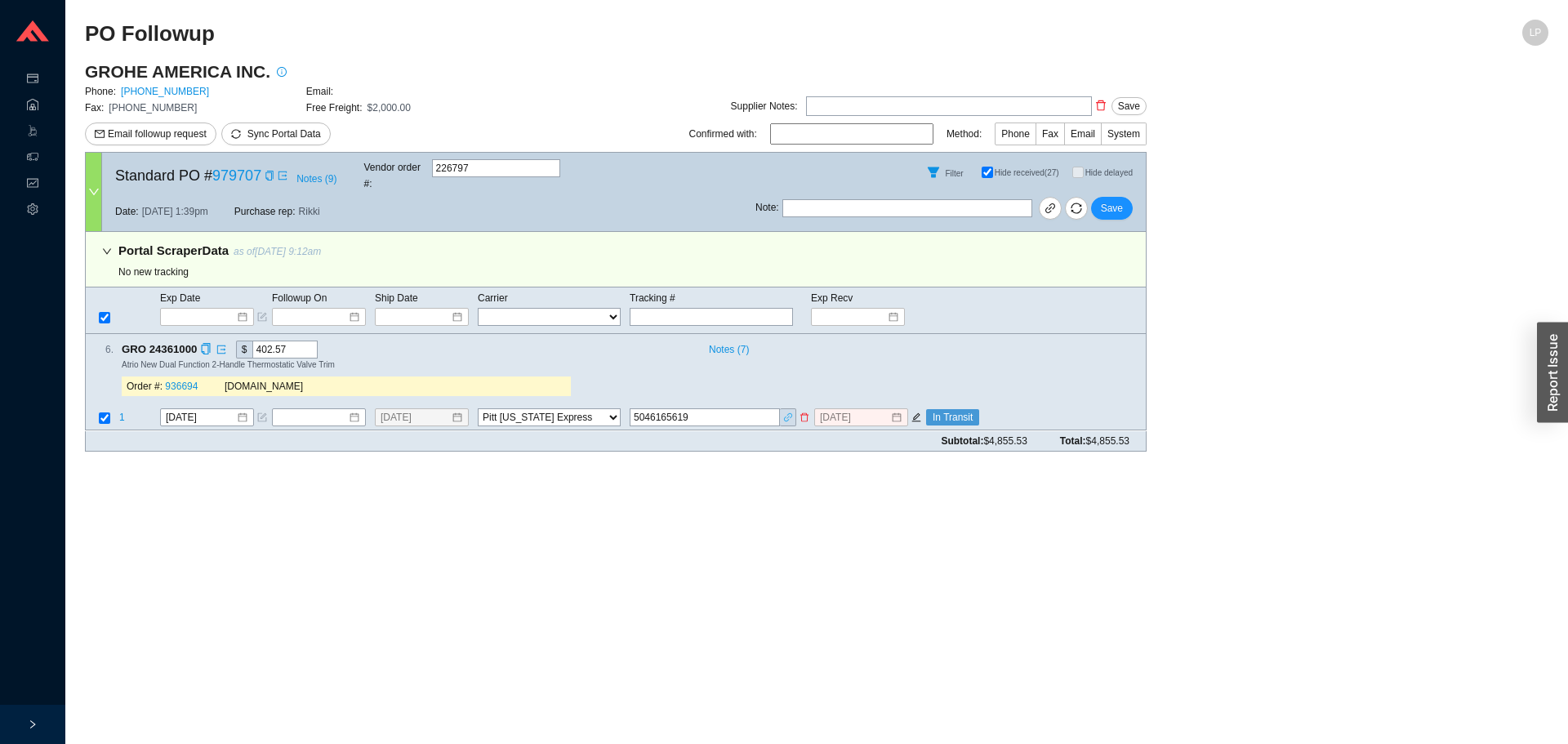
click at [784, 413] on icon "link" at bounding box center [787, 417] width 9 height 9
click at [654, 409] on input "5046165619" at bounding box center [704, 418] width 150 height 18
click at [917, 409] on div "9/26/2025" at bounding box center [869, 418] width 110 height 18
click at [919, 414] on icon "edit" at bounding box center [916, 418] width 9 height 9
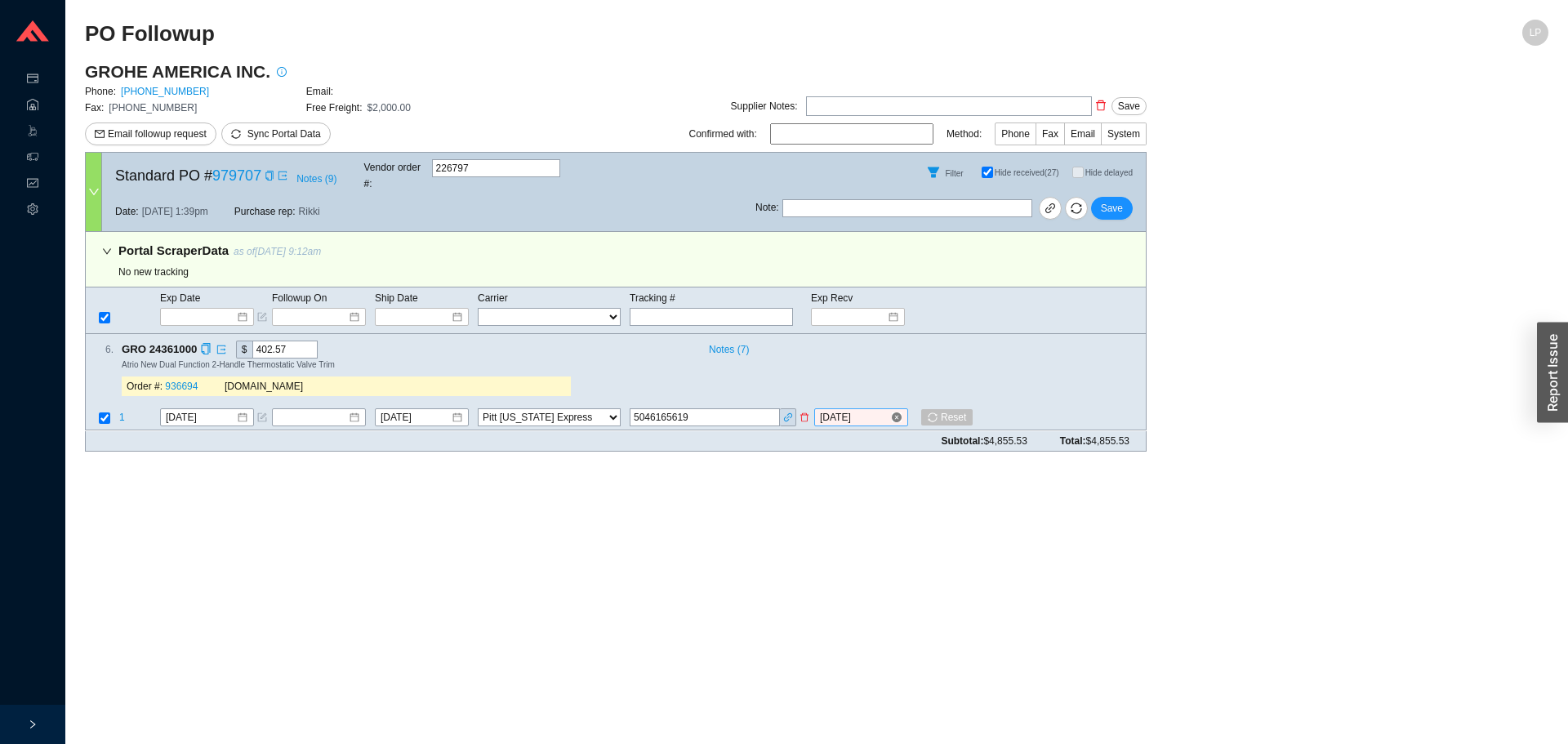
click at [866, 410] on input "9/26/2025" at bounding box center [855, 418] width 70 height 16
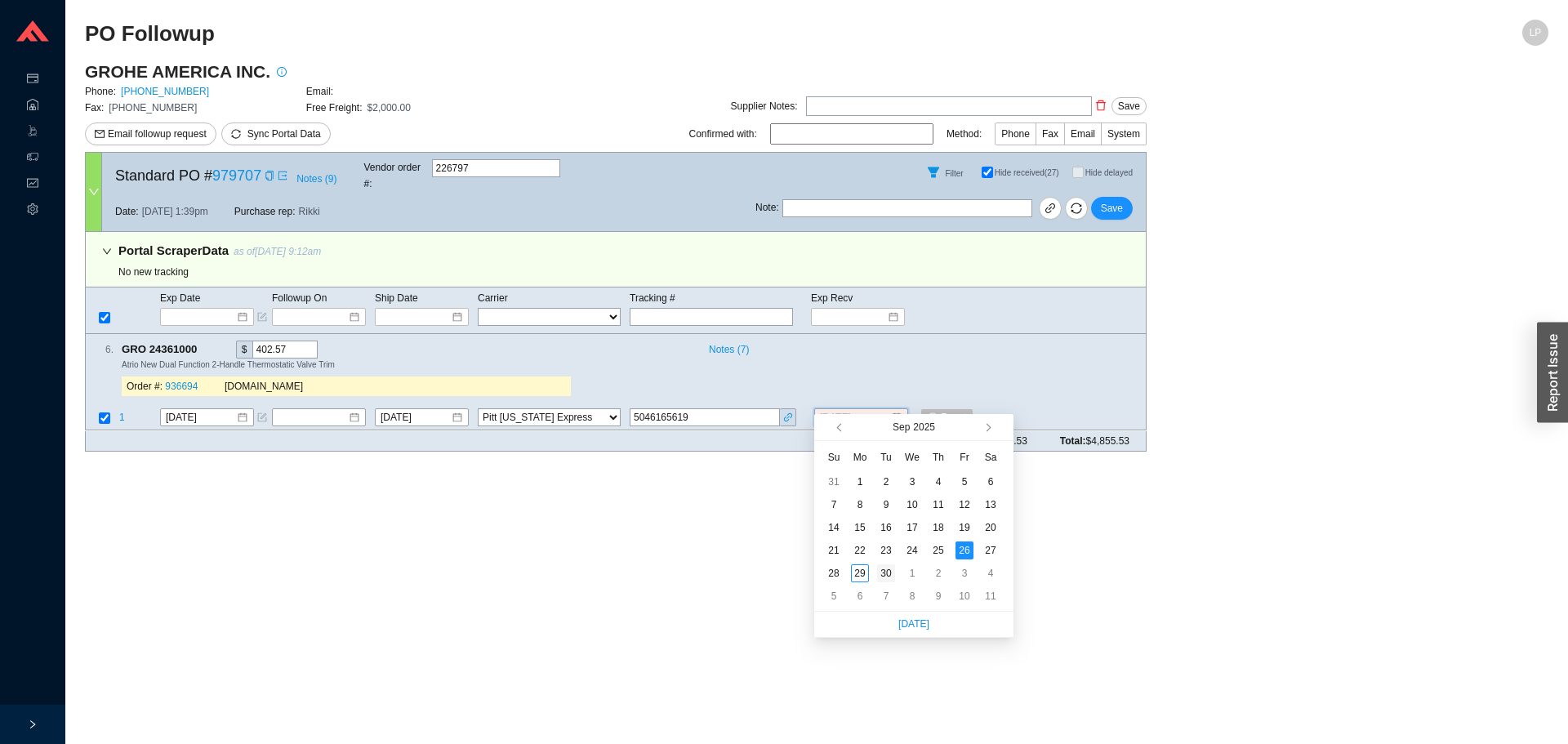
type input "9/30/2025"
click at [891, 575] on div "30" at bounding box center [885, 573] width 18 height 18
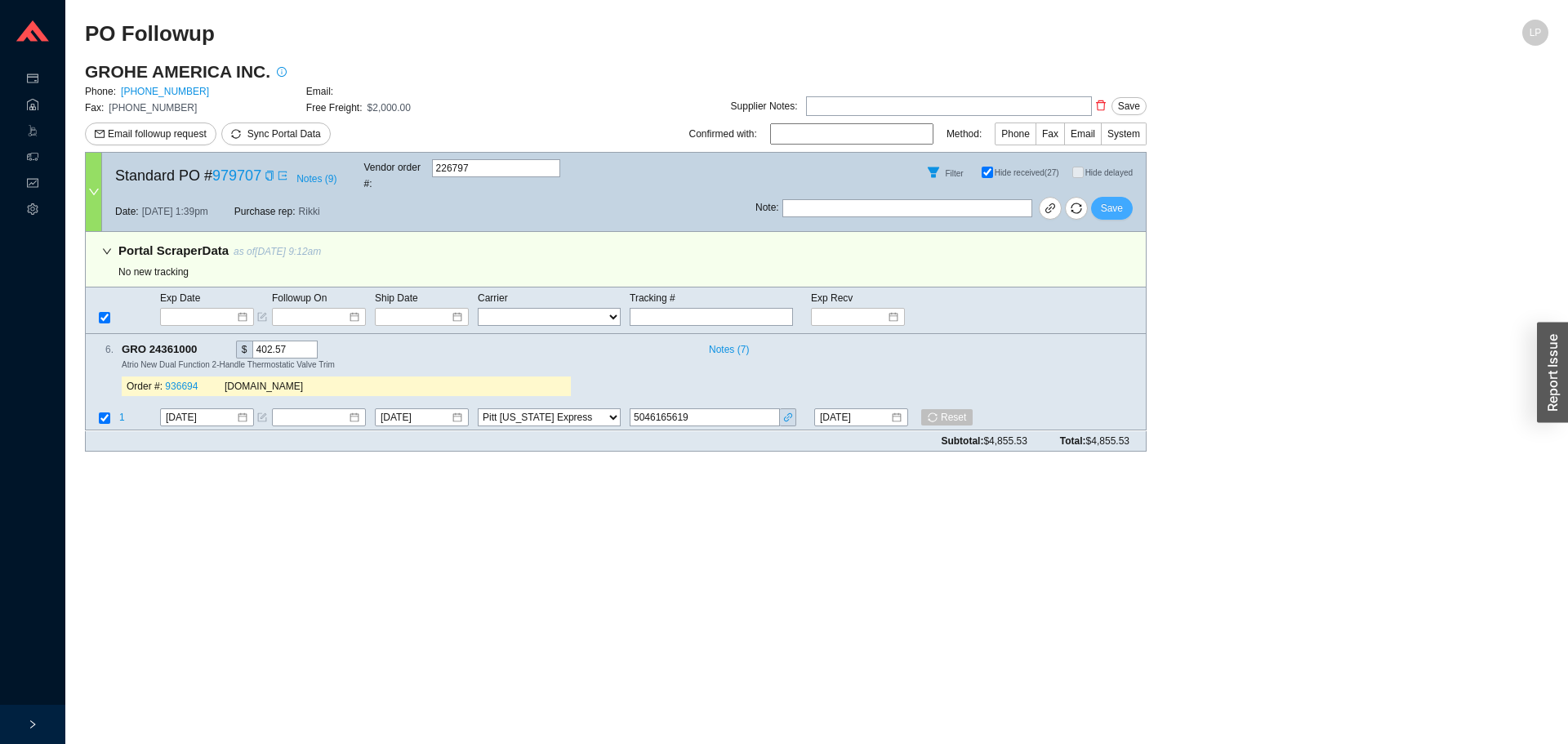
click at [1118, 200] on span "Save" at bounding box center [1112, 208] width 22 height 16
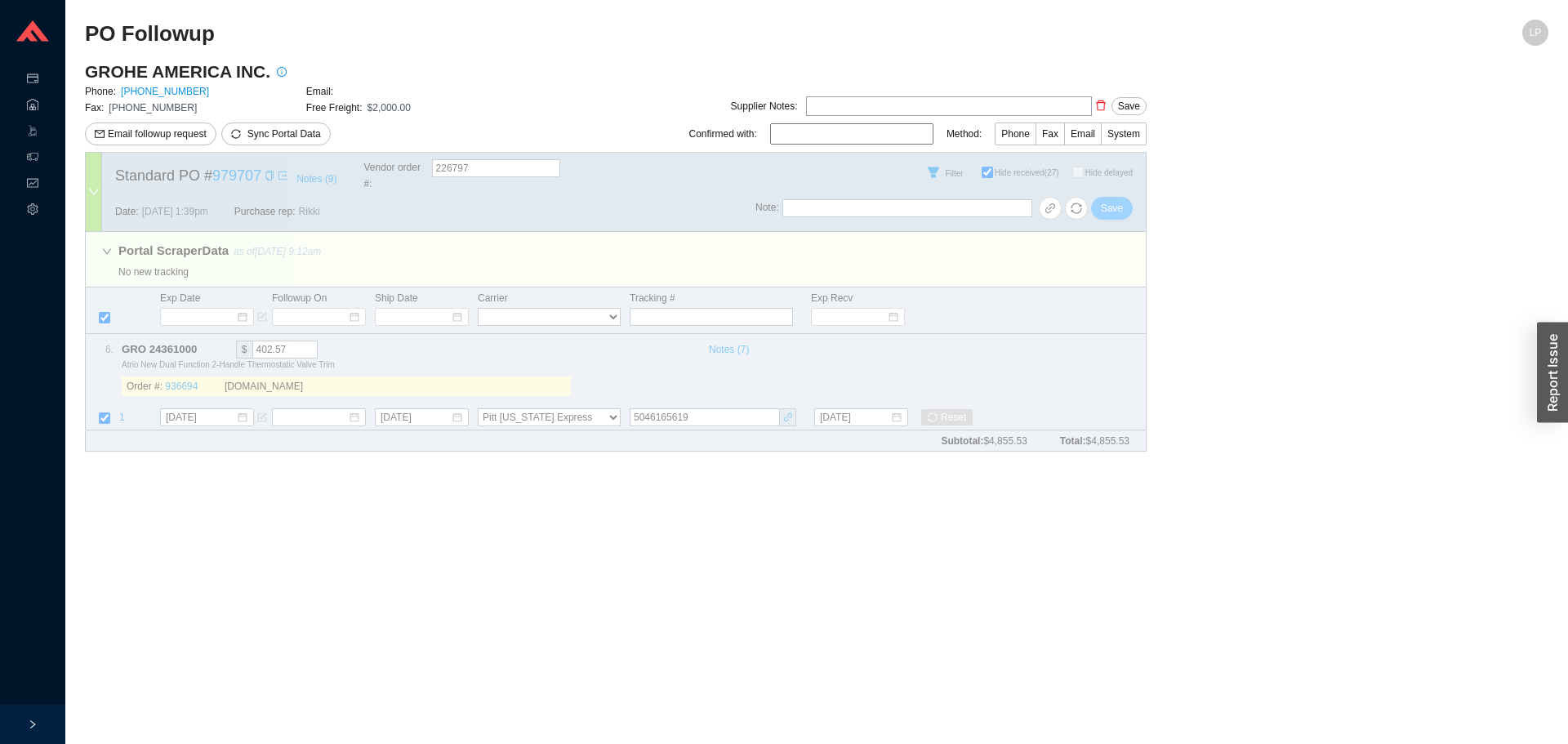
select select "94"
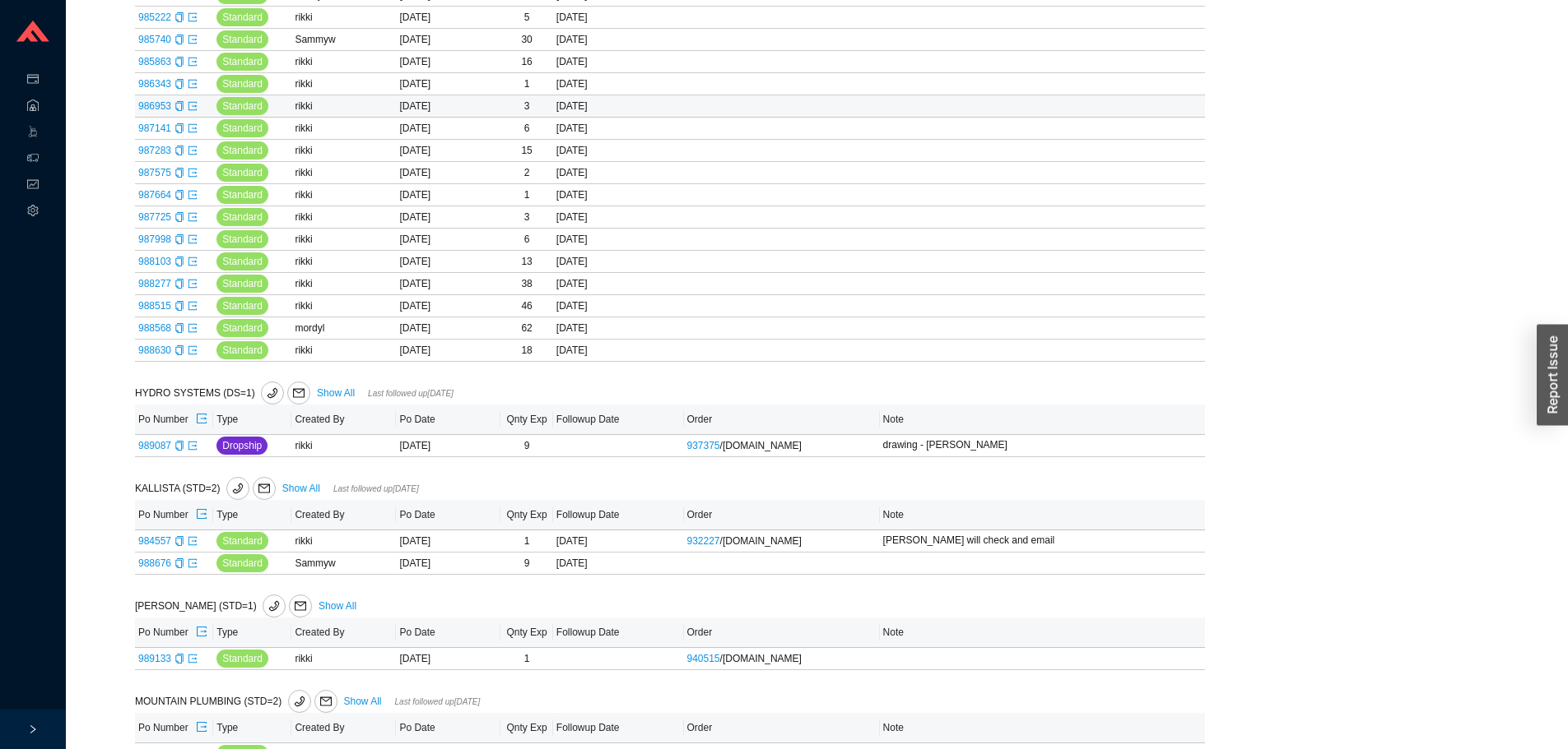
scroll to position [658, 0]
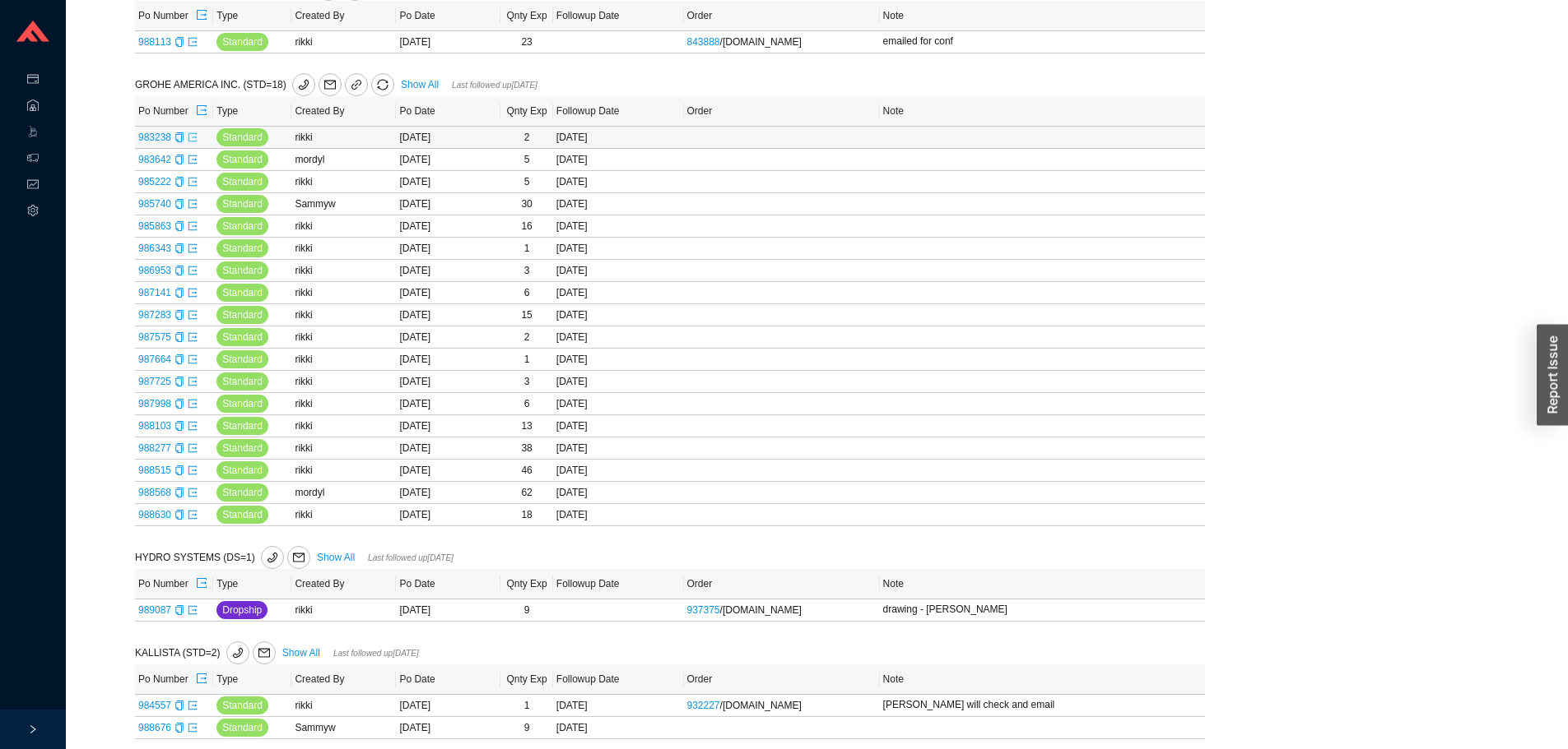
click at [195, 137] on icon "export" at bounding box center [192, 137] width 10 height 10
click at [194, 165] on icon "export" at bounding box center [192, 159] width 10 height 10
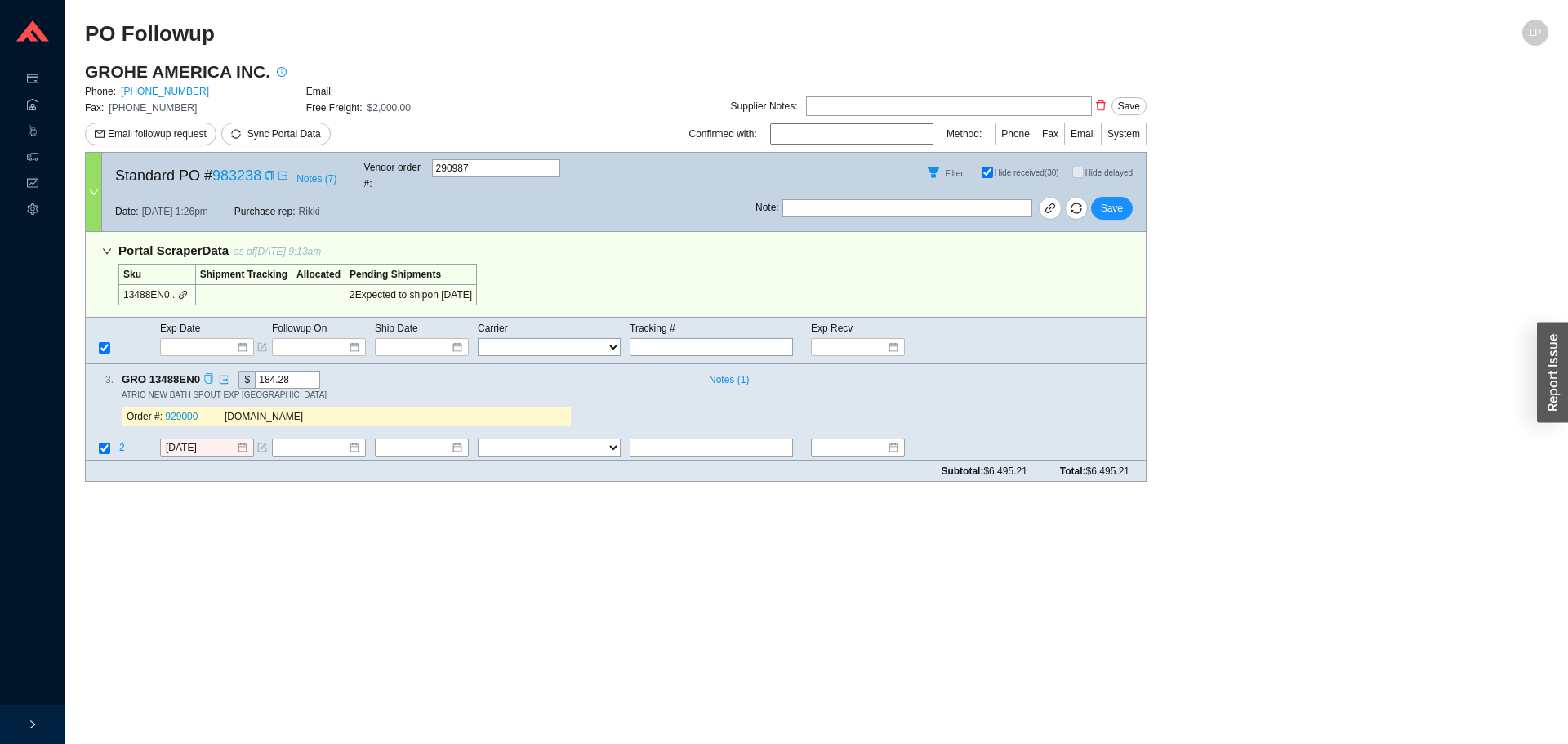
click at [211, 374] on icon "copy" at bounding box center [209, 379] width 10 height 10
click at [232, 494] on main "PO Followup LP GROHE AMERICA INC. Phone: 800-444-7643 Email: Fax: 800-225-2778 …" at bounding box center [817, 382] width 1463 height 725
click at [114, 439] on td at bounding box center [102, 450] width 33 height 22
click at [119, 439] on td "2" at bounding box center [138, 450] width 40 height 22
click at [119, 443] on span "2" at bounding box center [123, 448] width 8 height 11
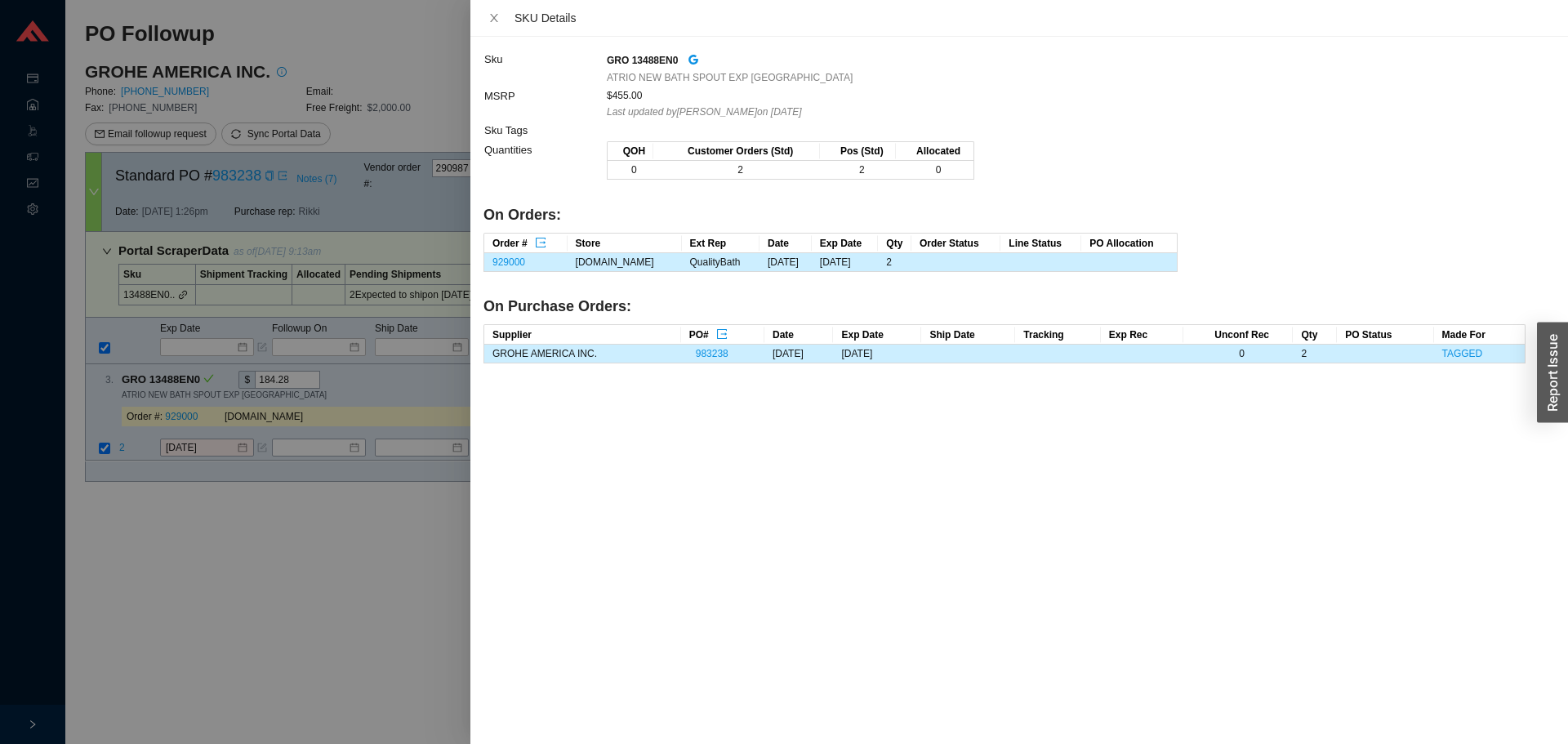
drag, startPoint x: 185, startPoint y: 530, endPoint x: 186, endPoint y: 497, distance: 33.0
click at [185, 527] on div at bounding box center [784, 372] width 1568 height 744
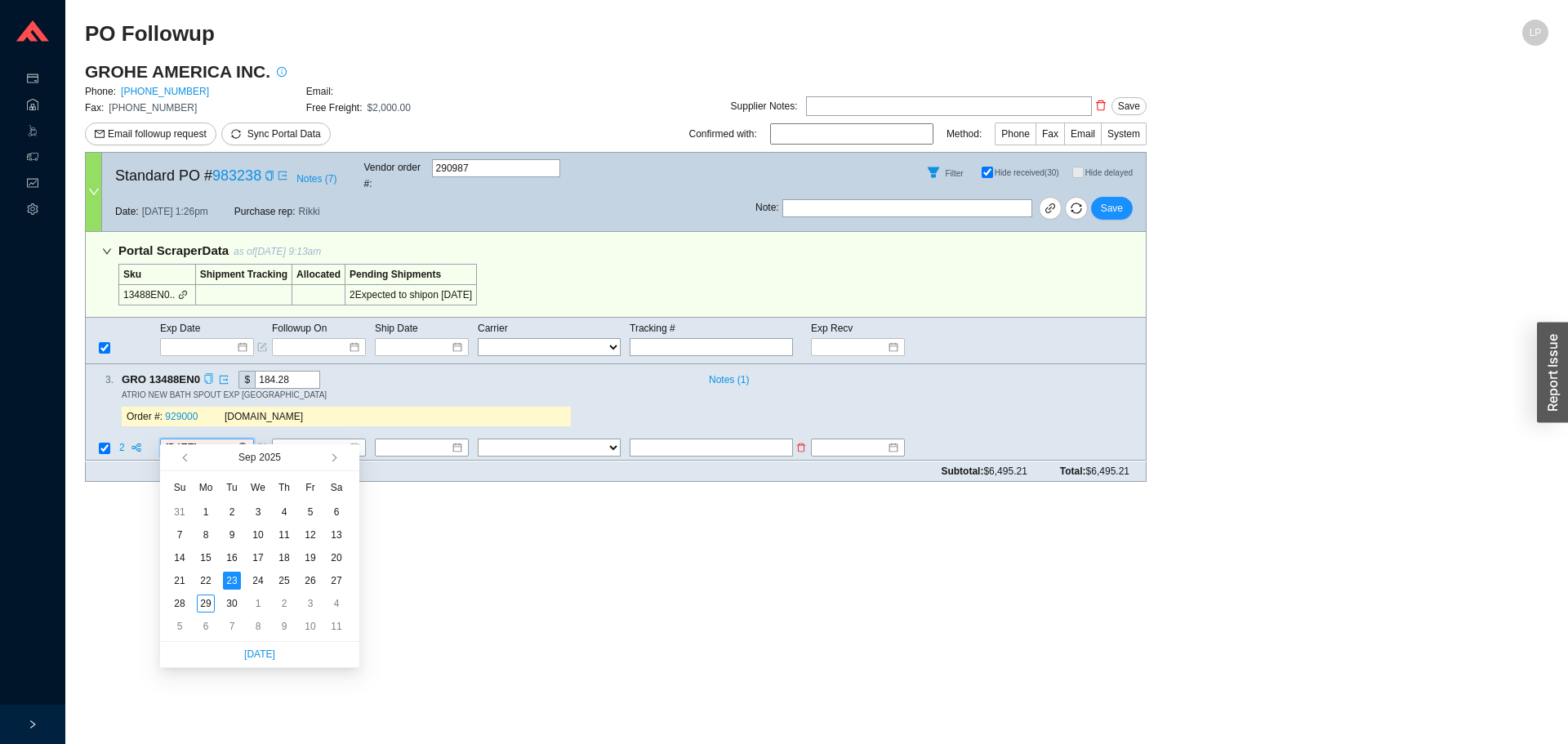
click at [199, 440] on input "9/23/2025" at bounding box center [201, 448] width 70 height 16
click at [331, 452] on button "button" at bounding box center [333, 458] width 15 height 26
type input "10/14/2025"
click at [228, 553] on div "14" at bounding box center [231, 557] width 18 height 18
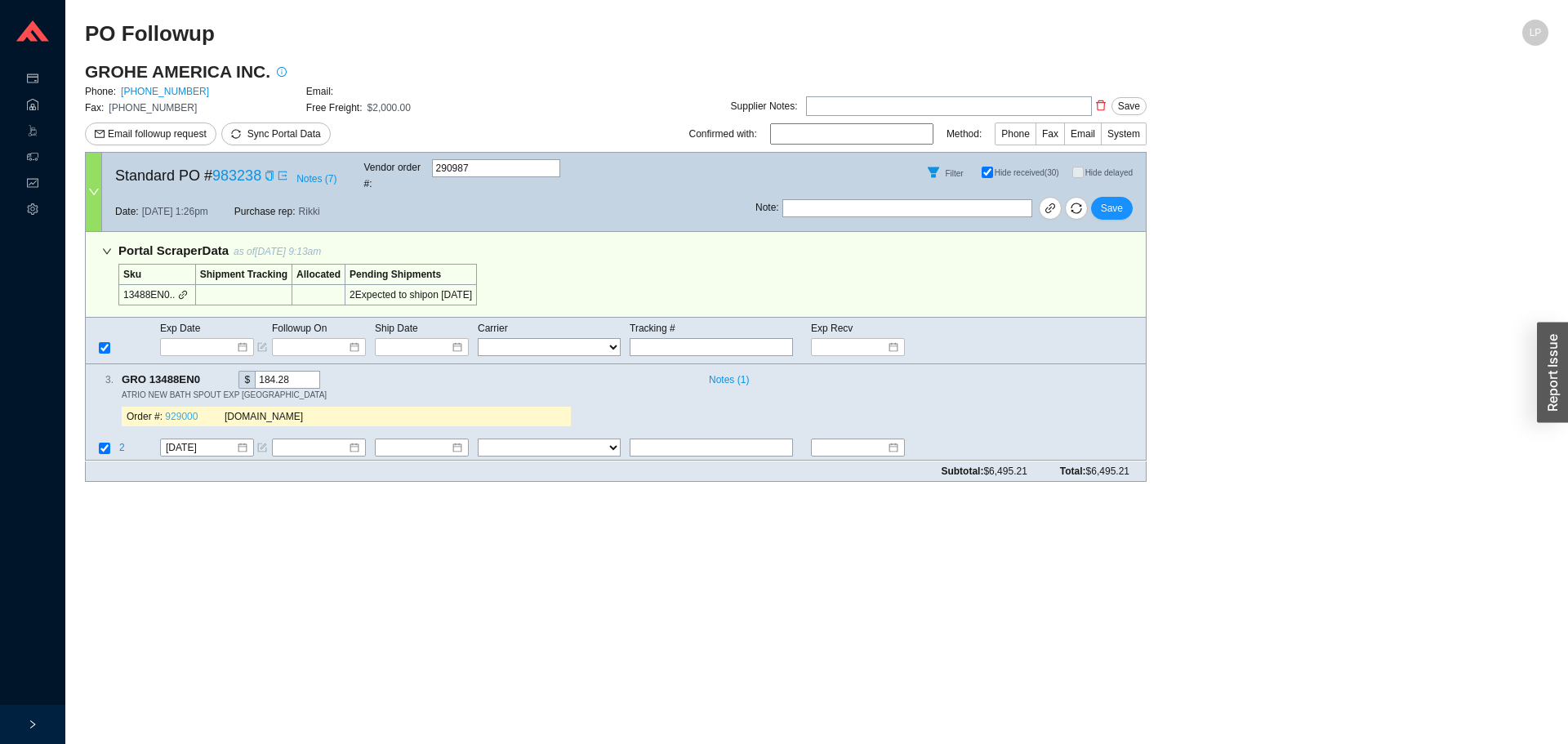
click at [188, 412] on link "929000" at bounding box center [181, 417] width 33 height 11
drag, startPoint x: 1111, startPoint y: 190, endPoint x: 1119, endPoint y: 163, distance: 28.2
click at [1112, 200] on span "Save" at bounding box center [1112, 208] width 22 height 16
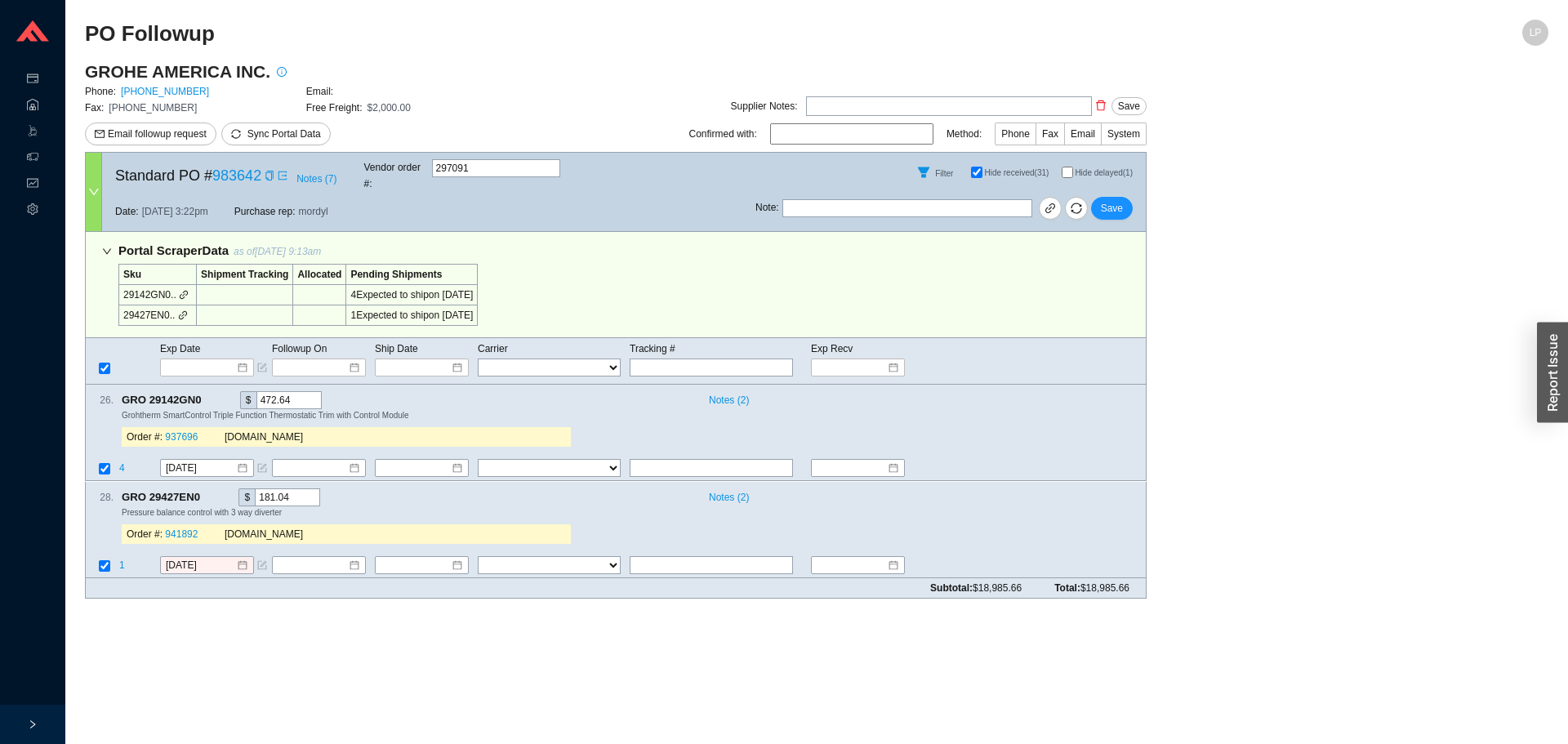
click at [1067, 167] on input "Hide delayed (1)" at bounding box center [1067, 172] width 11 height 11
checkbox input "true"
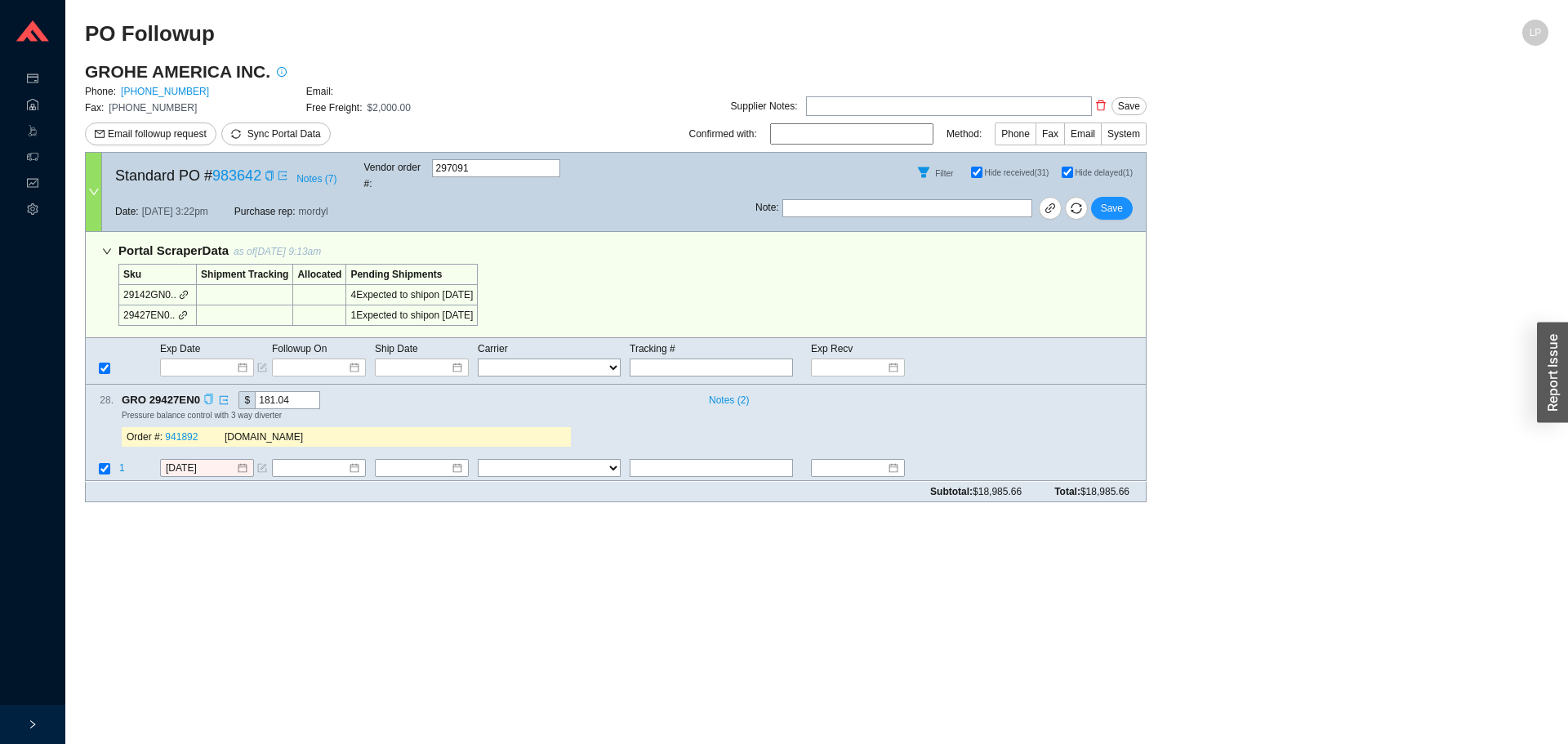
click at [205, 395] on icon "copy" at bounding box center [207, 400] width 8 height 10
drag, startPoint x: 168, startPoint y: 613, endPoint x: 151, endPoint y: 589, distance: 29.4
click at [162, 606] on main "PO Followup LP GROHE AMERICA INC. Phone: 800-444-7643 Email: Fax: 800-225-2778 …" at bounding box center [817, 382] width 1463 height 725
click at [124, 459] on td "1" at bounding box center [138, 470] width 40 height 22
click at [123, 464] on span "1" at bounding box center [122, 469] width 6 height 11
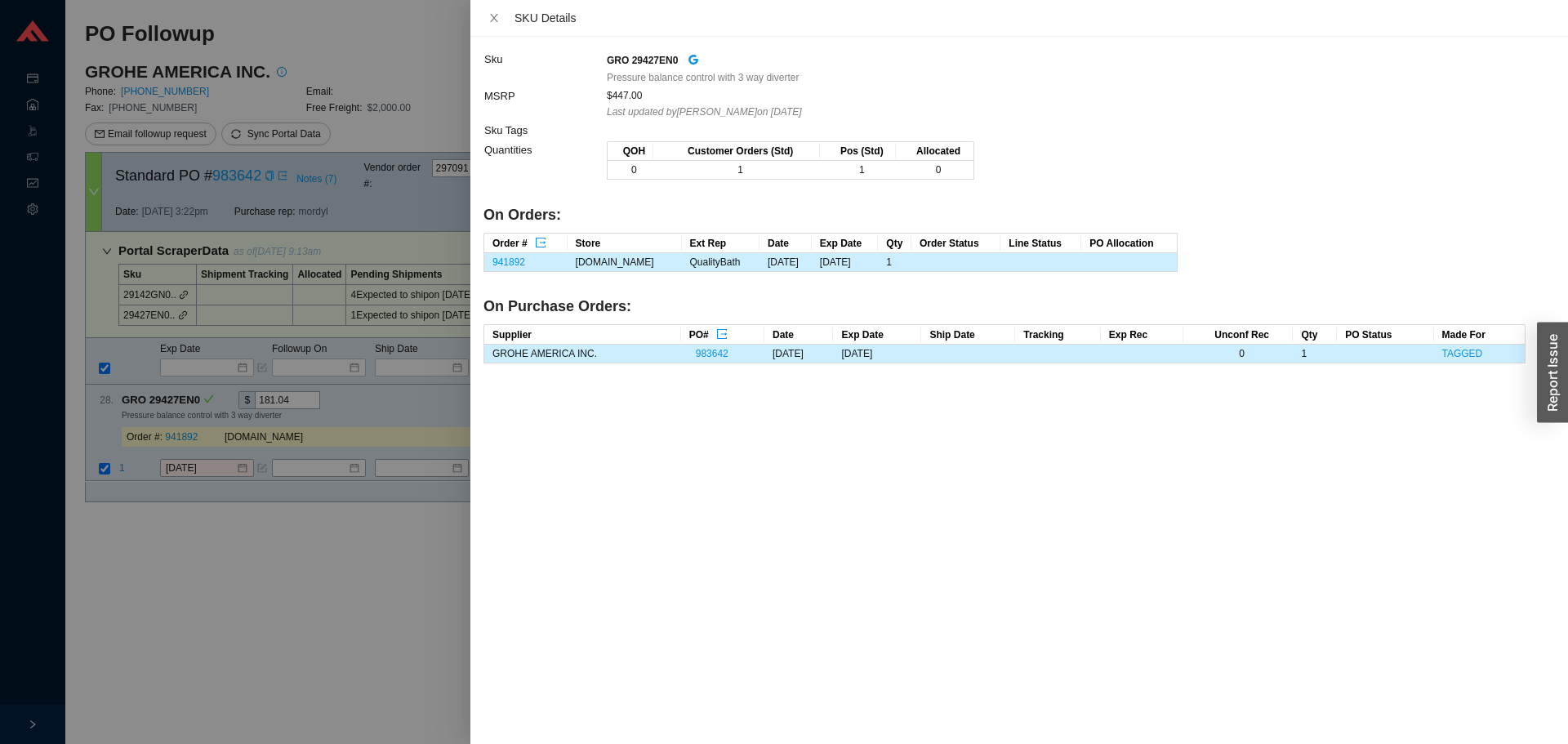
drag, startPoint x: 132, startPoint y: 532, endPoint x: 217, endPoint y: 433, distance: 130.5
click at [132, 532] on div at bounding box center [784, 372] width 1568 height 744
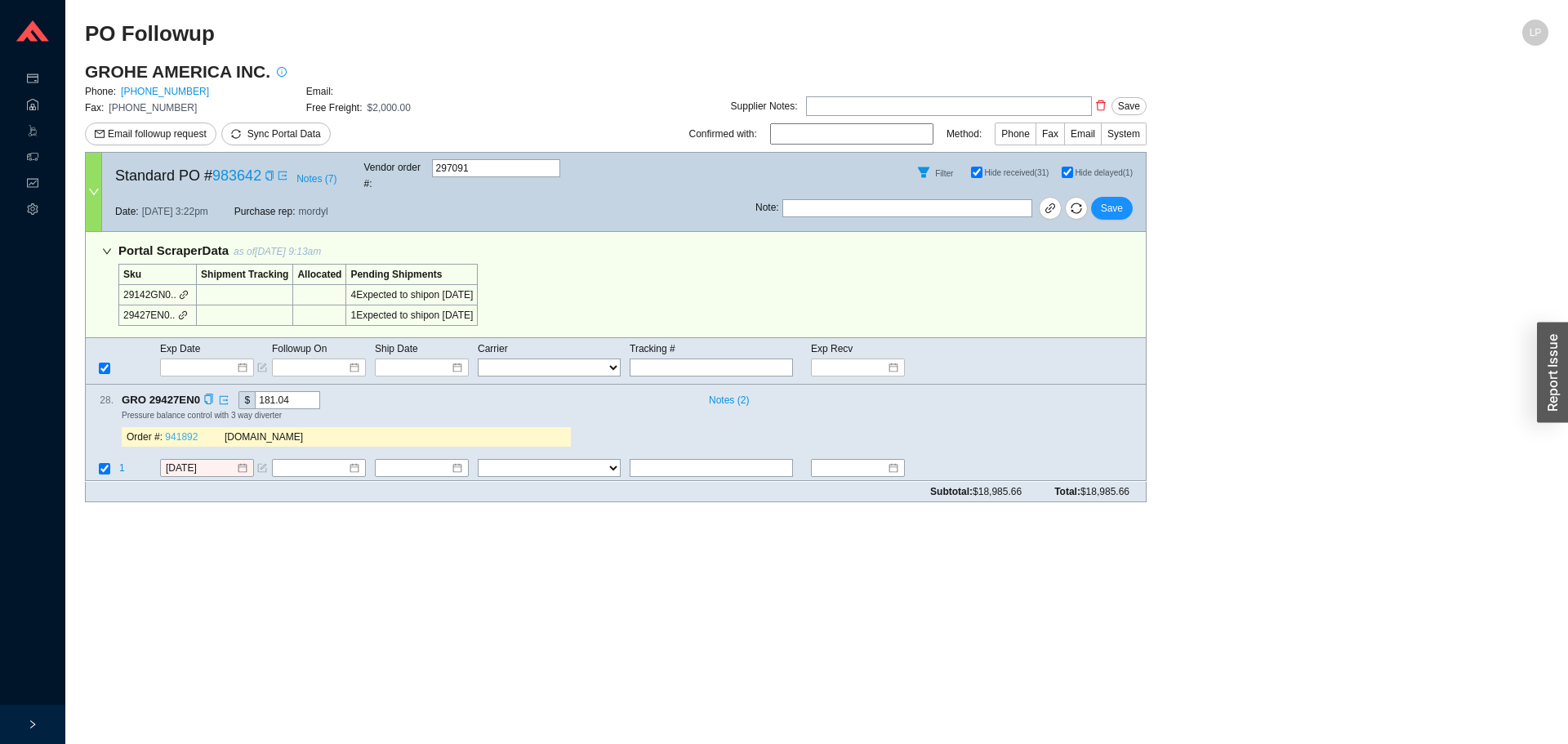
click at [193, 433] on link "941892" at bounding box center [181, 438] width 33 height 11
click at [176, 461] on input "9/23/2025" at bounding box center [201, 469] width 70 height 16
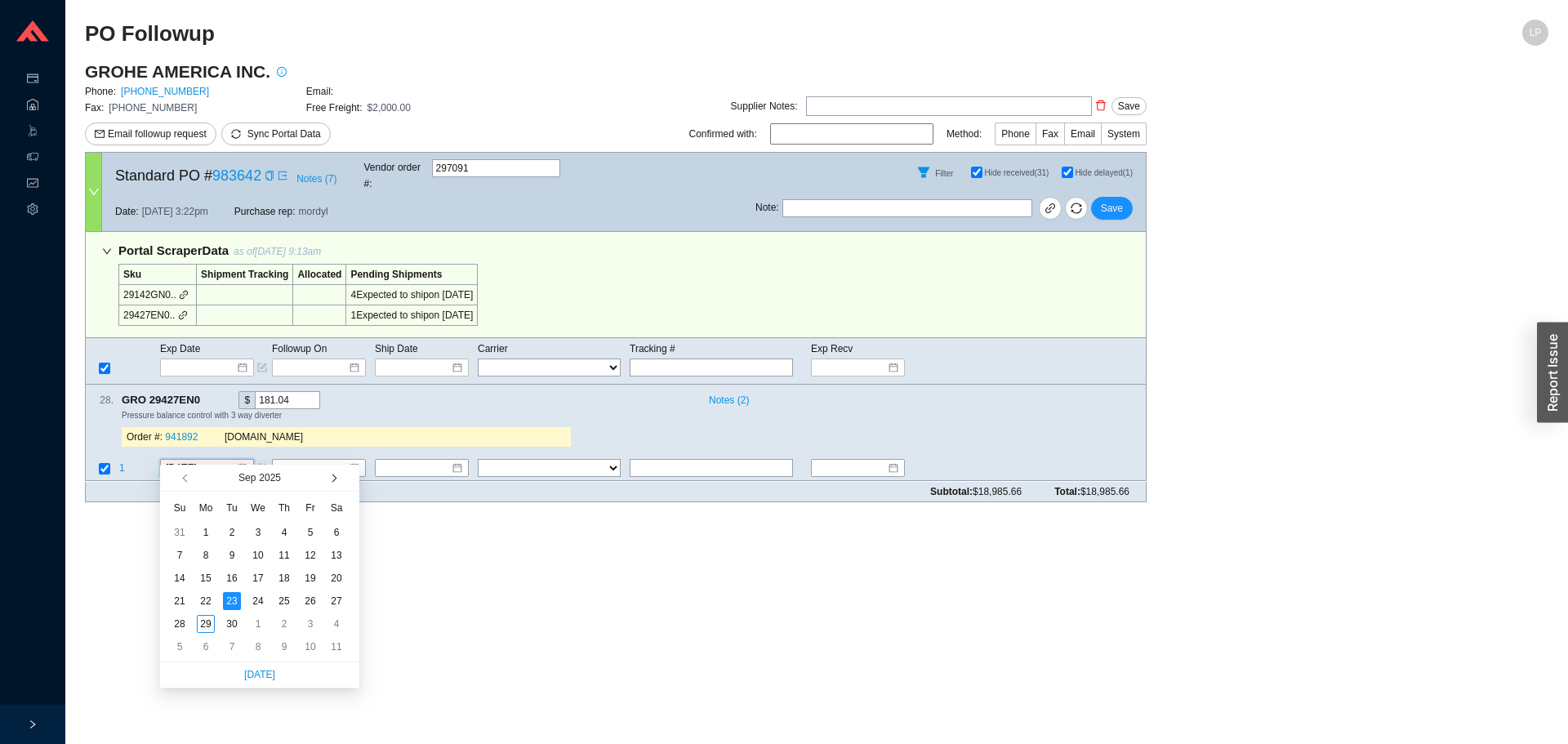
click at [329, 470] on button "button" at bounding box center [333, 478] width 15 height 26
type input "10/14/2025"
click at [232, 580] on div "14" at bounding box center [231, 578] width 18 height 18
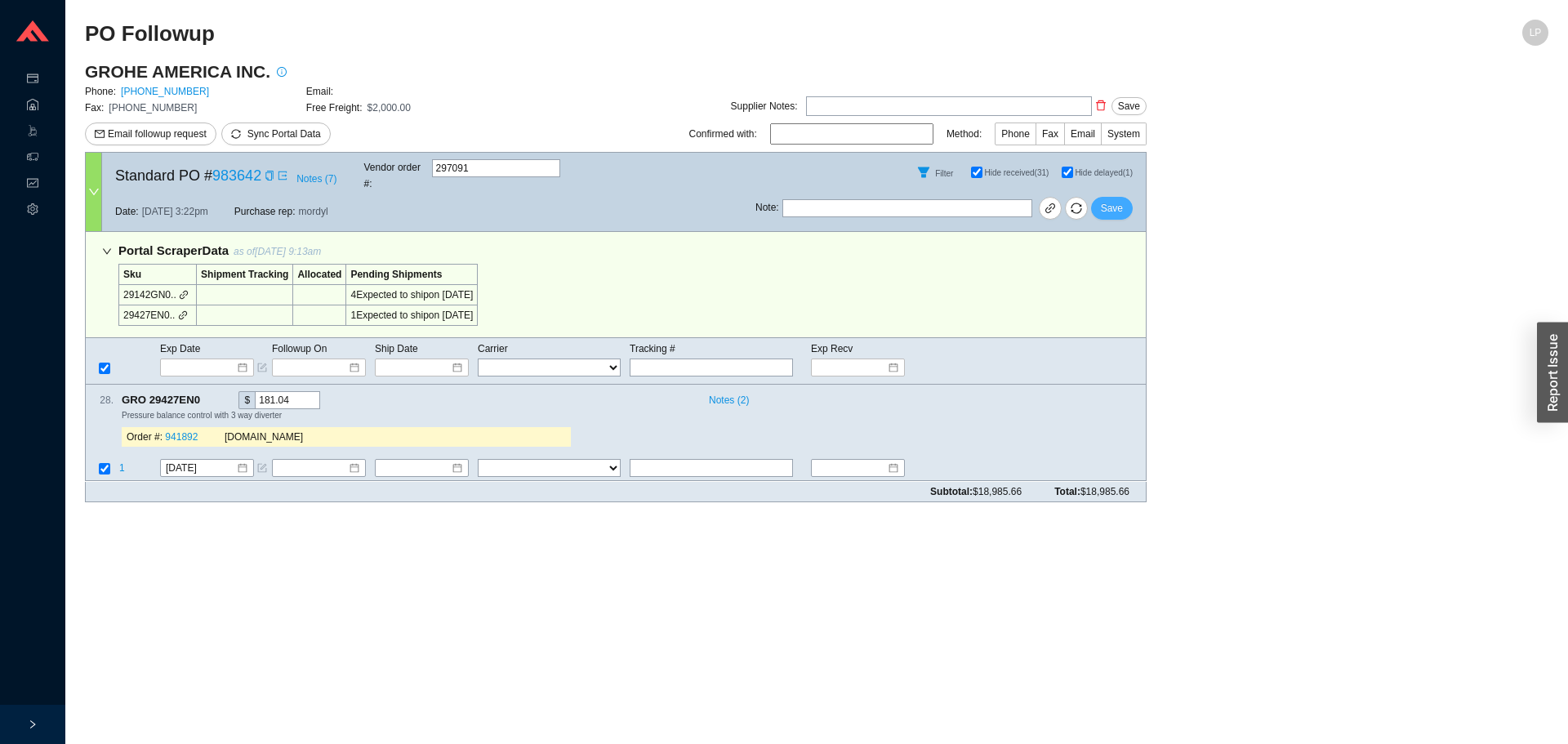
click at [1101, 200] on button "Save" at bounding box center [1112, 208] width 41 height 23
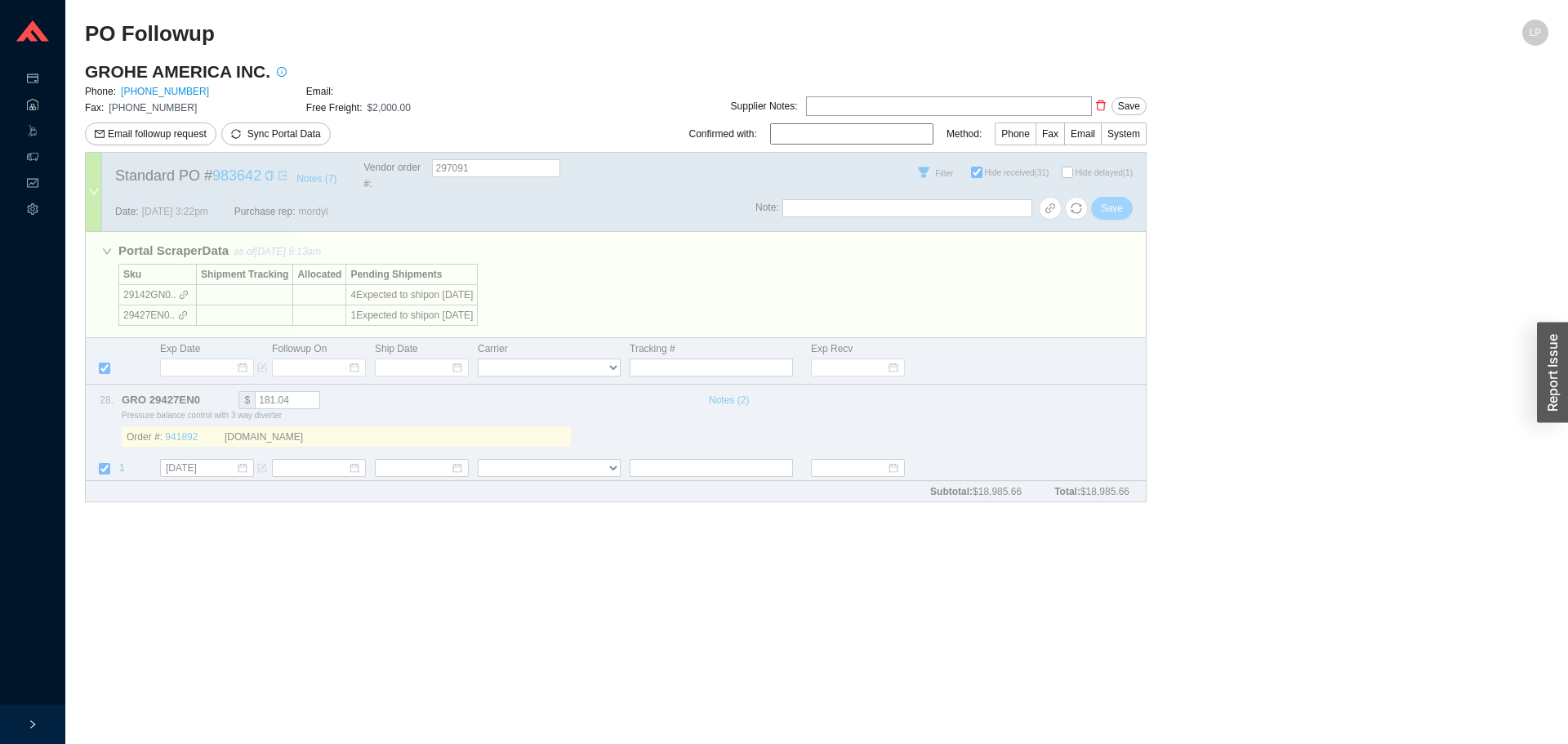
checkbox input "false"
